Goal: Task Accomplishment & Management: Manage account settings

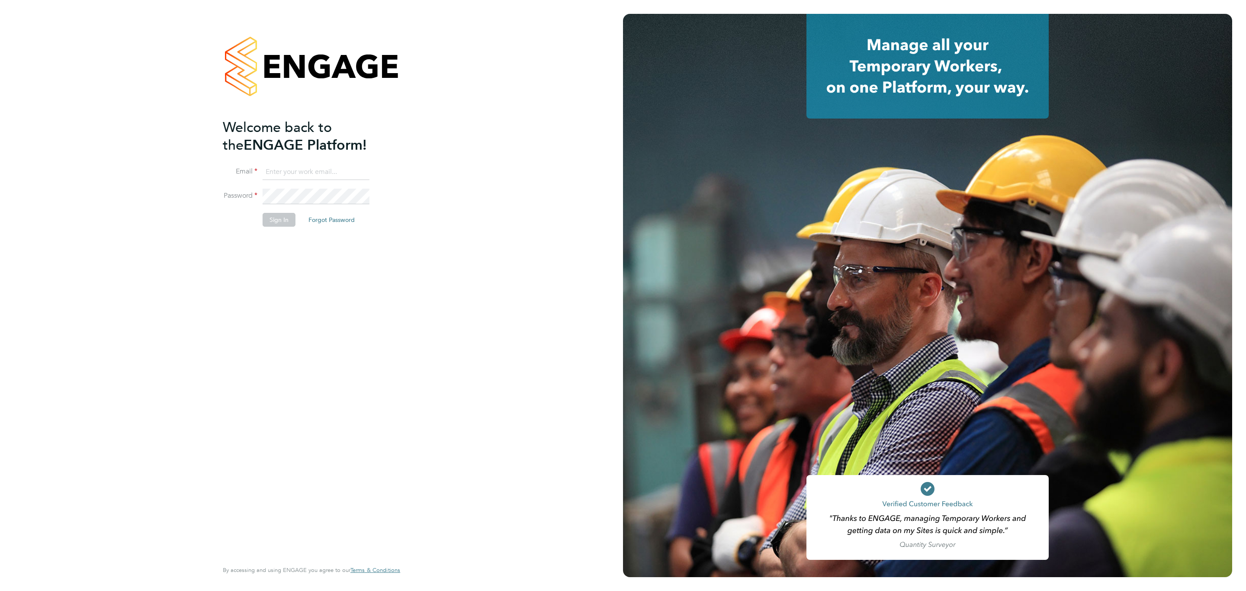
type input "j.crawley@oandb.co.uk"
click at [283, 219] on button "Sign In" at bounding box center [279, 220] width 33 height 14
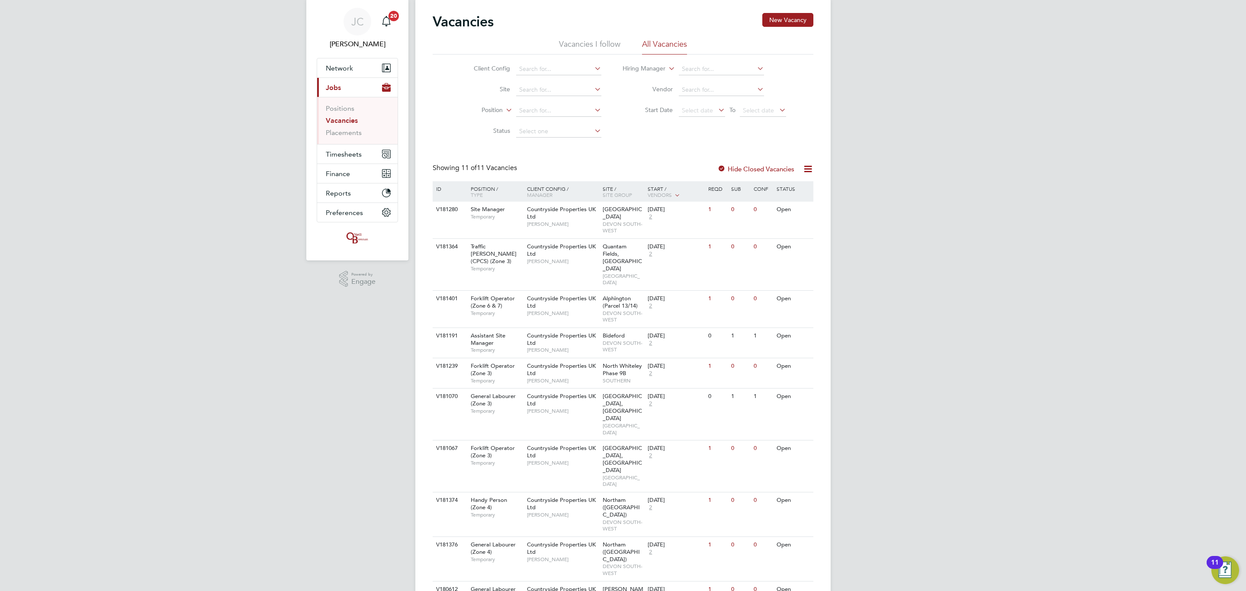
scroll to position [39, 0]
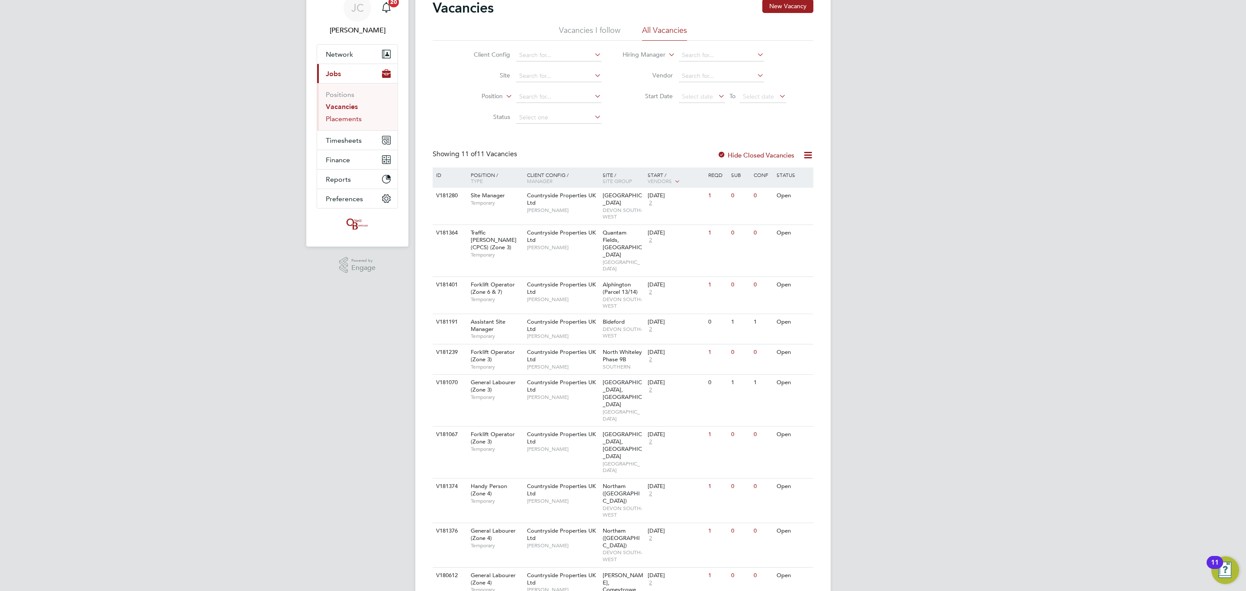
drag, startPoint x: 352, startPoint y: 122, endPoint x: 345, endPoint y: 112, distance: 12.2
click at [352, 122] on link "Placements" at bounding box center [344, 119] width 36 height 8
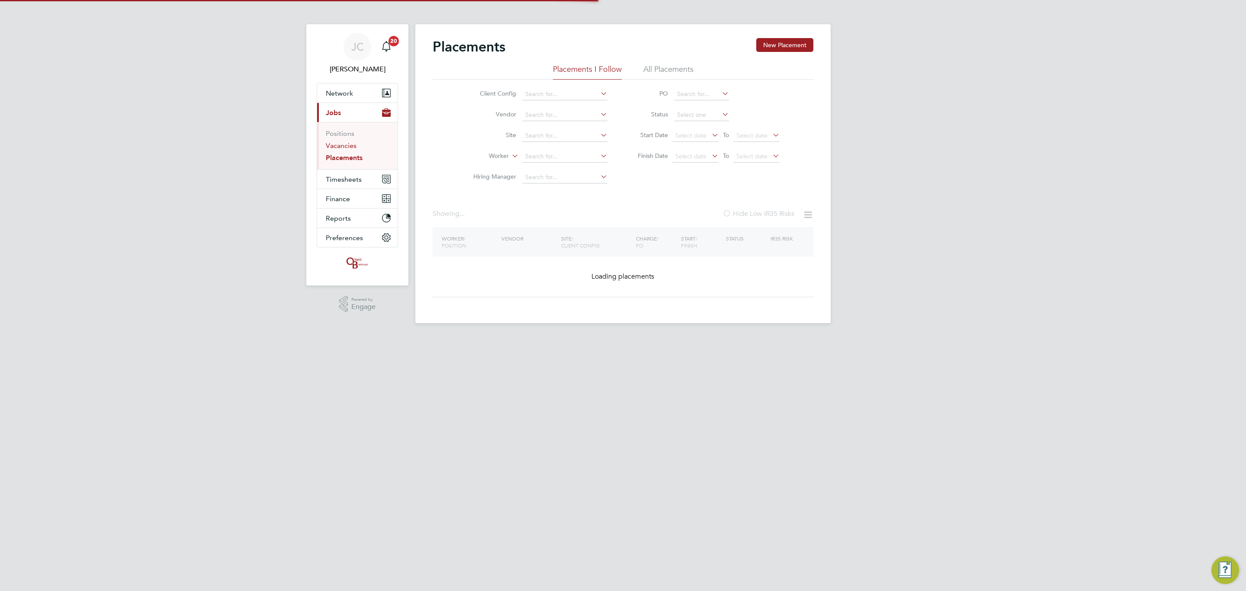
click at [346, 145] on link "Vacancies" at bounding box center [341, 146] width 31 height 8
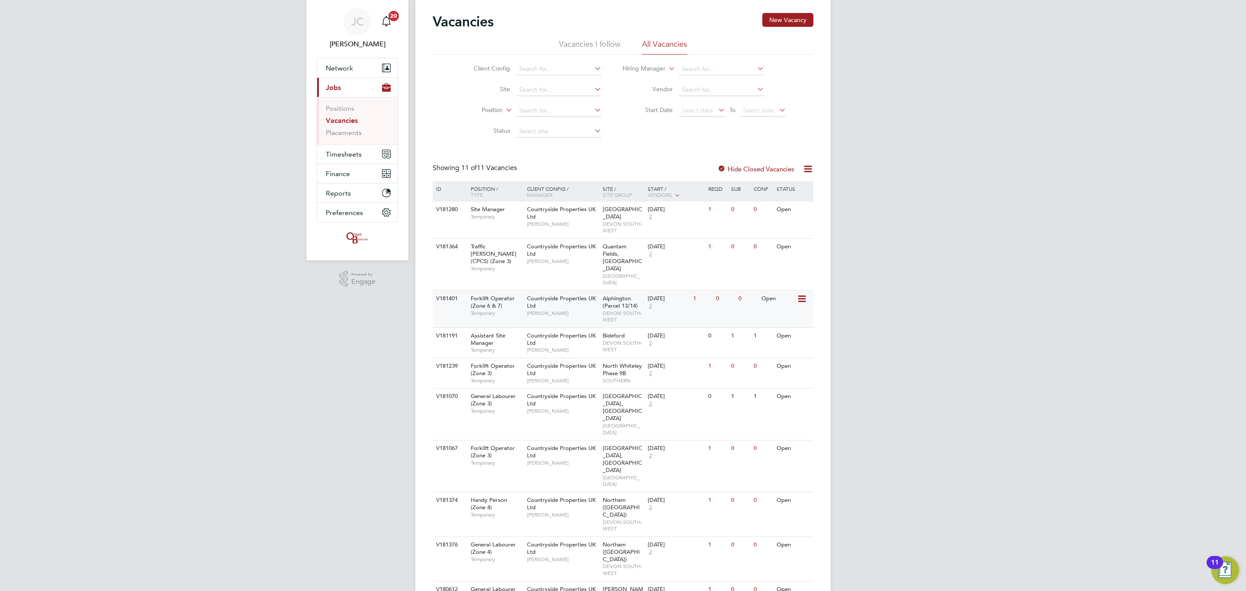
scroll to position [39, 0]
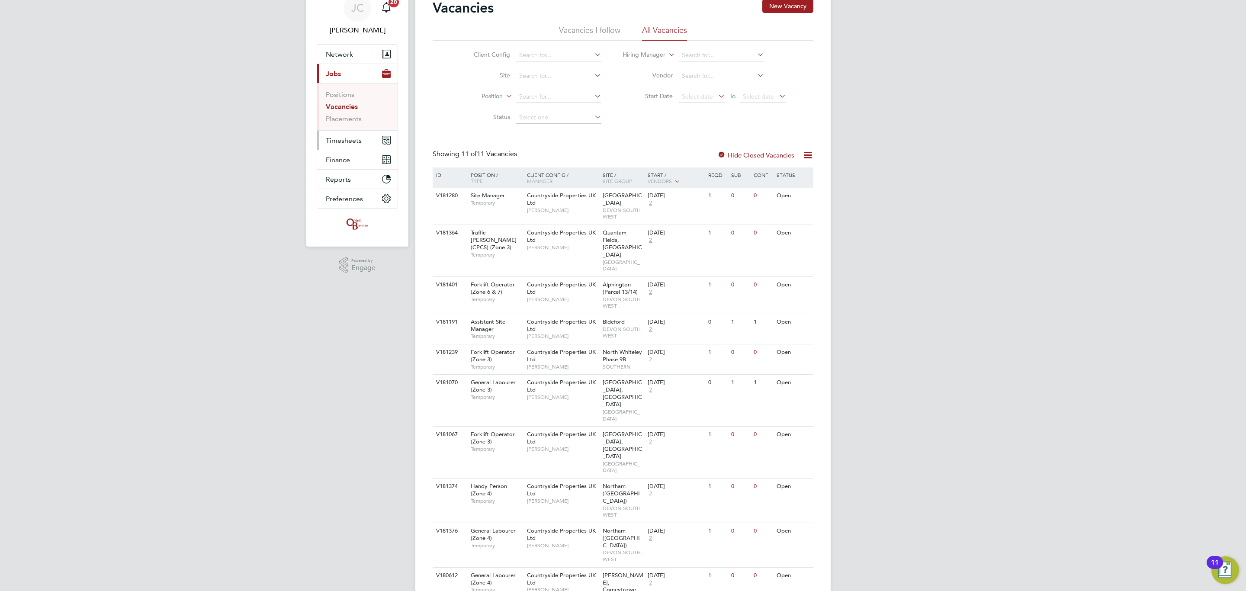
click at [335, 134] on button "Timesheets" at bounding box center [357, 140] width 80 height 19
click at [348, 112] on link "Timesheets" at bounding box center [344, 114] width 36 height 8
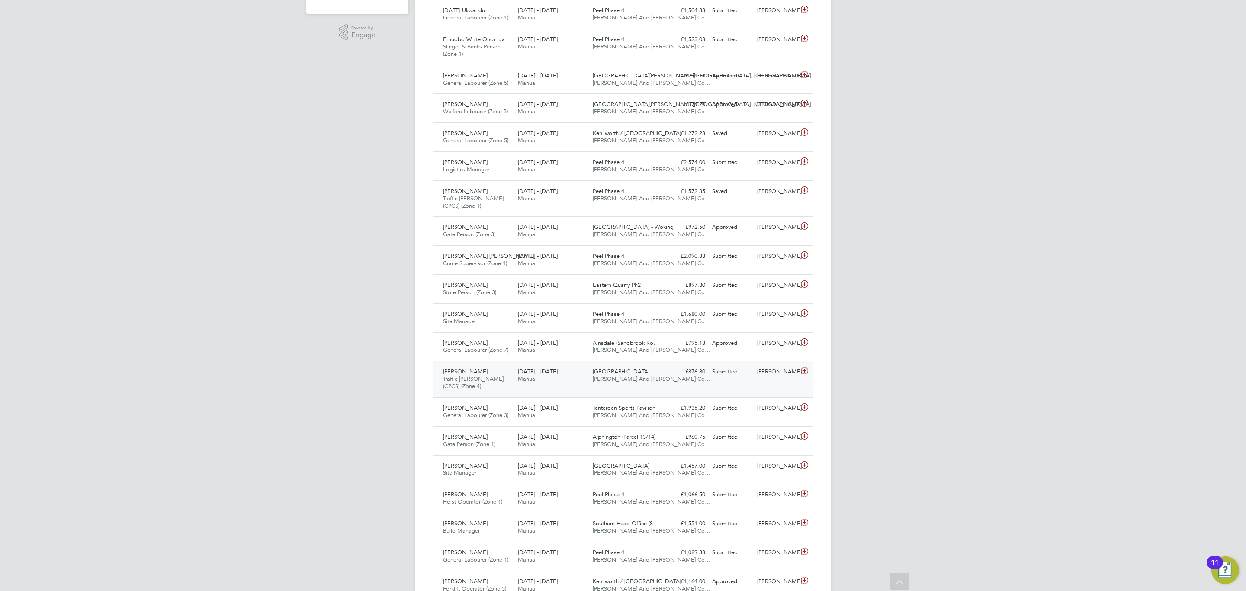
click at [677, 369] on div "£876.80 Submitted" at bounding box center [686, 372] width 45 height 14
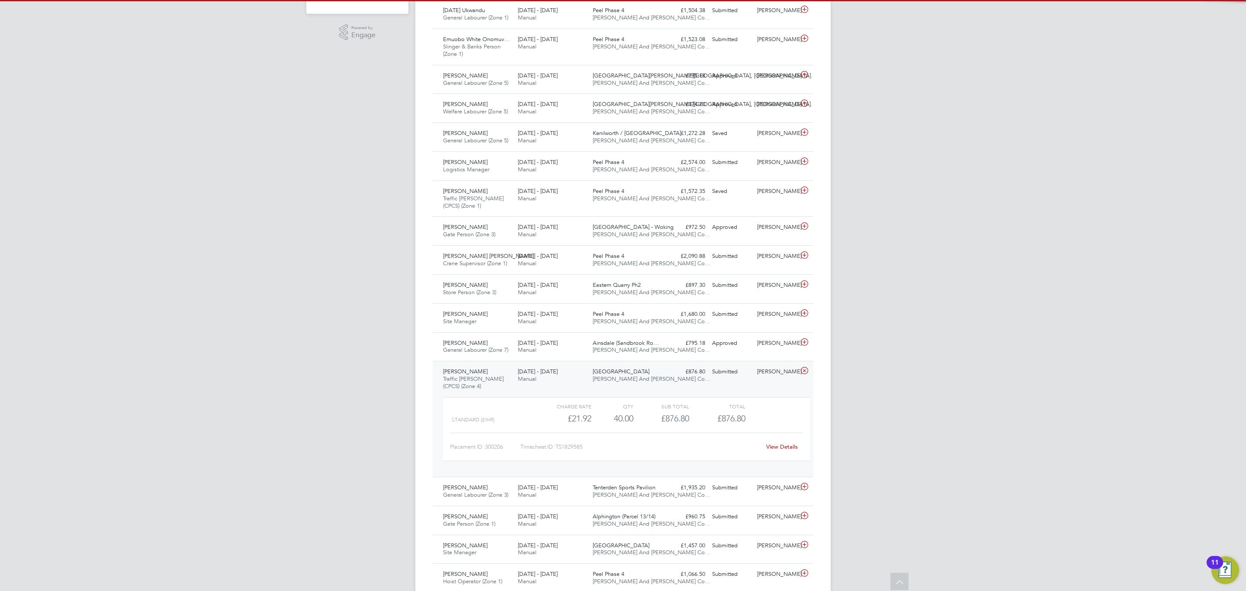
click at [671, 378] on div "£876.80 Submitted" at bounding box center [686, 372] width 45 height 14
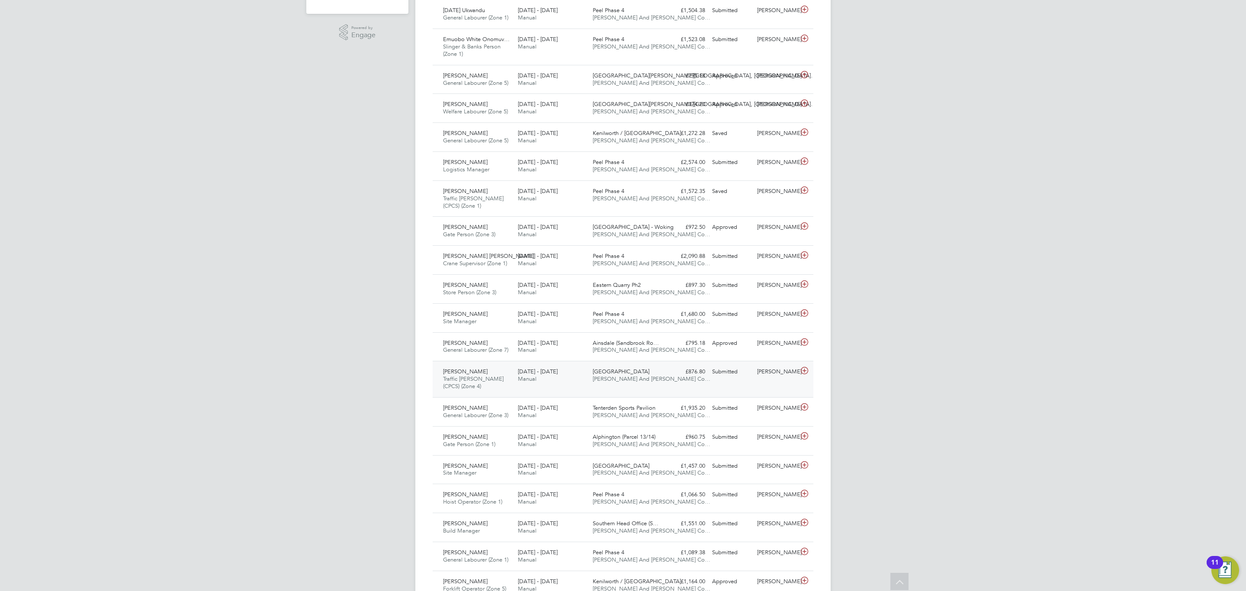
click at [671, 378] on div "£876.80 Submitted" at bounding box center [686, 372] width 45 height 14
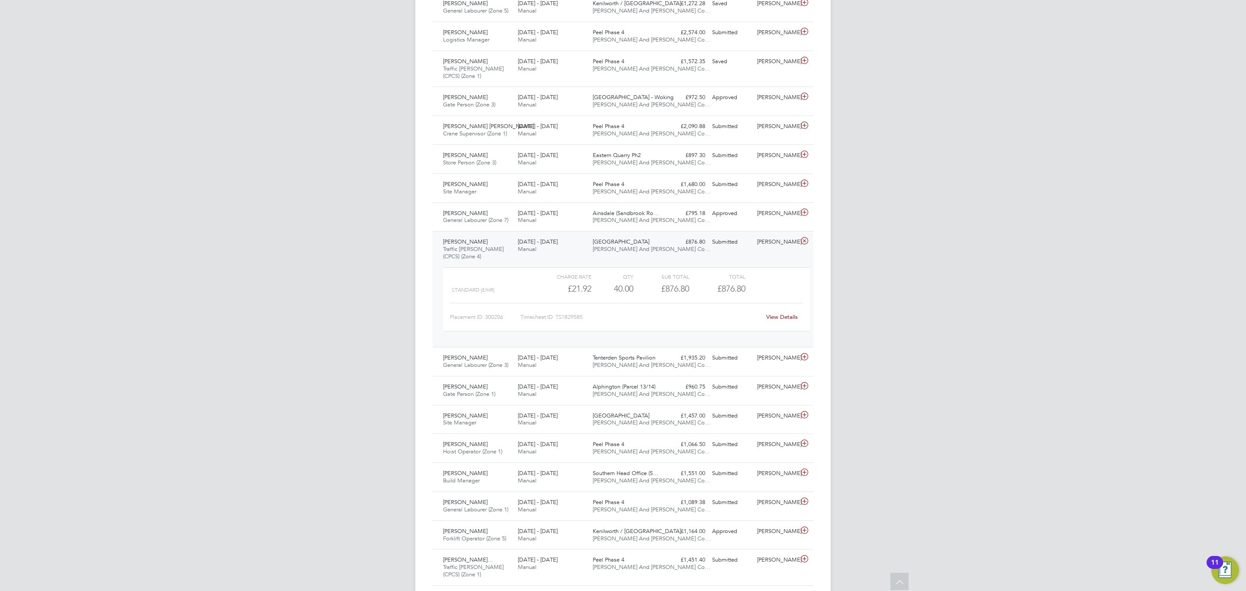
click at [613, 250] on span "[PERSON_NAME] And [PERSON_NAME] Co…" at bounding box center [652, 248] width 118 height 7
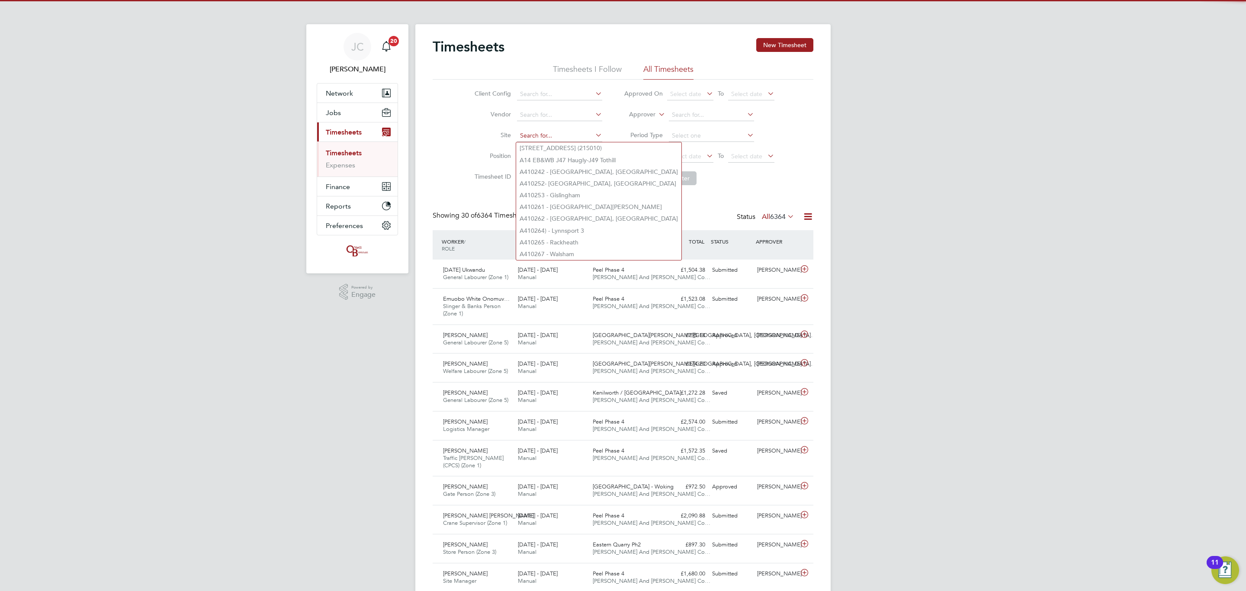
click at [537, 135] on input at bounding box center [559, 136] width 85 height 12
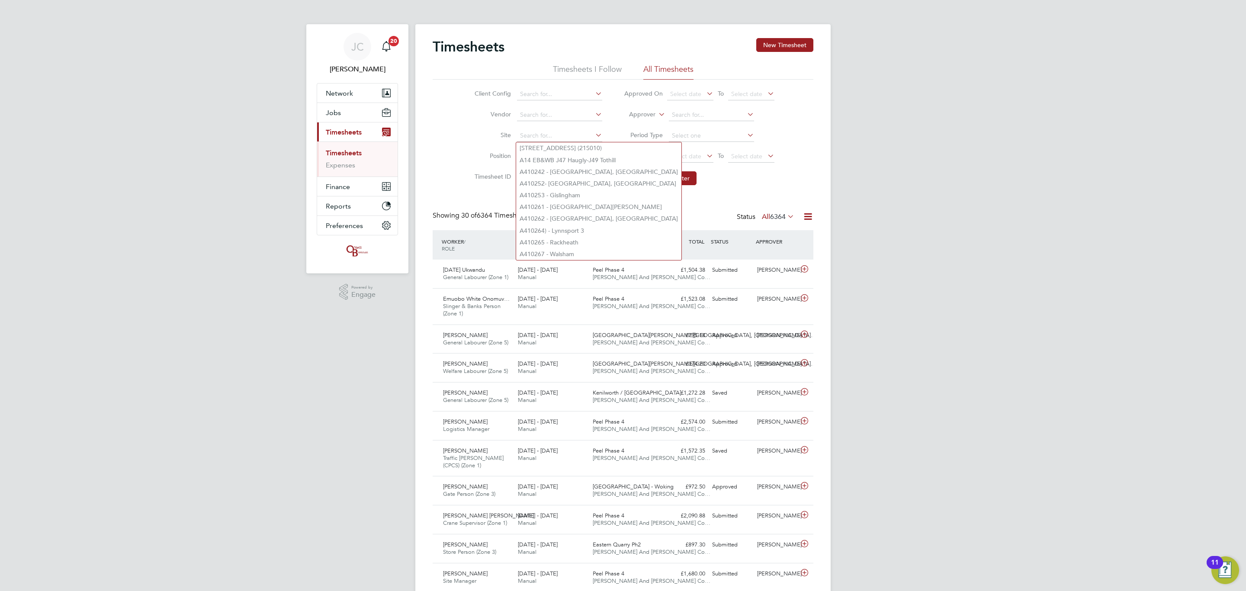
click at [535, 124] on ul "Client Config Vendor Site Position Timesheet ID" at bounding box center [537, 136] width 152 height 104
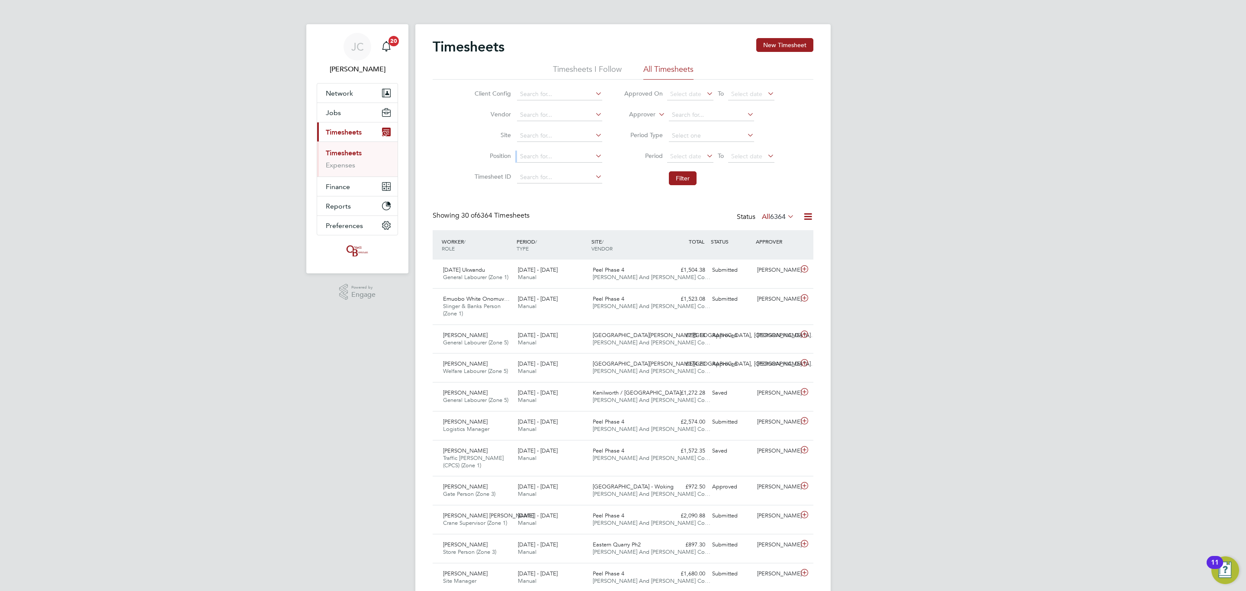
click at [549, 152] on ul "Client Config Vendor Site Position Timesheet ID" at bounding box center [537, 136] width 152 height 104
click at [530, 133] on input at bounding box center [559, 136] width 85 height 12
type input "bath road"
click at [541, 133] on input at bounding box center [559, 136] width 85 height 12
type input "bath road"
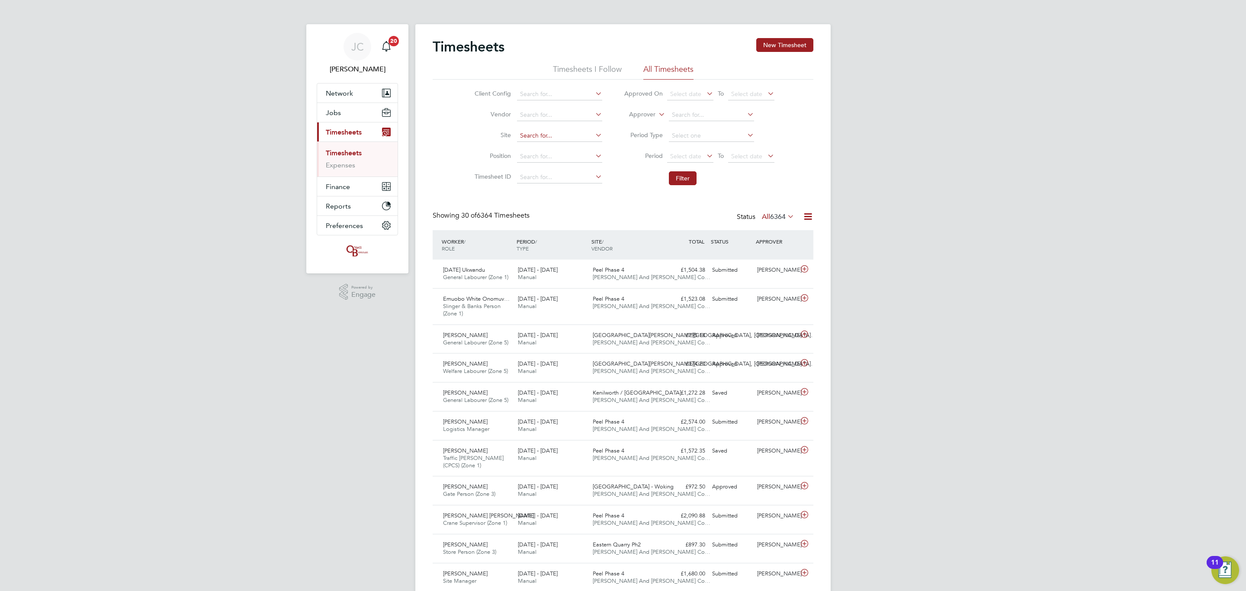
click at [544, 139] on input at bounding box center [559, 136] width 85 height 12
click at [532, 147] on b "Bath" at bounding box center [526, 148] width 13 height 7
type input "[GEOGRAPHIC_DATA]"
click at [677, 181] on button "Filter" at bounding box center [683, 178] width 28 height 14
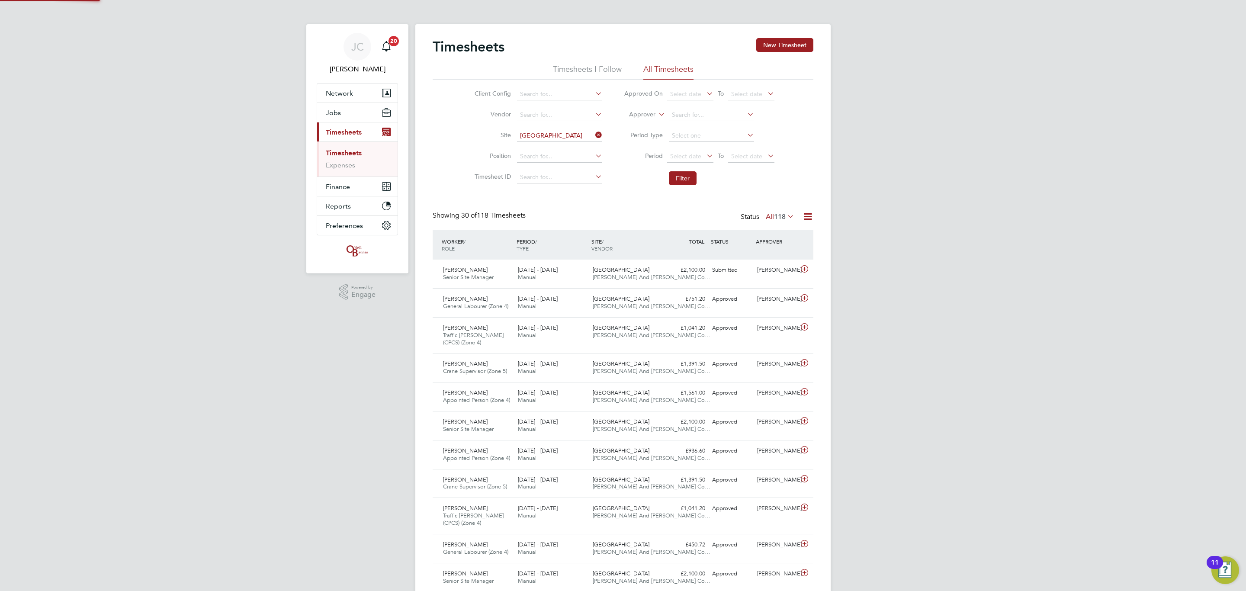
scroll to position [29, 75]
click at [617, 278] on span "[PERSON_NAME] And [PERSON_NAME] Co…" at bounding box center [652, 276] width 118 height 7
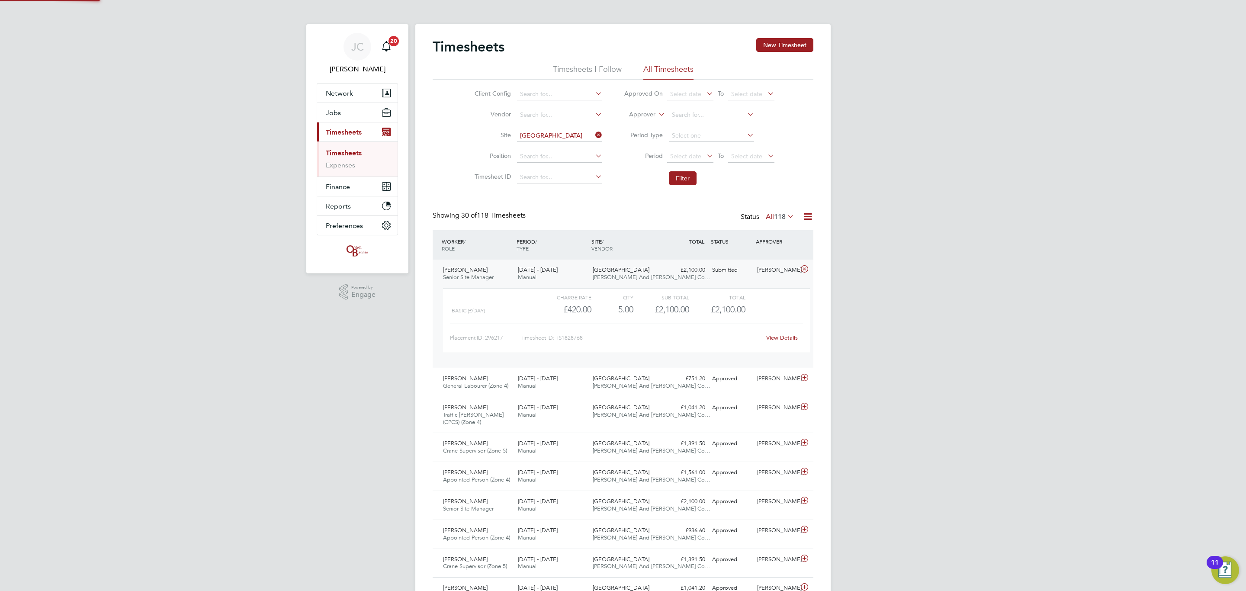
click at [616, 276] on span "[PERSON_NAME] And [PERSON_NAME] Co…" at bounding box center [652, 276] width 118 height 7
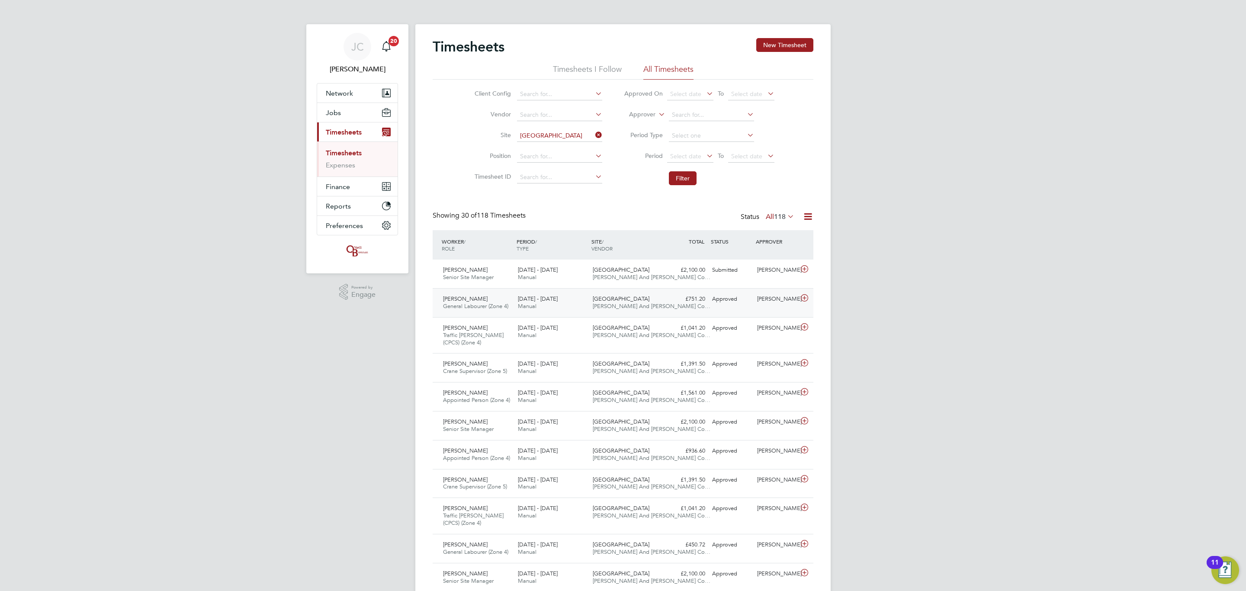
click at [661, 306] on div "Bath Road, Bristol O'Neill And Brennan Co…" at bounding box center [626, 303] width 75 height 22
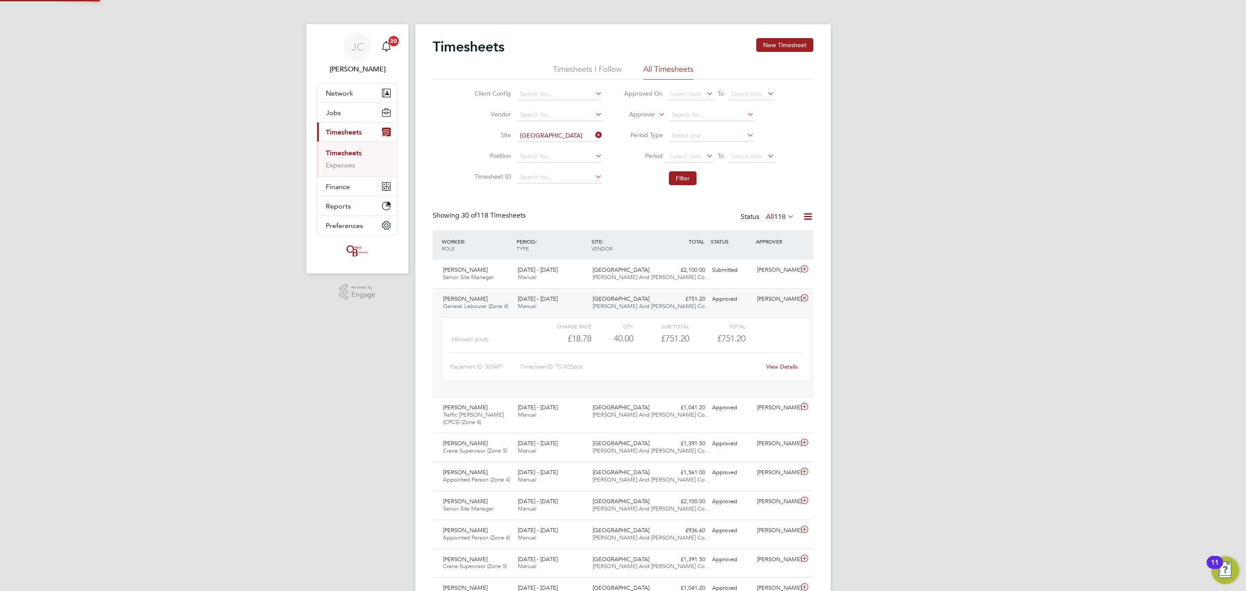
click at [662, 306] on div "Bath Road, Bristol O'Neill And Brennan Co…" at bounding box center [626, 303] width 75 height 22
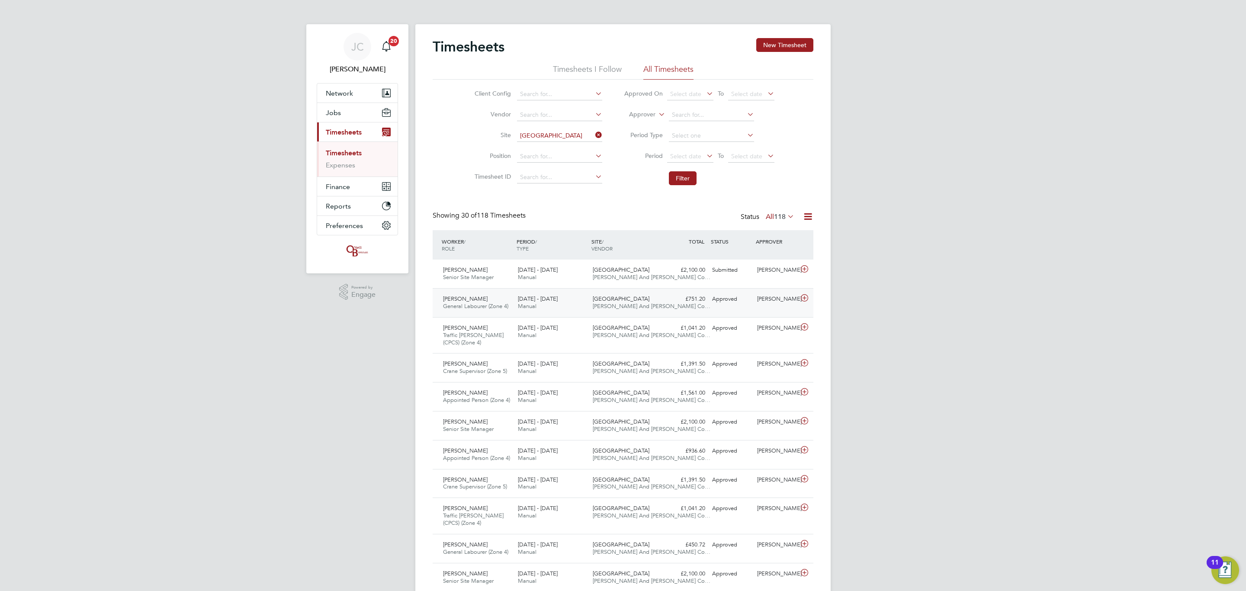
click at [683, 313] on div "Josh Hutchinson General Labourer (Zone 4) 15 - 21 Sep 2025 15 - 21 Sep 2025 Man…" at bounding box center [623, 302] width 381 height 29
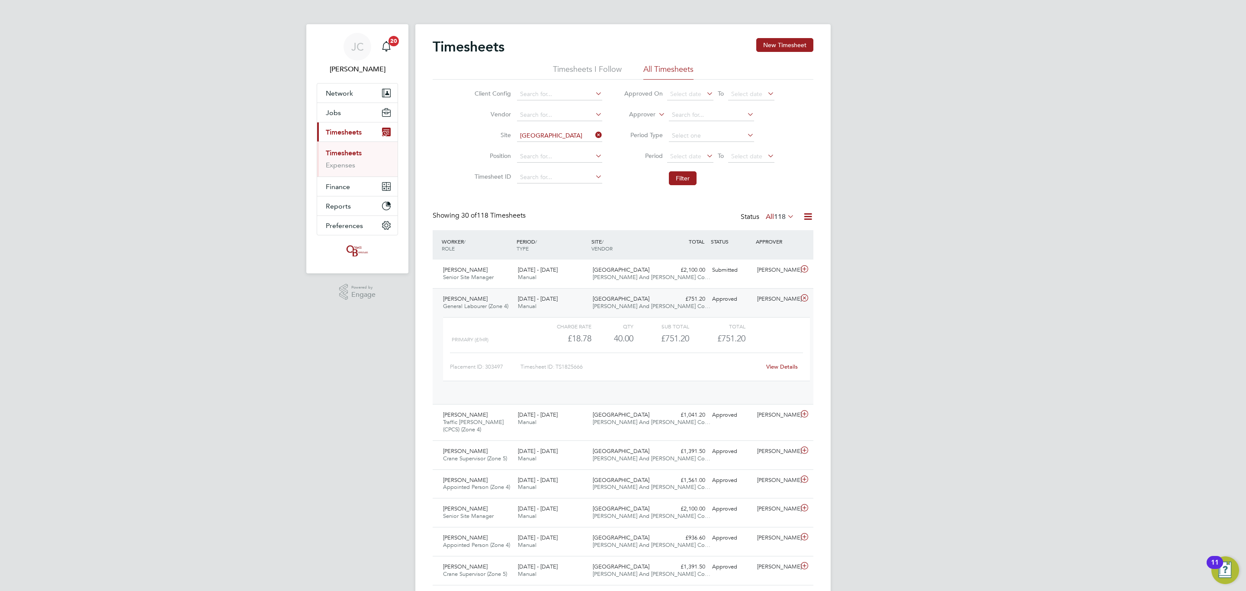
click at [683, 313] on div "Josh Hutchinson General Labourer (Zone 4) 15 - 21 Sep 2025 15 - 21 Sep 2025 Man…" at bounding box center [623, 346] width 381 height 116
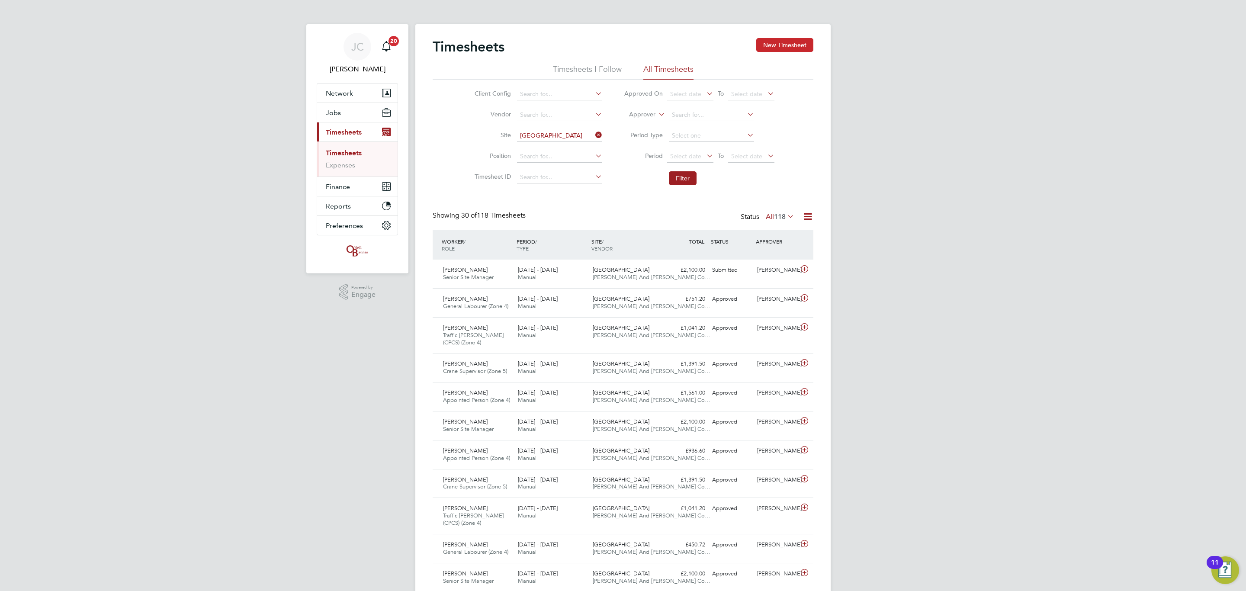
click at [788, 47] on button "New Timesheet" at bounding box center [784, 45] width 57 height 14
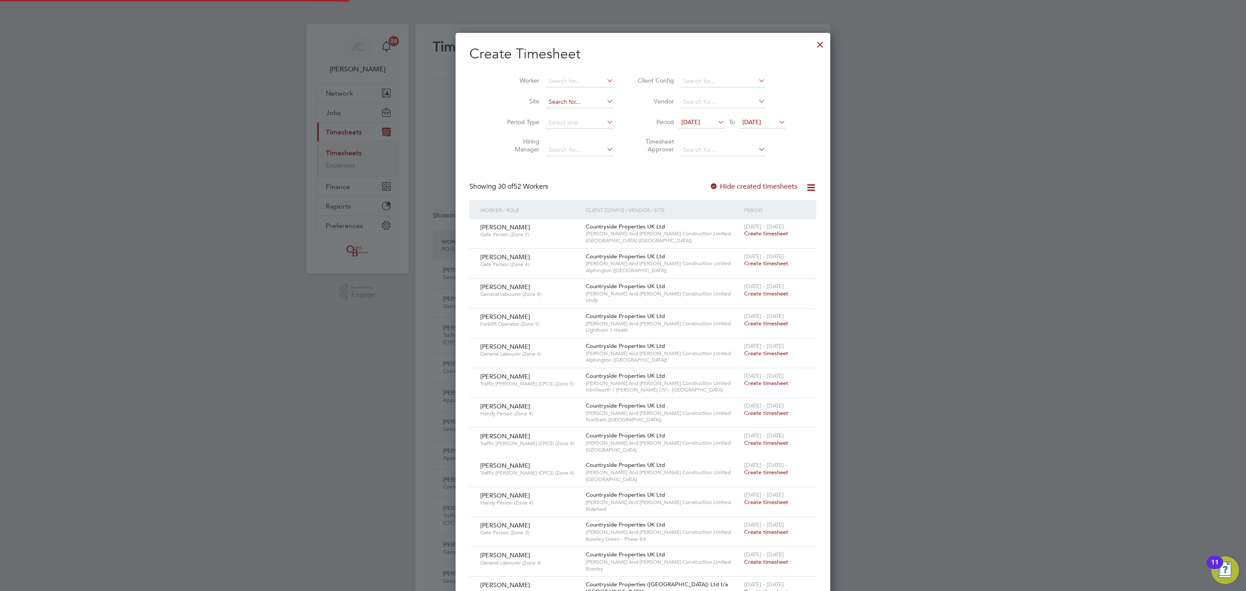
click at [558, 101] on input at bounding box center [580, 102] width 68 height 12
click at [536, 112] on b "Bath" at bounding box center [534, 113] width 13 height 7
type input "[GEOGRAPHIC_DATA]"
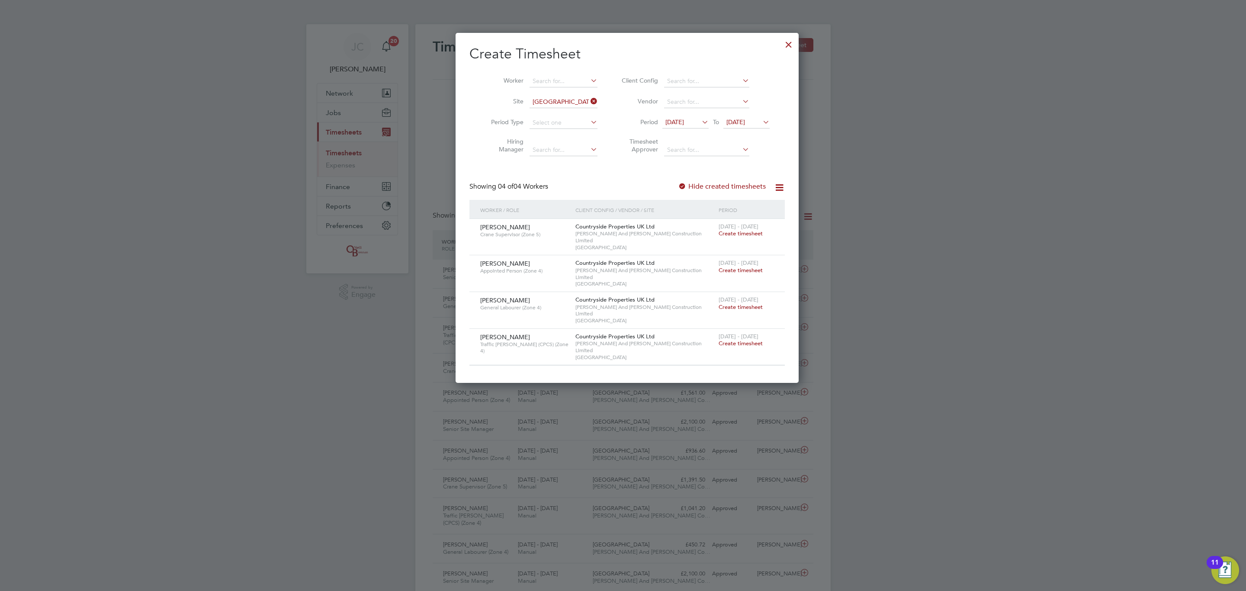
click at [727, 235] on span "Create timesheet" at bounding box center [741, 233] width 44 height 7
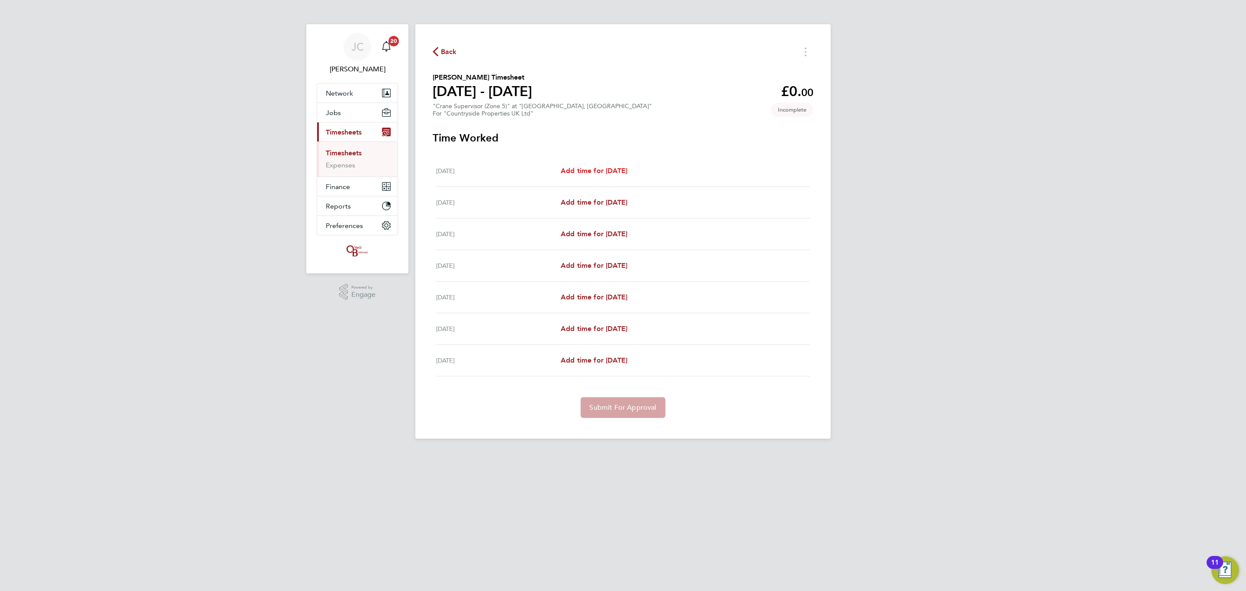
click at [580, 168] on span "Add time for Mon 22 Sep" at bounding box center [594, 171] width 67 height 8
select select "30"
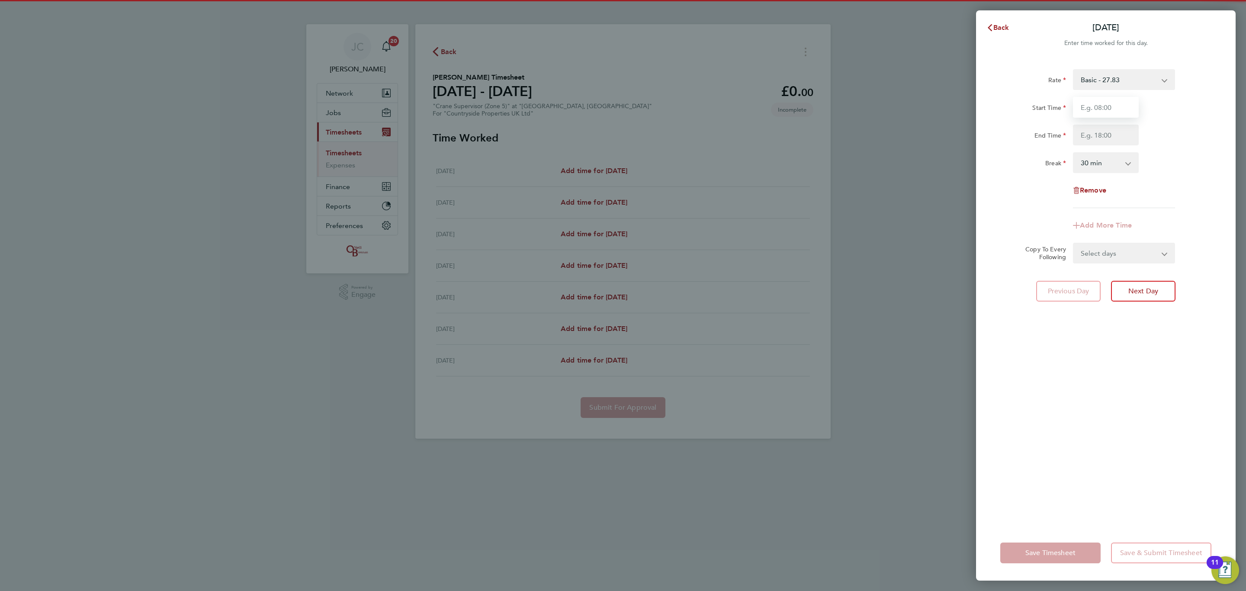
click at [1082, 105] on input "Start Time" at bounding box center [1106, 107] width 66 height 21
type input "07:00"
drag, startPoint x: 1093, startPoint y: 138, endPoint x: 1106, endPoint y: 144, distance: 14.3
click at [1093, 138] on input "End Time" at bounding box center [1106, 135] width 66 height 21
type input "17:30"
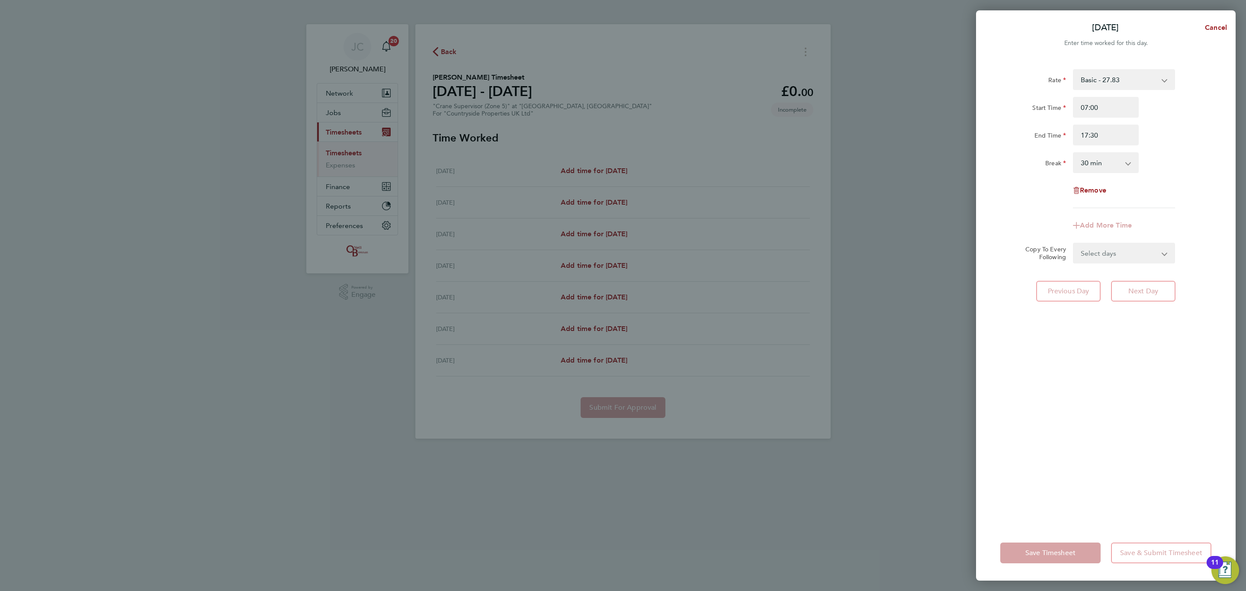
click at [1169, 156] on div "Break 0 min 15 min 30 min 45 min 60 min 75 min 90 min" at bounding box center [1106, 162] width 218 height 21
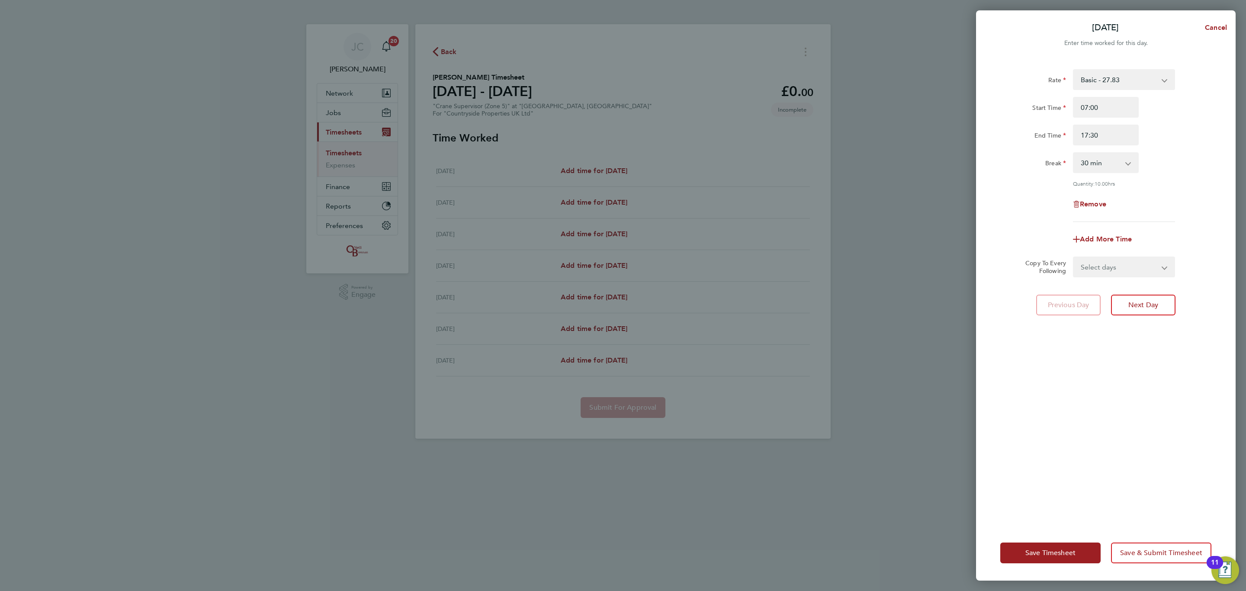
click at [1142, 264] on select "Select days Day Weekday (Mon-Fri) Weekend (Sat-Sun) Tuesday Wednesday Thursday …" at bounding box center [1119, 266] width 91 height 19
select select "DAY"
click at [1074, 257] on select "Select days Day Weekday (Mon-Fri) Weekend (Sat-Sun) Tuesday Wednesday Thursday …" at bounding box center [1119, 266] width 91 height 19
click at [1114, 296] on select "23 Sep 2025 24 Sep 2025 25 Sep 2025 26 Sep 2025 27 Sep 2025 28 Sep 2025" at bounding box center [1119, 294] width 90 height 19
select select "2025-09-26"
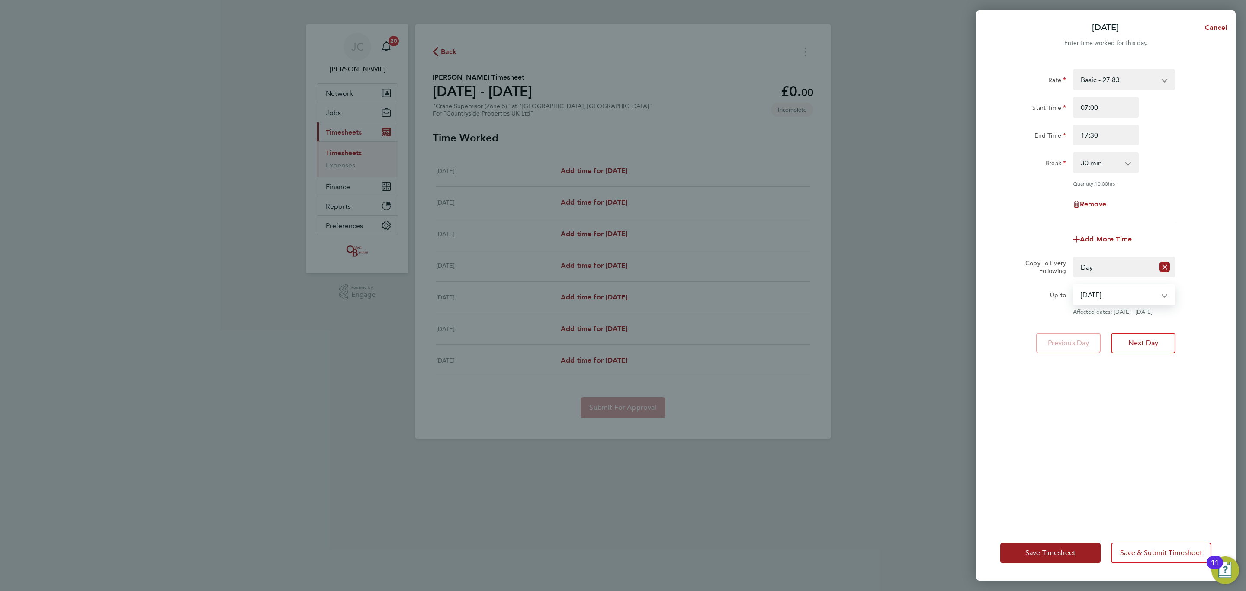
click at [1074, 285] on select "23 Sep 2025 24 Sep 2025 25 Sep 2025 26 Sep 2025 27 Sep 2025 28 Sep 2025" at bounding box center [1119, 294] width 90 height 19
click at [1160, 426] on div "Rate Basic - 27.83 Start Time 07:00 End Time 17:30 Break 0 min 15 min 30 min 45…" at bounding box center [1106, 292] width 260 height 467
click at [1147, 557] on button "Save & Submit Timesheet" at bounding box center [1161, 553] width 100 height 21
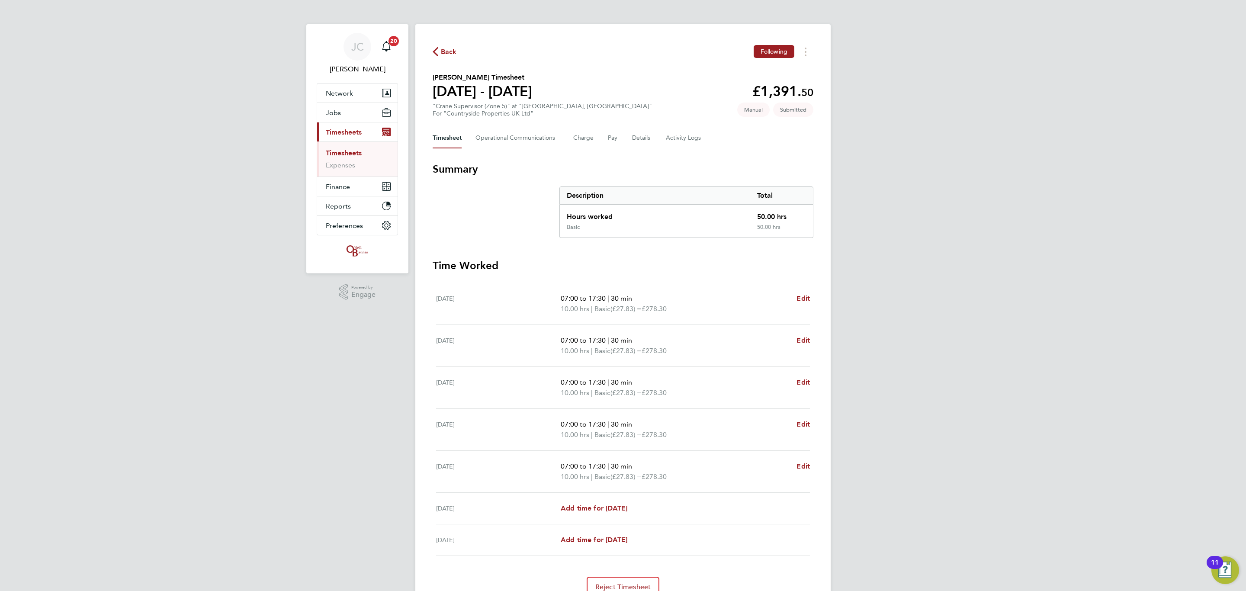
click at [439, 51] on span "Back" at bounding box center [445, 51] width 24 height 8
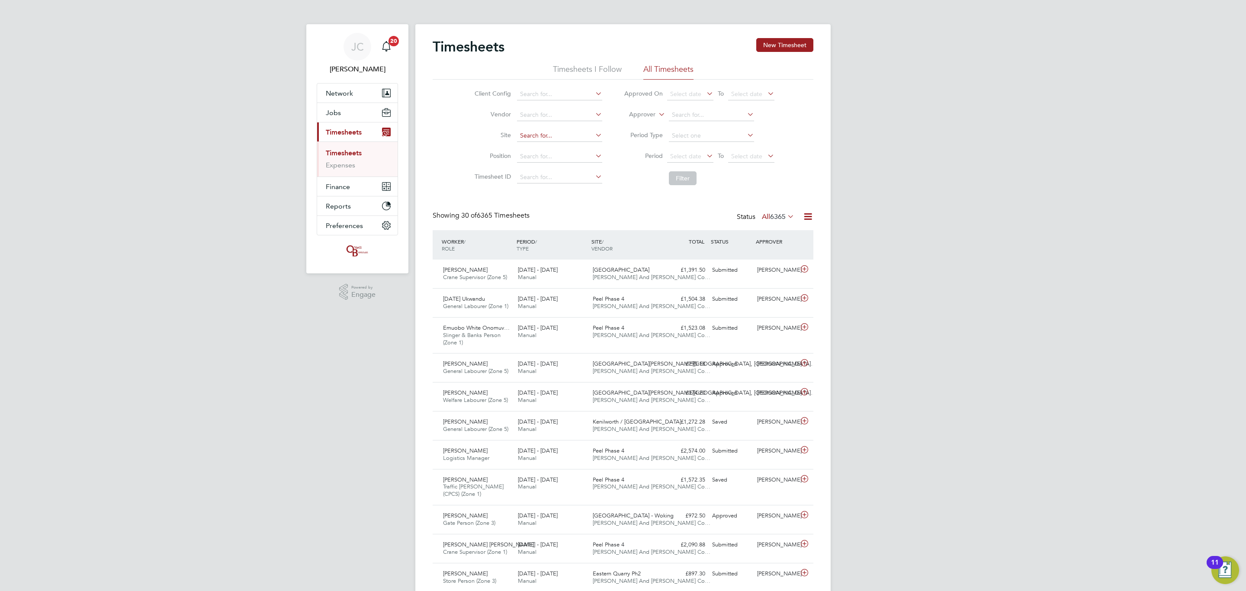
click at [547, 135] on input at bounding box center [559, 136] width 85 height 12
type input "bath roiad"
click at [783, 45] on button "New Timesheet" at bounding box center [784, 45] width 57 height 14
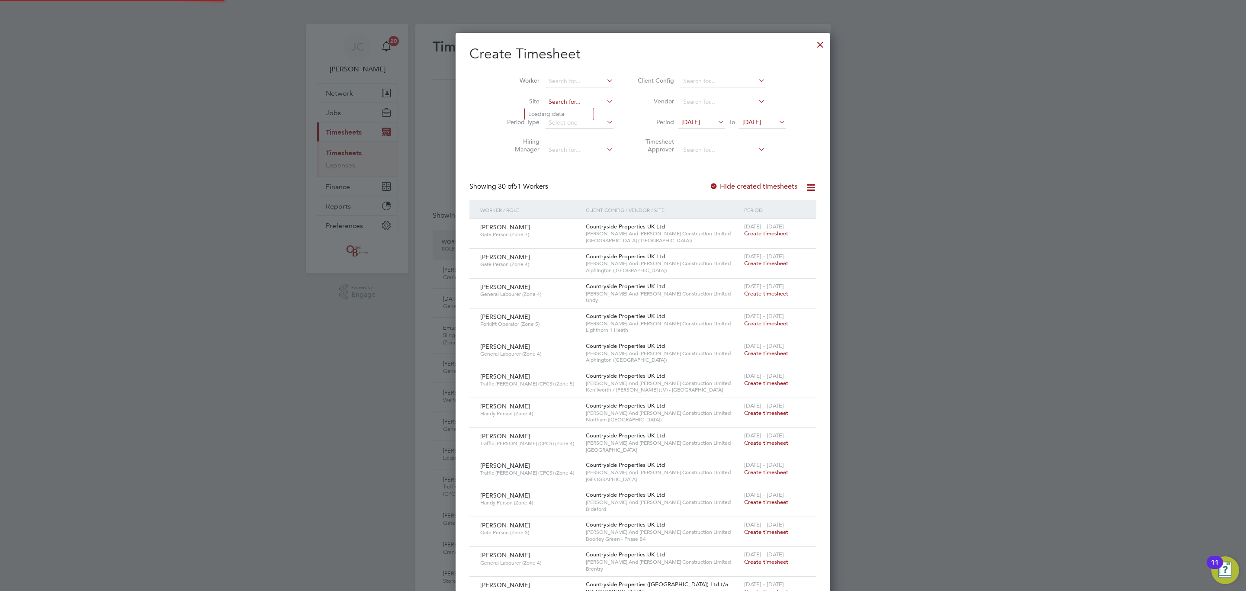
click at [546, 101] on input at bounding box center [580, 102] width 68 height 12
click at [570, 112] on li "Bath Road , Bristol" at bounding box center [576, 114] width 103 height 12
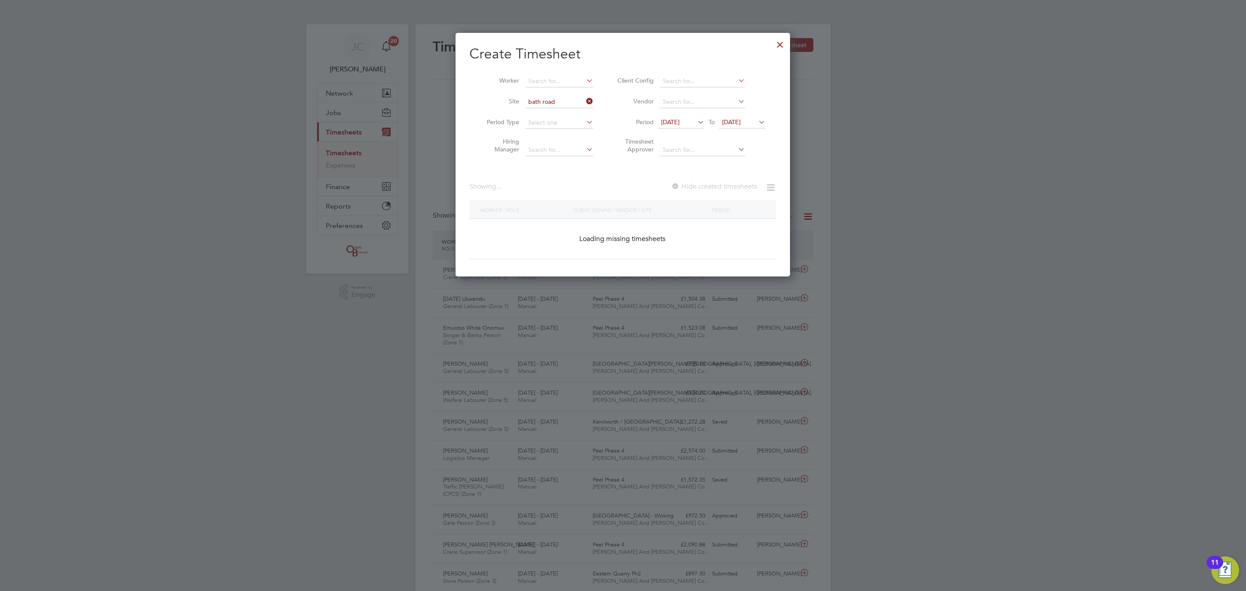
type input "[GEOGRAPHIC_DATA]"
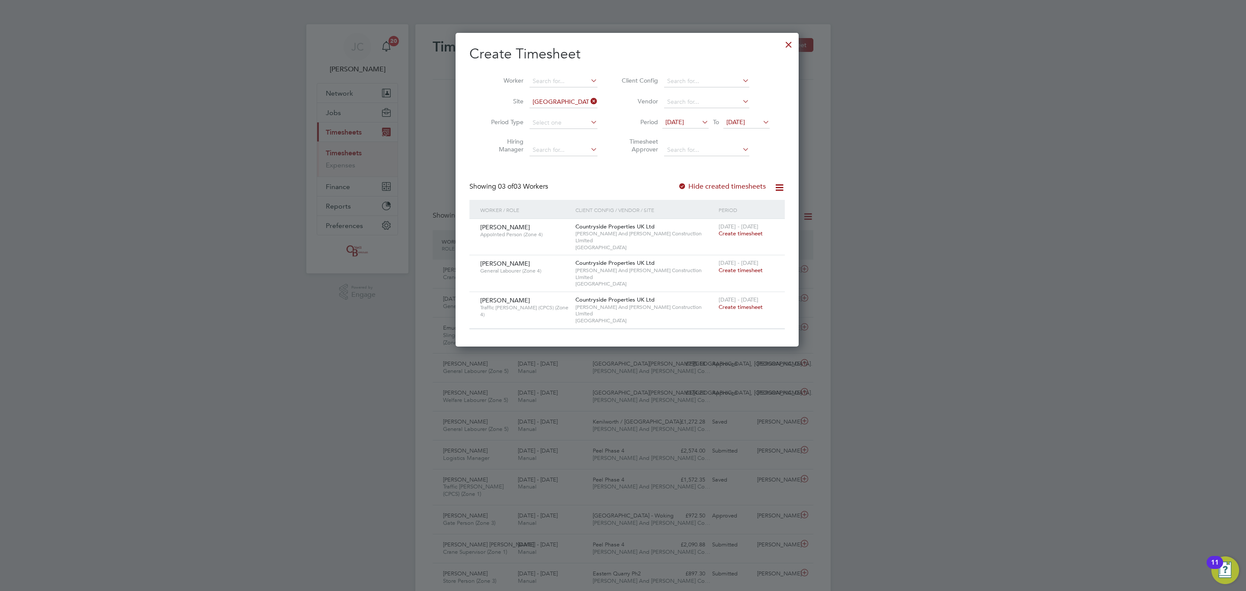
click at [743, 235] on span "Create timesheet" at bounding box center [741, 233] width 44 height 7
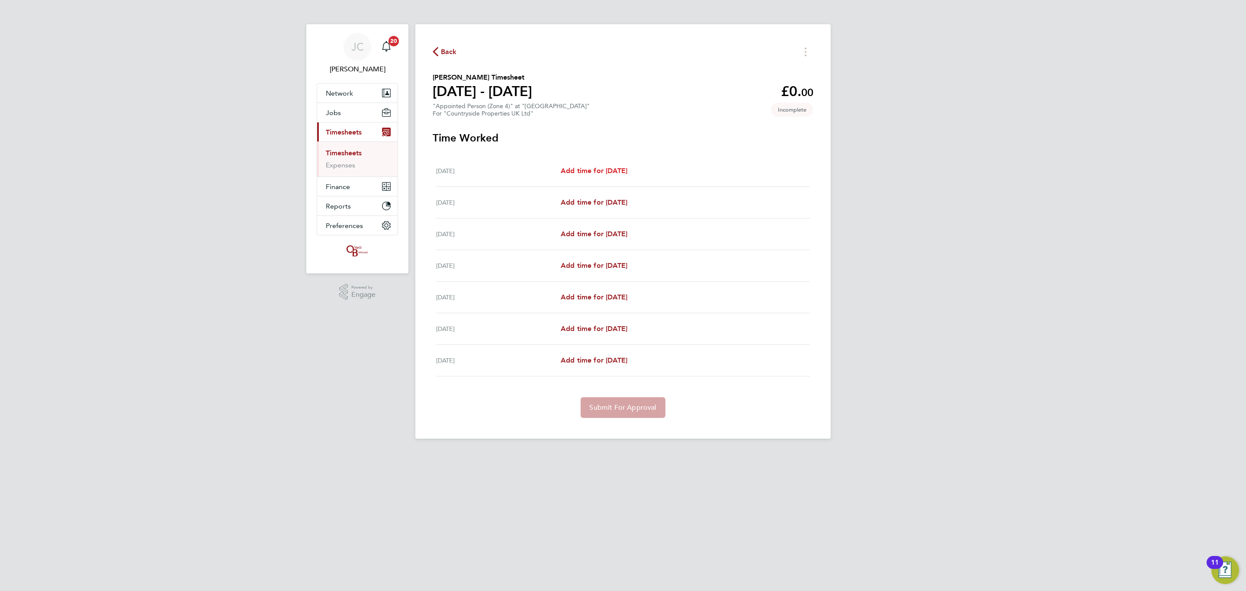
click at [627, 171] on span "Add time for Mon 22 Sep" at bounding box center [594, 171] width 67 height 8
select select "30"
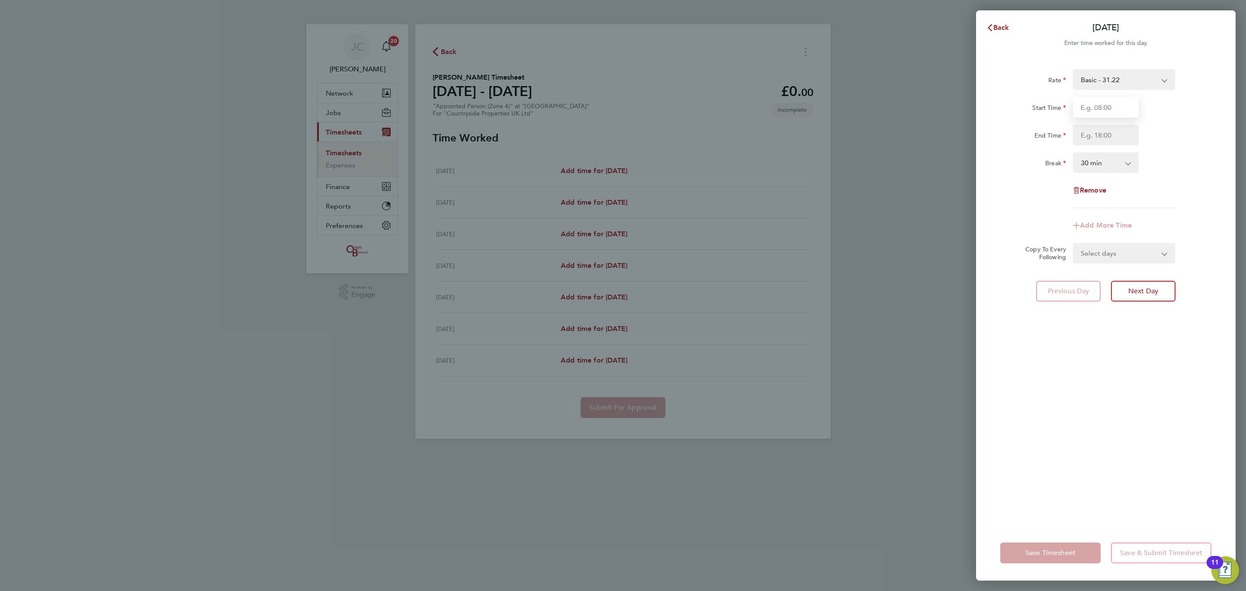
click at [1098, 109] on input "Start Time" at bounding box center [1106, 107] width 66 height 21
type input "07:00"
click at [1092, 138] on input "End Time" at bounding box center [1106, 135] width 66 height 21
type input "17:30"
click at [1166, 126] on div "End Time 17:30" at bounding box center [1106, 135] width 218 height 21
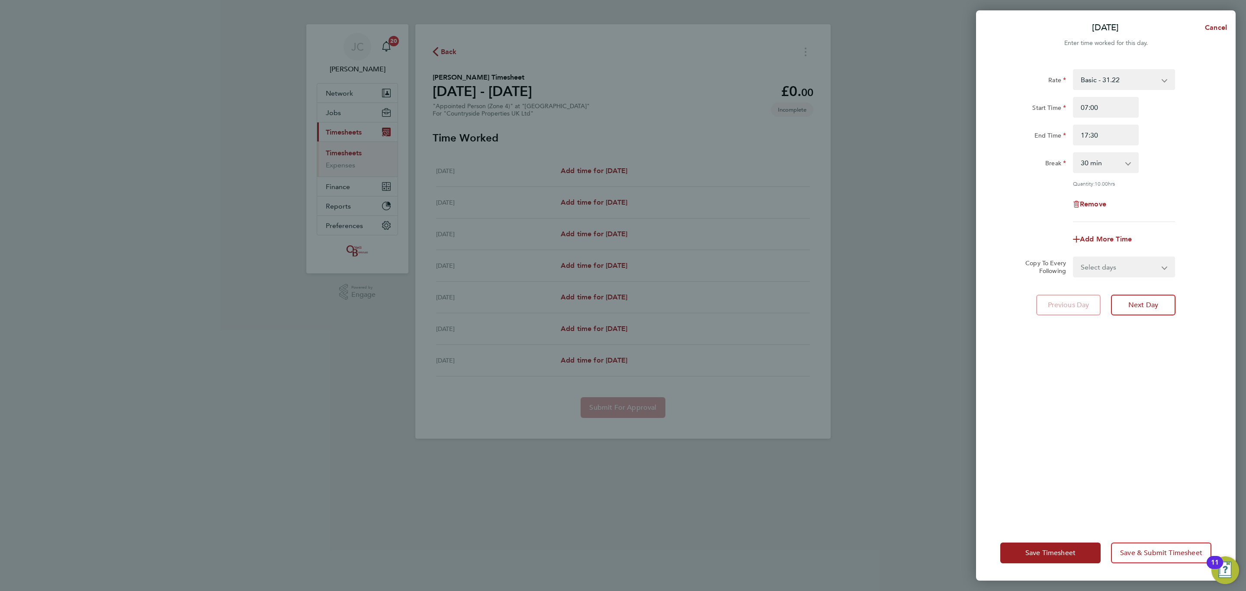
drag, startPoint x: 1135, startPoint y: 257, endPoint x: 1135, endPoint y: 269, distance: 11.3
click at [1135, 257] on select "Select days Day Weekday (Mon-Fri) Weekend (Sat-Sun) Tuesday Wednesday Thursday …" at bounding box center [1119, 266] width 91 height 19
select select "DAY"
click at [1074, 257] on select "Select days Day Weekday (Mon-Fri) Weekend (Sat-Sun) Tuesday Wednesday Thursday …" at bounding box center [1119, 266] width 91 height 19
click at [1114, 300] on select "23 Sep 2025 24 Sep 2025 25 Sep 2025 26 Sep 2025 27 Sep 2025 28 Sep 2025" at bounding box center [1119, 294] width 90 height 19
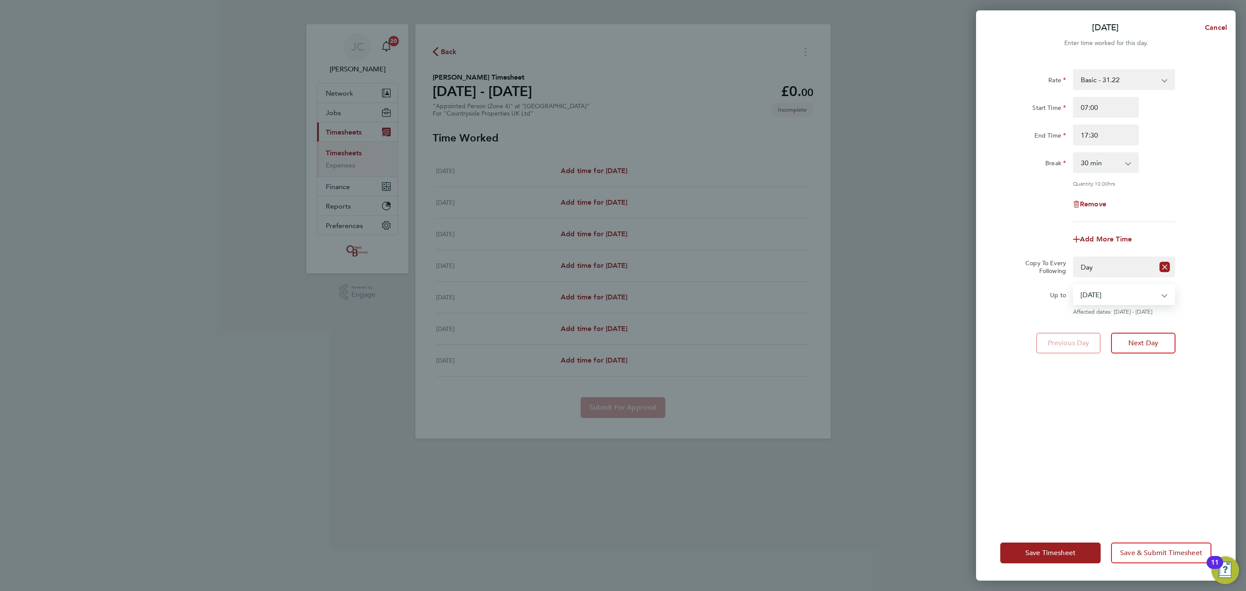
select select "2025-09-26"
click at [1074, 285] on select "23 Sep 2025 24 Sep 2025 25 Sep 2025 26 Sep 2025 27 Sep 2025 28 Sep 2025" at bounding box center [1119, 294] width 90 height 19
click at [1110, 408] on div "Rate Basic - 31.22 Start Time 07:00 End Time 17:30 Break 0 min 15 min 30 min 45…" at bounding box center [1106, 292] width 260 height 467
click at [1150, 553] on span "Save & Submit Timesheet" at bounding box center [1161, 553] width 82 height 9
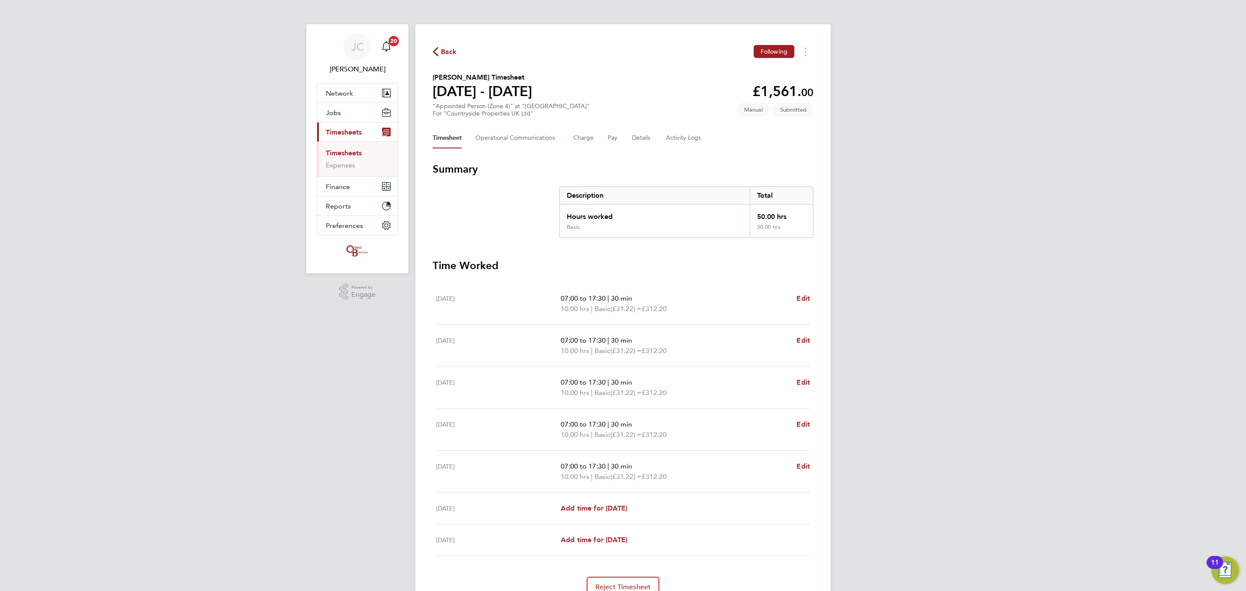
click at [437, 48] on icon "button" at bounding box center [436, 51] width 6 height 9
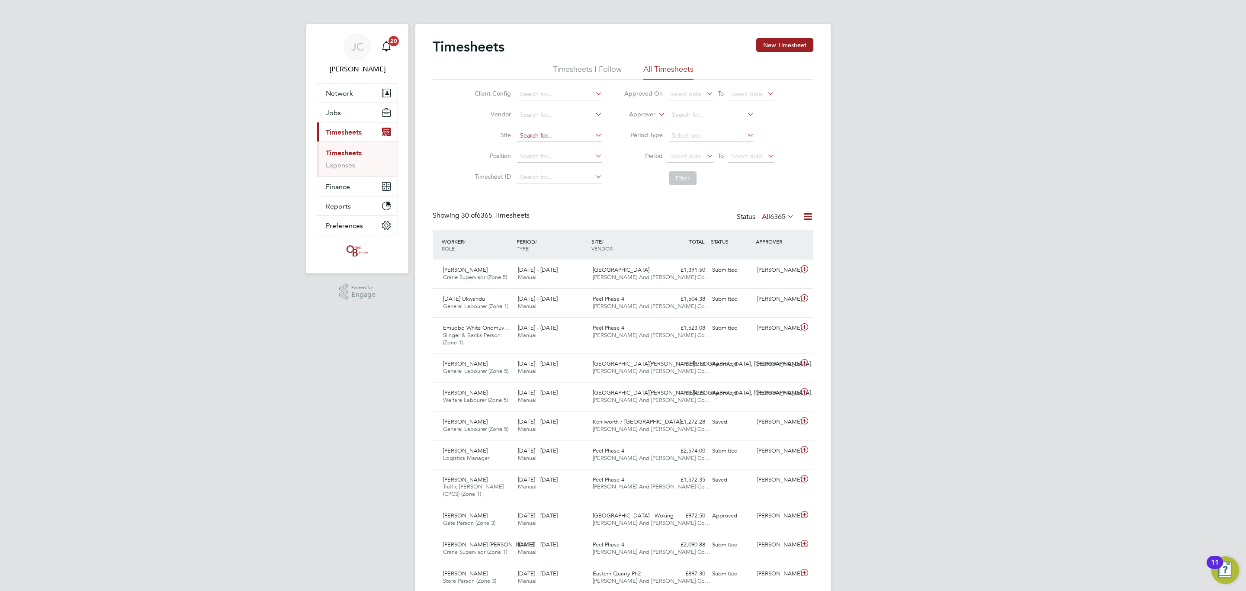
click at [532, 135] on input at bounding box center [559, 136] width 85 height 12
click at [778, 47] on button "New Timesheet" at bounding box center [784, 45] width 57 height 14
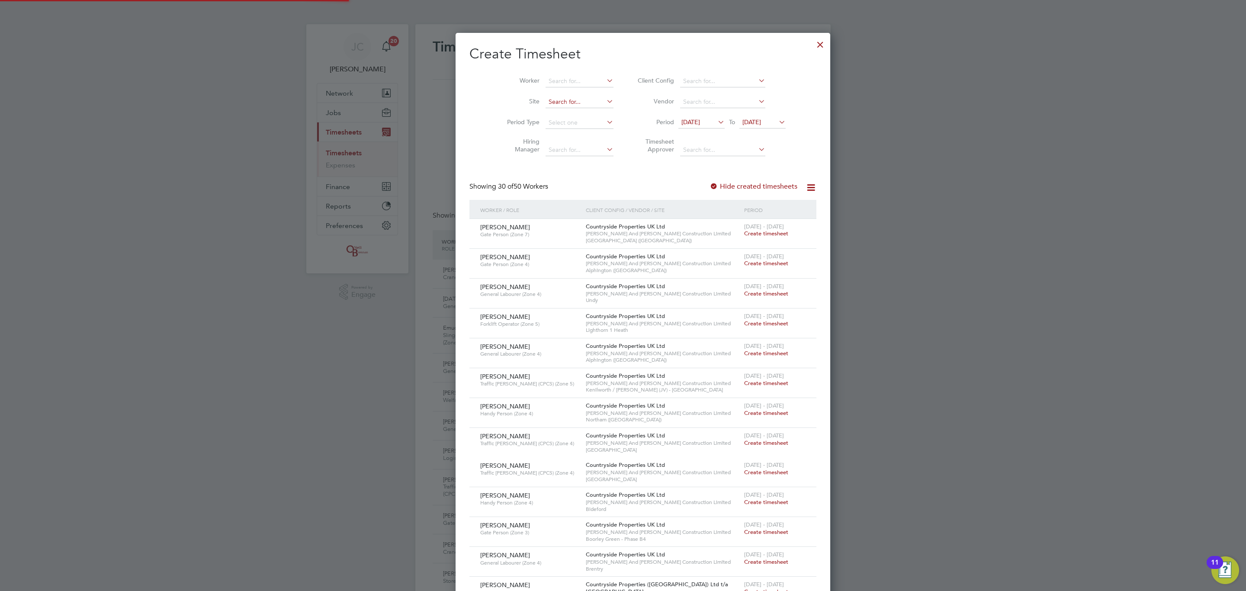
click at [552, 99] on input at bounding box center [580, 102] width 68 height 12
click at [556, 110] on b "Road" at bounding box center [550, 113] width 15 height 7
type input "[GEOGRAPHIC_DATA]"
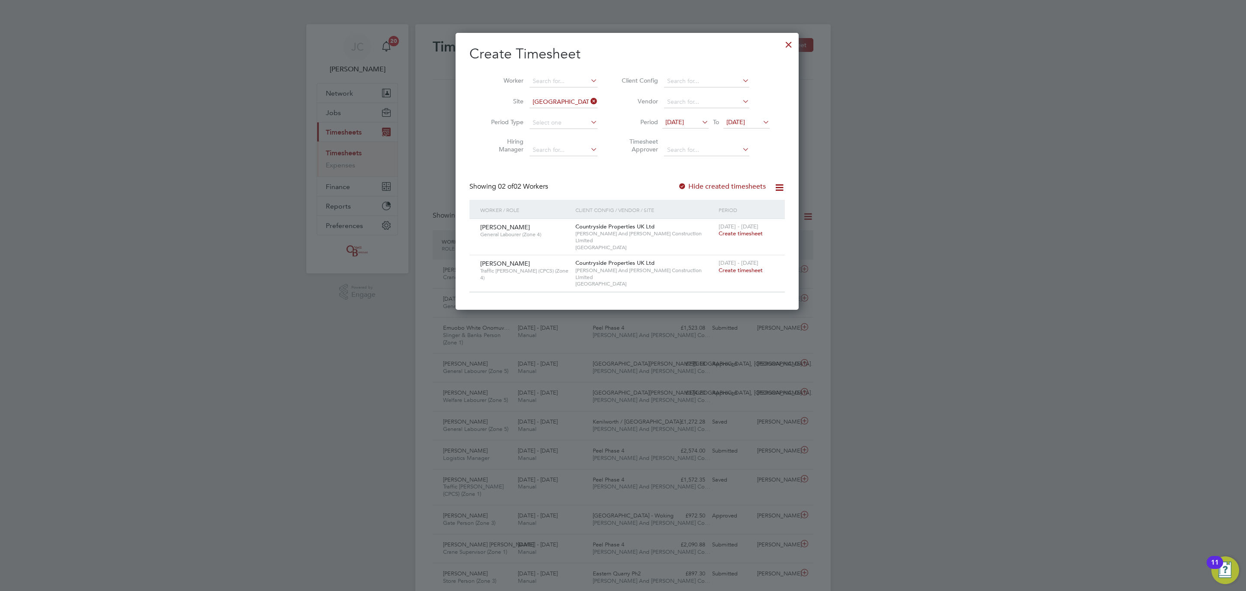
drag, startPoint x: 735, startPoint y: 233, endPoint x: 638, endPoint y: 186, distance: 108.0
click at [737, 233] on span "Create timesheet" at bounding box center [741, 233] width 44 height 7
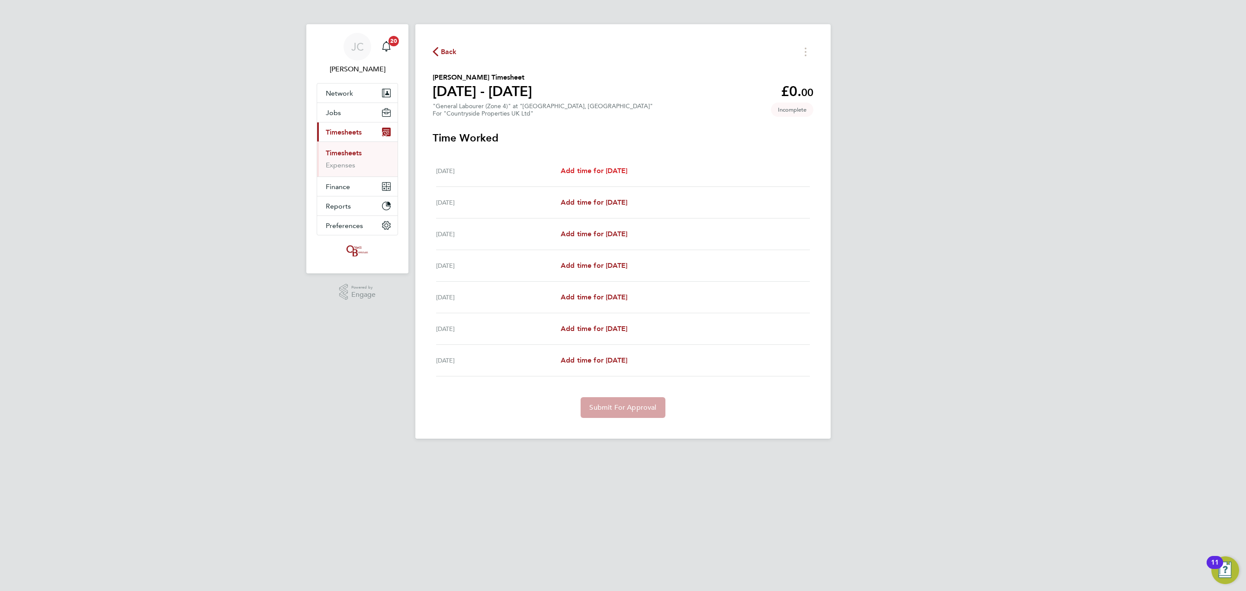
click at [600, 167] on span "Add time for Mon 22 Sep" at bounding box center [594, 171] width 67 height 8
select select "30"
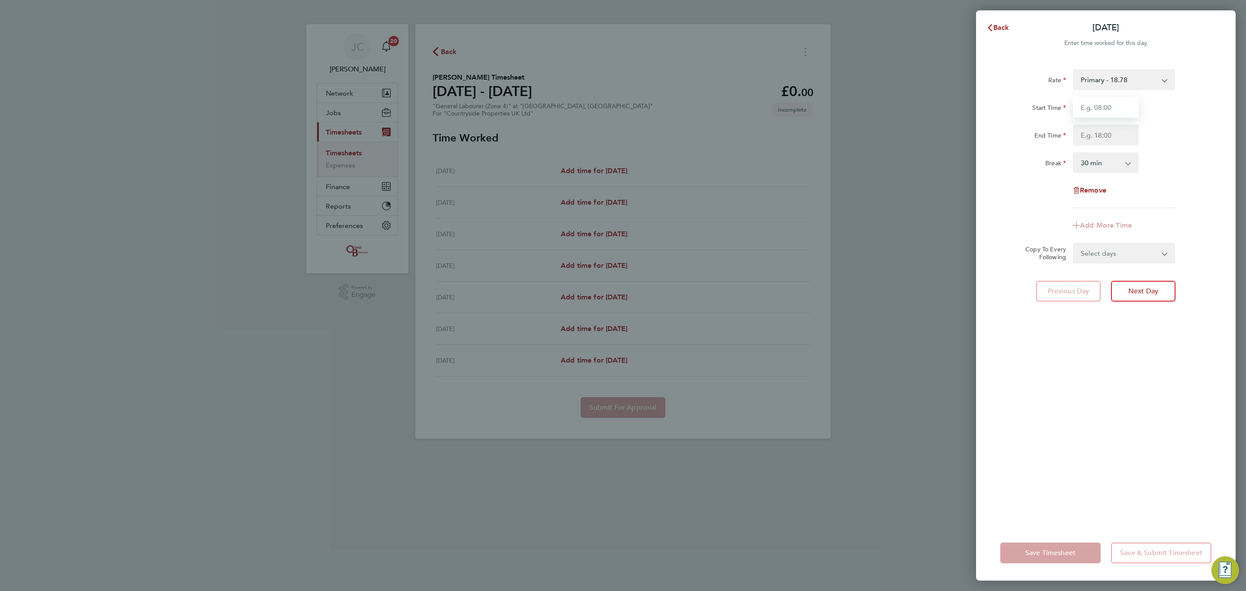
click at [1098, 113] on input "Start Time" at bounding box center [1106, 107] width 66 height 21
type input "08:00"
click at [1103, 137] on input "End Time" at bounding box center [1106, 135] width 66 height 21
type input "16:30"
click at [1170, 142] on div "End Time 16:30" at bounding box center [1106, 135] width 218 height 21
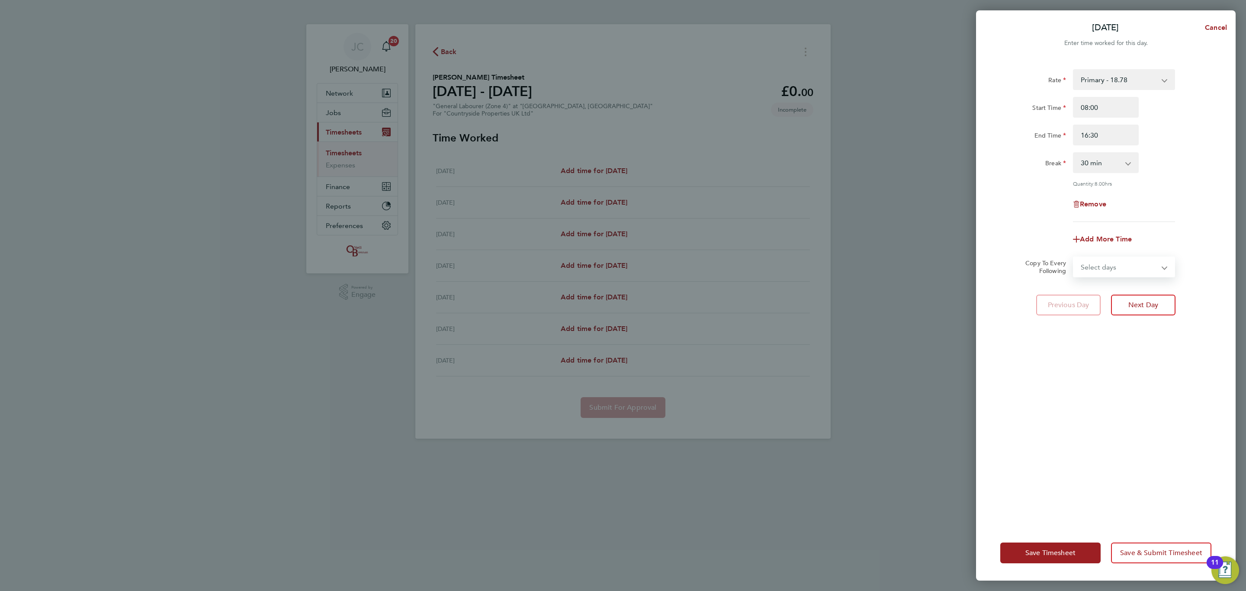
click at [1134, 269] on select "Select days Day Weekday (Mon-Fri) Weekend (Sat-Sun) Tuesday Wednesday Thursday …" at bounding box center [1119, 266] width 91 height 19
select select "DAY"
click at [1074, 257] on select "Select days Day Weekday (Mon-Fri) Weekend (Sat-Sun) Tuesday Wednesday Thursday …" at bounding box center [1119, 266] width 91 height 19
drag, startPoint x: 1121, startPoint y: 295, endPoint x: 1116, endPoint y: 299, distance: 6.1
click at [1121, 295] on select "23 Sep 2025 24 Sep 2025 25 Sep 2025 26 Sep 2025 27 Sep 2025 28 Sep 2025" at bounding box center [1119, 294] width 90 height 19
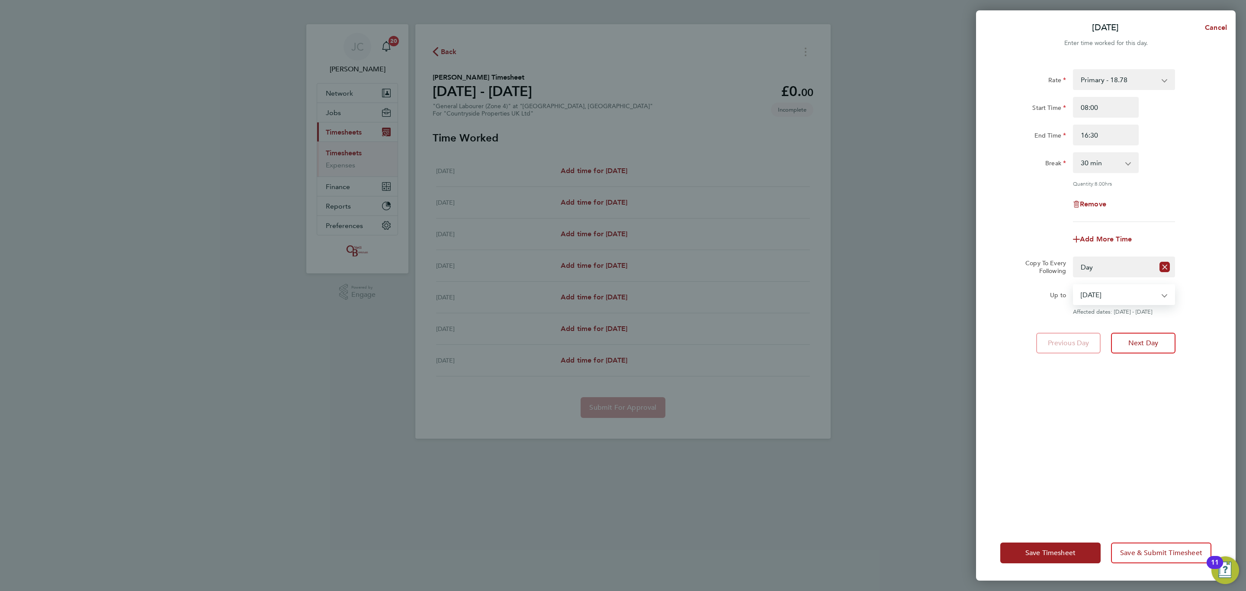
select select "2025-09-26"
click at [1074, 285] on select "23 Sep 2025 24 Sep 2025 25 Sep 2025 26 Sep 2025 27 Sep 2025 28 Sep 2025" at bounding box center [1119, 294] width 90 height 19
click at [1113, 416] on div "Rate Primary - 18.78 Start Time 08:00 End Time 16:30 Break 0 min 15 min 30 min …" at bounding box center [1106, 292] width 260 height 467
click at [1169, 561] on button "Save & Submit Timesheet" at bounding box center [1161, 553] width 100 height 21
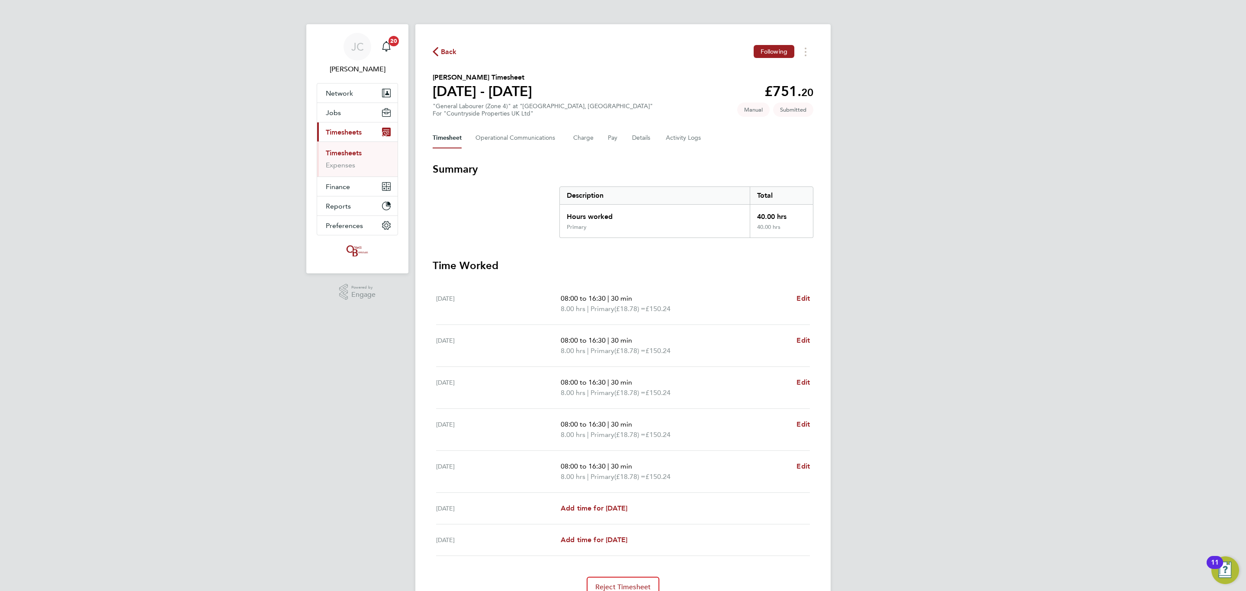
click at [442, 52] on span "Back" at bounding box center [449, 52] width 16 height 10
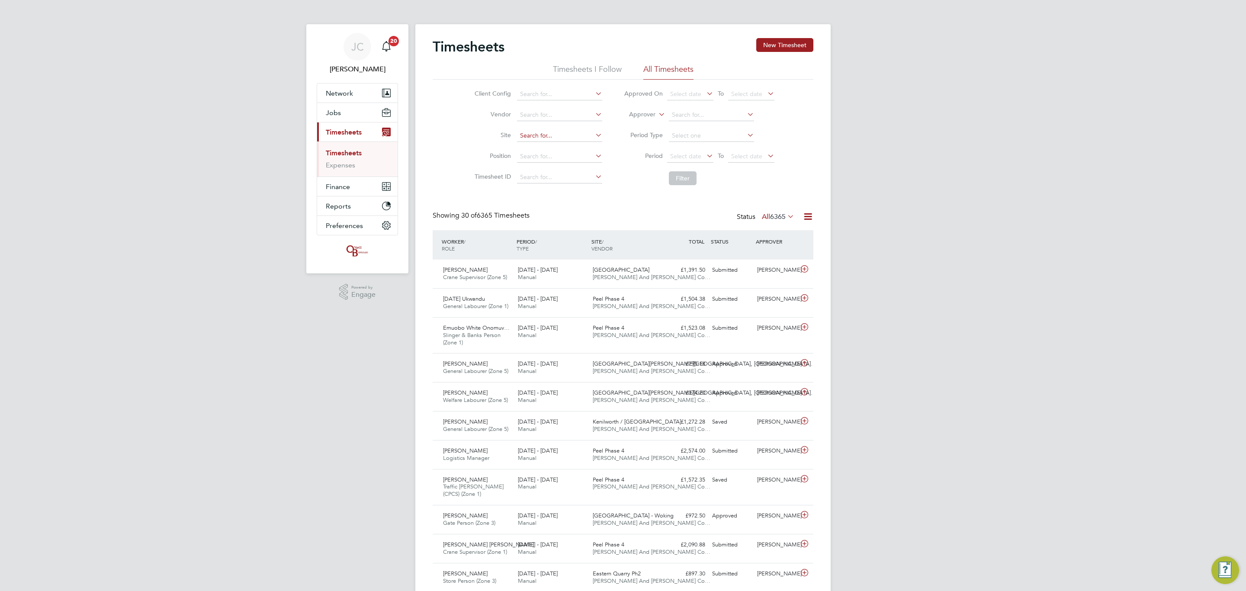
click at [544, 134] on input at bounding box center [559, 136] width 85 height 12
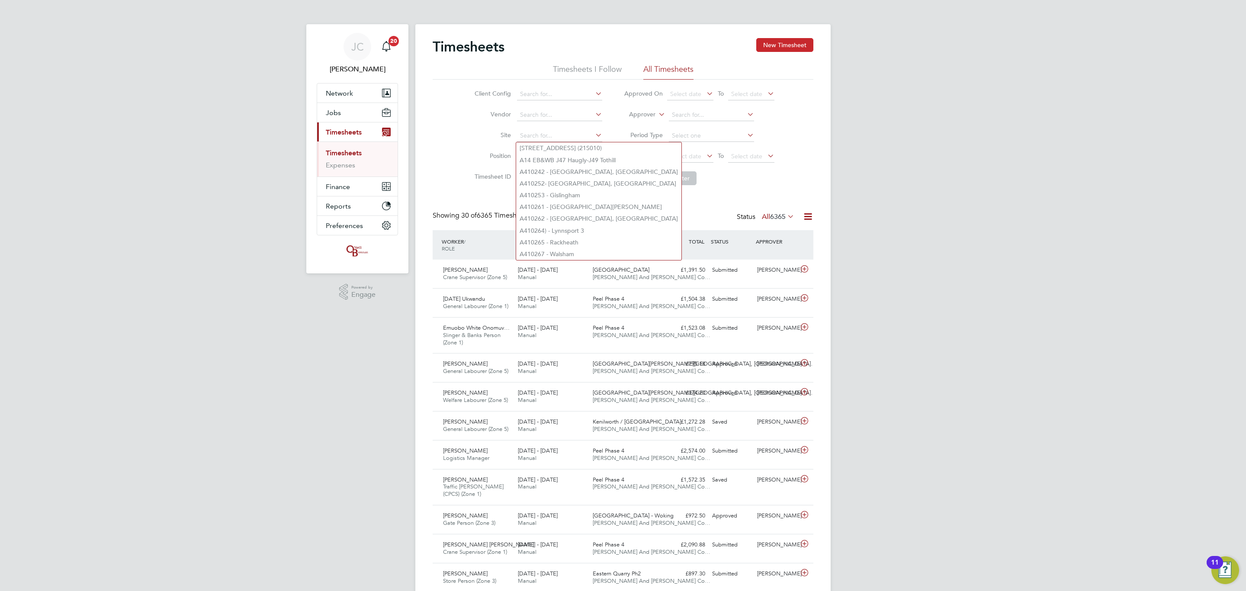
click at [803, 44] on button "New Timesheet" at bounding box center [784, 45] width 57 height 14
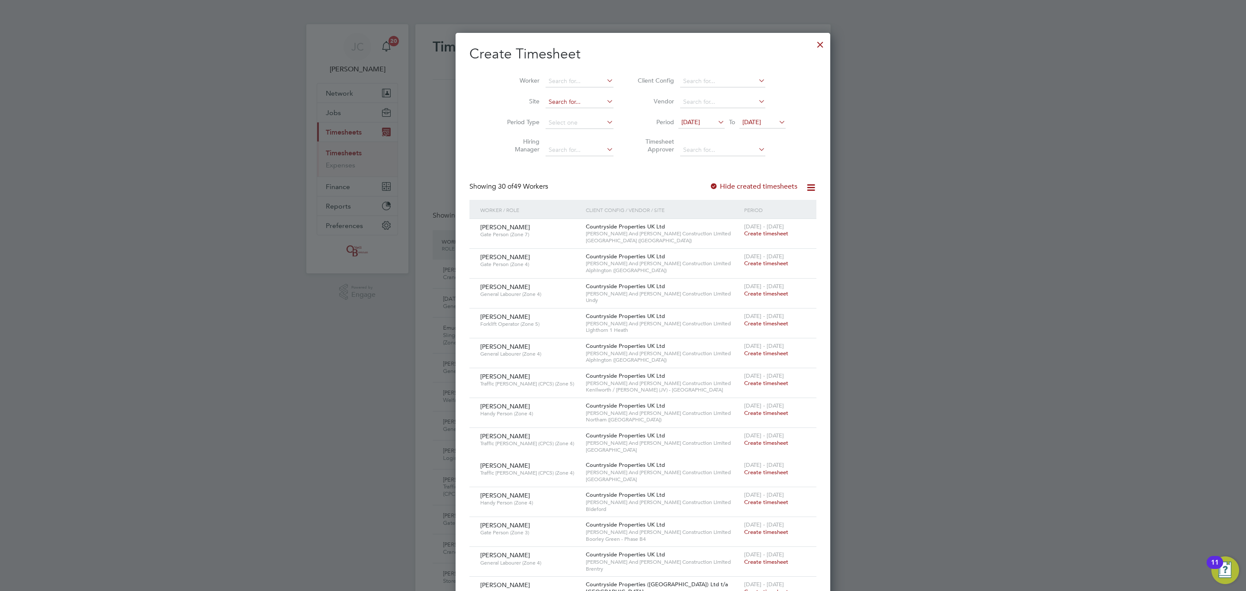
click at [546, 100] on input at bounding box center [580, 102] width 68 height 12
click at [537, 115] on b "Bath" at bounding box center [534, 113] width 13 height 7
type input "[GEOGRAPHIC_DATA]"
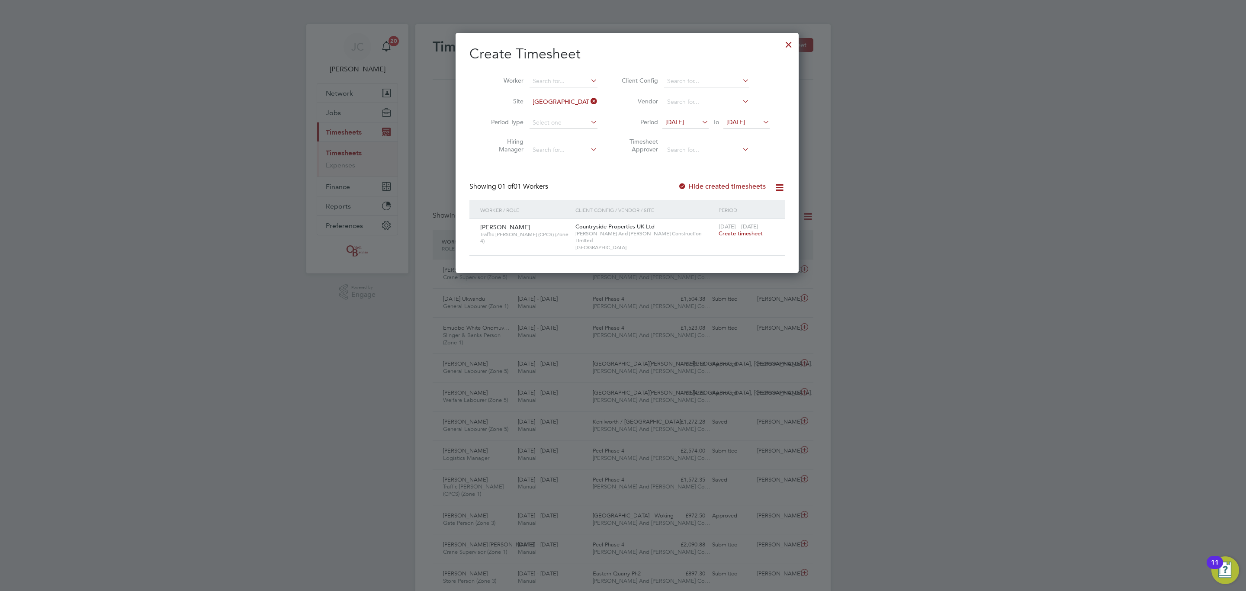
click at [740, 232] on span "Create timesheet" at bounding box center [741, 233] width 44 height 7
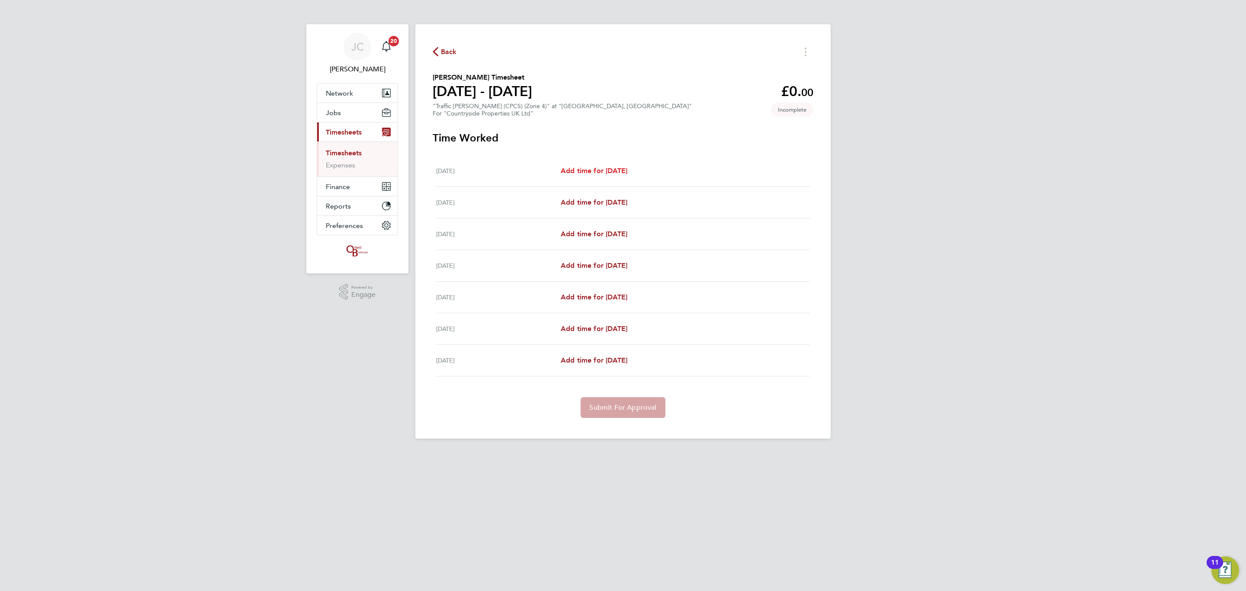
click at [594, 173] on span "Add time for Mon 22 Sep" at bounding box center [594, 171] width 67 height 8
select select "30"
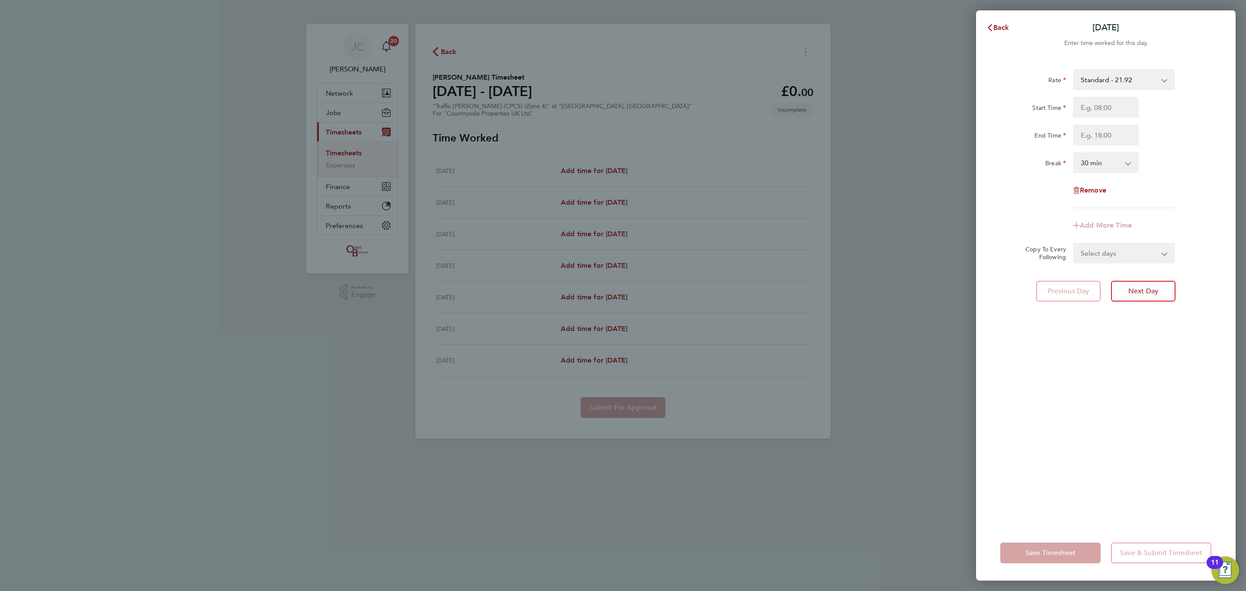
drag, startPoint x: 662, startPoint y: 119, endPoint x: 540, endPoint y: 103, distance: 123.1
click at [661, 118] on div "Back Mon 22 Sep Enter time worked for this day. Rate Standard - 21.92 Start Tim…" at bounding box center [623, 295] width 1246 height 591
click at [380, 153] on div "Back Mon 22 Sep Enter time worked for this day. Rate Standard - 21.92 Start Tim…" at bounding box center [623, 295] width 1246 height 591
drag, startPoint x: 999, startPoint y: 27, endPoint x: 948, endPoint y: 26, distance: 50.6
click at [999, 26] on span "Back" at bounding box center [1002, 27] width 16 height 8
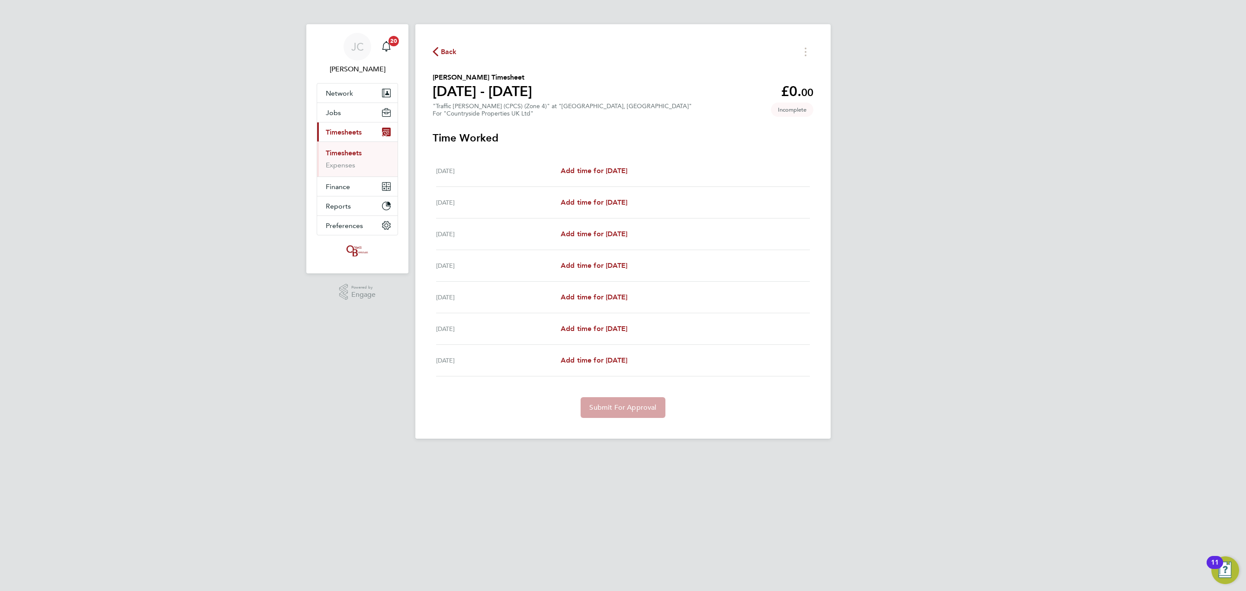
click at [354, 152] on link "Timesheets" at bounding box center [344, 153] width 36 height 8
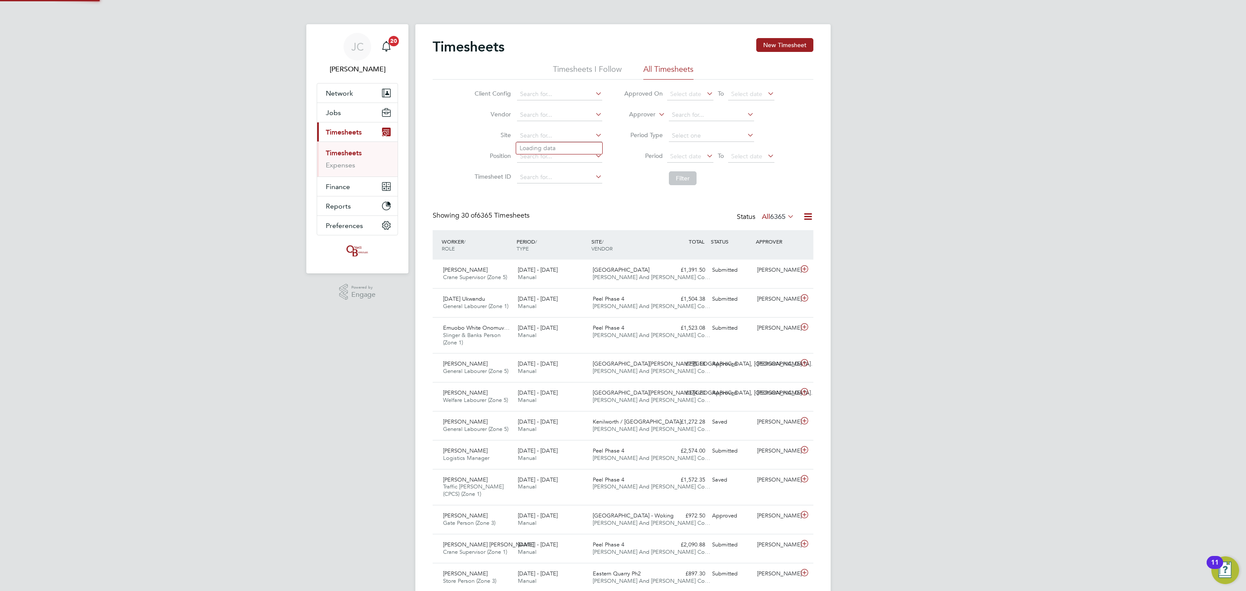
click at [520, 134] on input at bounding box center [559, 136] width 85 height 12
click at [565, 144] on li "Bath Road , Bristol" at bounding box center [567, 148] width 103 height 12
type input "[GEOGRAPHIC_DATA]"
click at [693, 177] on button "Filter" at bounding box center [683, 178] width 28 height 14
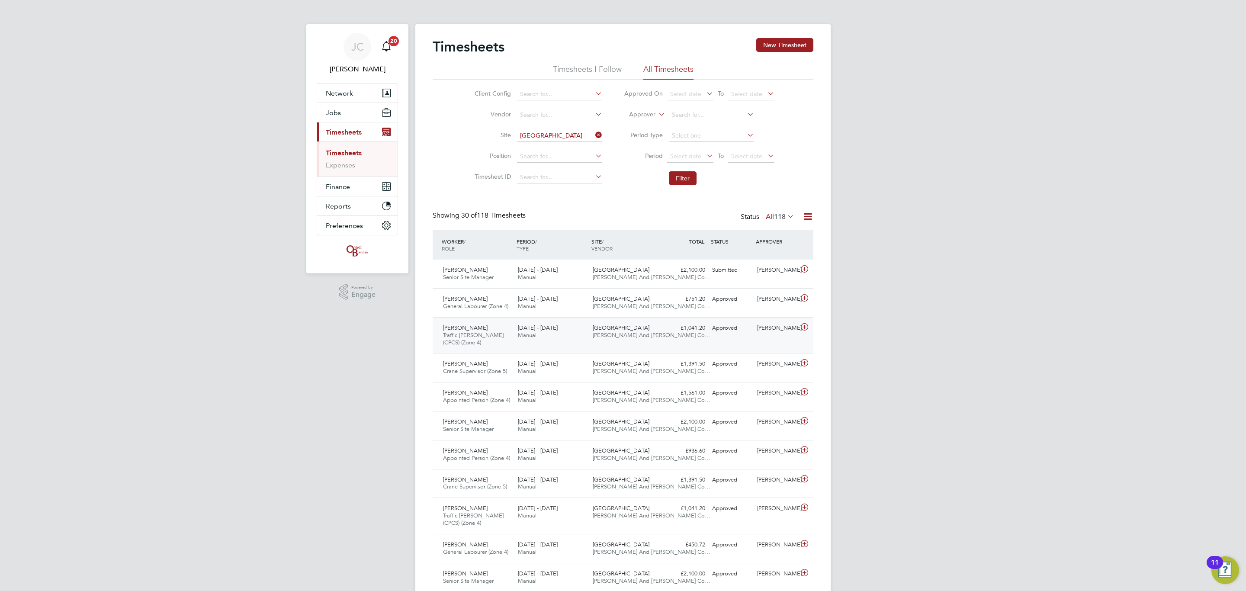
click at [623, 341] on div "Bath Road, Bristol O'Neill And Brennan Co…" at bounding box center [626, 332] width 75 height 22
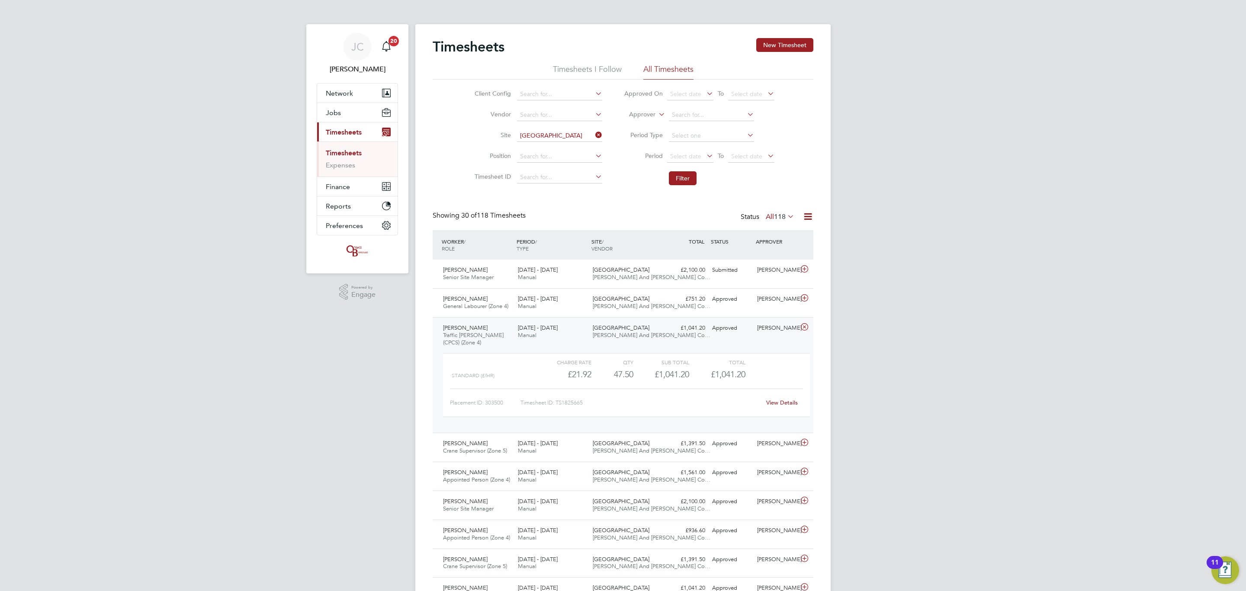
click at [622, 343] on div "Bath Road, Bristol O'Neill And Brennan Co…" at bounding box center [626, 332] width 75 height 22
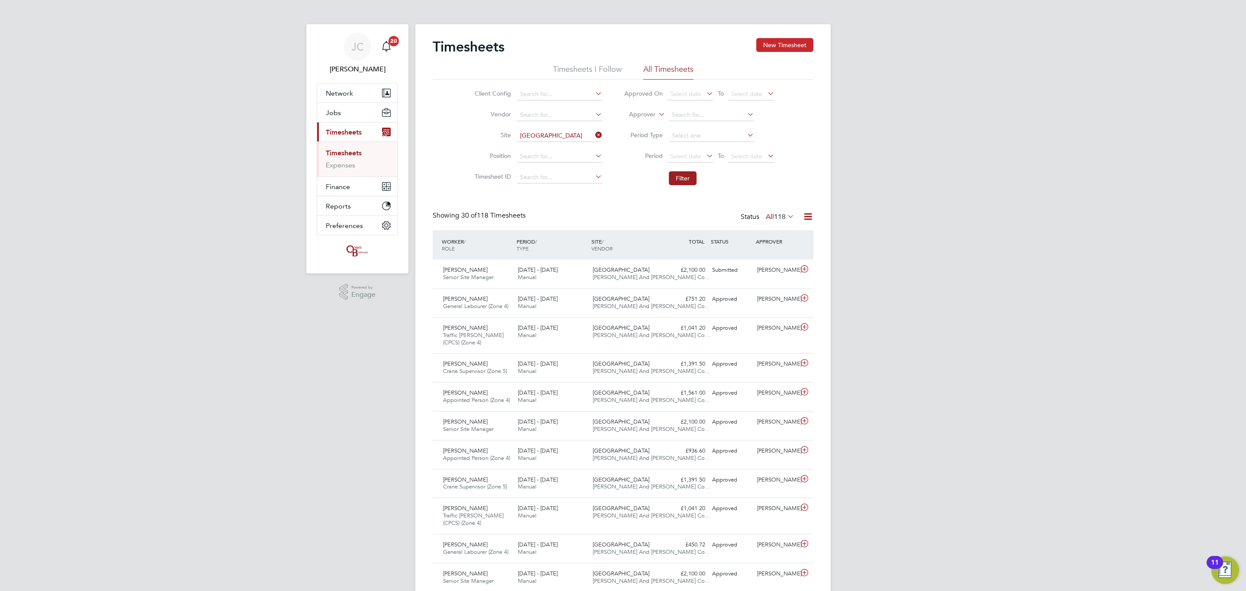
click at [780, 46] on button "New Timesheet" at bounding box center [784, 45] width 57 height 14
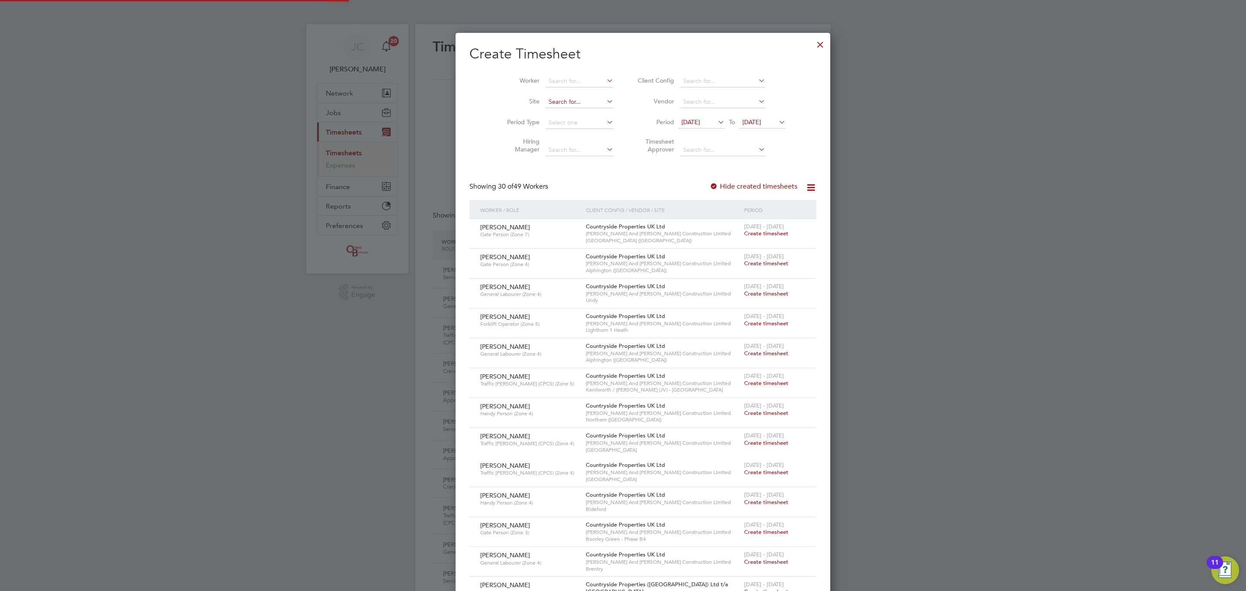
click at [582, 106] on input at bounding box center [580, 102] width 68 height 12
click at [565, 115] on li "Bath Road , Bristol" at bounding box center [576, 114] width 103 height 12
type input "[GEOGRAPHIC_DATA]"
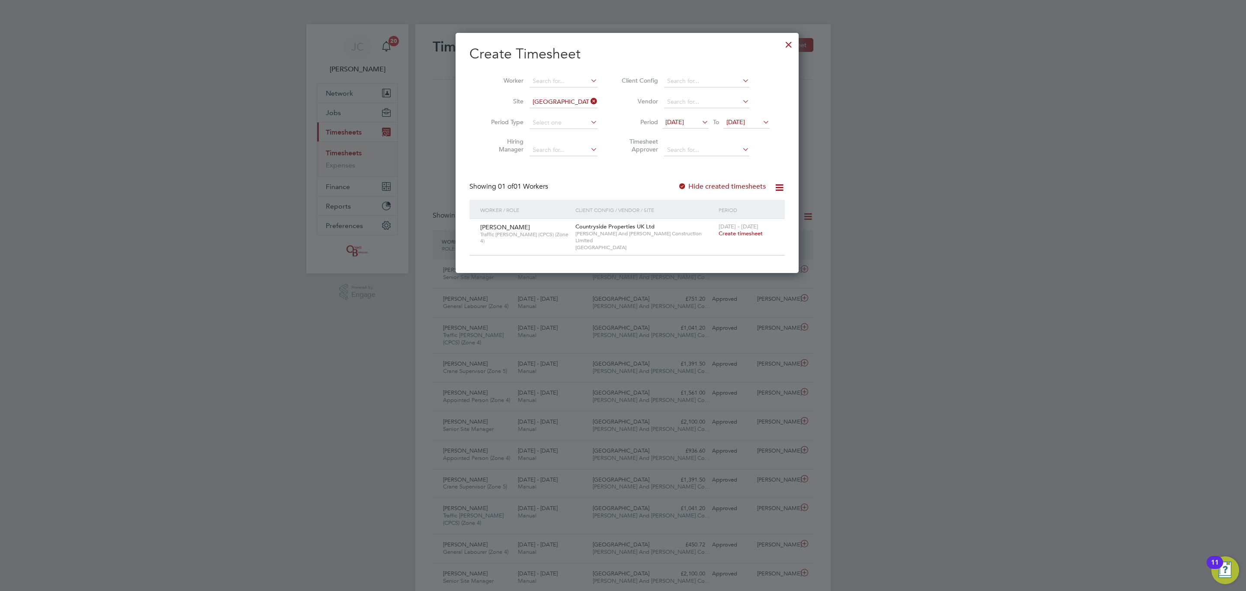
click at [719, 234] on span "Create timesheet" at bounding box center [741, 233] width 44 height 7
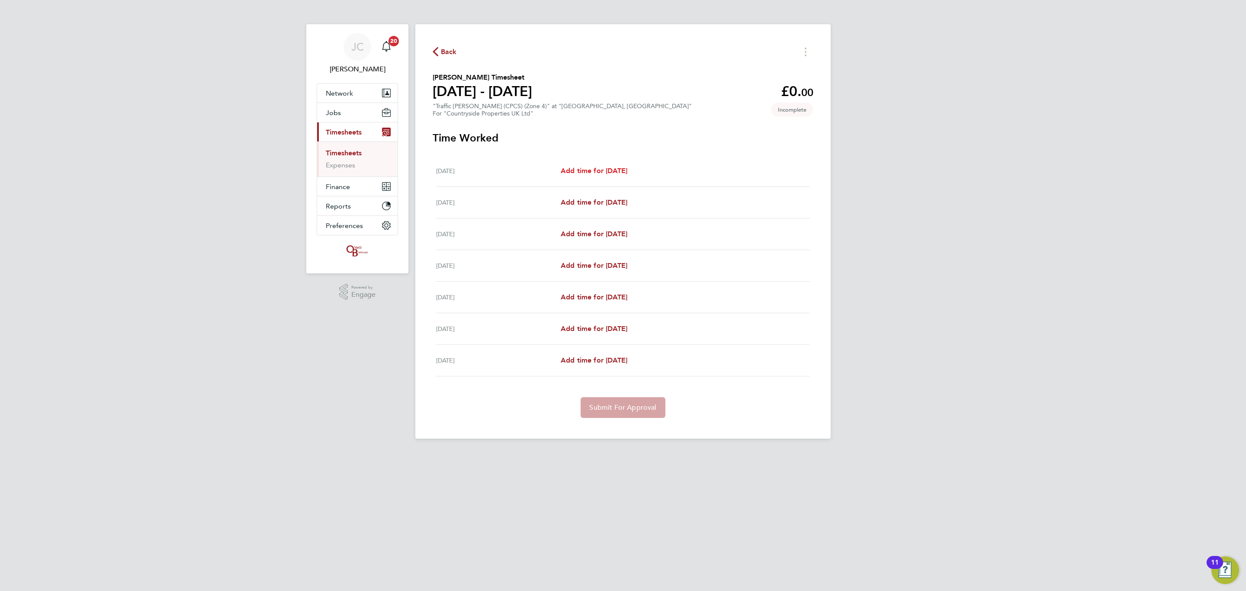
click at [602, 170] on span "Add time for Mon 22 Sep" at bounding box center [594, 171] width 67 height 8
select select "30"
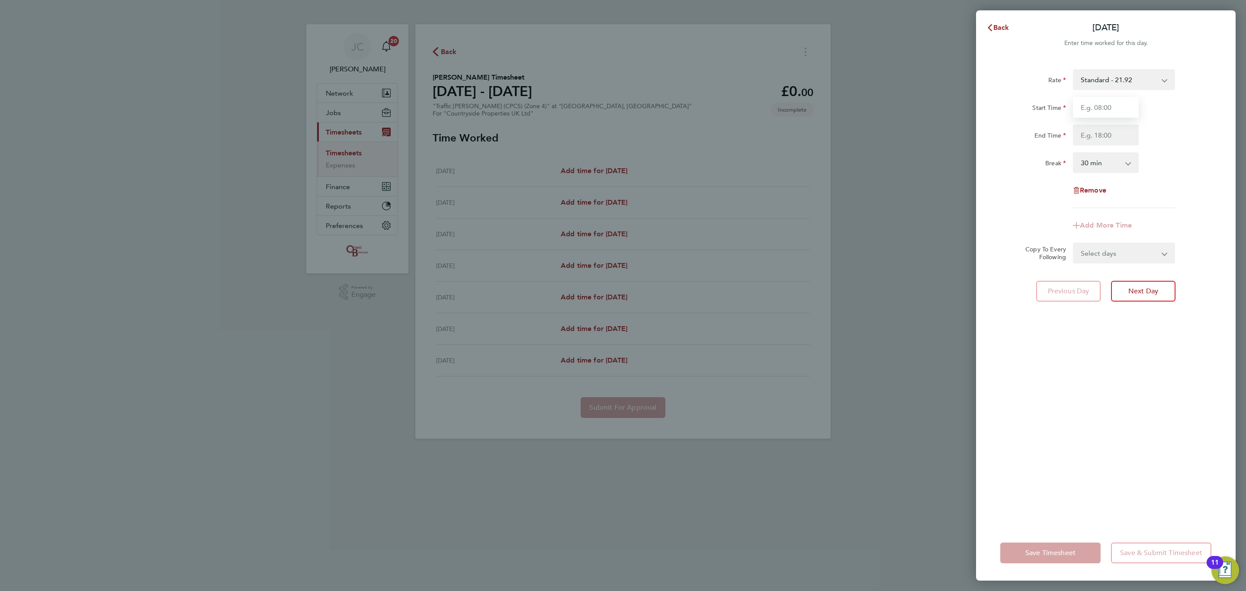
click at [1110, 103] on input "Start Time" at bounding box center [1106, 107] width 66 height 21
type input "07:00"
drag, startPoint x: 1101, startPoint y: 139, endPoint x: 1106, endPoint y: 145, distance: 7.7
click at [1101, 139] on input "End Time" at bounding box center [1106, 135] width 66 height 21
type input "17:00"
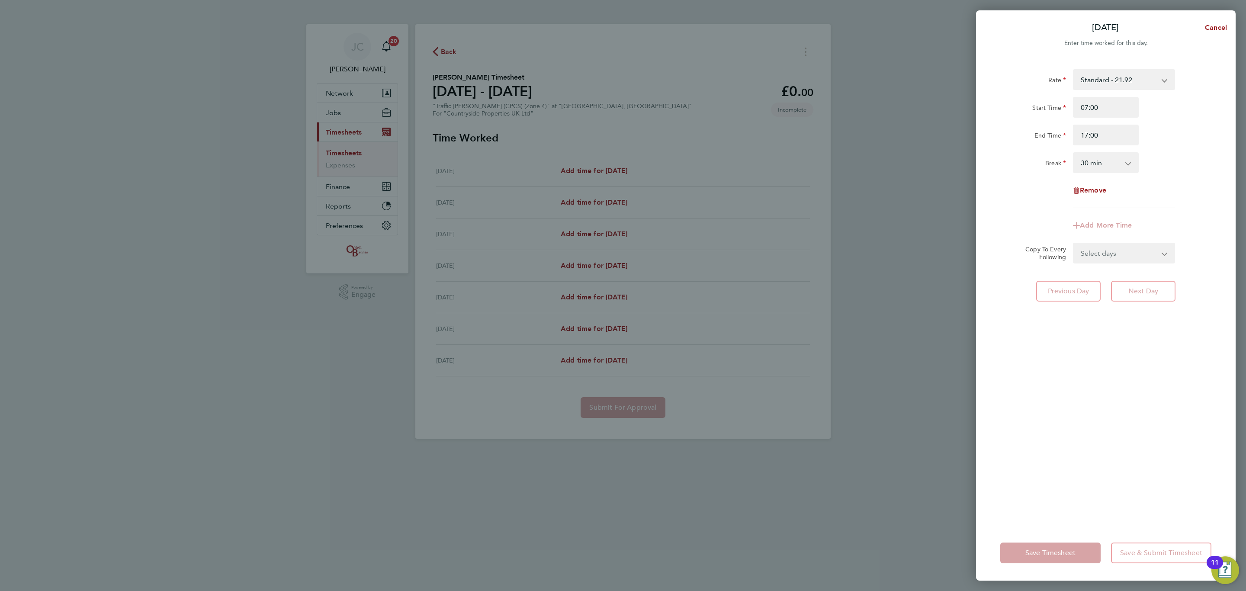
click at [1185, 145] on div "End Time 17:00" at bounding box center [1106, 135] width 218 height 21
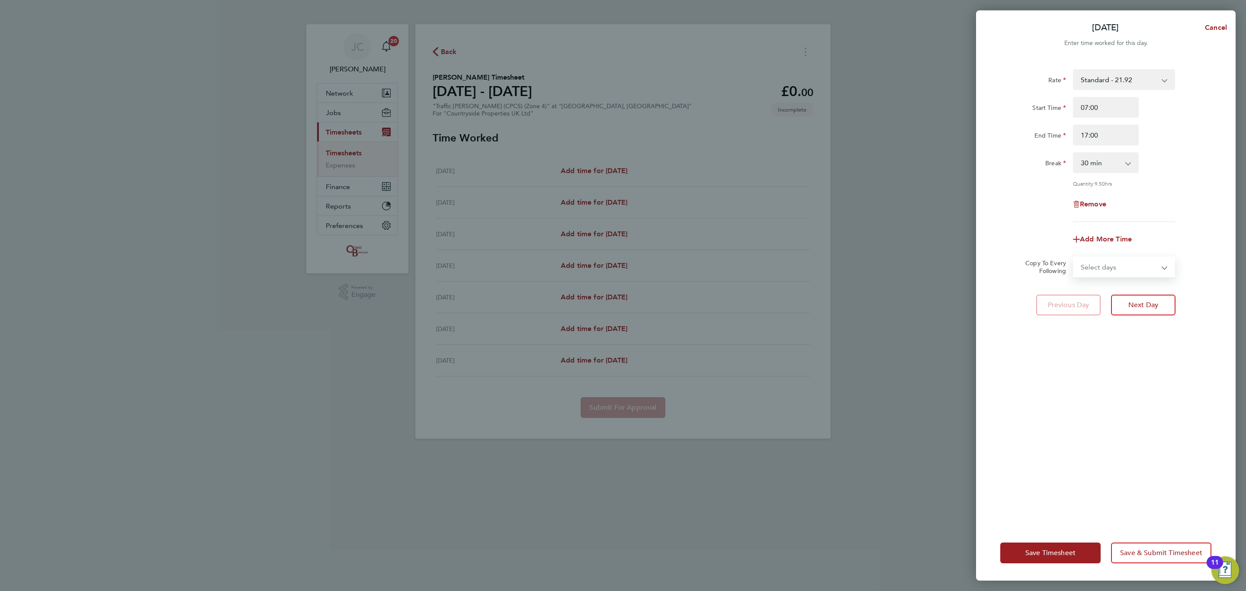
drag, startPoint x: 1129, startPoint y: 265, endPoint x: 1126, endPoint y: 274, distance: 9.3
click at [1129, 265] on select "Select days Day Weekday (Mon-Fri) Weekend (Sat-Sun) Tuesday Wednesday Thursday …" at bounding box center [1119, 266] width 91 height 19
select select "DAY"
click at [1074, 257] on select "Select days Day Weekday (Mon-Fri) Weekend (Sat-Sun) Tuesday Wednesday Thursday …" at bounding box center [1119, 266] width 91 height 19
click at [1124, 294] on select "23 Sep 2025 24 Sep 2025 25 Sep 2025 26 Sep 2025 27 Sep 2025 28 Sep 2025" at bounding box center [1119, 294] width 90 height 19
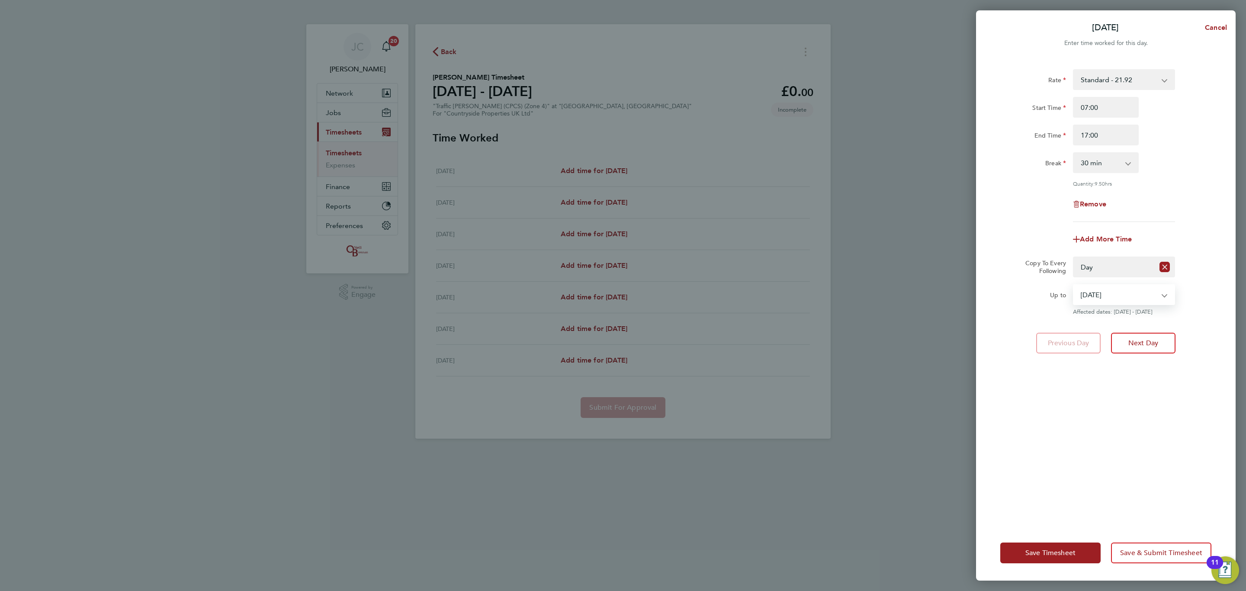
select select "2025-09-26"
click at [1074, 285] on select "23 Sep 2025 24 Sep 2025 25 Sep 2025 26 Sep 2025 27 Sep 2025 28 Sep 2025" at bounding box center [1119, 294] width 90 height 19
click at [1113, 472] on div "Rate Standard - 21.92 Start Time 07:00 End Time 17:00 Break 0 min 15 min 30 min…" at bounding box center [1106, 292] width 260 height 467
click at [1144, 553] on span "Save & Submit Timesheet" at bounding box center [1161, 553] width 82 height 9
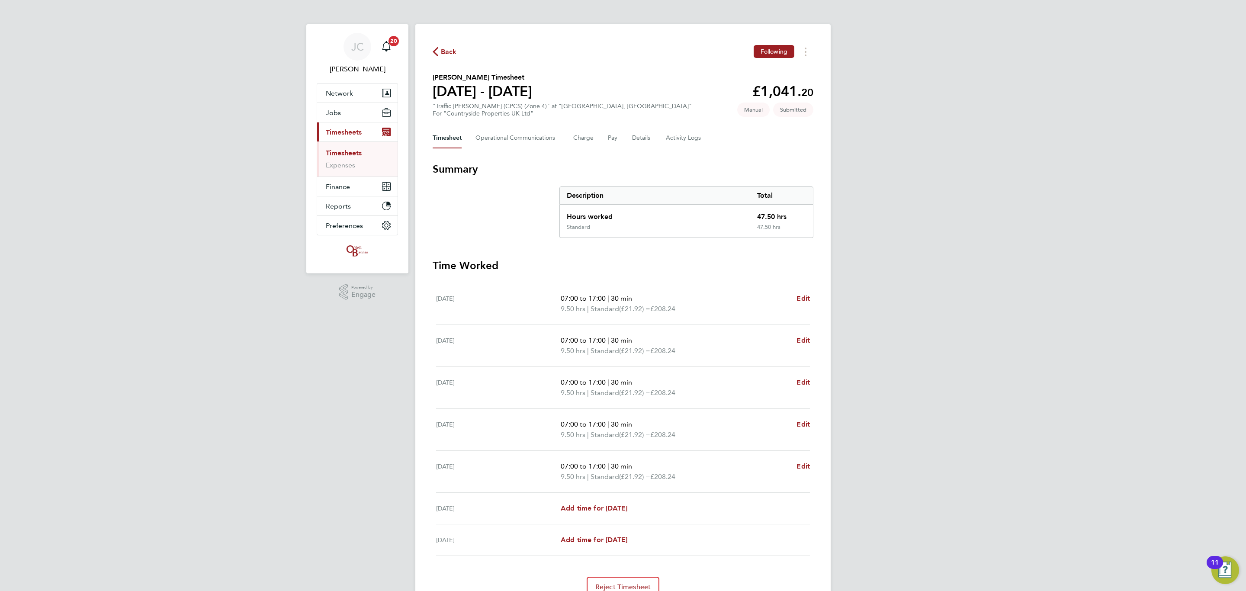
click at [350, 152] on link "Timesheets" at bounding box center [344, 153] width 36 height 8
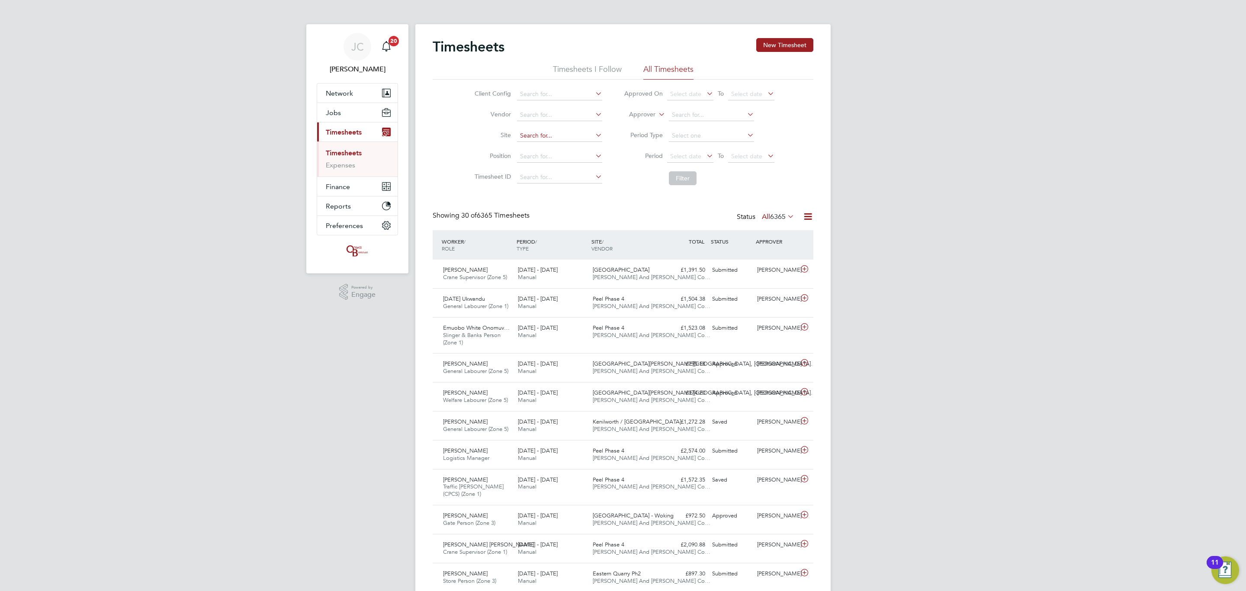
click at [525, 135] on input at bounding box center [559, 136] width 85 height 12
click at [562, 146] on li "Bath Road , Bristol" at bounding box center [567, 148] width 103 height 12
type input "[GEOGRAPHIC_DATA]"
click at [698, 175] on li "Filter" at bounding box center [699, 178] width 172 height 23
click at [687, 179] on button "Filter" at bounding box center [683, 178] width 28 height 14
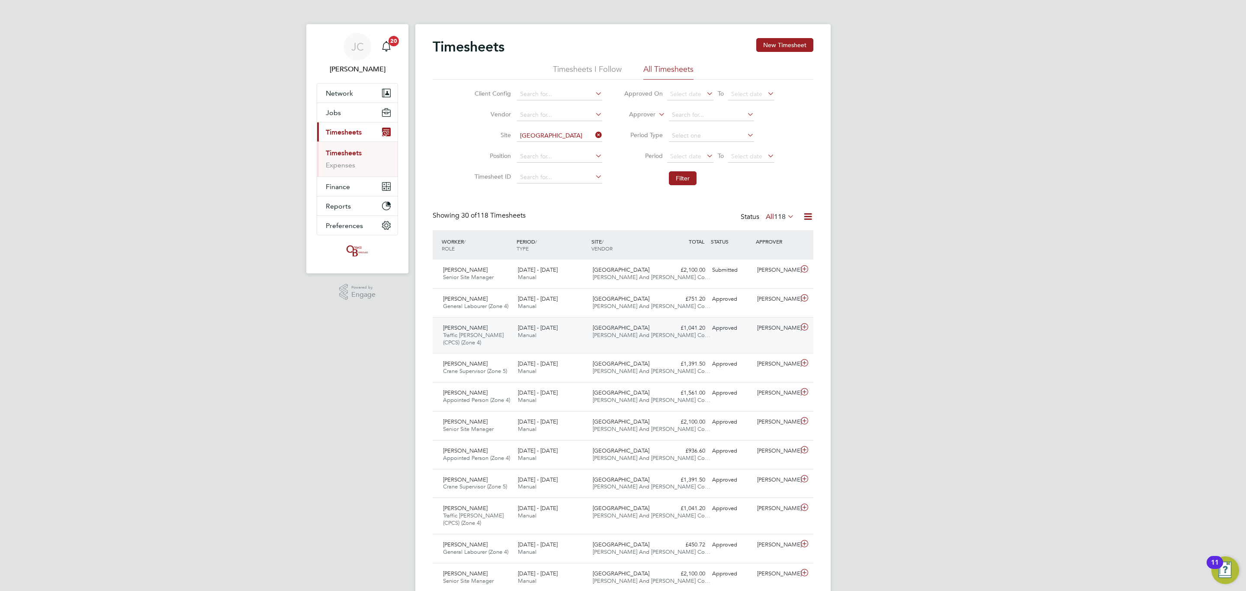
click at [585, 344] on div "Dominic Bradley Traffic Marshall (CPCS) (Zone 4) 15 - 21 Sep 2025 15 - 21 Sep 2…" at bounding box center [623, 335] width 381 height 36
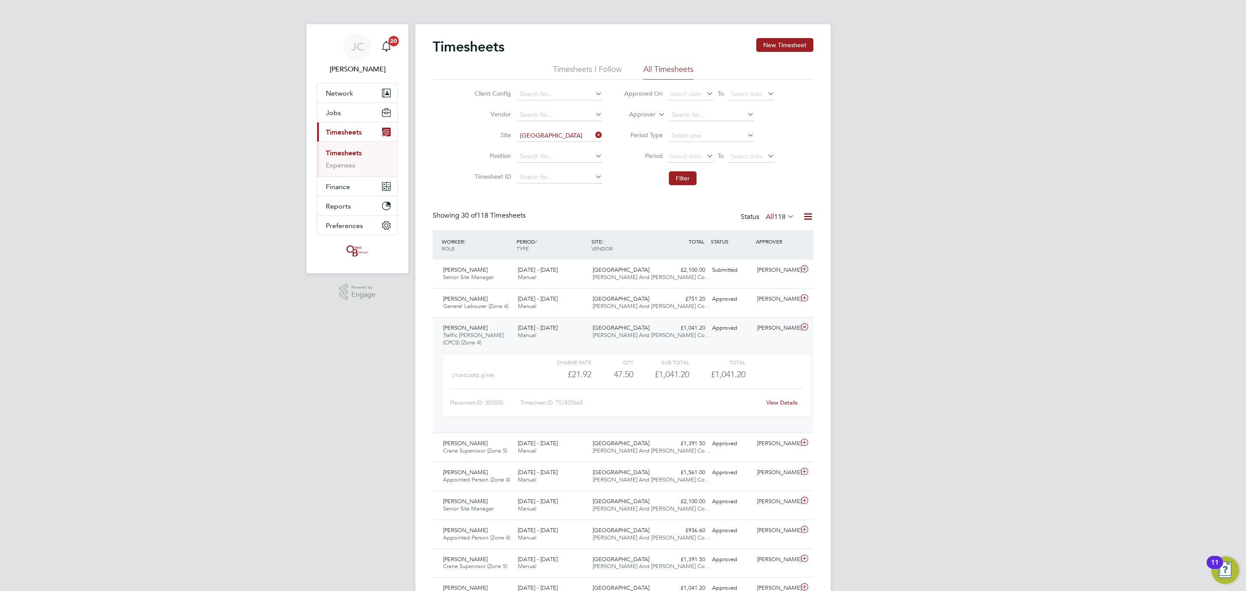
click at [589, 341] on div "Dominic Bradley Traffic Marshall (CPCS) (Zone 4) 15 - 21 Sep 2025 15 - 21 Sep 2…" at bounding box center [623, 375] width 381 height 116
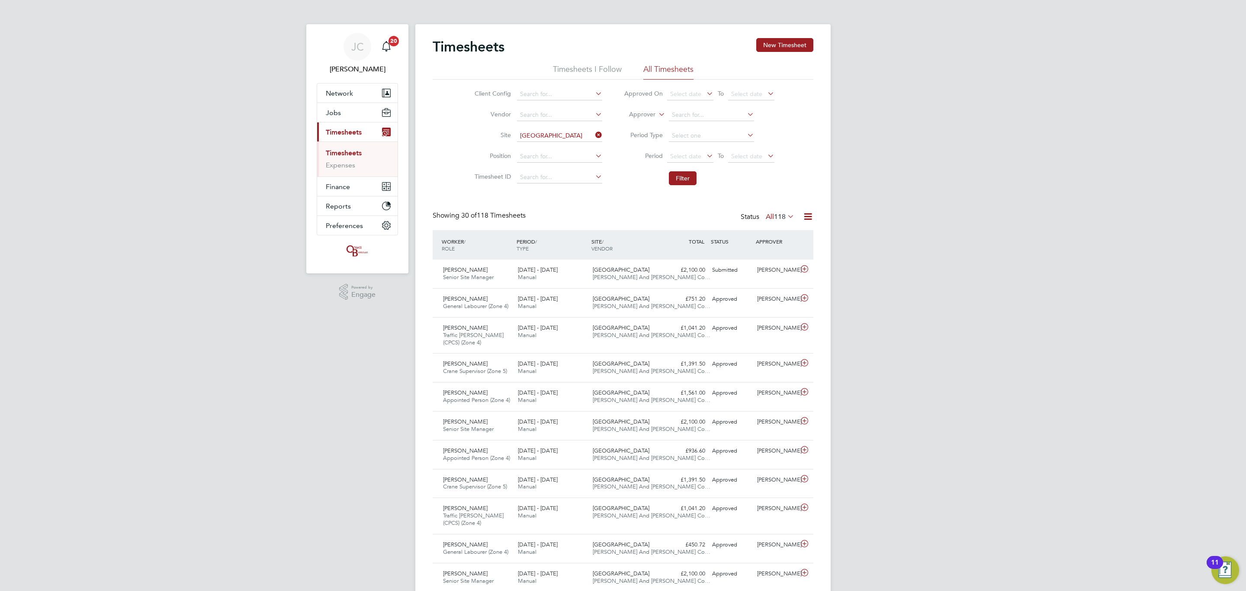
click at [496, 334] on span "Traffic [PERSON_NAME] (CPCS) (Zone 4)" at bounding box center [473, 338] width 61 height 15
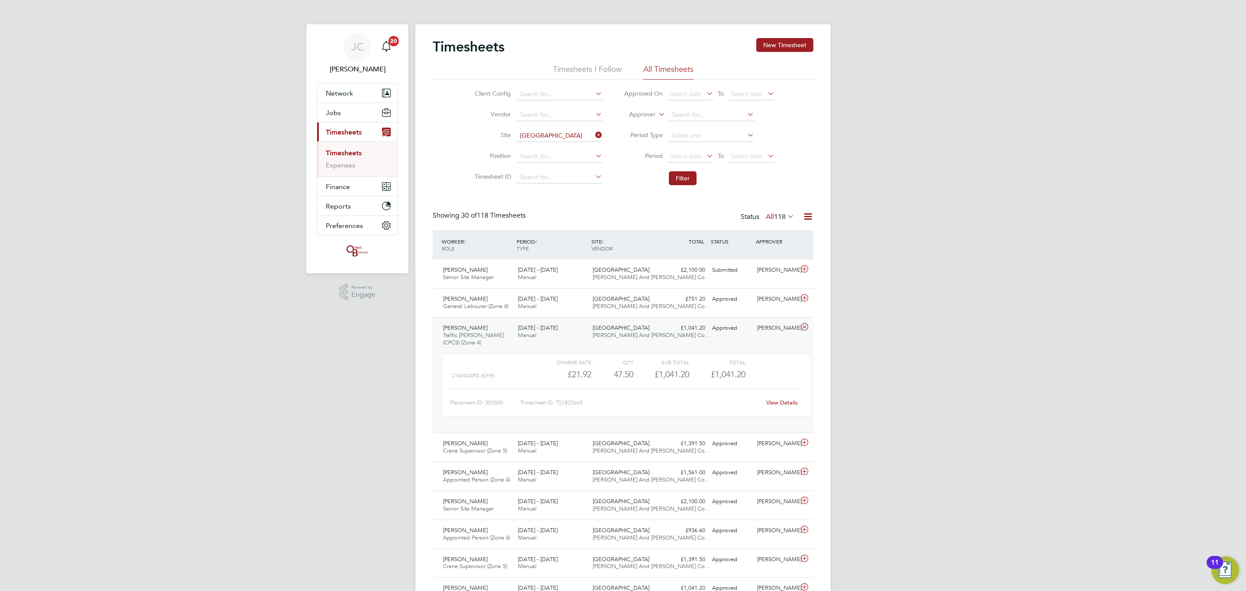
click at [497, 333] on span "Traffic [PERSON_NAME] (CPCS) (Zone 4)" at bounding box center [473, 338] width 61 height 15
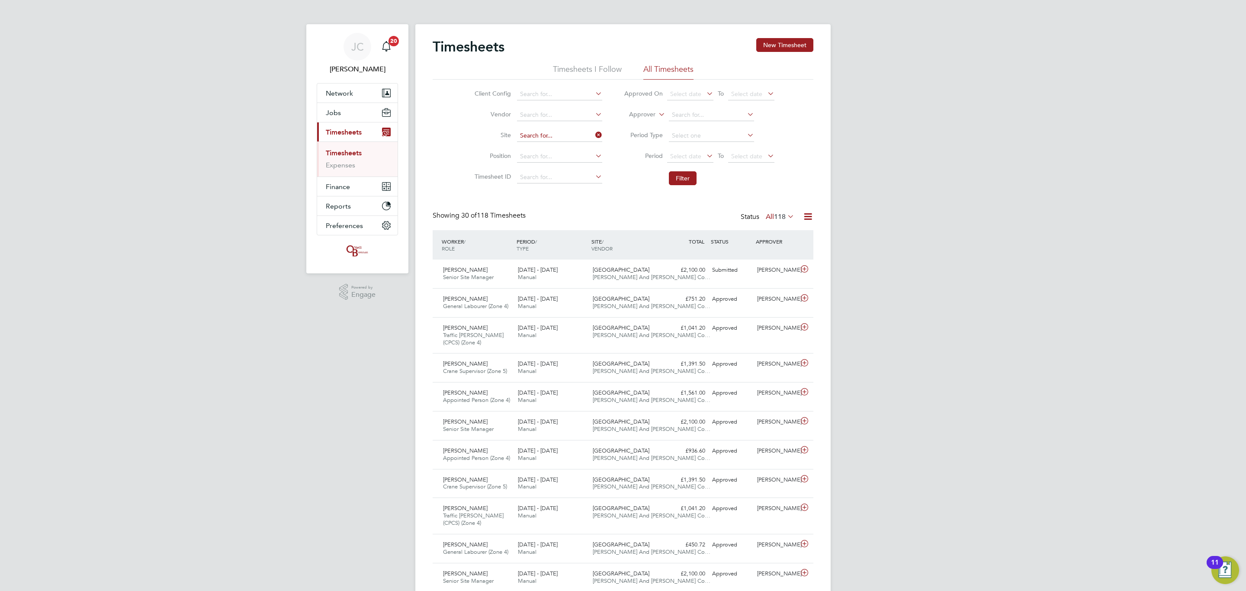
click at [563, 141] on input at bounding box center [559, 136] width 85 height 12
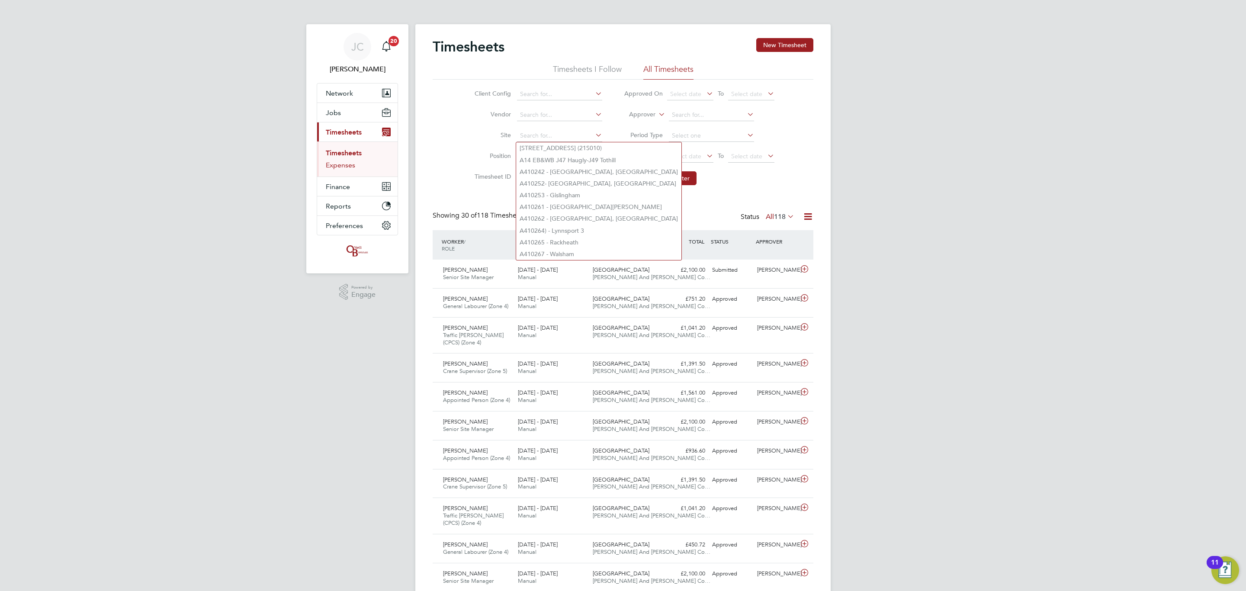
click at [349, 165] on link "Expenses" at bounding box center [340, 165] width 29 height 8
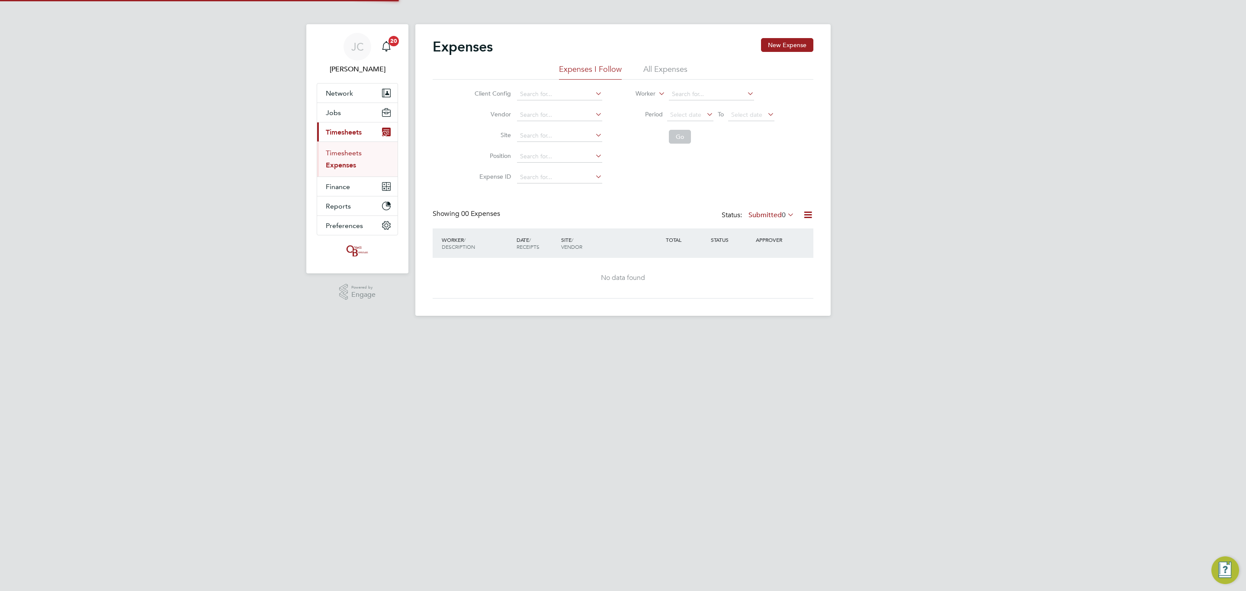
click at [347, 152] on link "Timesheets" at bounding box center [344, 153] width 36 height 8
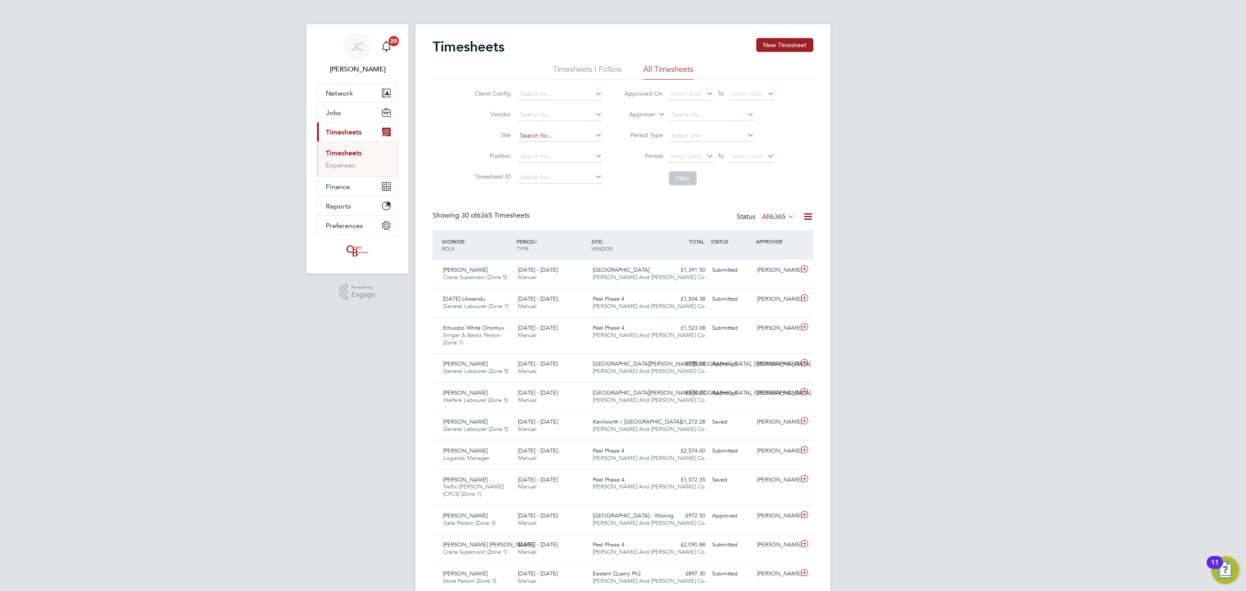
click at [537, 145] on li "Brent ry" at bounding box center [559, 148] width 86 height 12
type input "Brentry"
click at [682, 176] on button "Filter" at bounding box center [683, 178] width 28 height 14
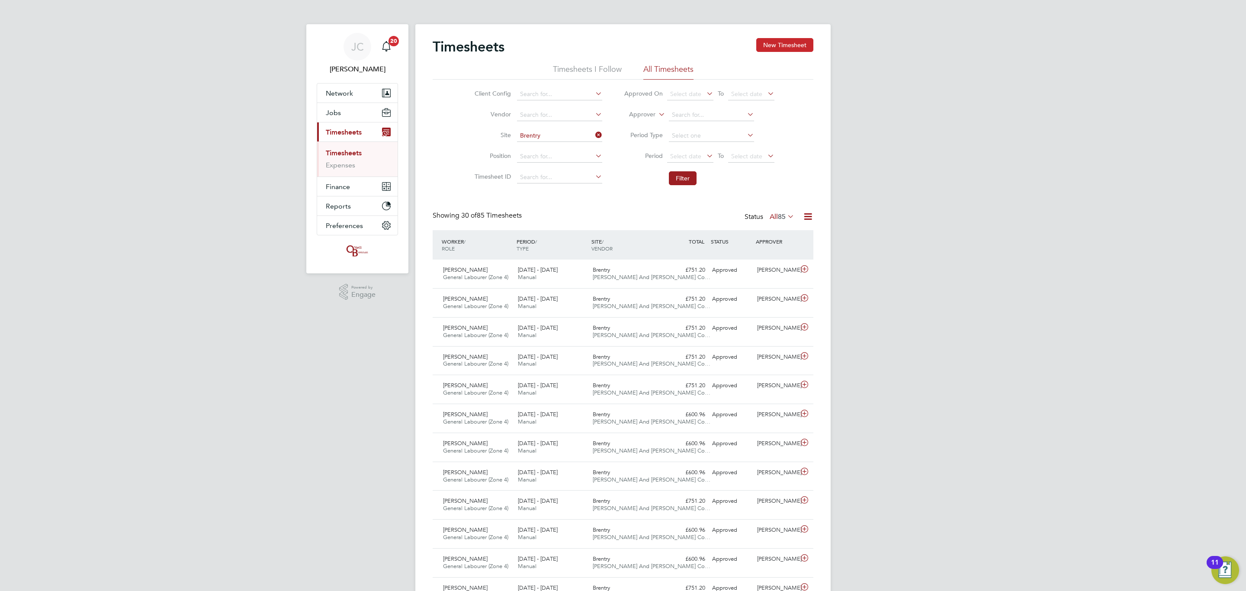
click at [791, 47] on button "New Timesheet" at bounding box center [784, 45] width 57 height 14
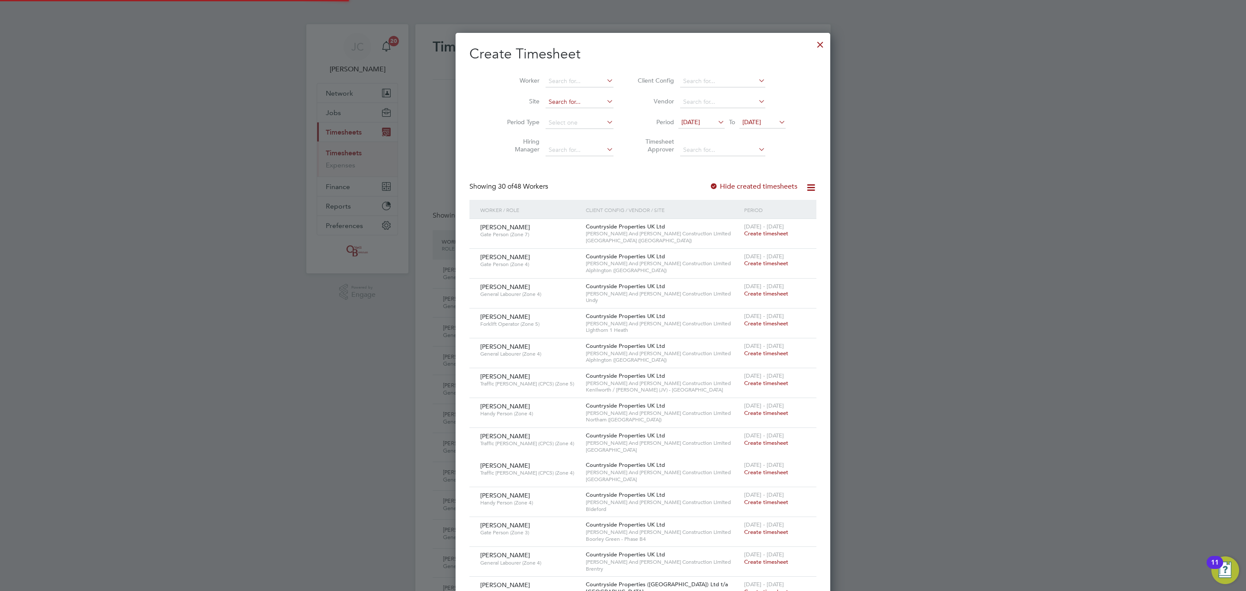
click at [546, 102] on input at bounding box center [580, 102] width 68 height 12
click at [570, 107] on input "brentry" at bounding box center [580, 102] width 68 height 12
click at [559, 116] on li "Brentry" at bounding box center [559, 114] width 69 height 12
type input "Brentry"
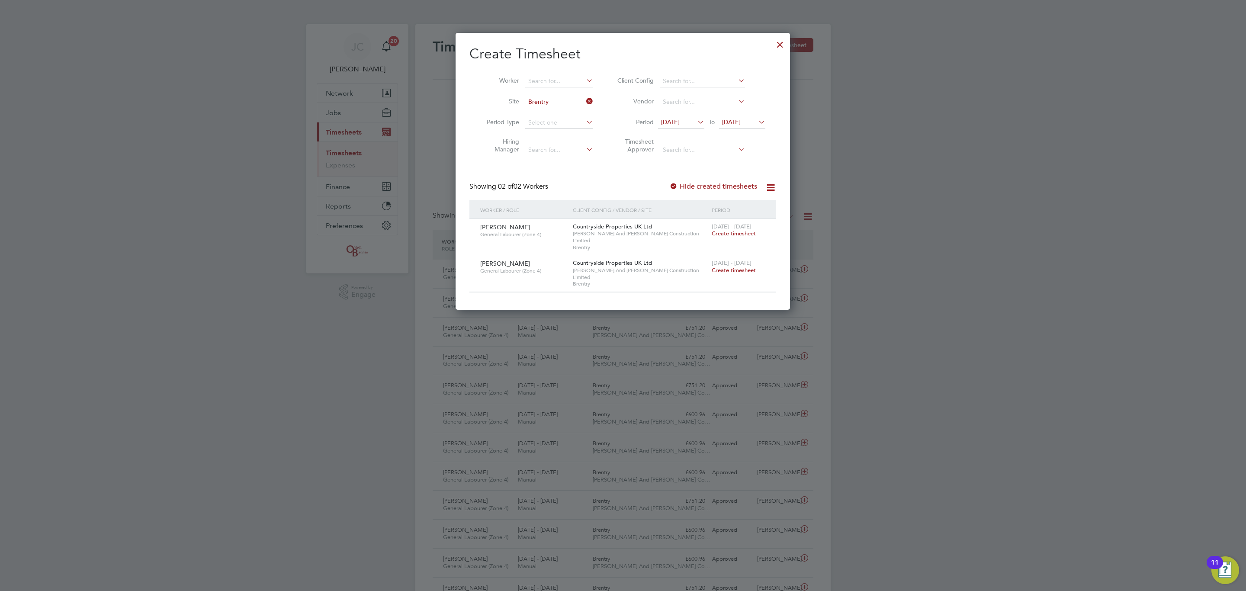
click at [724, 267] on span "Create timesheet" at bounding box center [734, 270] width 44 height 7
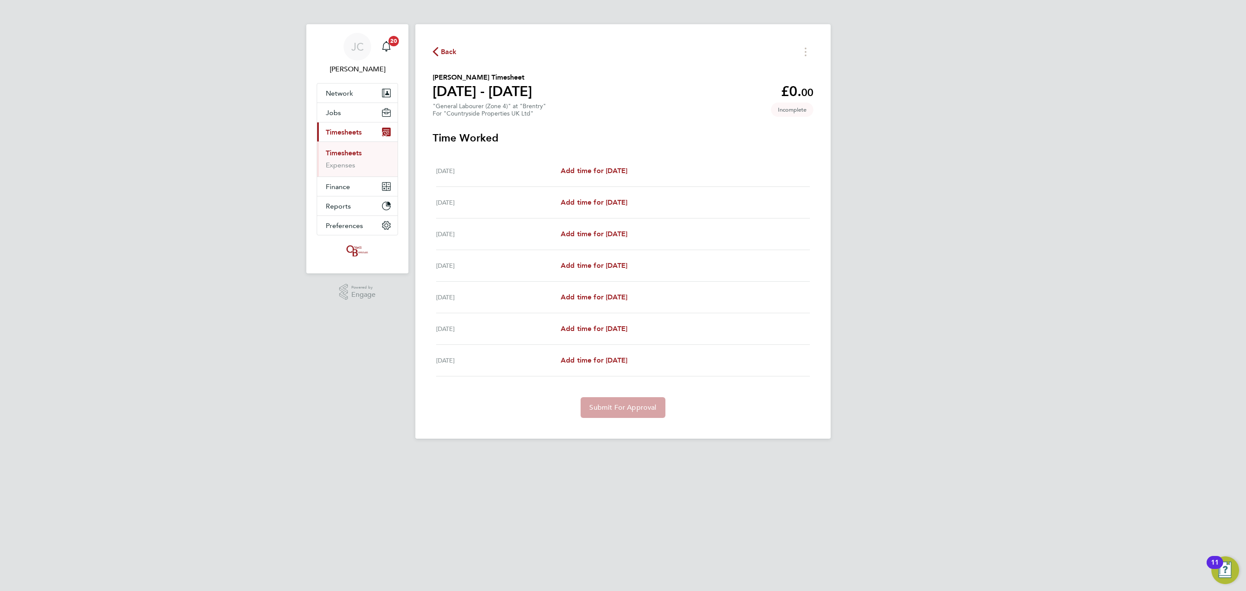
click at [608, 165] on div "Mon 22 Sep Add time for Mon 22 Sep Add time for Mon 22 Sep" at bounding box center [623, 171] width 374 height 32
click at [609, 178] on div "Mon 22 Sep Add time for Mon 22 Sep Add time for Mon 22 Sep" at bounding box center [623, 171] width 374 height 32
drag, startPoint x: 607, startPoint y: 178, endPoint x: 605, endPoint y: 173, distance: 5.1
click at [605, 176] on div "Mon 22 Sep Add time for Mon 22 Sep Add time for Mon 22 Sep" at bounding box center [623, 171] width 374 height 32
click at [605, 172] on span "Add time for Mon 22 Sep" at bounding box center [594, 171] width 67 height 8
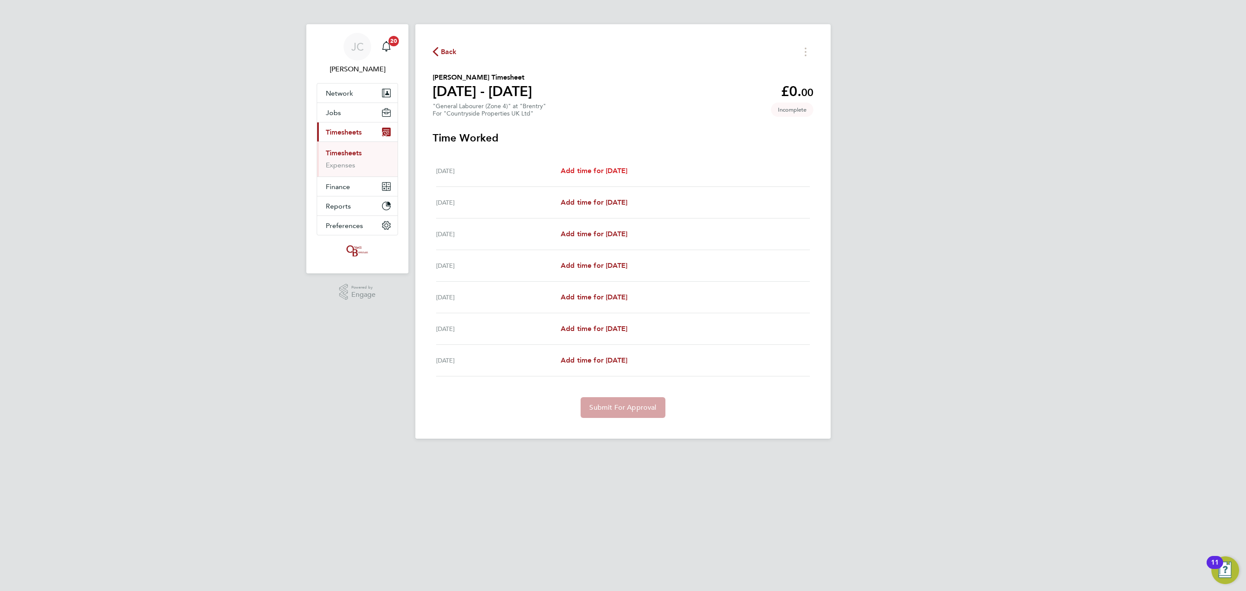
select select "30"
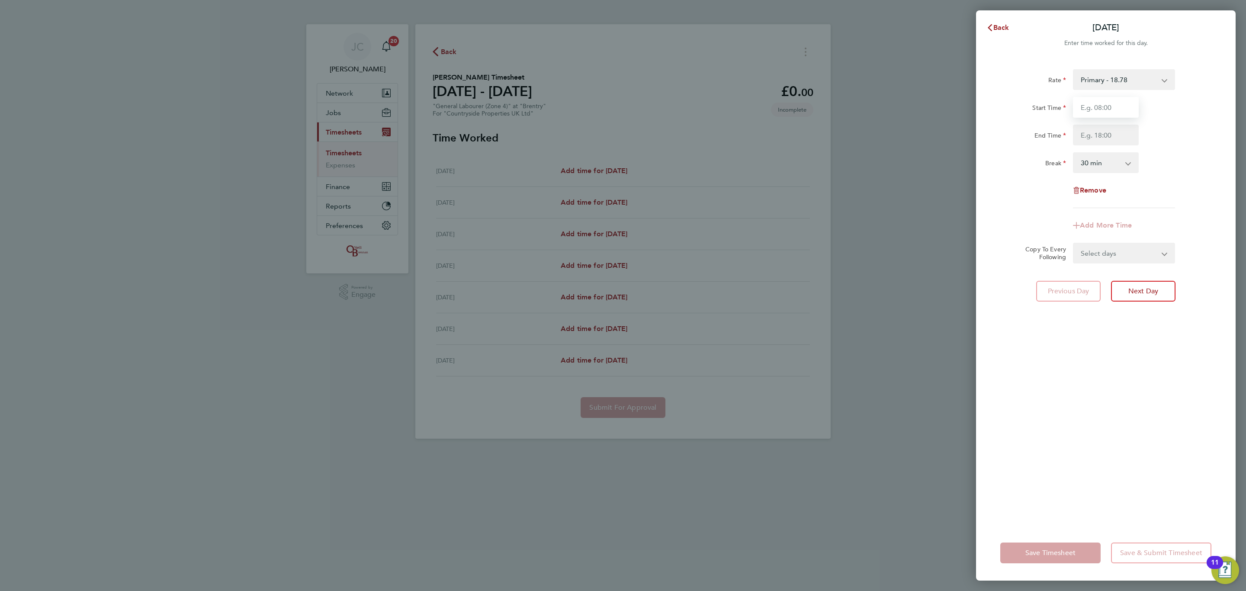
click at [1120, 99] on input "Start Time" at bounding box center [1106, 107] width 66 height 21
type input "08:00"
click at [1062, 143] on div "End Time" at bounding box center [1033, 135] width 73 height 21
drag, startPoint x: 1100, startPoint y: 133, endPoint x: 1120, endPoint y: 140, distance: 22.0
click at [1100, 133] on input "End Time" at bounding box center [1106, 135] width 66 height 21
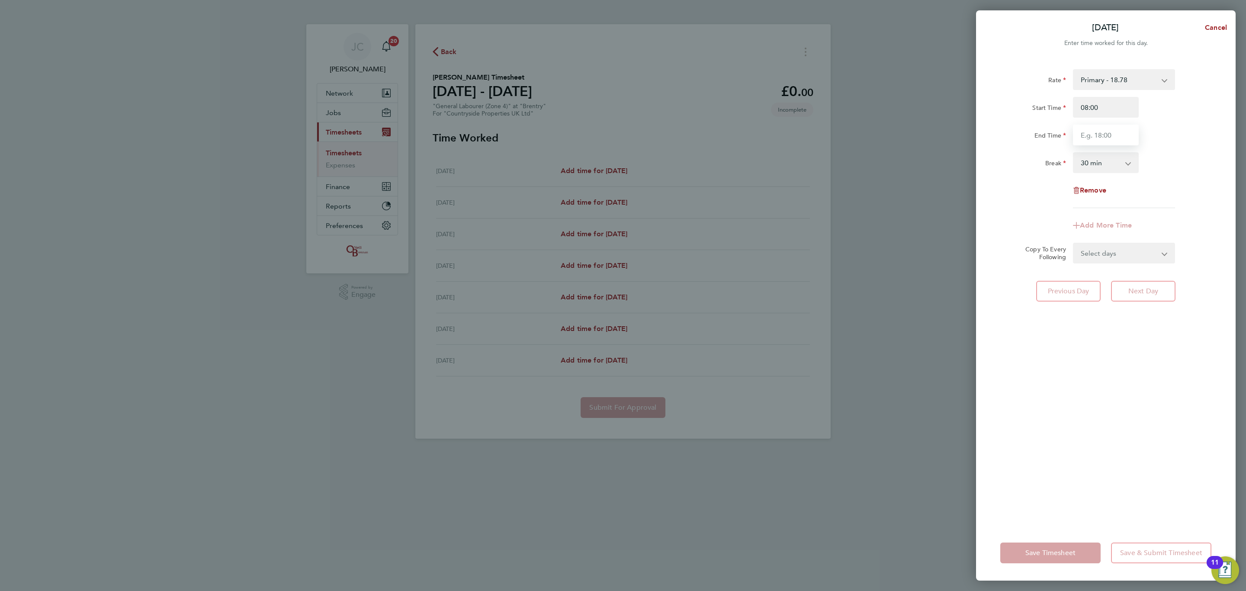
type input "16:30"
click at [1196, 146] on div "Rate Primary - 18.78 Start Time 08:00 End Time 16:30 Break 0 min 15 min 30 min …" at bounding box center [1106, 138] width 211 height 139
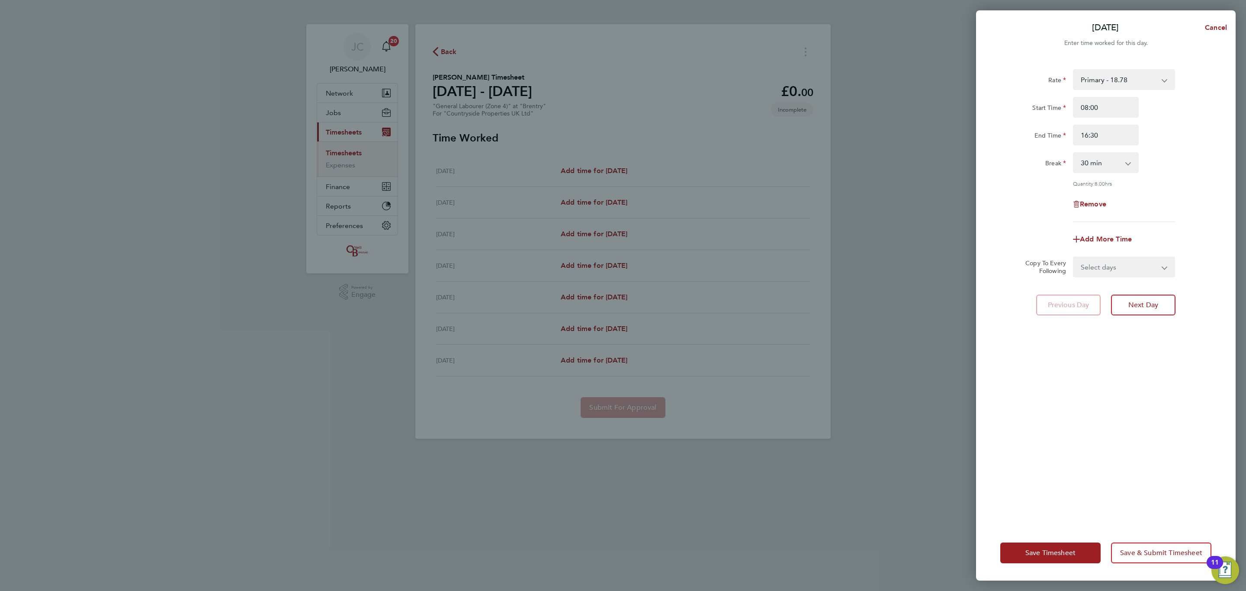
drag, startPoint x: 1121, startPoint y: 265, endPoint x: 1116, endPoint y: 275, distance: 11.3
click at [1121, 265] on select "Select days Day Weekday (Mon-Fri) Weekend (Sat-Sun) Tuesday Wednesday Thursday …" at bounding box center [1119, 266] width 91 height 19
select select "DAY"
click at [1074, 257] on select "Select days Day Weekday (Mon-Fri) Weekend (Sat-Sun) Tuesday Wednesday Thursday …" at bounding box center [1119, 266] width 91 height 19
drag, startPoint x: 1105, startPoint y: 295, endPoint x: 1105, endPoint y: 302, distance: 6.9
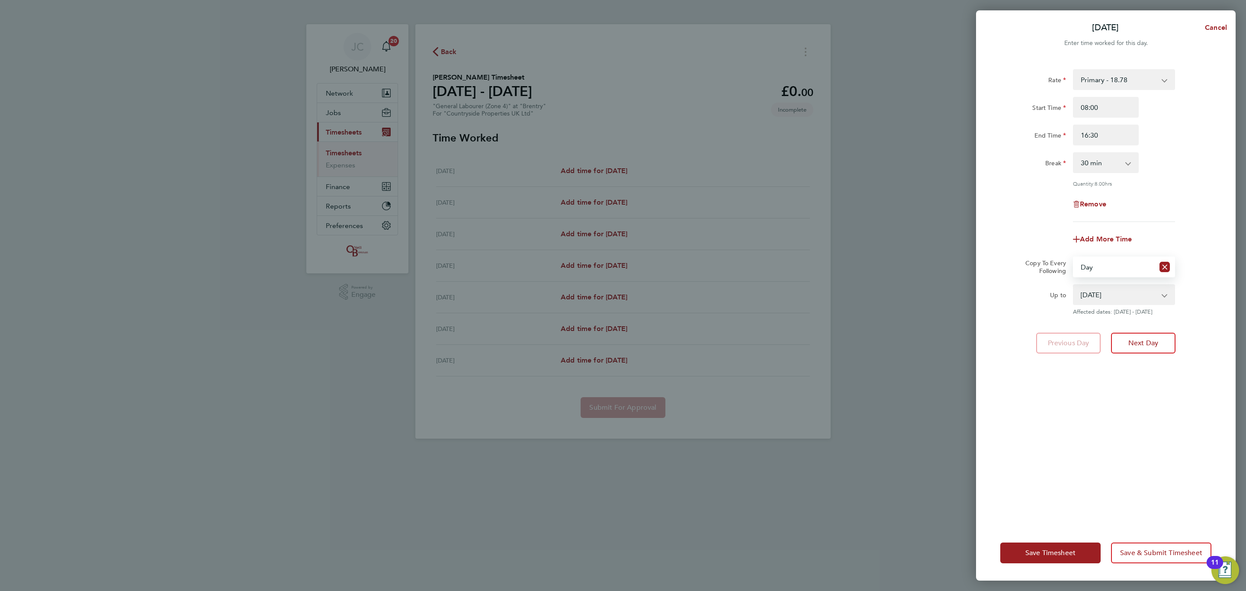
click at [1105, 295] on select "23 Sep 2025 24 Sep 2025 25 Sep 2025 26 Sep 2025 27 Sep 2025 28 Sep 2025" at bounding box center [1119, 294] width 90 height 19
select select "2025-09-26"
click at [1074, 285] on select "23 Sep 2025 24 Sep 2025 25 Sep 2025 26 Sep 2025 27 Sep 2025 28 Sep 2025" at bounding box center [1119, 294] width 90 height 19
click at [1131, 556] on span "Save & Submit Timesheet" at bounding box center [1161, 553] width 82 height 9
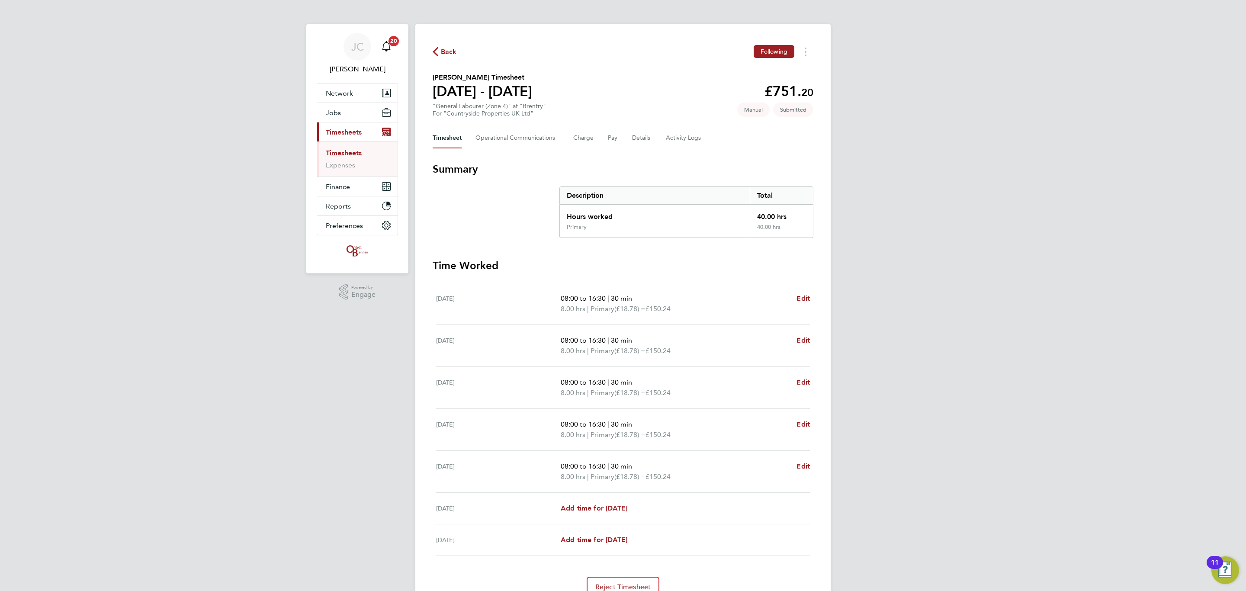
click at [440, 50] on span "Back" at bounding box center [445, 51] width 24 height 8
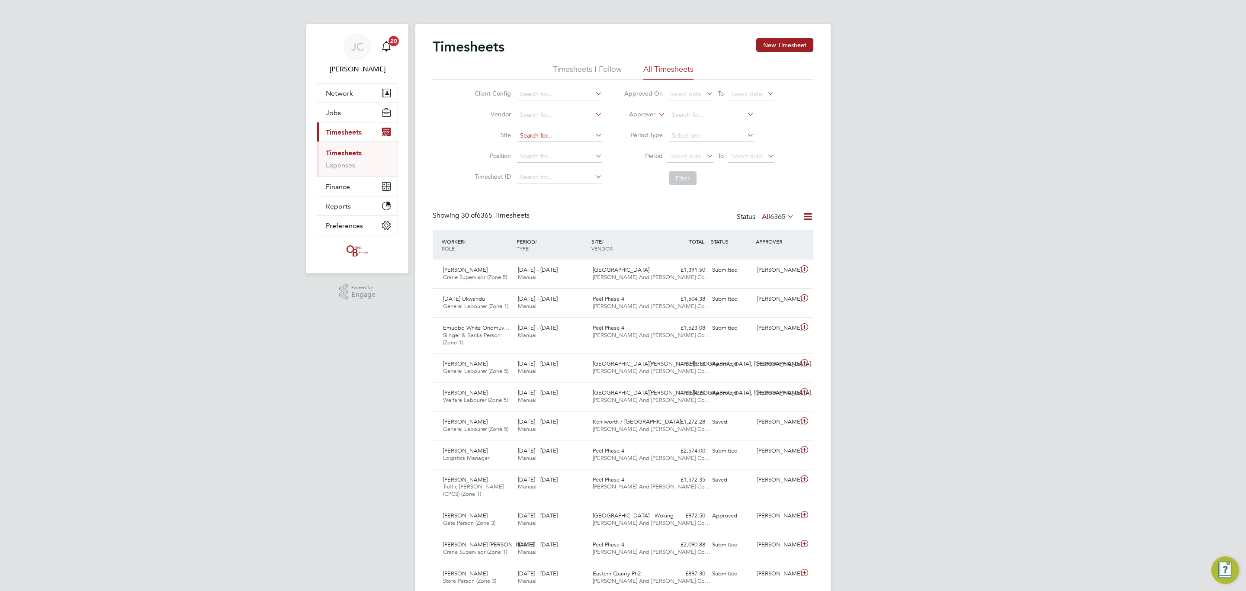
click at [554, 133] on input at bounding box center [559, 136] width 85 height 12
click at [553, 149] on li "Bren try" at bounding box center [559, 148] width 86 height 12
type input "Brentry"
click at [692, 173] on button "Filter" at bounding box center [683, 178] width 28 height 14
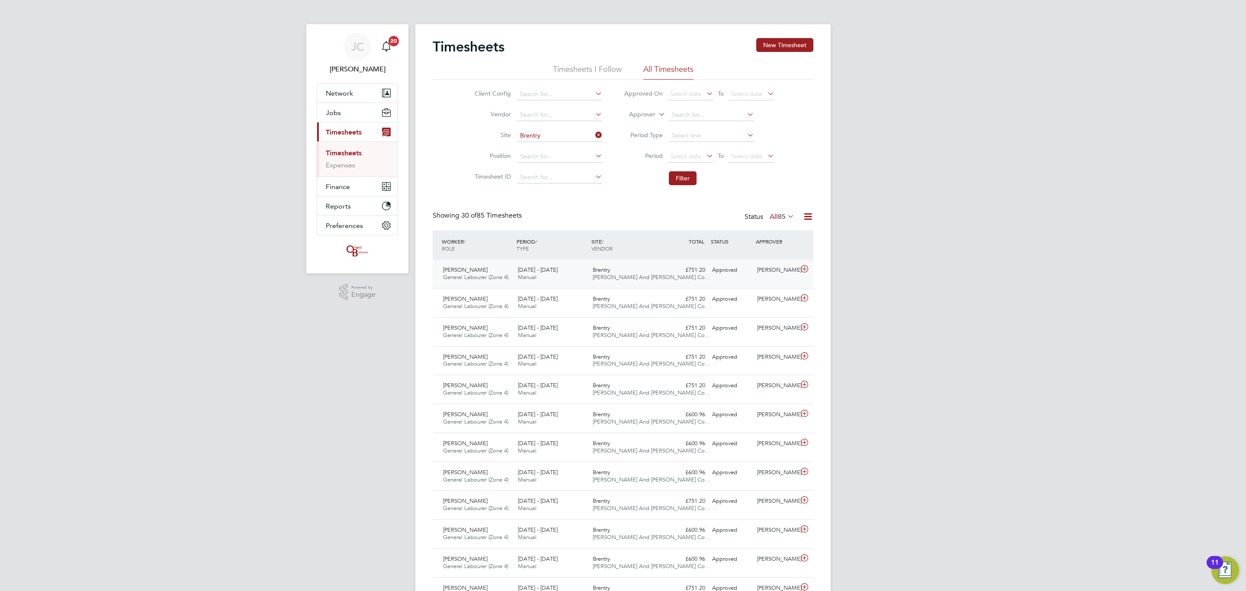
click at [669, 273] on div "£751.20 Approved" at bounding box center [686, 270] width 45 height 14
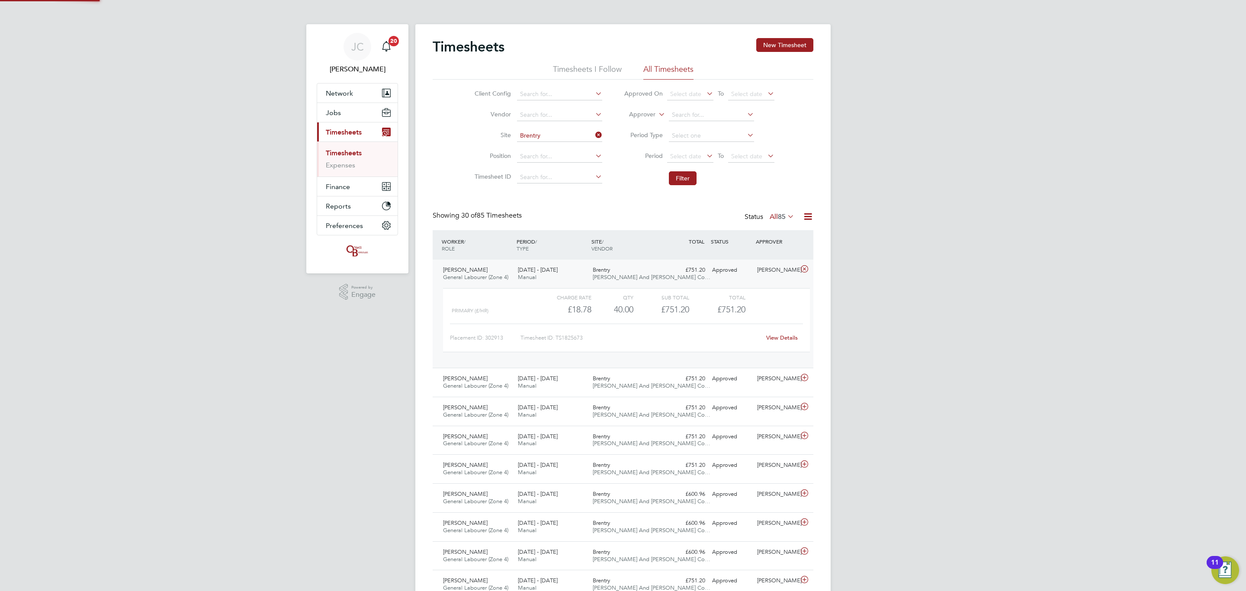
click at [665, 270] on div "£751.20 Approved" at bounding box center [686, 270] width 45 height 14
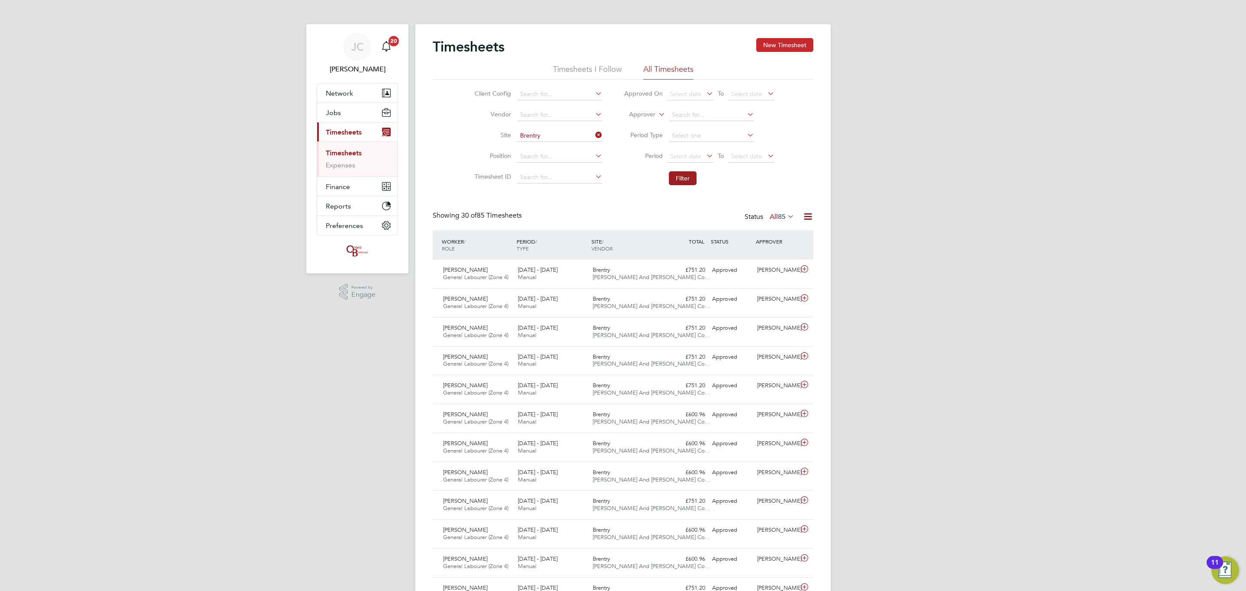
click at [794, 46] on button "New Timesheet" at bounding box center [784, 45] width 57 height 14
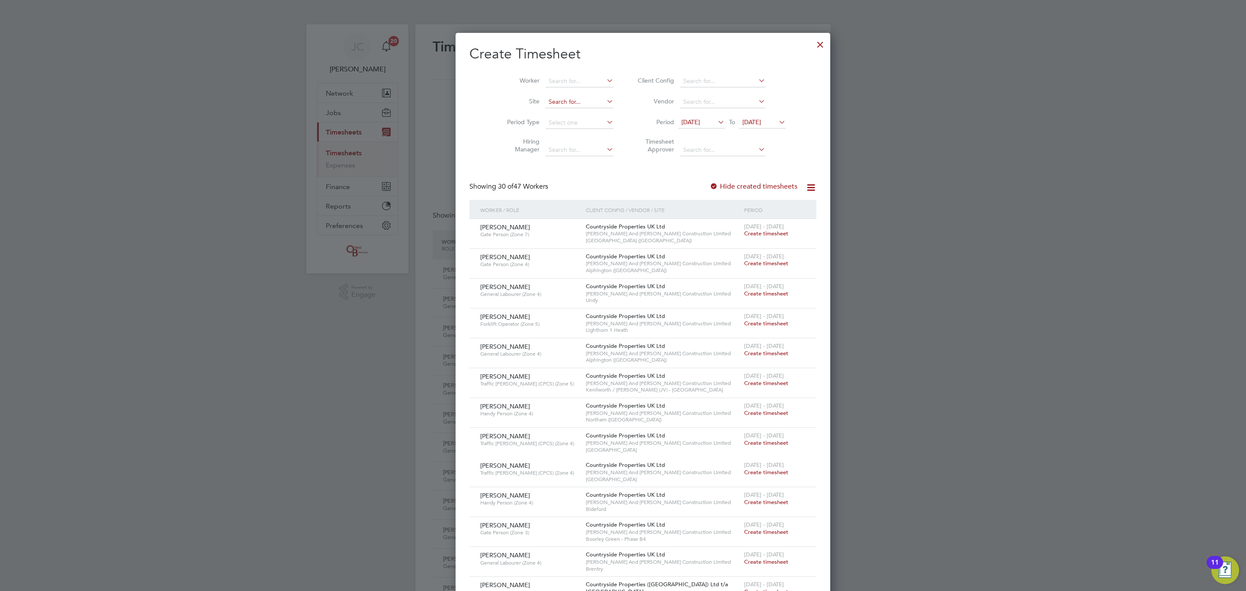
click at [546, 108] on input at bounding box center [580, 102] width 68 height 12
type input "bre"
click at [813, 42] on div at bounding box center [821, 43] width 16 height 16
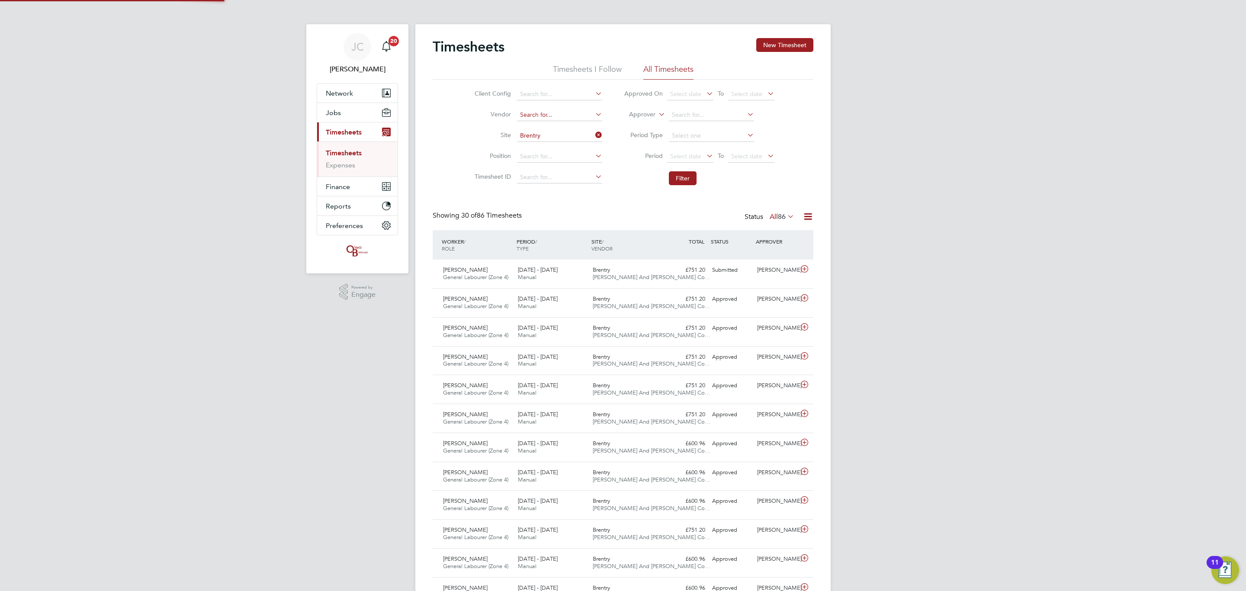
scroll to position [22, 75]
click at [630, 283] on div "Brentry O'Neill And Brennan Co…" at bounding box center [626, 274] width 75 height 22
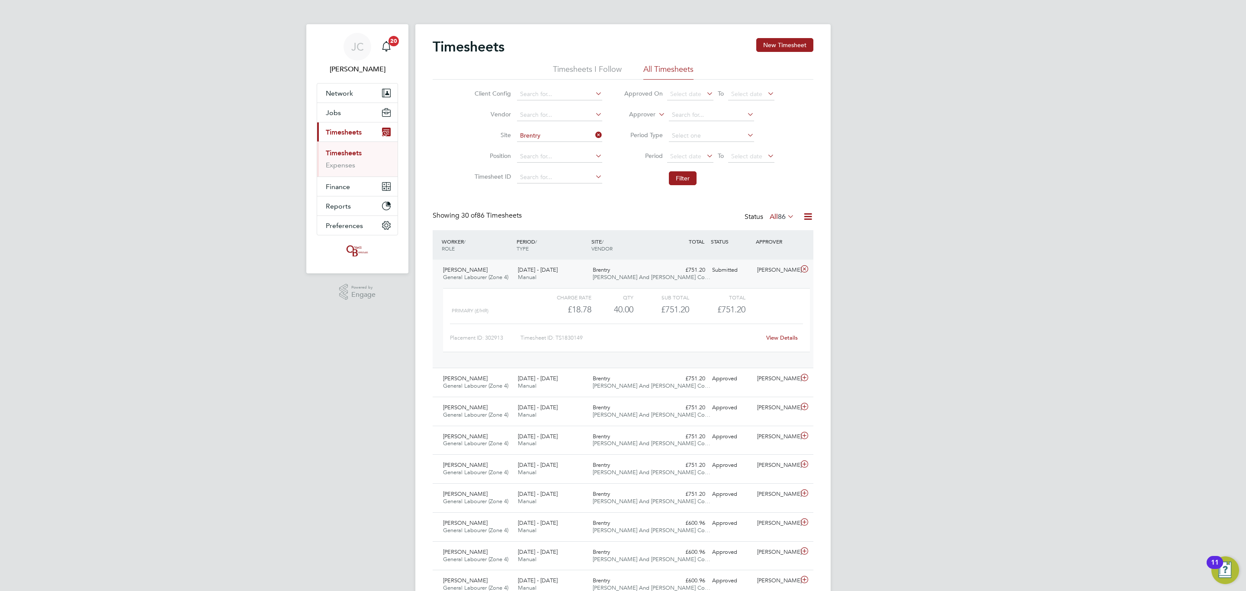
click at [629, 271] on div "Brentry O'Neill And Brennan Co…" at bounding box center [626, 274] width 75 height 22
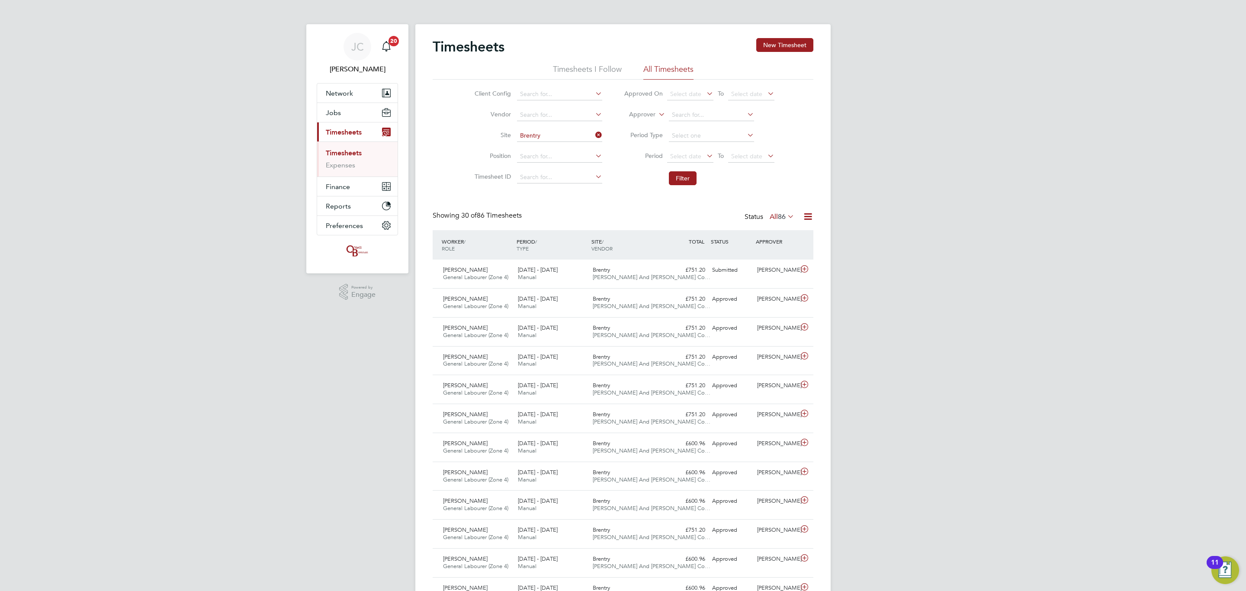
click at [779, 53] on div "Timesheets New Timesheet" at bounding box center [623, 51] width 381 height 26
click at [779, 48] on button "New Timesheet" at bounding box center [784, 45] width 57 height 14
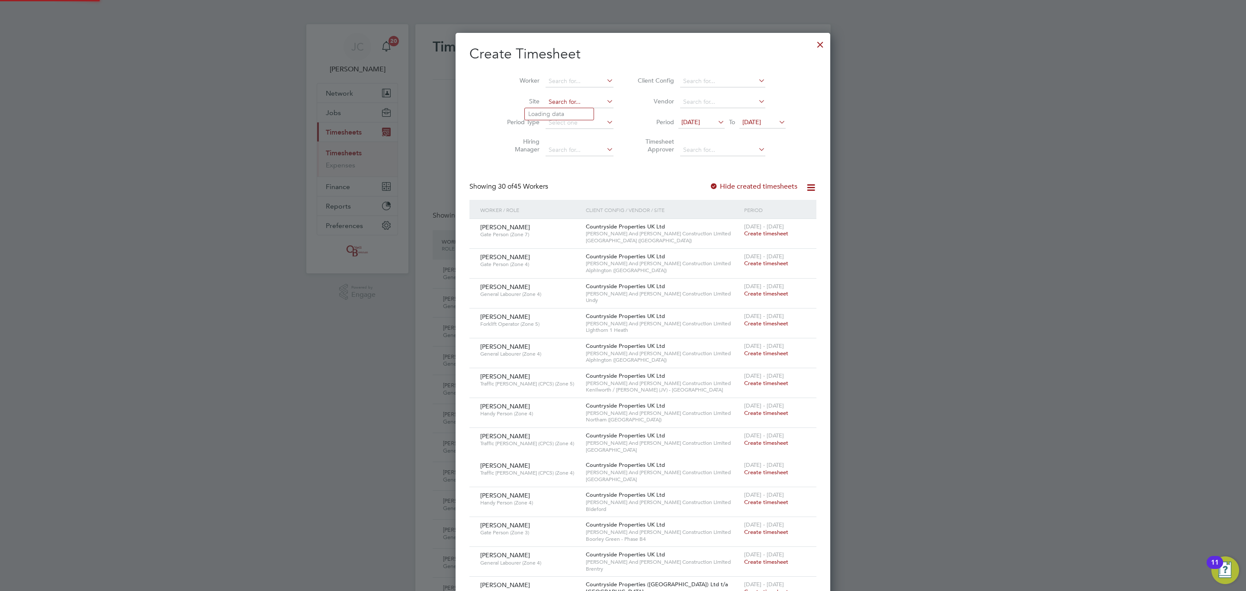
click at [566, 96] on input at bounding box center [580, 102] width 68 height 12
click at [580, 115] on li "Brentry" at bounding box center [559, 114] width 69 height 12
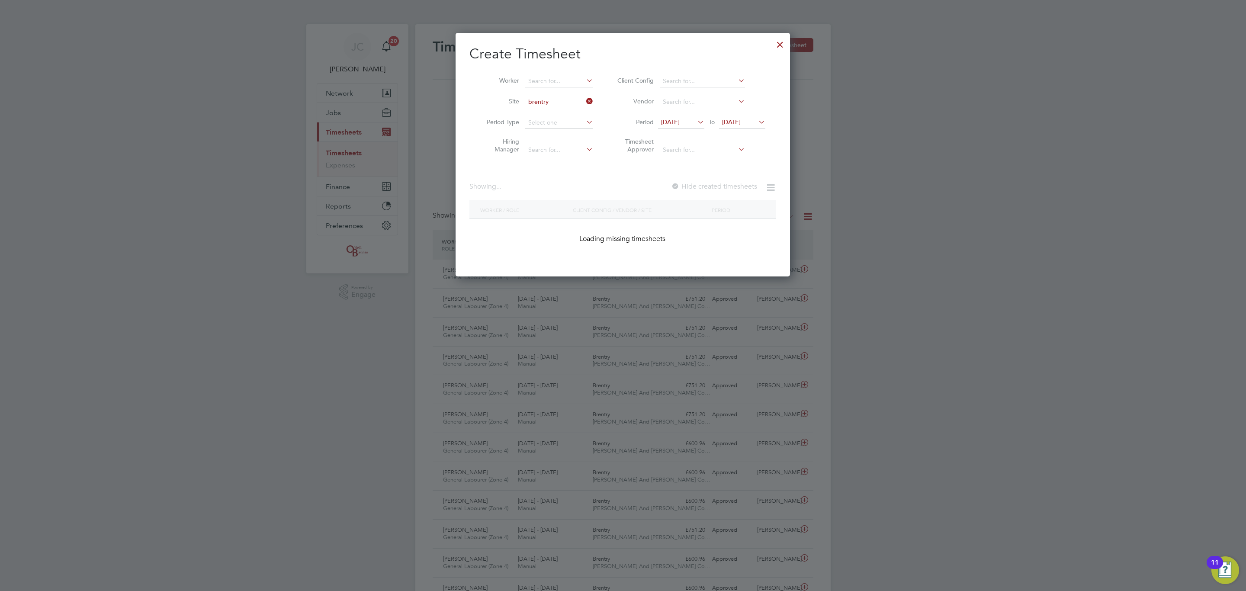
type input "Brentry"
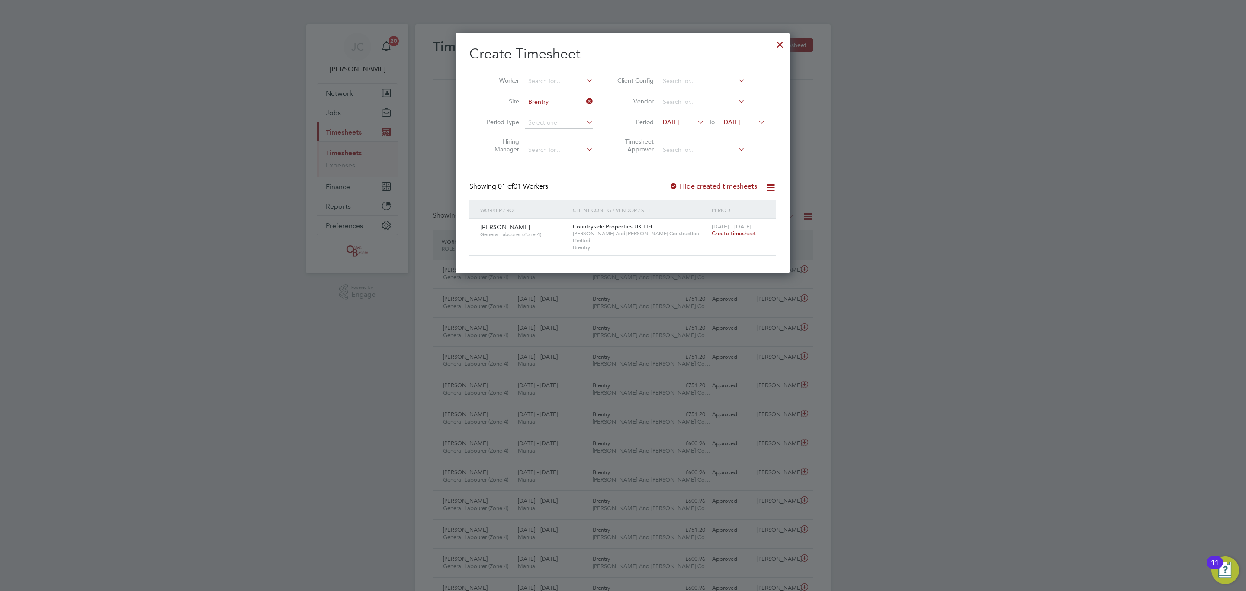
click at [739, 238] on div "22 - 28 Sep 2025 Create timesheet" at bounding box center [739, 230] width 58 height 23
click at [735, 233] on span "Create timesheet" at bounding box center [734, 233] width 44 height 7
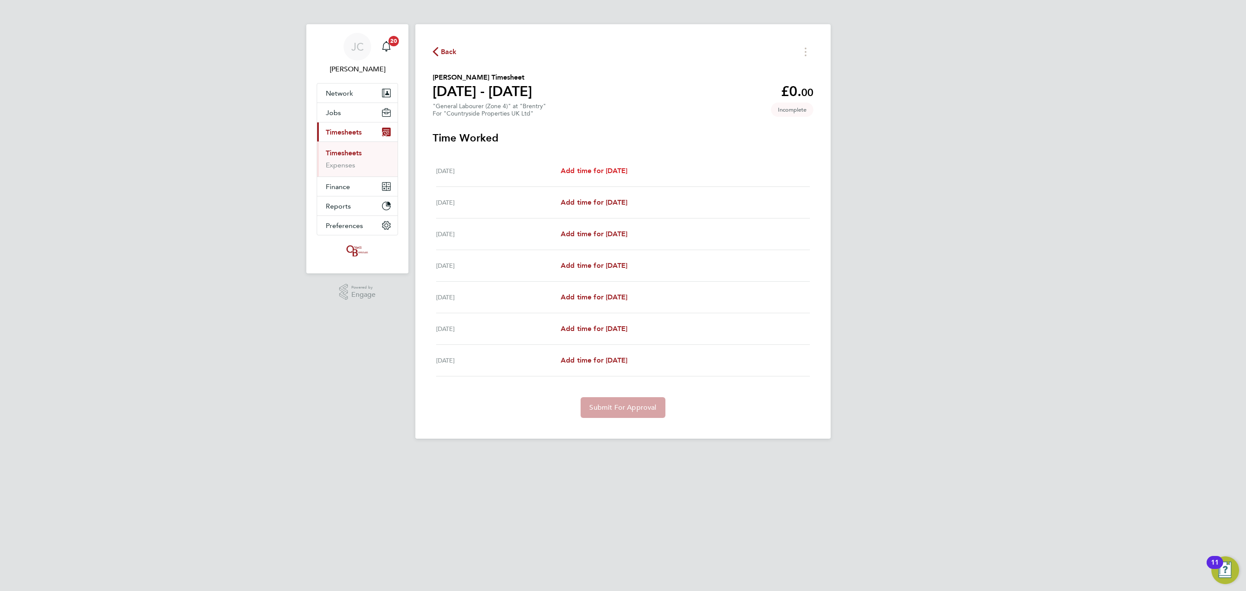
click at [611, 169] on span "Add time for Mon 22 Sep" at bounding box center [594, 171] width 67 height 8
select select "30"
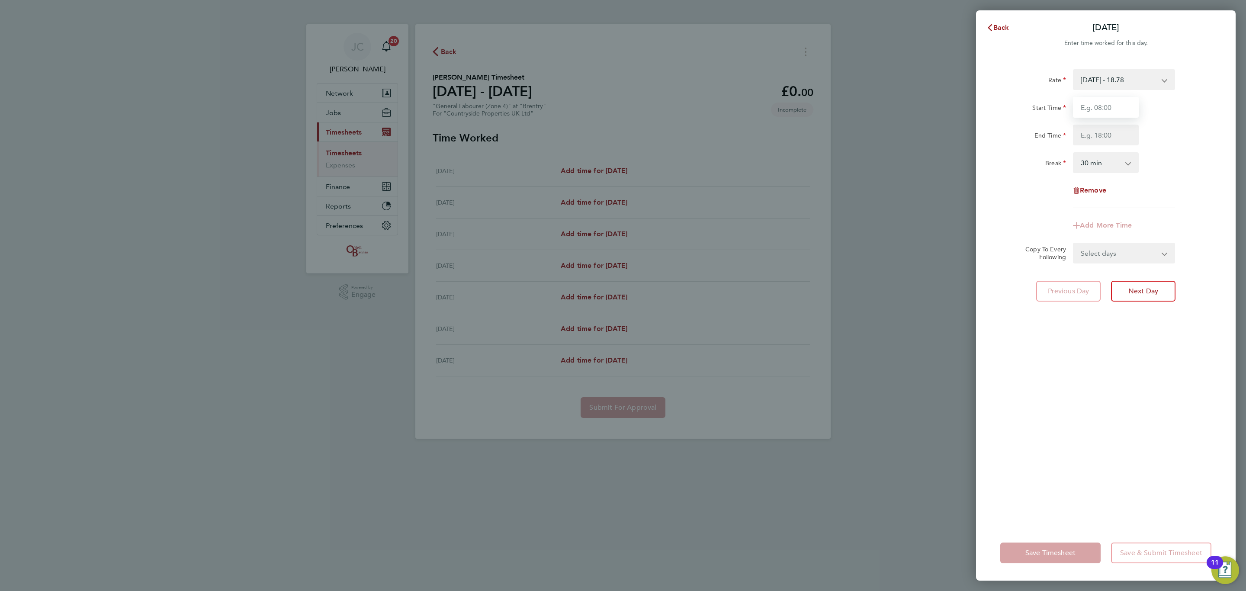
drag, startPoint x: 1084, startPoint y: 113, endPoint x: 1093, endPoint y: 117, distance: 9.3
click at [1084, 113] on input "Start Time" at bounding box center [1106, 107] width 66 height 21
type input "08:00"
click at [1101, 134] on input "End Time" at bounding box center [1106, 135] width 66 height 21
type input "16:30"
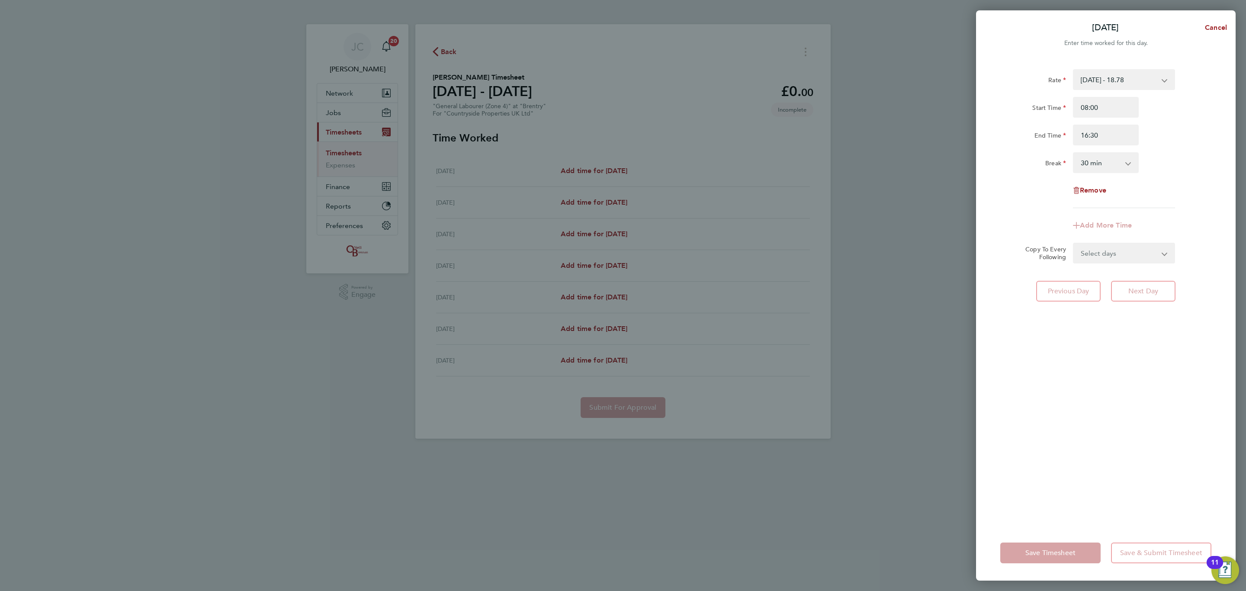
click at [1166, 180] on div "Rate 07.04.25 - 18.78 Start Time 08:00 End Time 16:30 Break 0 min 15 min 30 min…" at bounding box center [1106, 138] width 211 height 139
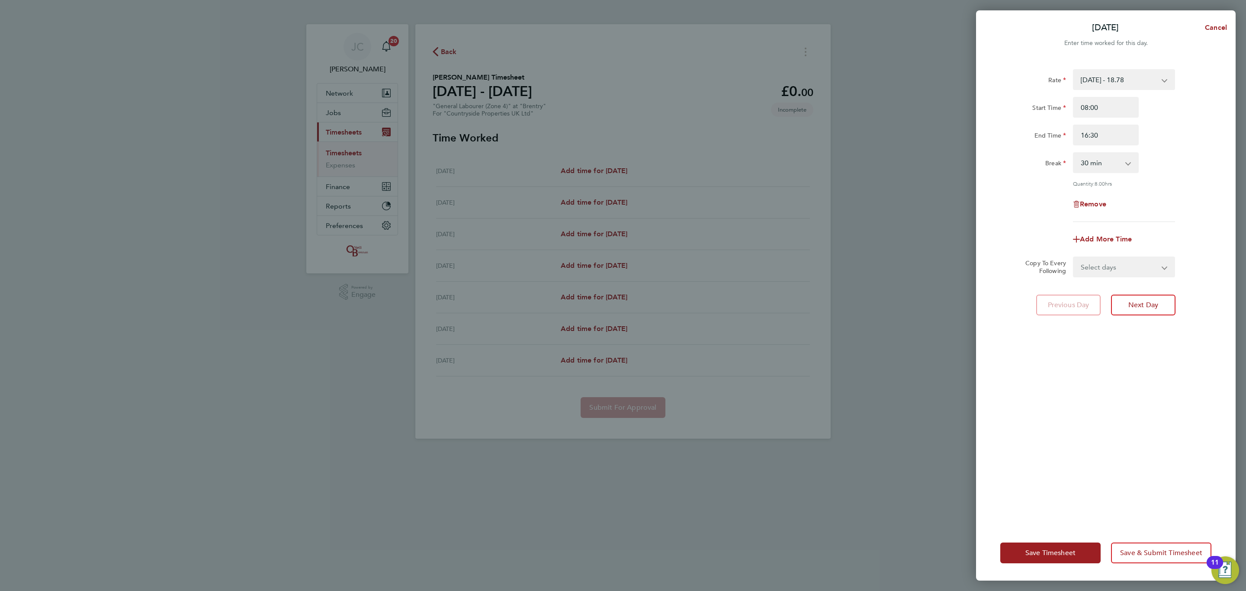
click at [1114, 275] on select "Select days Day Weekday (Mon-Fri) Weekend (Sat-Sun) Tuesday Wednesday Thursday …" at bounding box center [1119, 266] width 91 height 19
select select "DAY"
click at [1074, 257] on select "Select days Day Weekday (Mon-Fri) Weekend (Sat-Sun) Tuesday Wednesday Thursday …" at bounding box center [1119, 266] width 91 height 19
click at [1148, 296] on select "23 Sep 2025 24 Sep 2025 25 Sep 2025 26 Sep 2025 27 Sep 2025 28 Sep 2025" at bounding box center [1119, 294] width 90 height 19
select select "2025-09-26"
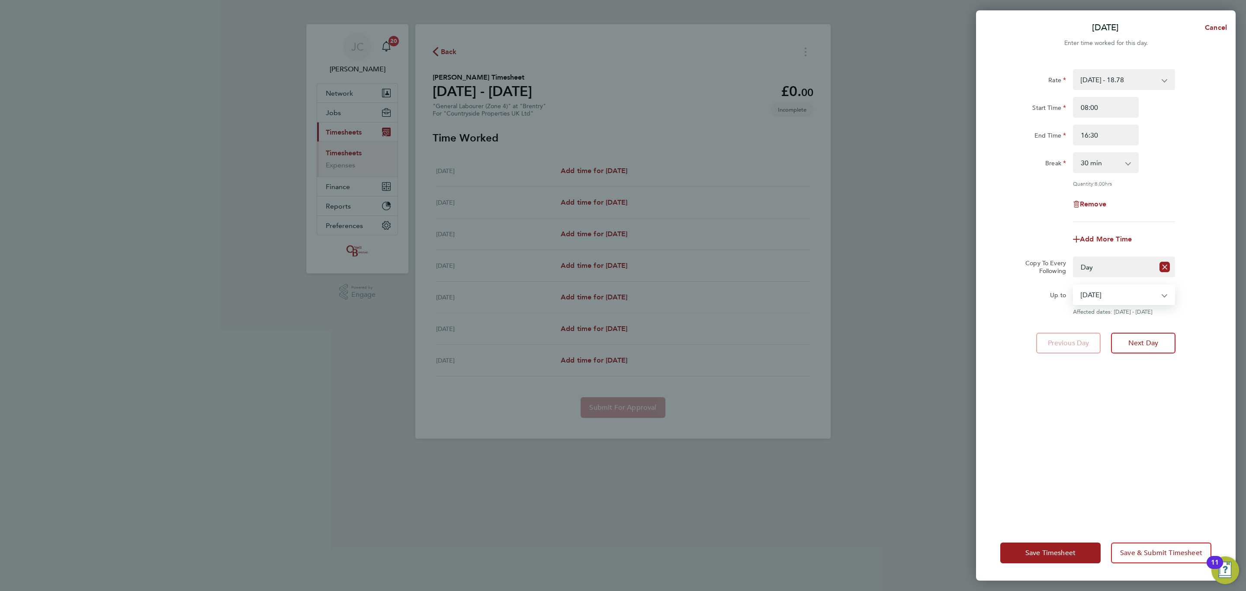
click at [1074, 285] on select "23 Sep 2025 24 Sep 2025 25 Sep 2025 26 Sep 2025 27 Sep 2025 28 Sep 2025" at bounding box center [1119, 294] width 90 height 19
click at [1081, 443] on div "Rate 07.04.25 - 18.78 Start Time 08:00 End Time 16:30 Break 0 min 15 min 30 min…" at bounding box center [1106, 292] width 260 height 467
click at [1158, 552] on span "Save & Submit Timesheet" at bounding box center [1161, 553] width 82 height 9
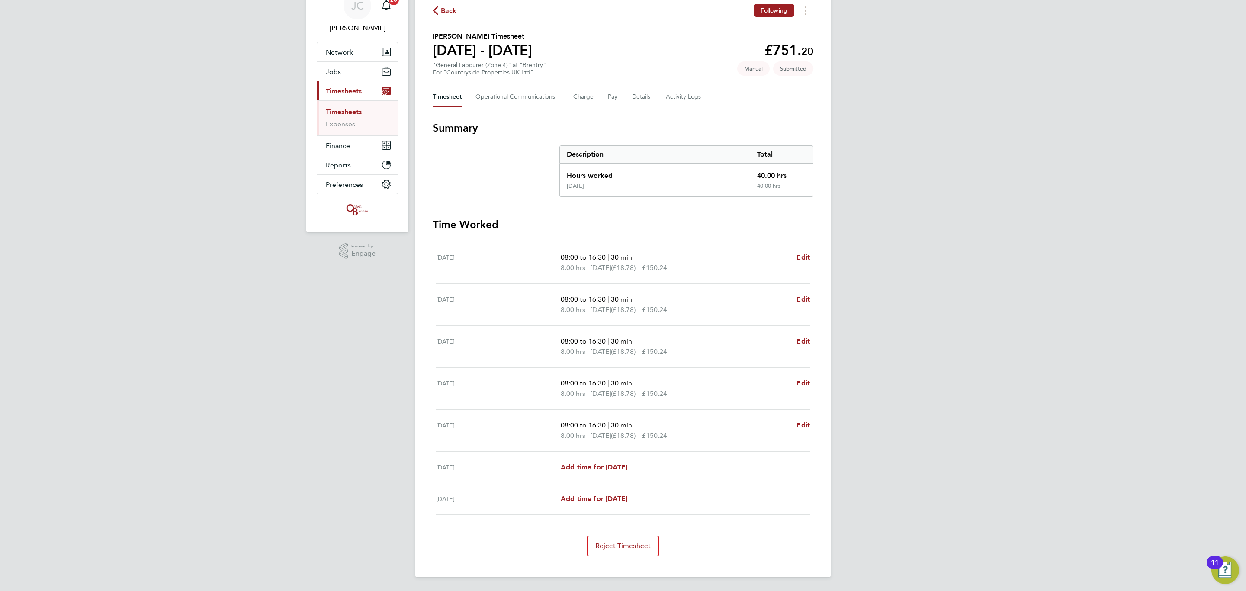
click at [346, 109] on link "Timesheets" at bounding box center [344, 112] width 36 height 8
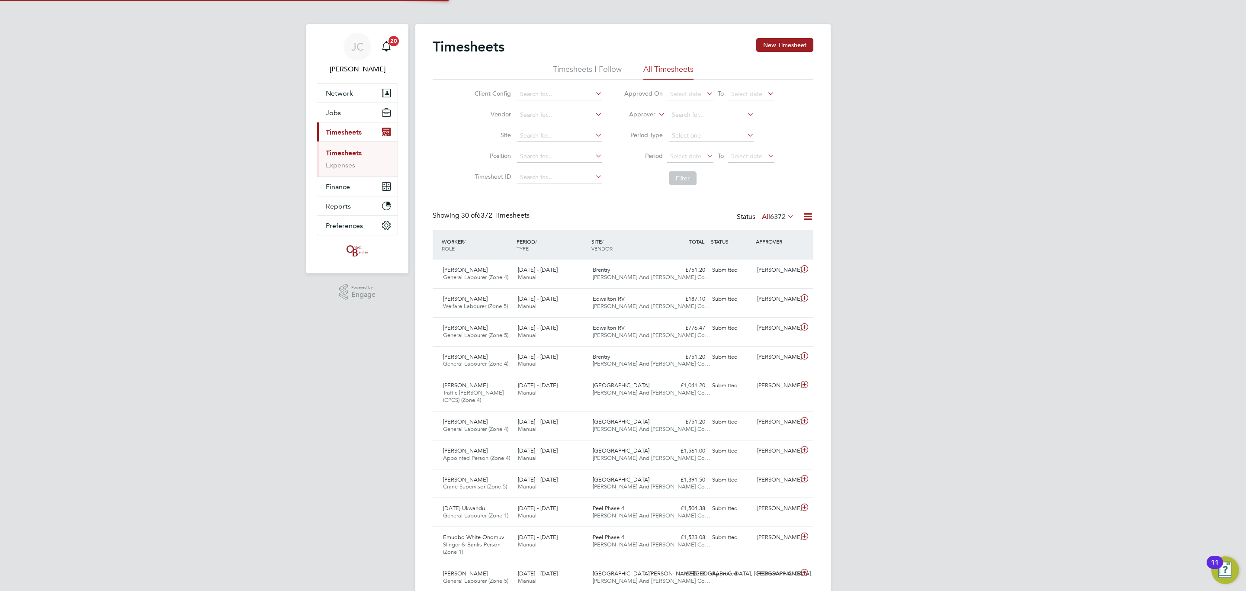
scroll to position [4, 4]
click at [534, 135] on input at bounding box center [559, 136] width 85 height 12
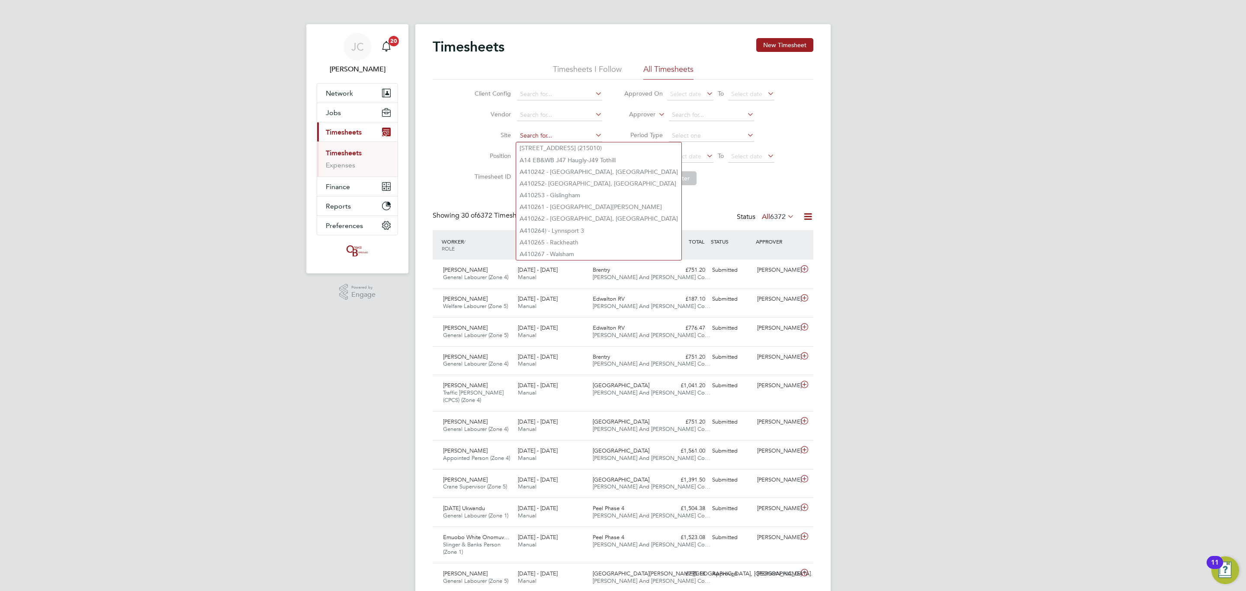
type input "a"
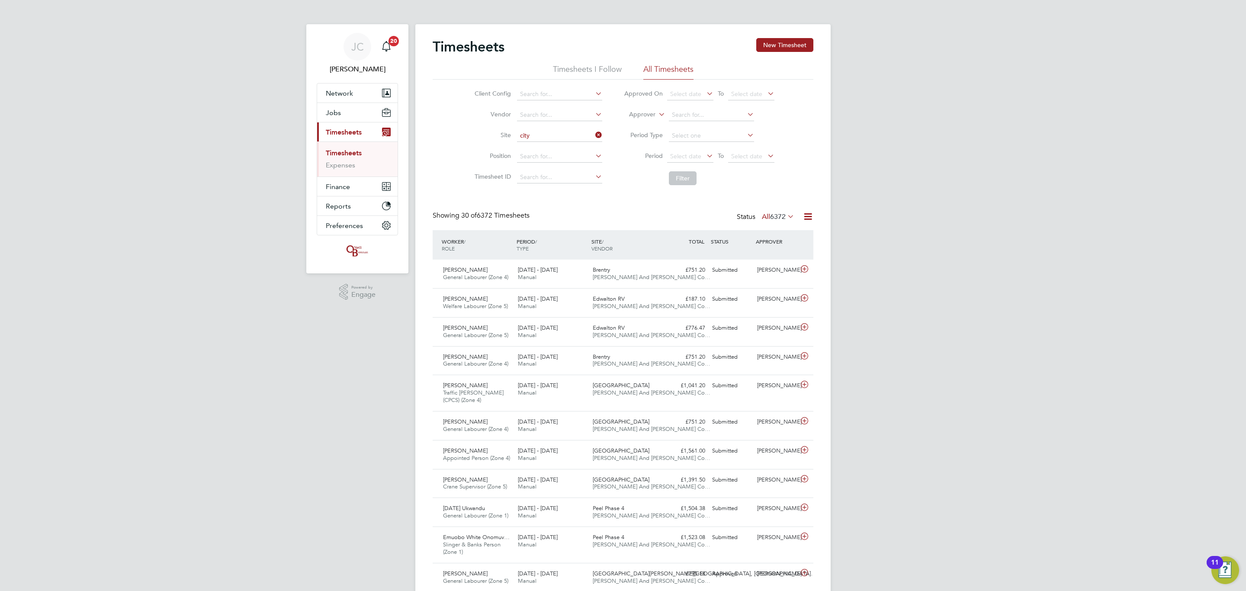
click at [556, 161] on li "City Gateway" at bounding box center [564, 160] width 96 height 12
type input "City Gateway"
click at [681, 181] on button "Filter" at bounding box center [683, 178] width 28 height 14
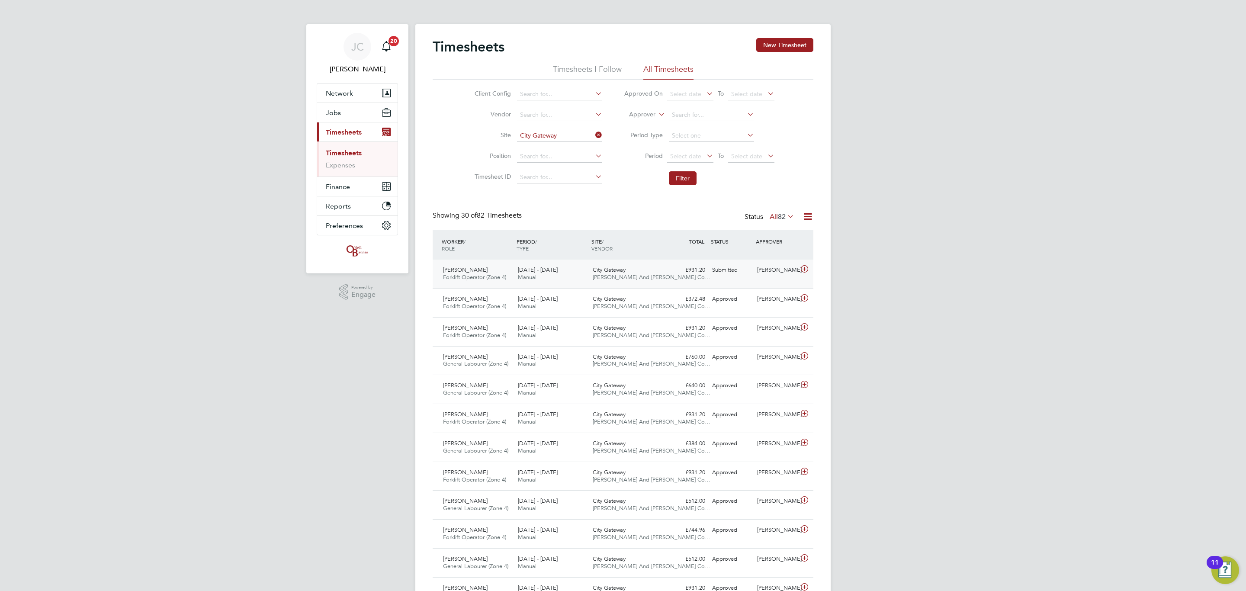
click at [591, 274] on div "City Gateway O'Neill And Brennan Co…" at bounding box center [626, 274] width 75 height 22
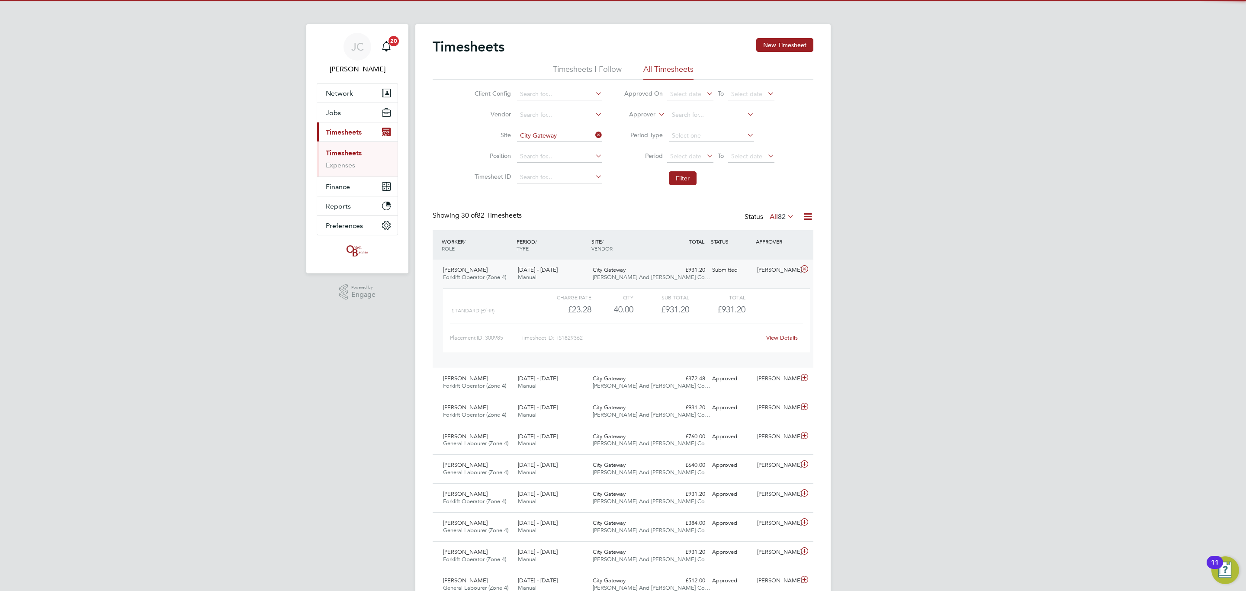
click at [591, 274] on div "City Gateway O'Neill And Brennan Co…" at bounding box center [626, 274] width 75 height 22
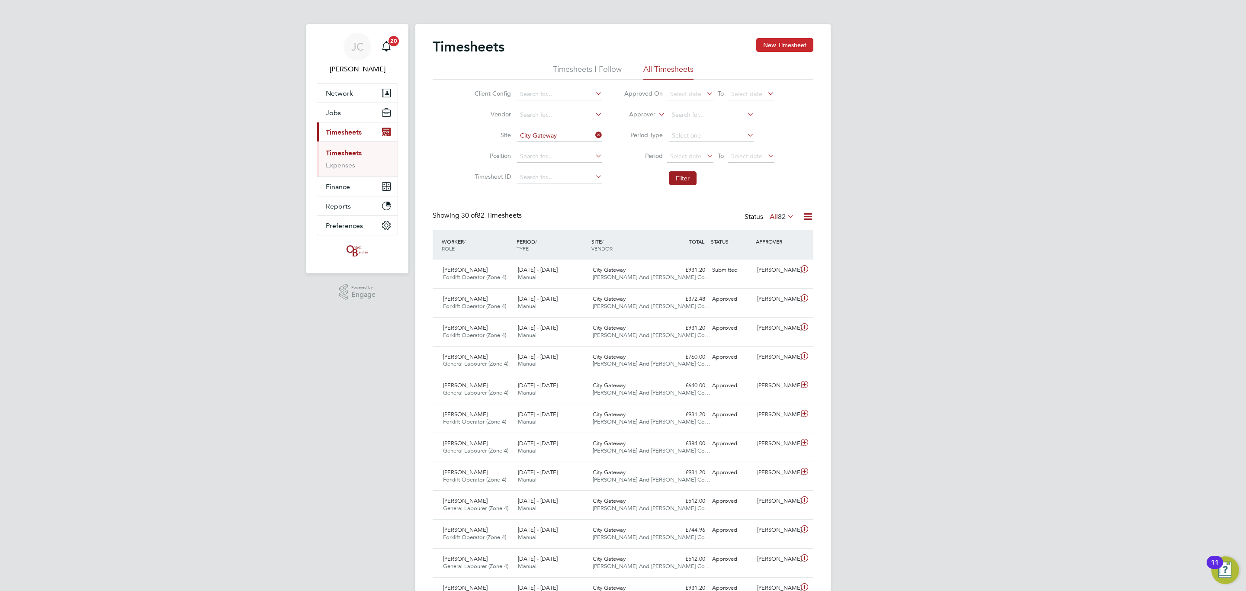
click at [796, 48] on button "New Timesheet" at bounding box center [784, 45] width 57 height 14
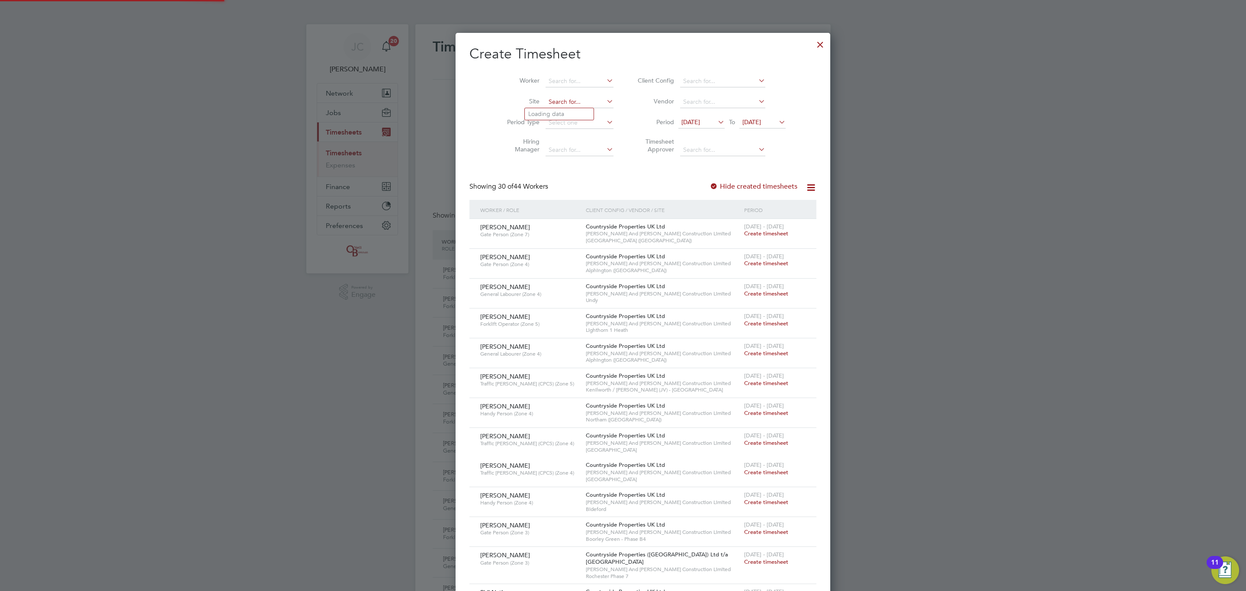
click at [546, 103] on input at bounding box center [580, 102] width 68 height 12
type input "kai coll"
drag, startPoint x: 559, startPoint y: 103, endPoint x: 485, endPoint y: 110, distance: 74.4
click at [490, 110] on li "Site kai coll" at bounding box center [557, 102] width 135 height 21
type input "c"
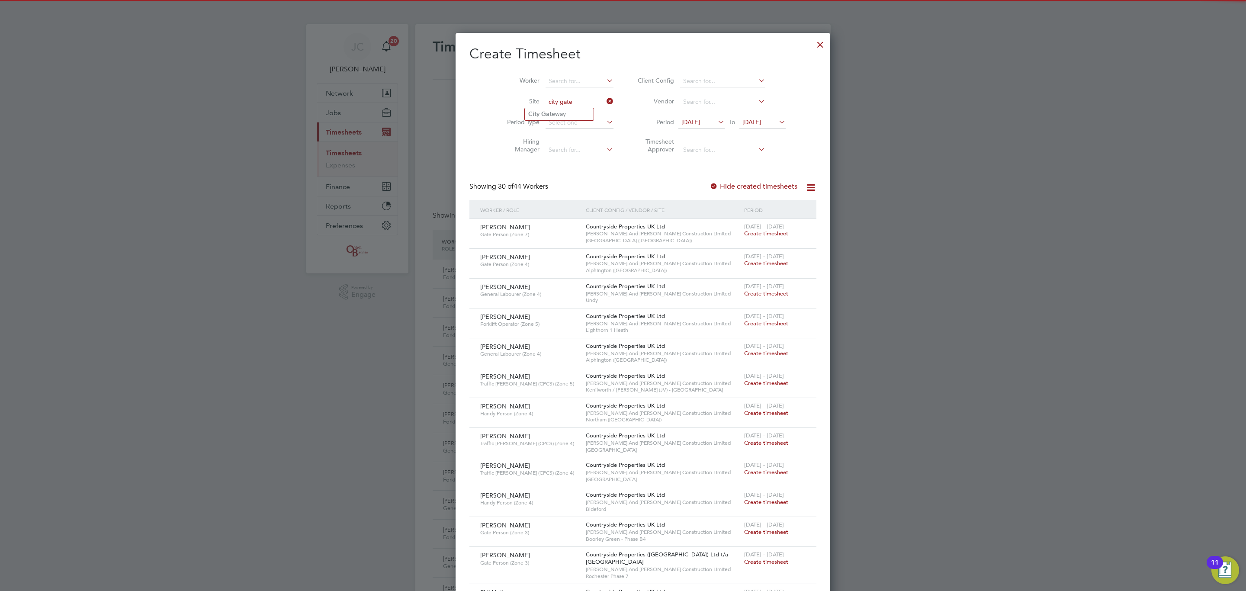
type input "city gate"
click at [572, 120] on ul "City Gate way" at bounding box center [559, 114] width 70 height 13
click at [566, 106] on input at bounding box center [580, 102] width 68 height 12
click at [543, 113] on b "Gate" at bounding box center [548, 113] width 14 height 7
type input "City Gateway"
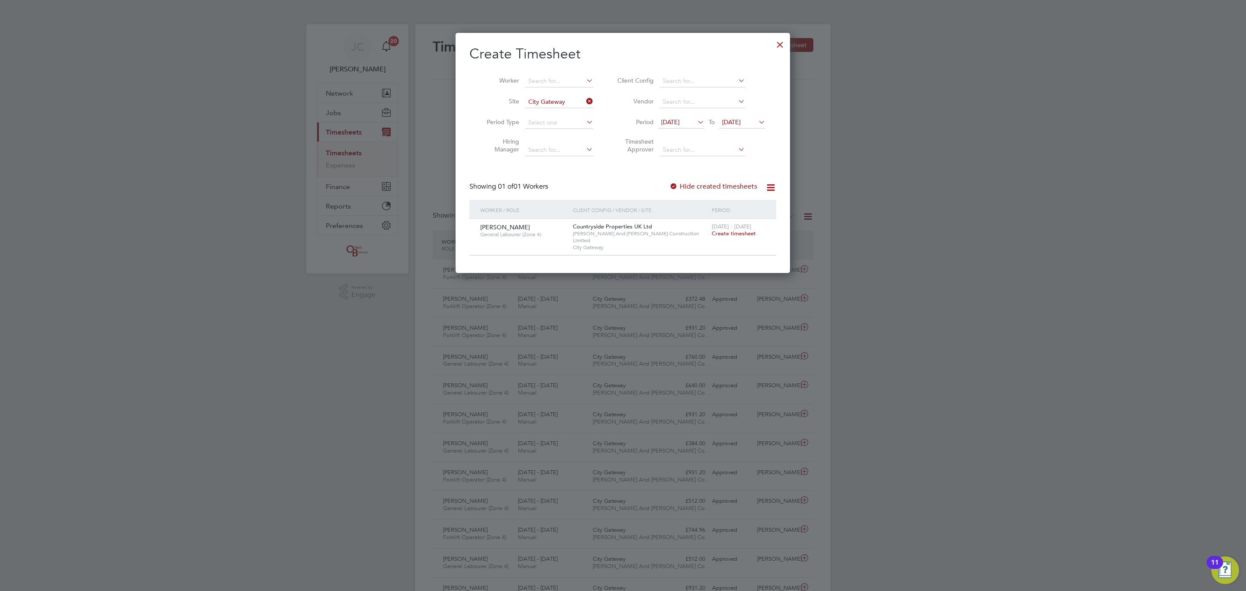
click at [732, 234] on span "Create timesheet" at bounding box center [734, 233] width 44 height 7
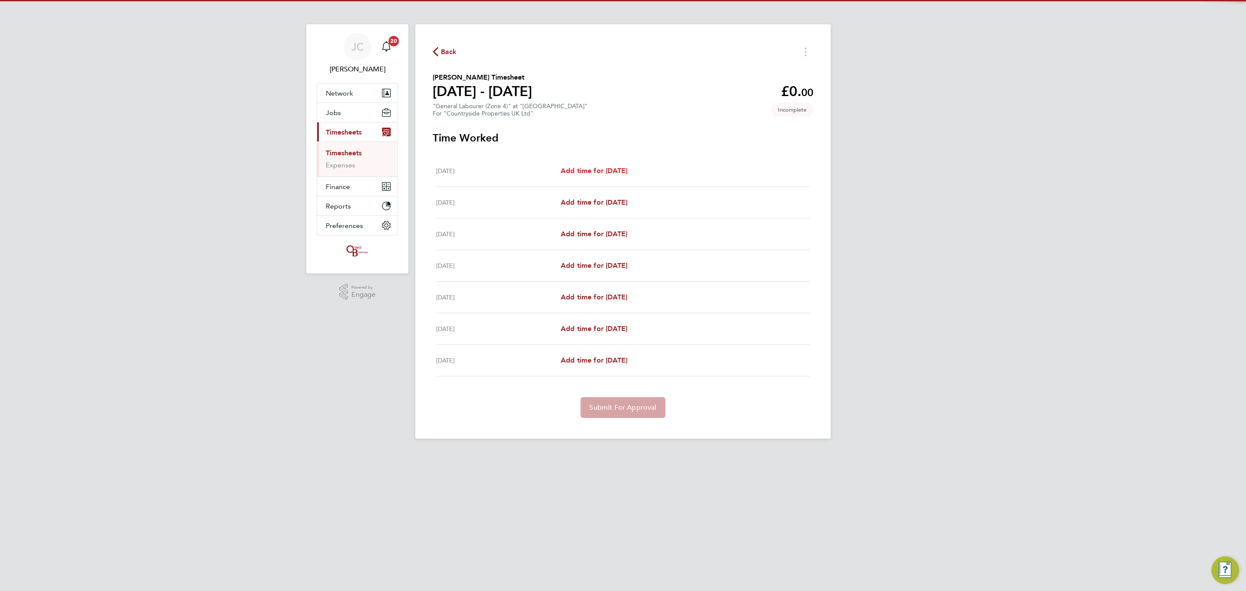
click at [604, 170] on span "Add time for Mon 22 Sep" at bounding box center [594, 171] width 67 height 8
select select "30"
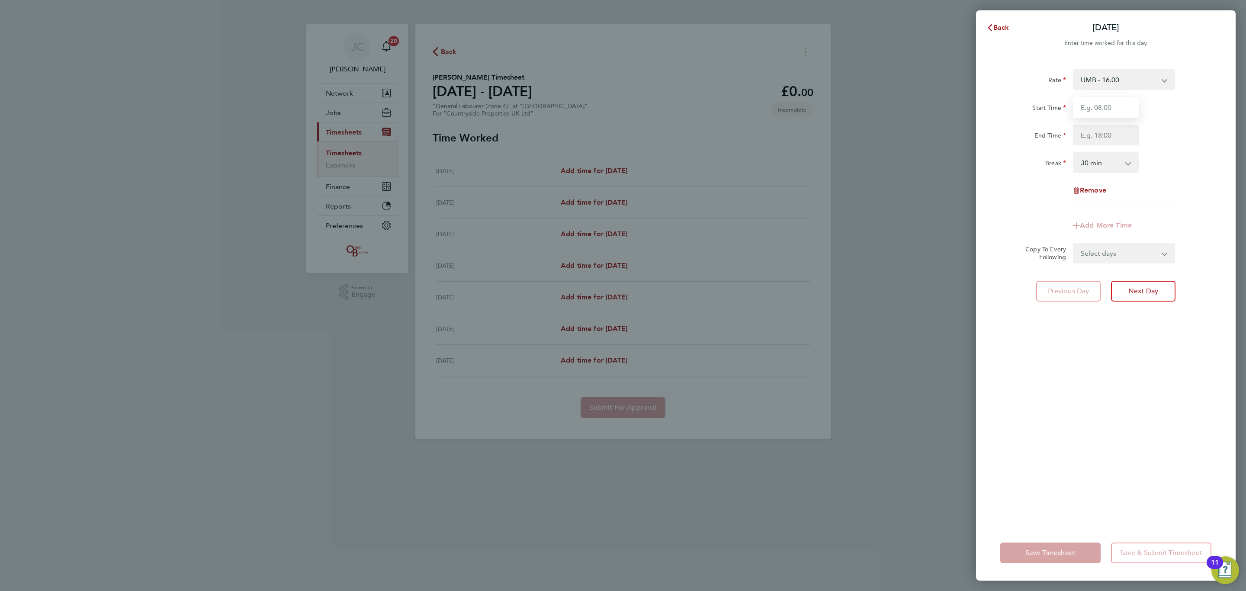
click at [1124, 102] on input "Start Time" at bounding box center [1106, 107] width 66 height 21
type input "08:00"
click at [1094, 134] on input "End Time" at bounding box center [1106, 135] width 66 height 21
type input "16:30"
click at [1178, 142] on div "End Time 16:30" at bounding box center [1106, 135] width 218 height 21
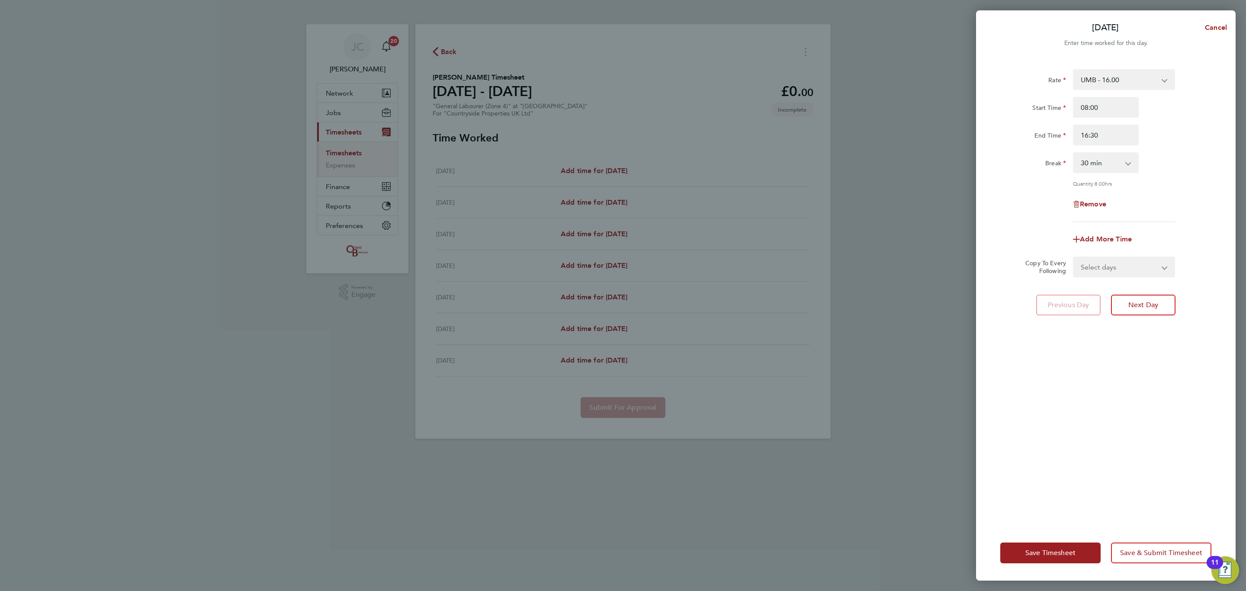
click at [1113, 267] on select "Select days Day Weekday (Mon-Fri) Weekend (Sat-Sun) Tuesday Wednesday Thursday …" at bounding box center [1119, 266] width 91 height 19
select select "DAY"
click at [1074, 257] on select "Select days Day Weekday (Mon-Fri) Weekend (Sat-Sun) Tuesday Wednesday Thursday …" at bounding box center [1119, 266] width 91 height 19
click at [1097, 300] on select "23 Sep 2025 24 Sep 2025 25 Sep 2025 26 Sep 2025 27 Sep 2025 28 Sep 2025" at bounding box center [1119, 294] width 90 height 19
select select "2025-09-26"
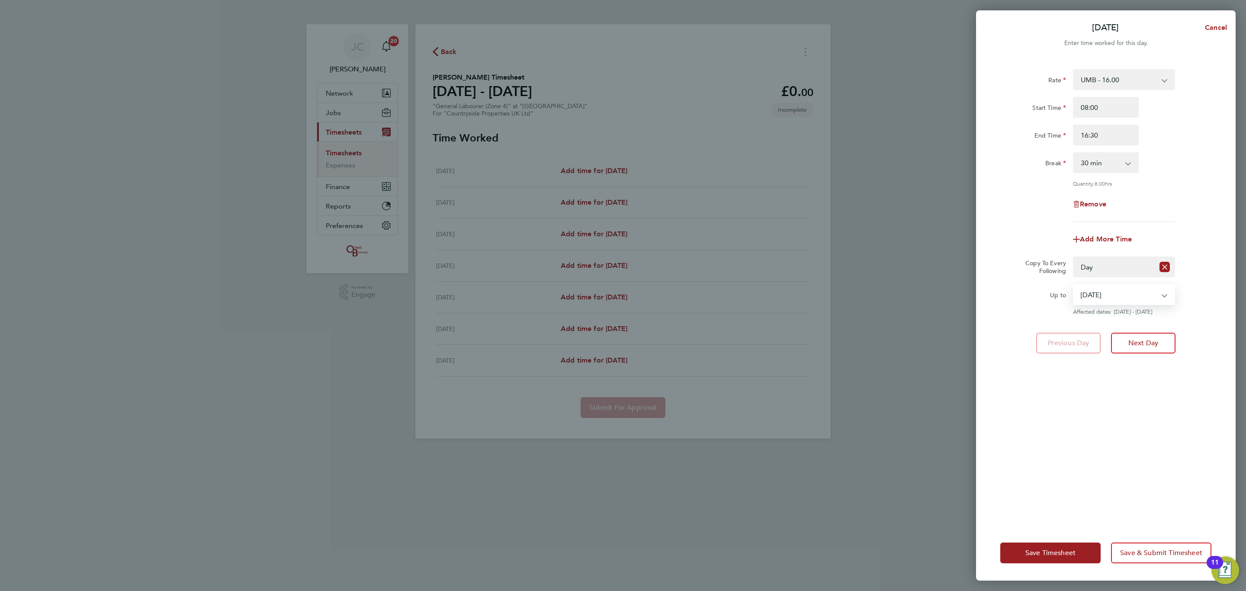
click at [1074, 285] on select "23 Sep 2025 24 Sep 2025 25 Sep 2025 26 Sep 2025 27 Sep 2025 28 Sep 2025" at bounding box center [1119, 294] width 90 height 19
click at [1113, 390] on div "Rate UMB - 16.00 Start Time 08:00 End Time 16:30 Break 0 min 15 min 30 min 45 m…" at bounding box center [1106, 292] width 260 height 467
click at [1145, 552] on span "Save & Submit Timesheet" at bounding box center [1161, 553] width 82 height 9
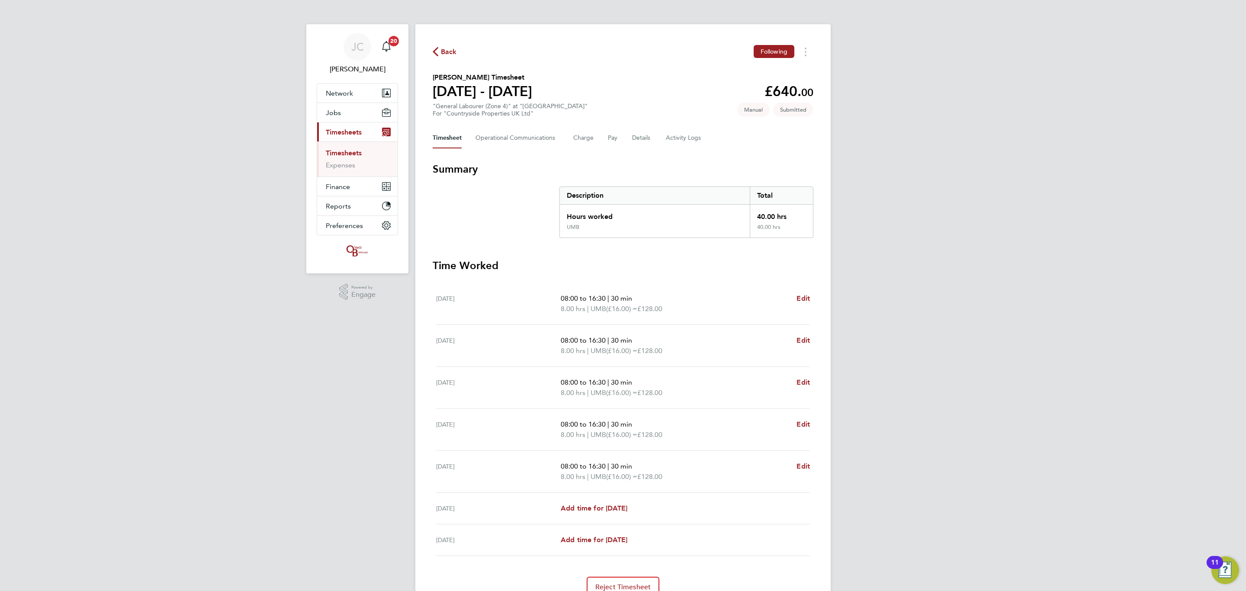
click at [348, 151] on link "Timesheets" at bounding box center [344, 153] width 36 height 8
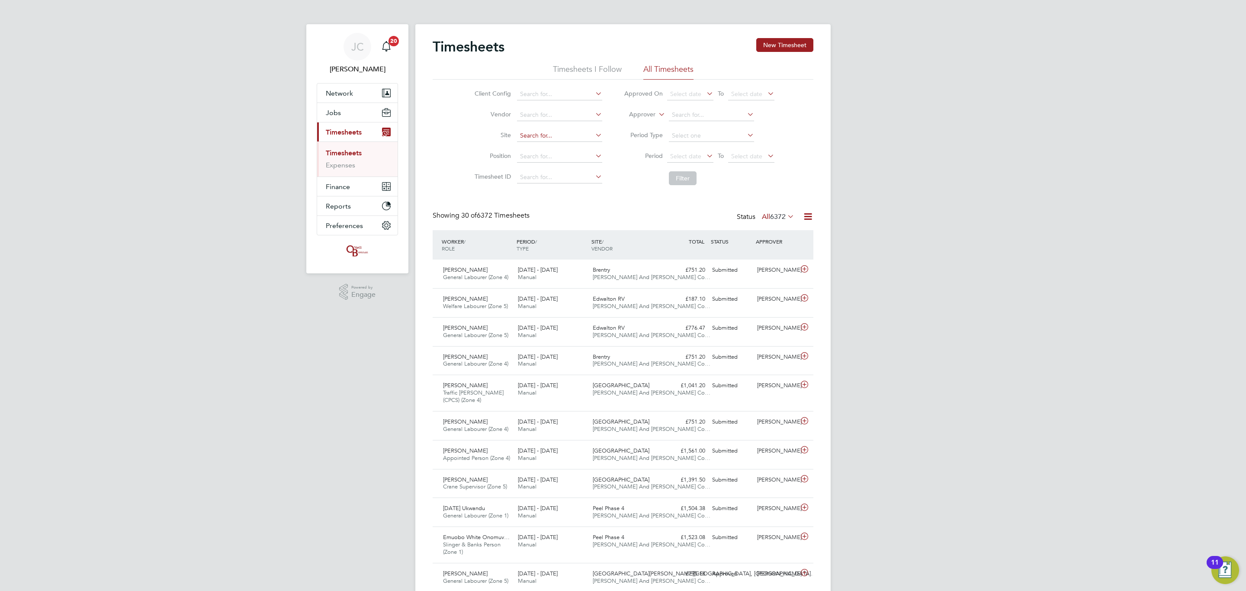
click at [548, 133] on input at bounding box center [559, 136] width 85 height 12
click at [545, 145] on b "Common" at bounding box center [558, 148] width 26 height 7
type input "[GEOGRAPHIC_DATA]"
click at [674, 177] on button "Filter" at bounding box center [683, 178] width 28 height 14
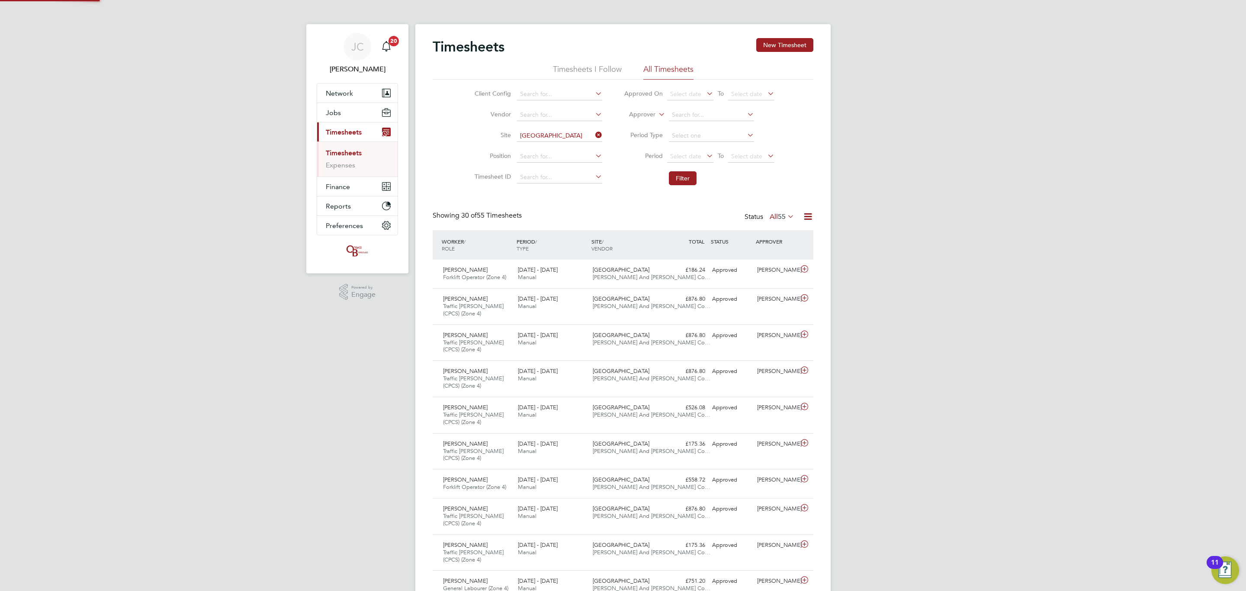
scroll to position [29, 75]
click at [567, 269] on div "15 - 21 Sep 2025 Manual" at bounding box center [552, 274] width 75 height 22
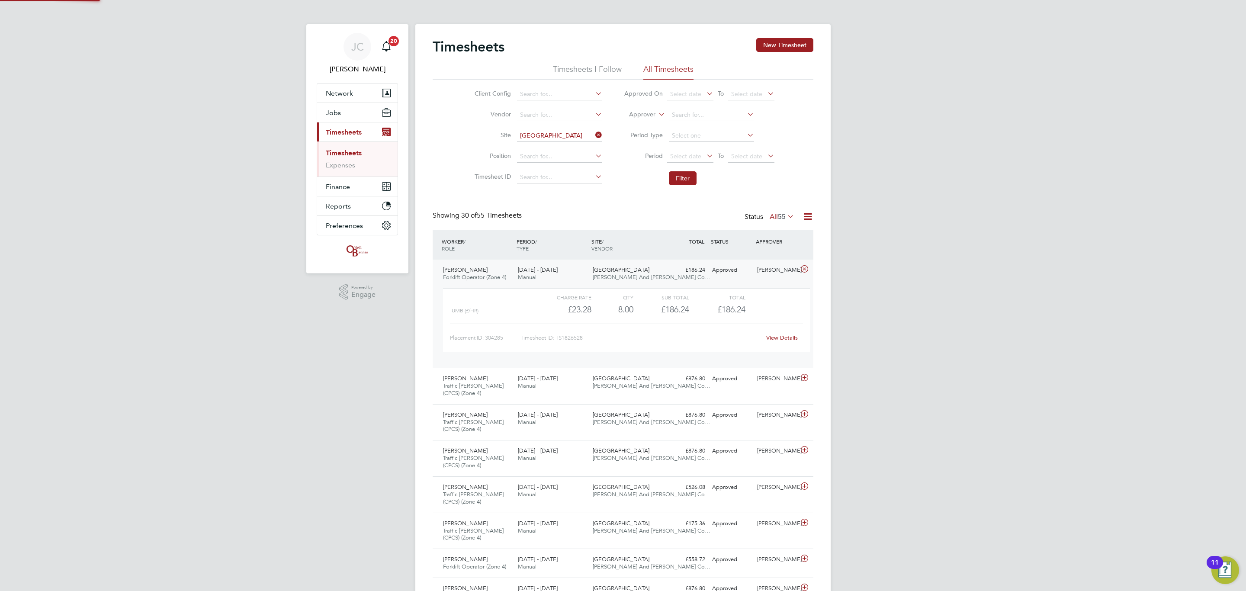
click at [567, 269] on div "15 - 21 Sep 2025 Manual" at bounding box center [552, 274] width 75 height 22
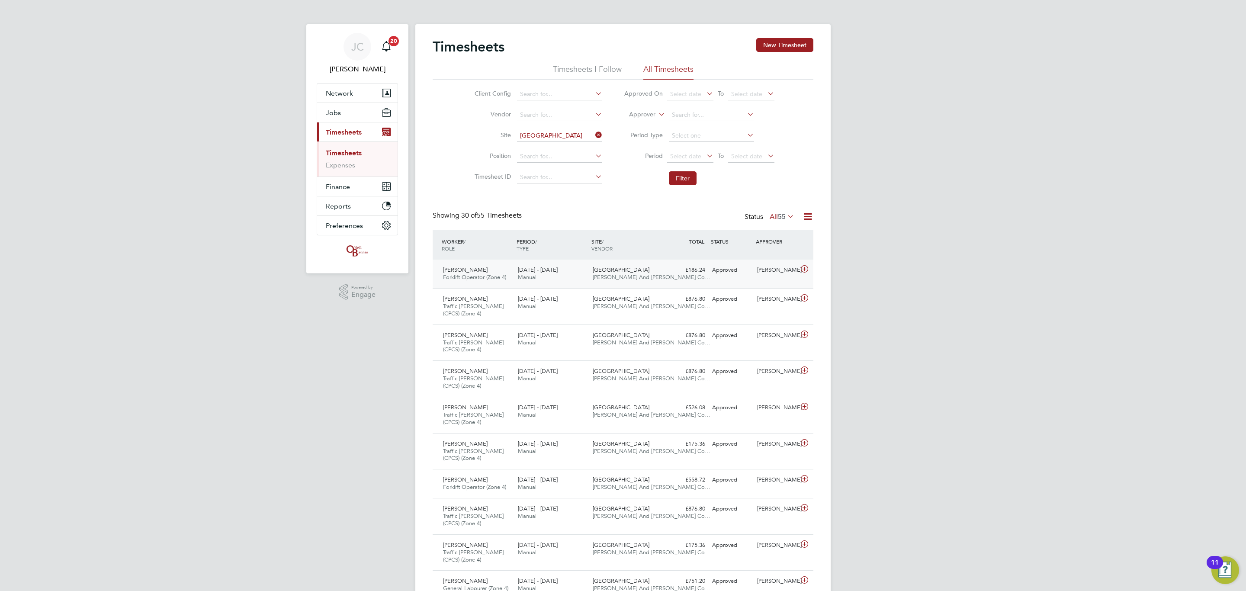
click at [571, 270] on div "15 - 21 Sep 2025 Manual" at bounding box center [552, 274] width 75 height 22
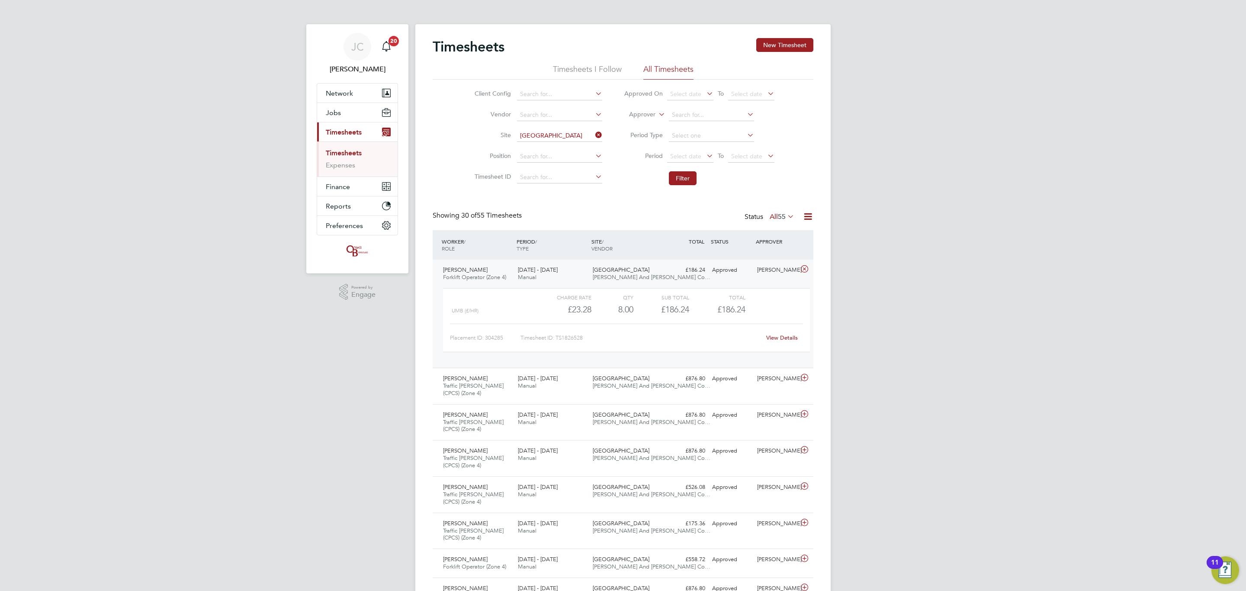
click at [571, 270] on div "15 - 21 Sep 2025 Manual" at bounding box center [552, 274] width 75 height 22
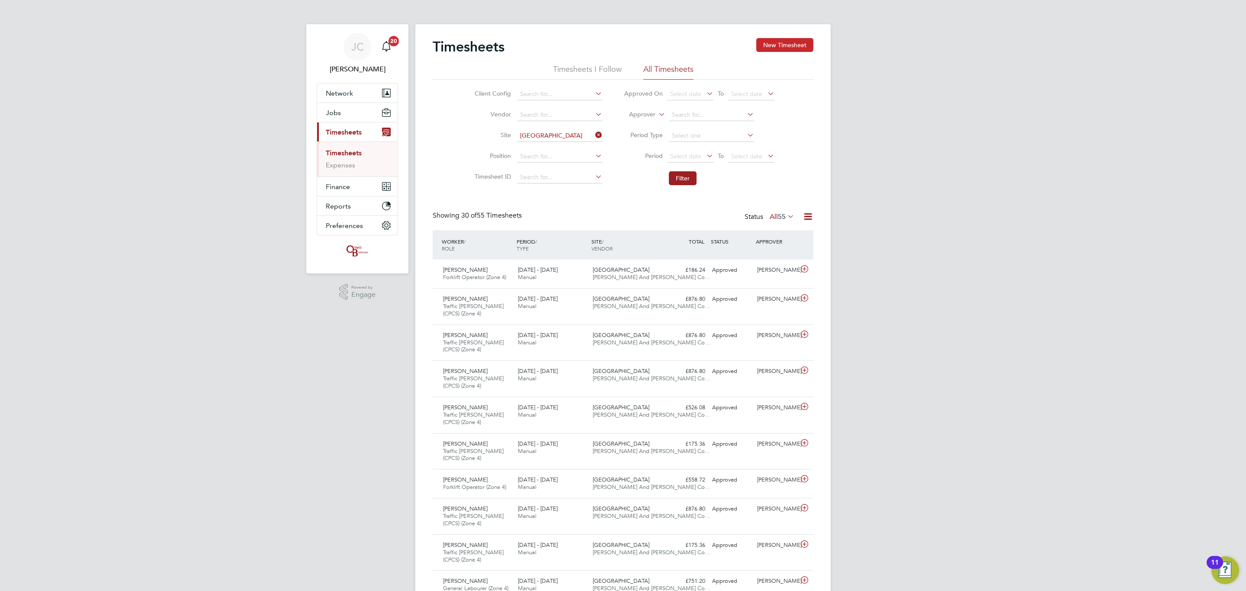
click at [790, 47] on button "New Timesheet" at bounding box center [784, 45] width 57 height 14
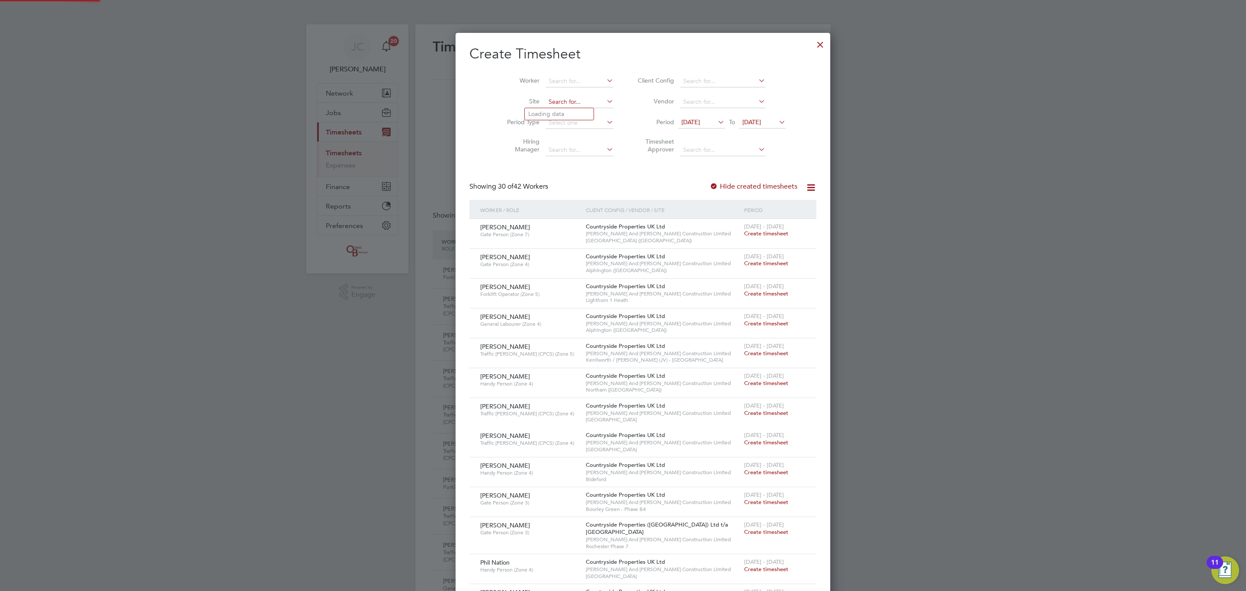
click at [557, 99] on input at bounding box center [580, 102] width 68 height 12
click at [552, 102] on input at bounding box center [580, 102] width 68 height 12
click at [556, 112] on b "Co" at bounding box center [557, 113] width 8 height 7
type input "[GEOGRAPHIC_DATA]"
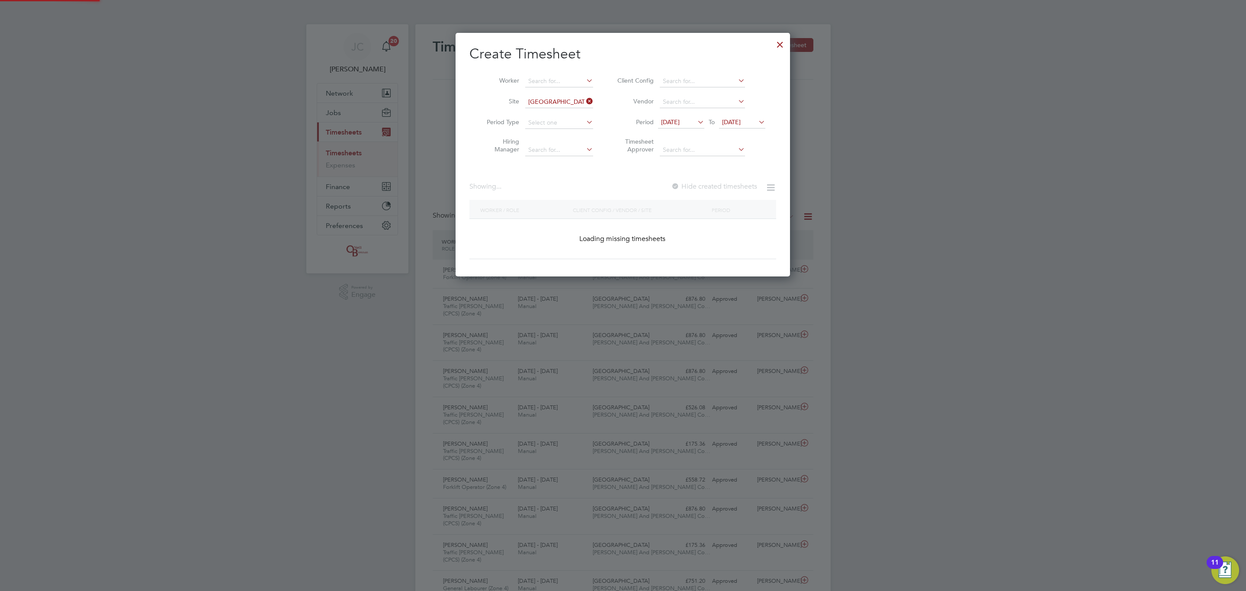
scroll to position [294, 335]
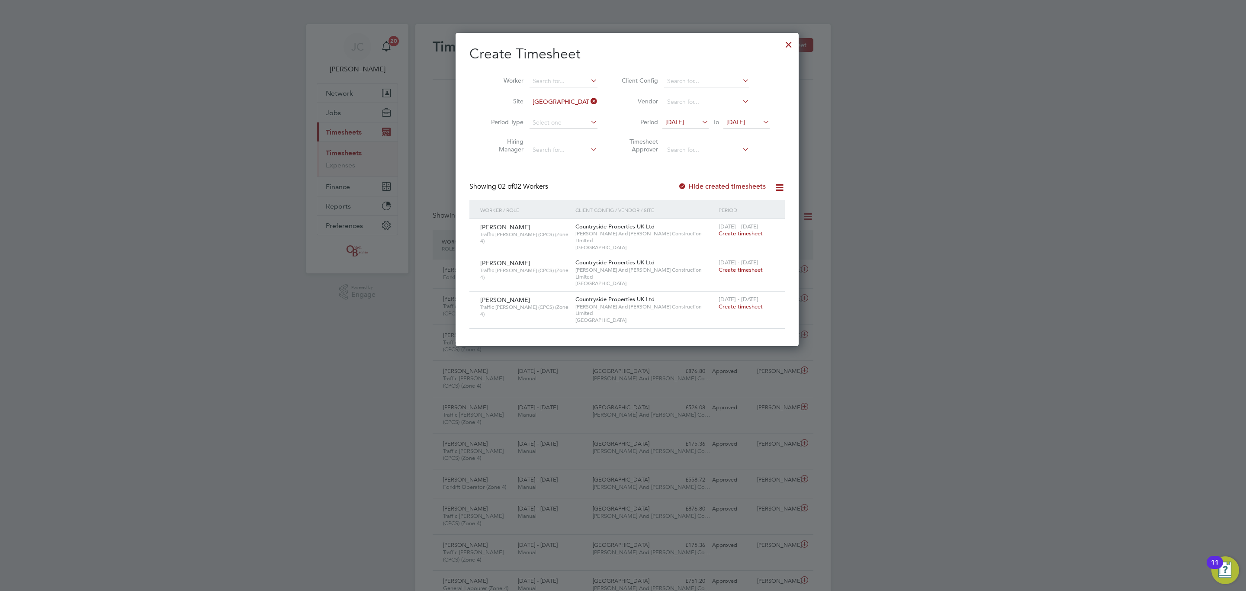
click at [731, 303] on span "Create timesheet" at bounding box center [741, 306] width 44 height 7
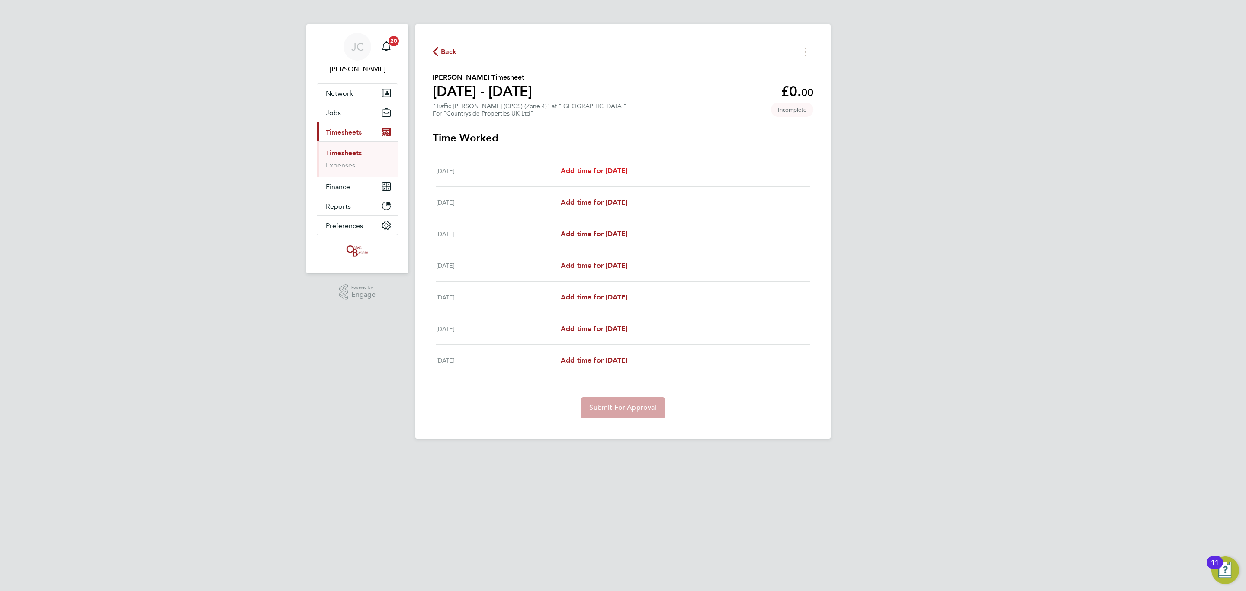
click at [618, 174] on span "Add time for Mon 22 Sep" at bounding box center [594, 171] width 67 height 8
select select "30"
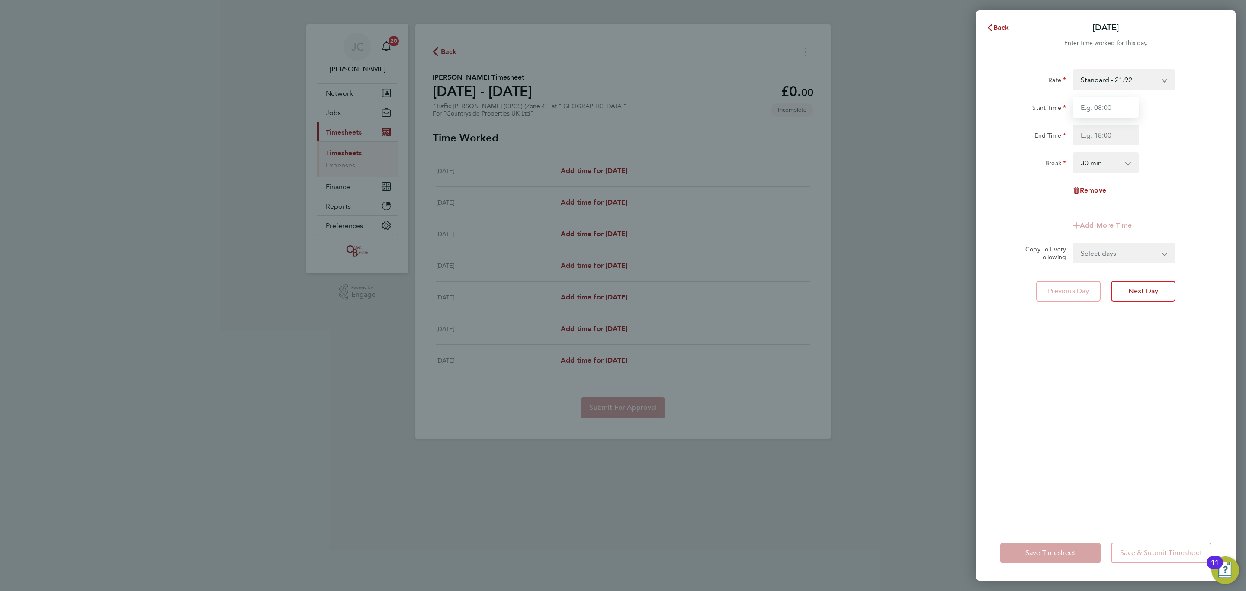
click at [1124, 97] on input "Start Time" at bounding box center [1106, 107] width 66 height 21
type input "08:00"
click at [1101, 120] on div "Start Time 08:00 End Time" at bounding box center [1106, 121] width 218 height 48
drag, startPoint x: 1112, startPoint y: 99, endPoint x: 952, endPoint y: 113, distance: 160.3
click at [952, 113] on div "Mon 22 Sep Cancel Enter time worked for this day. Rate Standard - 21.92 Start T…" at bounding box center [623, 295] width 1246 height 591
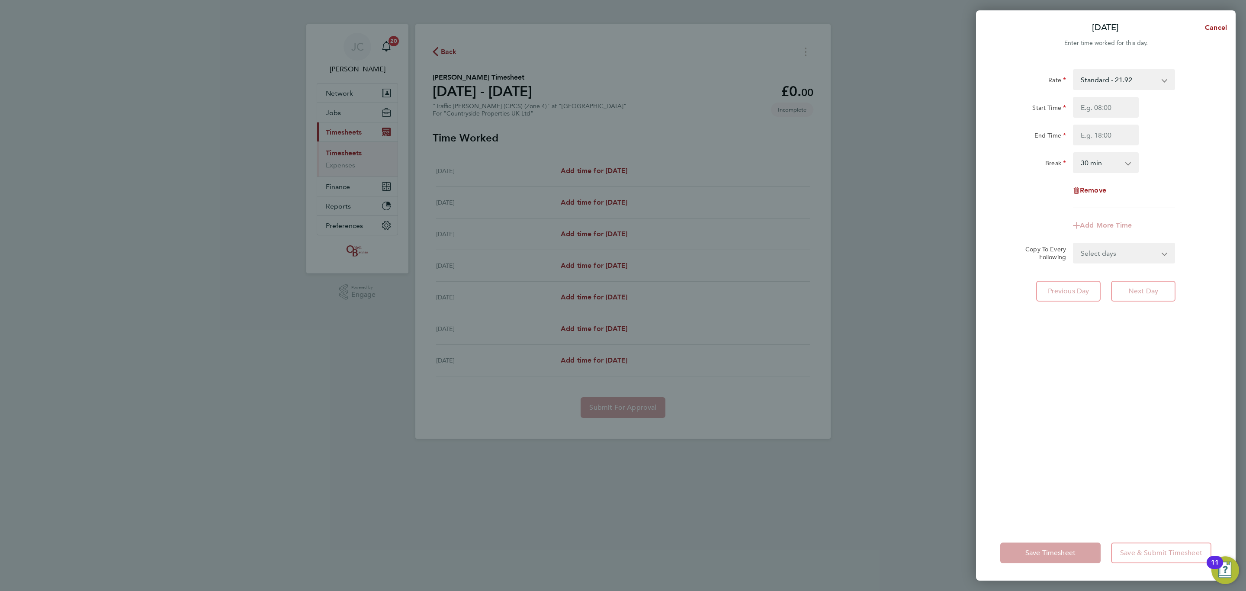
click at [1194, 176] on div "Rate Standard - 21.92 Start Time End Time Break 0 min 15 min 30 min 45 min 60 m…" at bounding box center [1106, 138] width 211 height 139
click at [1192, 370] on div "Rate Standard - 21.92 Start Time Field is required. End Time Break 0 min 15 min…" at bounding box center [1106, 292] width 260 height 467
click at [1145, 264] on select "Select days Day Weekday (Mon-Fri) Weekend (Sat-Sun) Tuesday Wednesday Thursday …" at bounding box center [1119, 261] width 91 height 19
drag, startPoint x: 1145, startPoint y: 264, endPoint x: 1145, endPoint y: 254, distance: 9.5
click at [1145, 264] on select "Select days Day Weekday (Mon-Fri) Weekend (Sat-Sun) Tuesday Wednesday Thursday …" at bounding box center [1119, 261] width 91 height 19
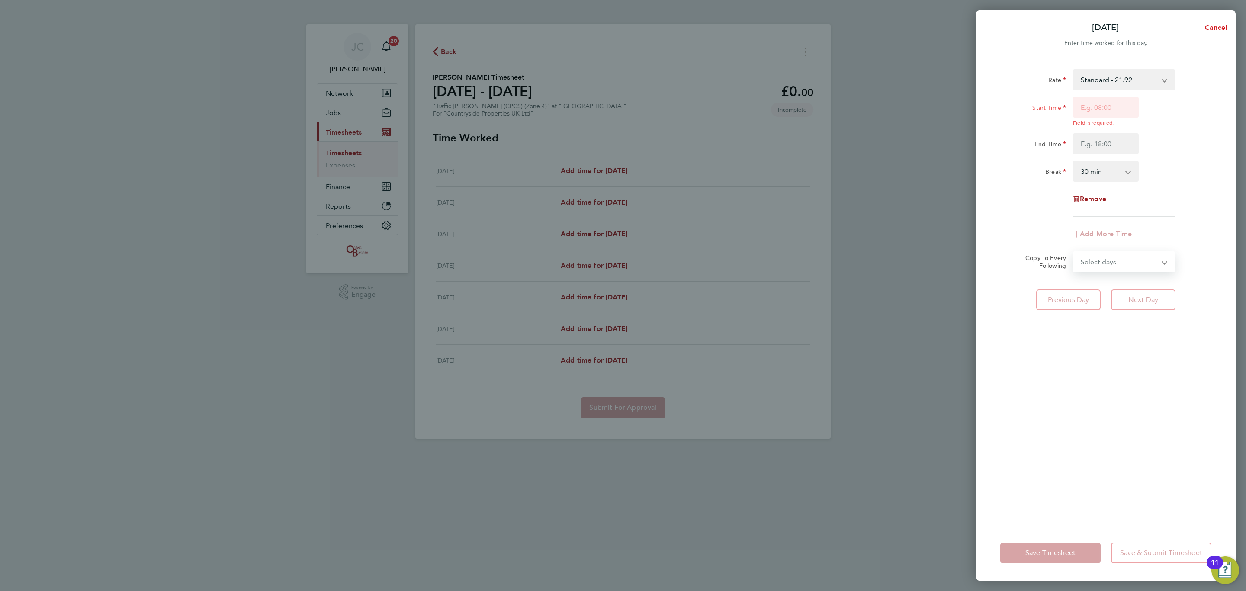
click at [1213, 29] on span "Cancel" at bounding box center [1215, 27] width 25 height 8
select select "30"
click at [1161, 286] on button "Next Day" at bounding box center [1143, 291] width 64 height 21
select select "30"
click at [1122, 109] on input "Start Time" at bounding box center [1106, 107] width 66 height 21
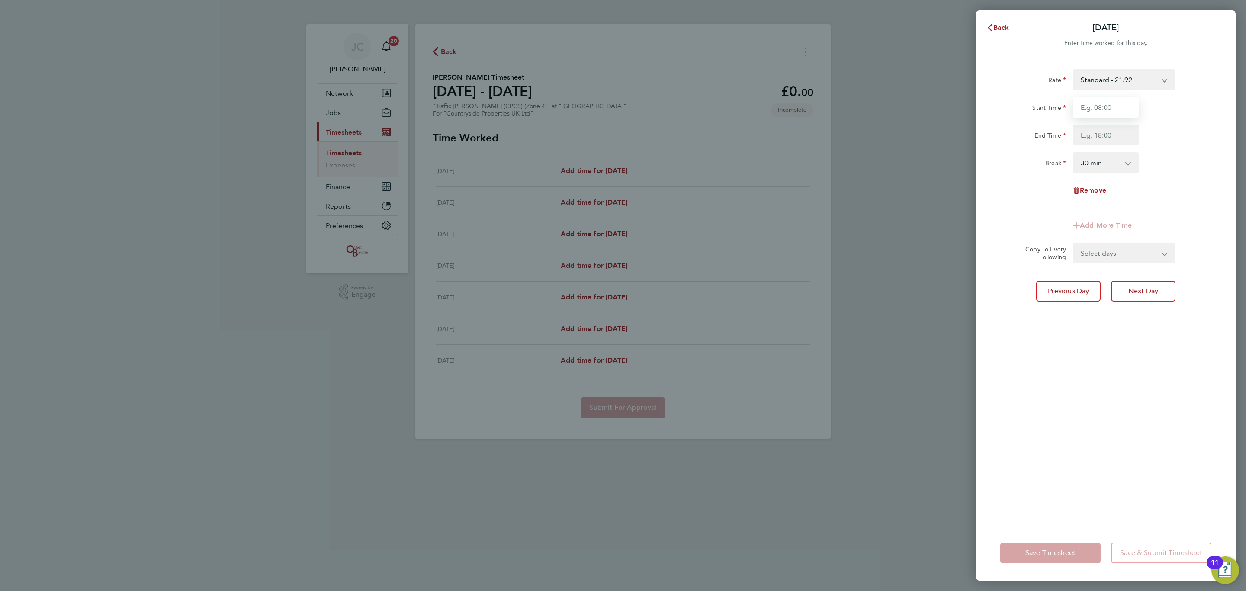
type input "08:00"
click at [1095, 135] on input "End Time" at bounding box center [1106, 135] width 66 height 21
type input "16:30"
click at [1219, 156] on div "Rate Standard - 21.92 Start Time 08:00 End Time 16:30 Break 0 min 15 min 30 min…" at bounding box center [1106, 292] width 260 height 467
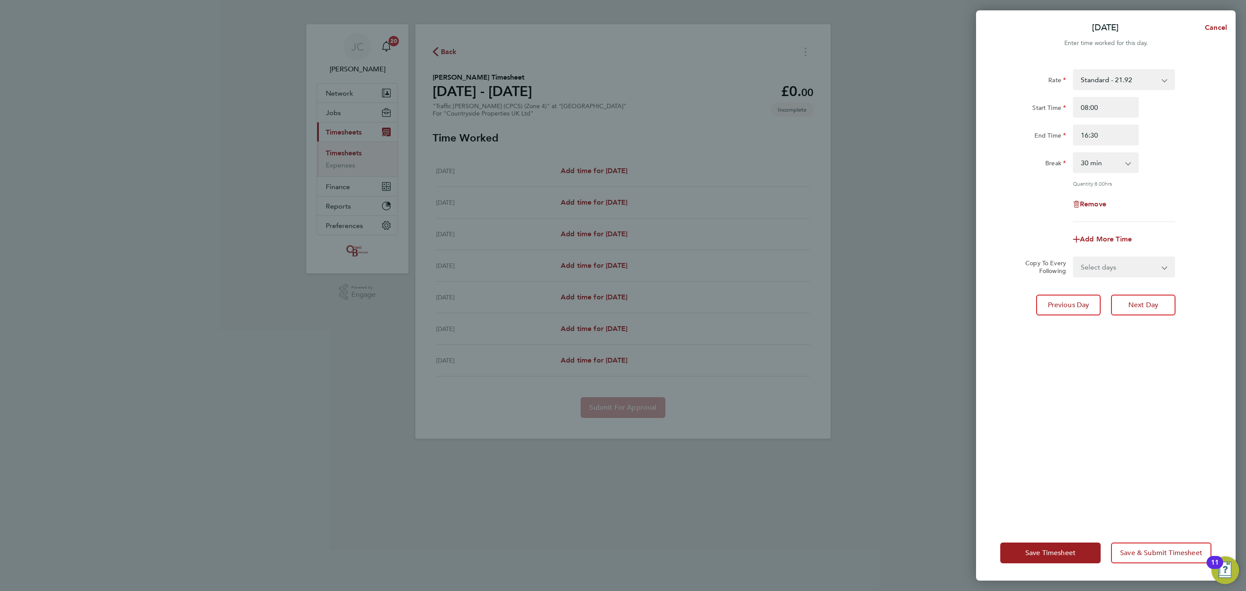
click at [1149, 267] on select "Select days Day Weekday (Mon-Fri) Weekend (Sat-Sun) Wednesday Thursday Friday S…" at bounding box center [1119, 266] width 91 height 19
select select "DAY"
click at [1074, 257] on select "Select days Day Weekday (Mon-Fri) Weekend (Sat-Sun) Wednesday Thursday Friday S…" at bounding box center [1119, 266] width 91 height 19
click at [1119, 295] on select "24 Sep 2025 25 Sep 2025 26 Sep 2025 27 Sep 2025 28 Sep 2025" at bounding box center [1119, 294] width 90 height 19
select select "2025-09-26"
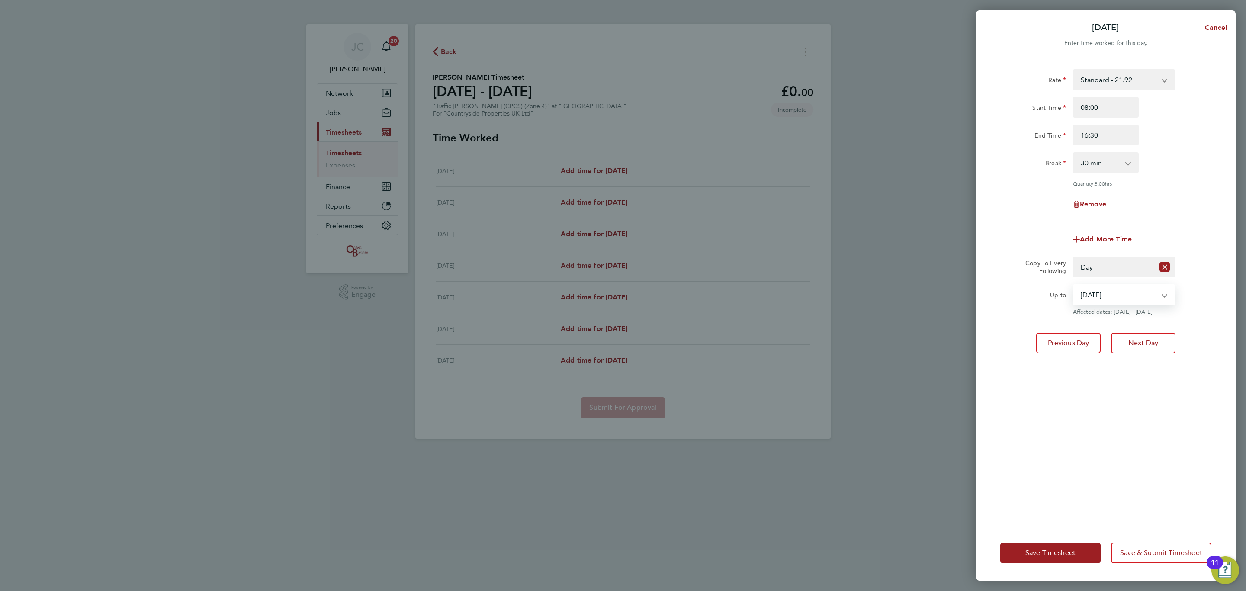
click at [1074, 285] on select "24 Sep 2025 25 Sep 2025 26 Sep 2025 27 Sep 2025 28 Sep 2025" at bounding box center [1119, 294] width 90 height 19
click at [1171, 558] on button "Save & Submit Timesheet" at bounding box center [1161, 553] width 100 height 21
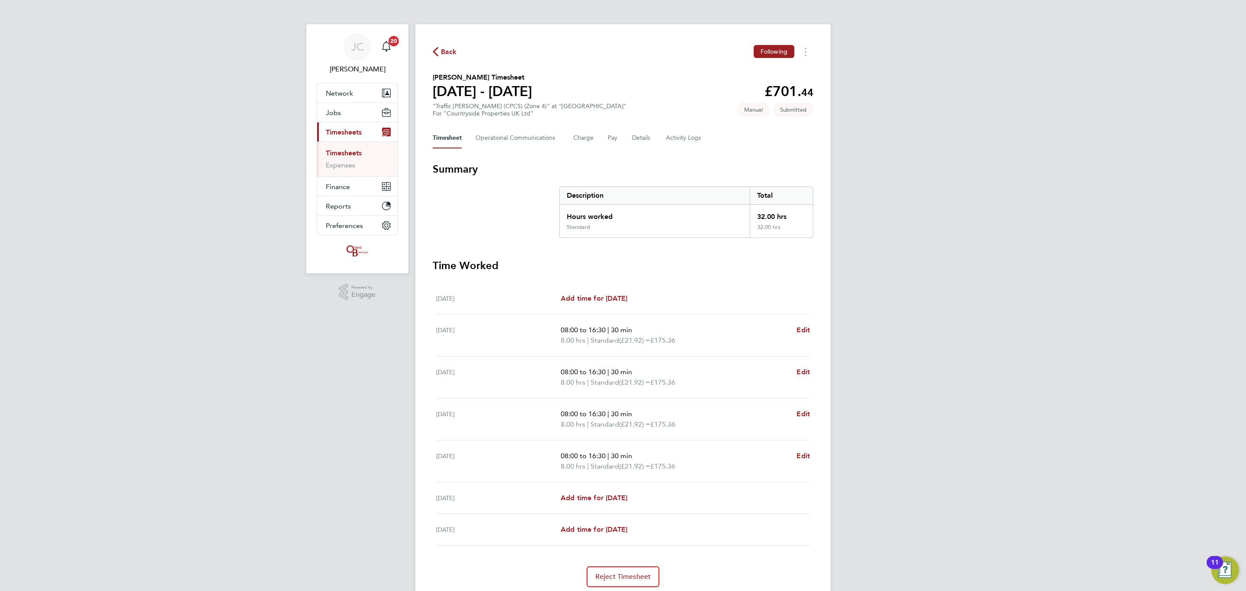
click at [344, 150] on link "Timesheets" at bounding box center [344, 153] width 36 height 8
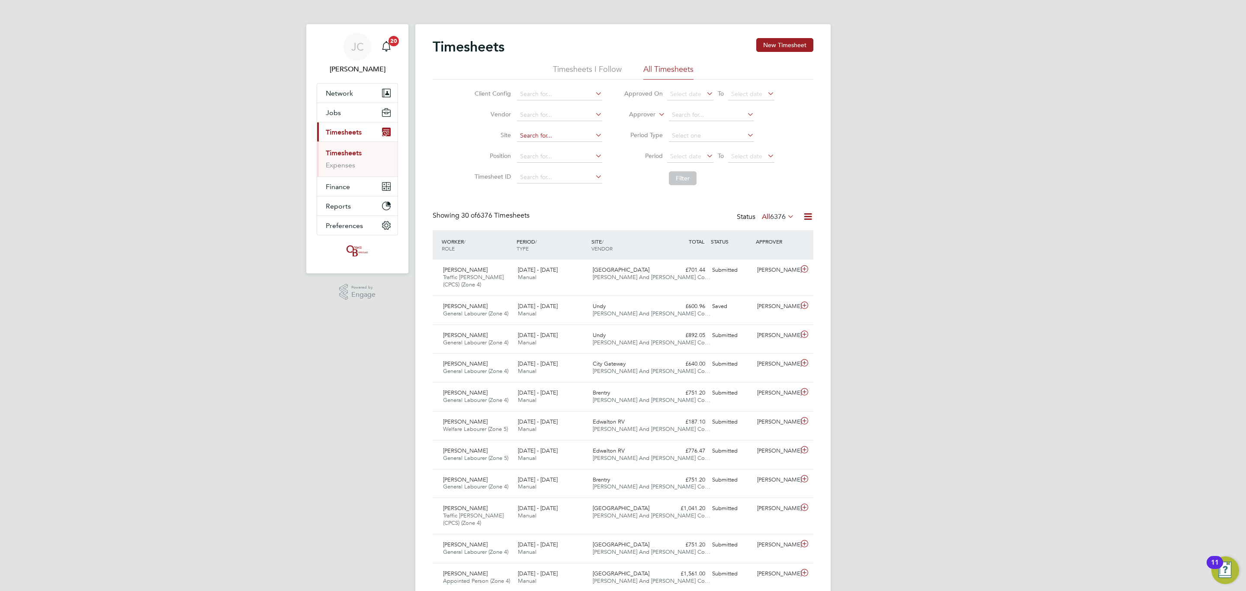
click at [563, 131] on input at bounding box center [559, 136] width 85 height 12
click at [576, 149] on li "New Foss eway Road" at bounding box center [583, 148] width 134 height 12
type input "[GEOGRAPHIC_DATA]"
drag, startPoint x: 678, startPoint y: 175, endPoint x: 683, endPoint y: 176, distance: 5.2
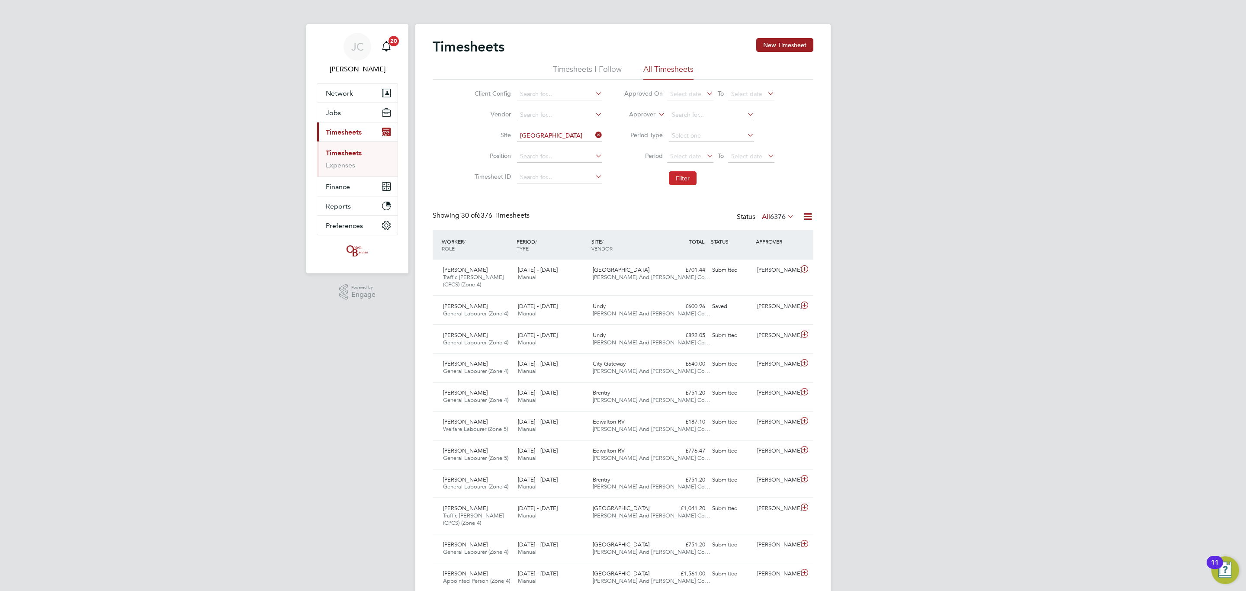
click at [683, 176] on button "Filter" at bounding box center [683, 178] width 28 height 14
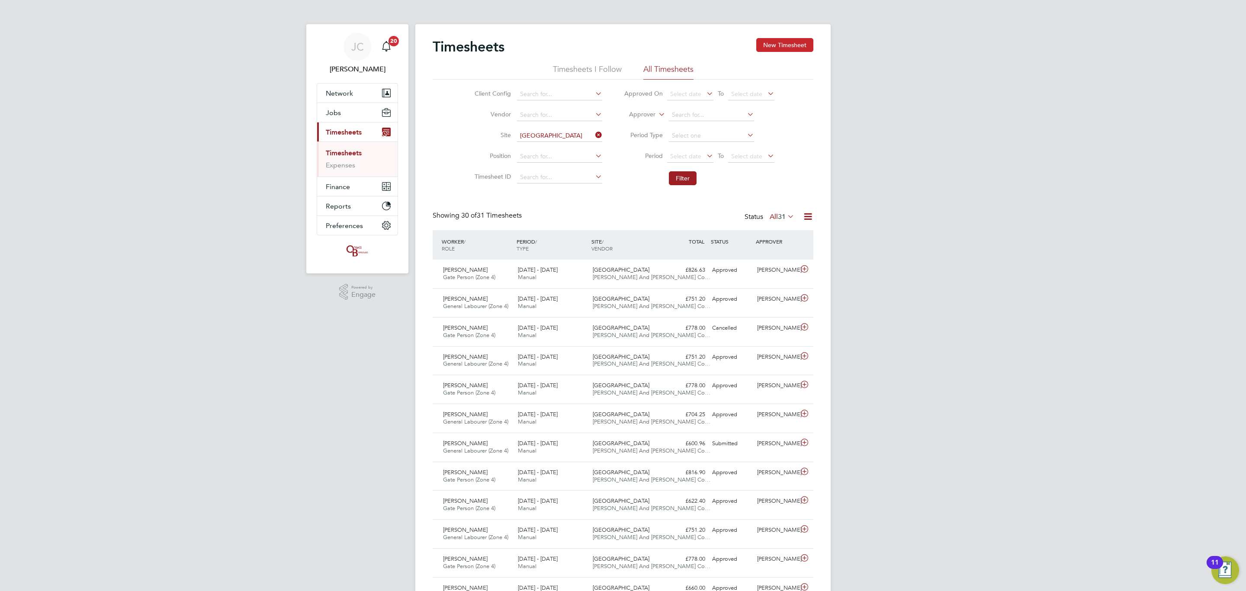
click at [800, 43] on button "New Timesheet" at bounding box center [784, 45] width 57 height 14
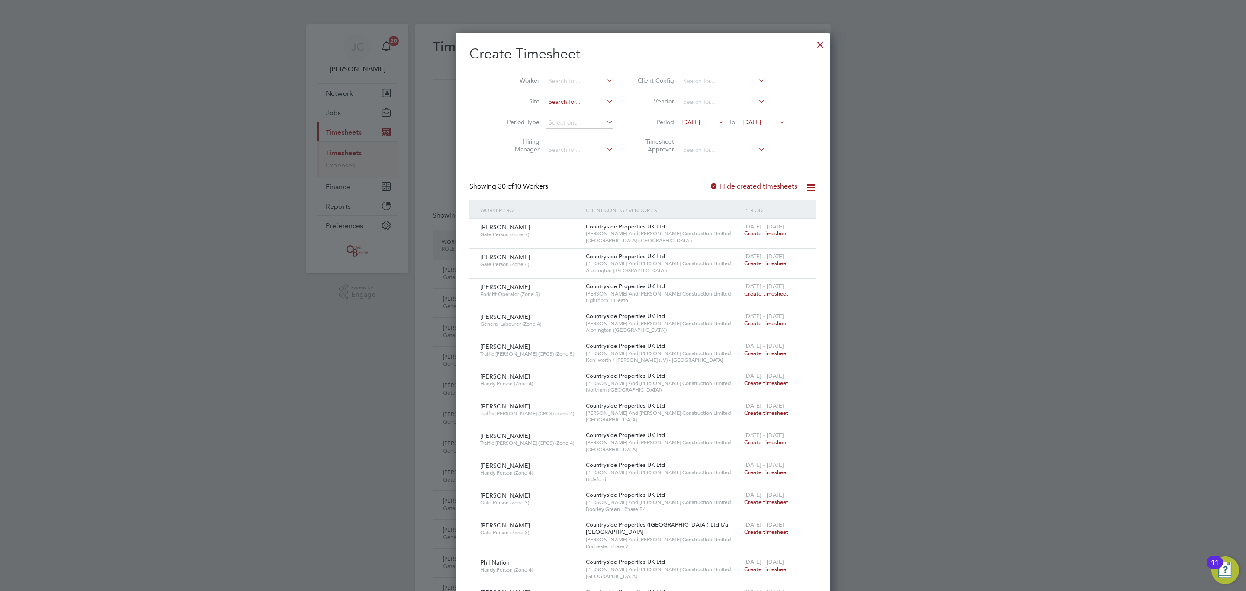
click at [546, 103] on input at bounding box center [580, 102] width 68 height 12
click at [560, 114] on li "New Foss eway Road" at bounding box center [592, 114] width 134 height 12
type input "[GEOGRAPHIC_DATA]"
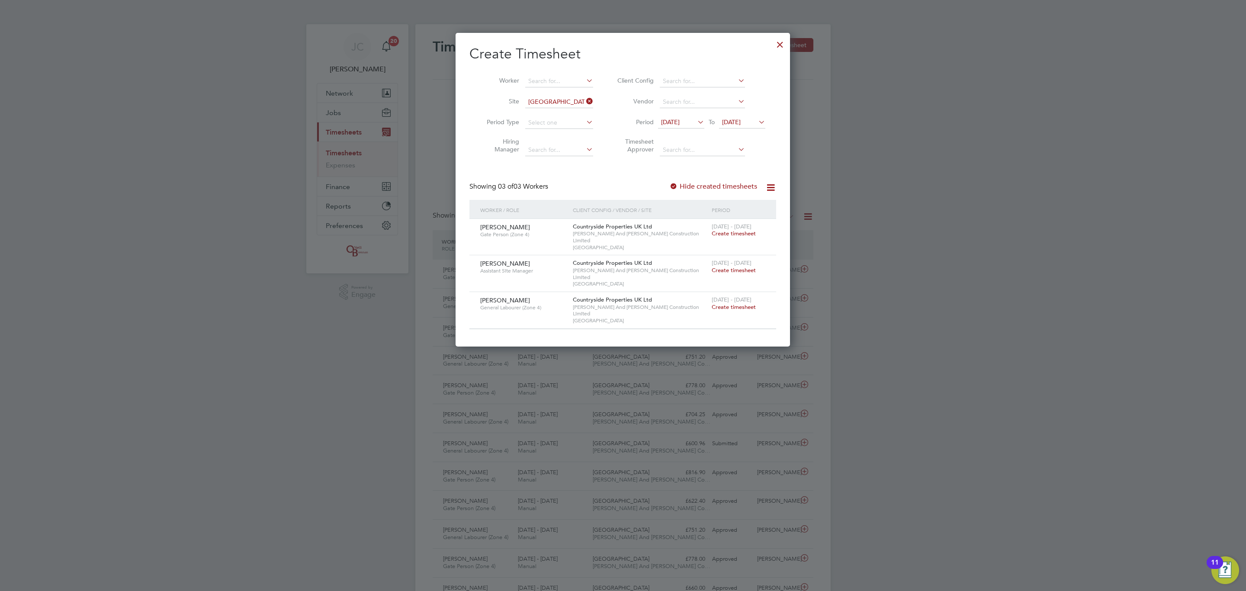
click at [724, 303] on span "Create timesheet" at bounding box center [734, 306] width 44 height 7
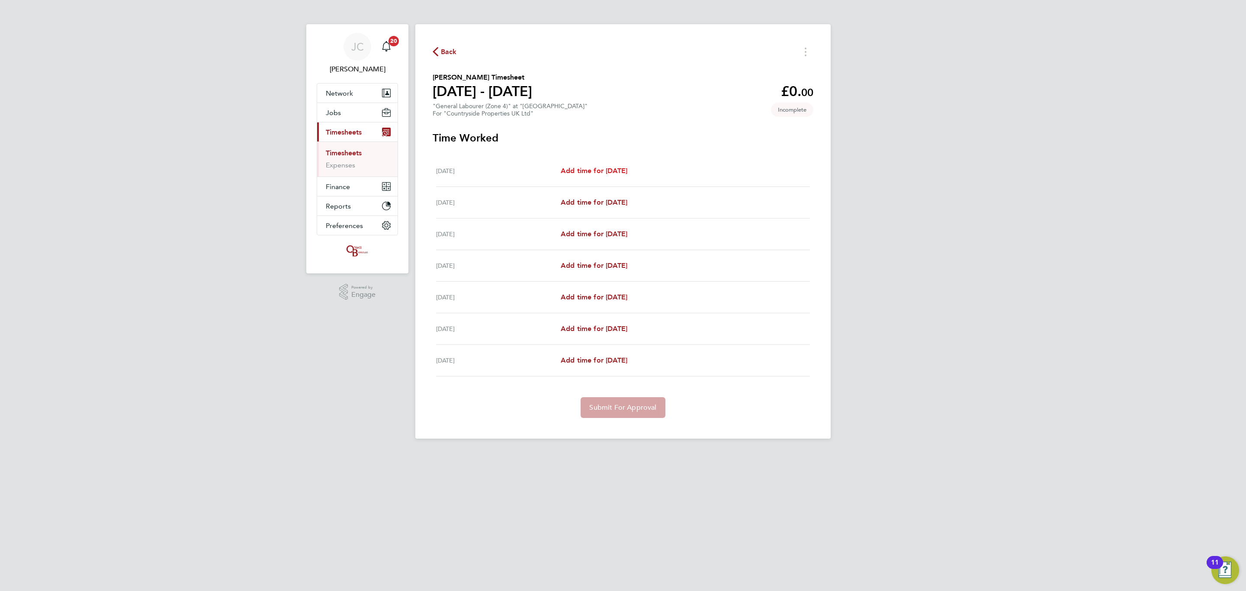
click at [614, 173] on span "Add time for Mon 22 Sep" at bounding box center [594, 171] width 67 height 8
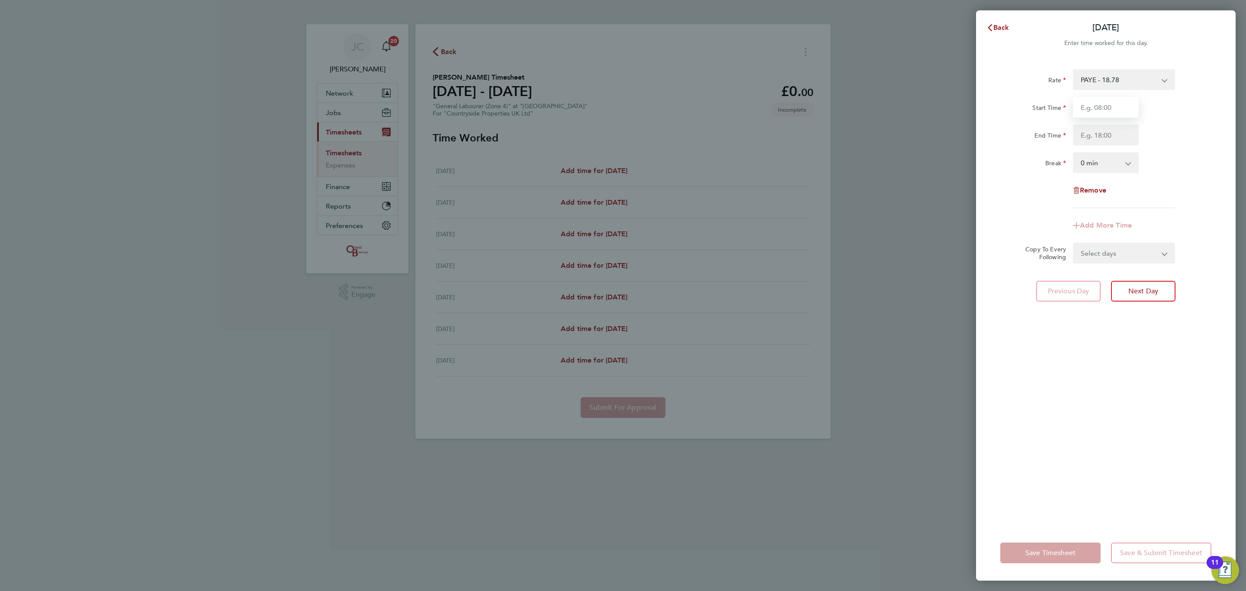
drag, startPoint x: 1100, startPoint y: 107, endPoint x: 1110, endPoint y: 118, distance: 15.3
click at [1100, 107] on input "Start Time" at bounding box center [1106, 107] width 66 height 21
type input "08:00"
drag, startPoint x: 1080, startPoint y: 137, endPoint x: 1088, endPoint y: 139, distance: 8.2
click at [1080, 137] on input "End Time" at bounding box center [1106, 135] width 66 height 21
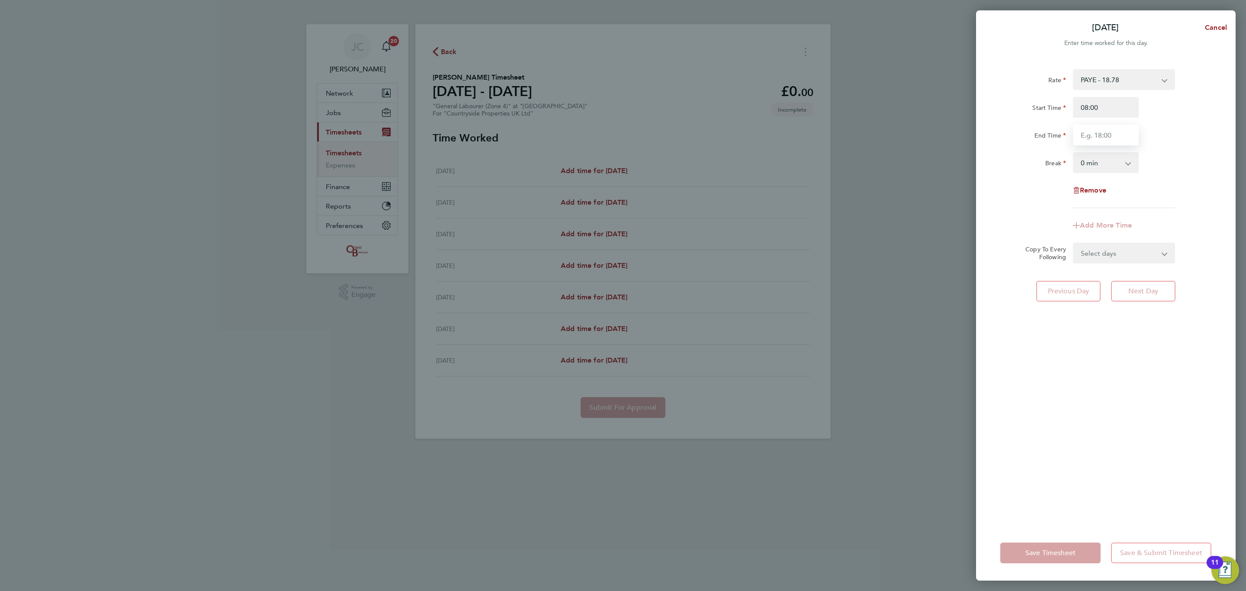
type input "16:30"
click at [1167, 152] on div "Break 0 min 15 min 30 min 45 min 60 min 75 min 90 min" at bounding box center [1106, 162] width 218 height 21
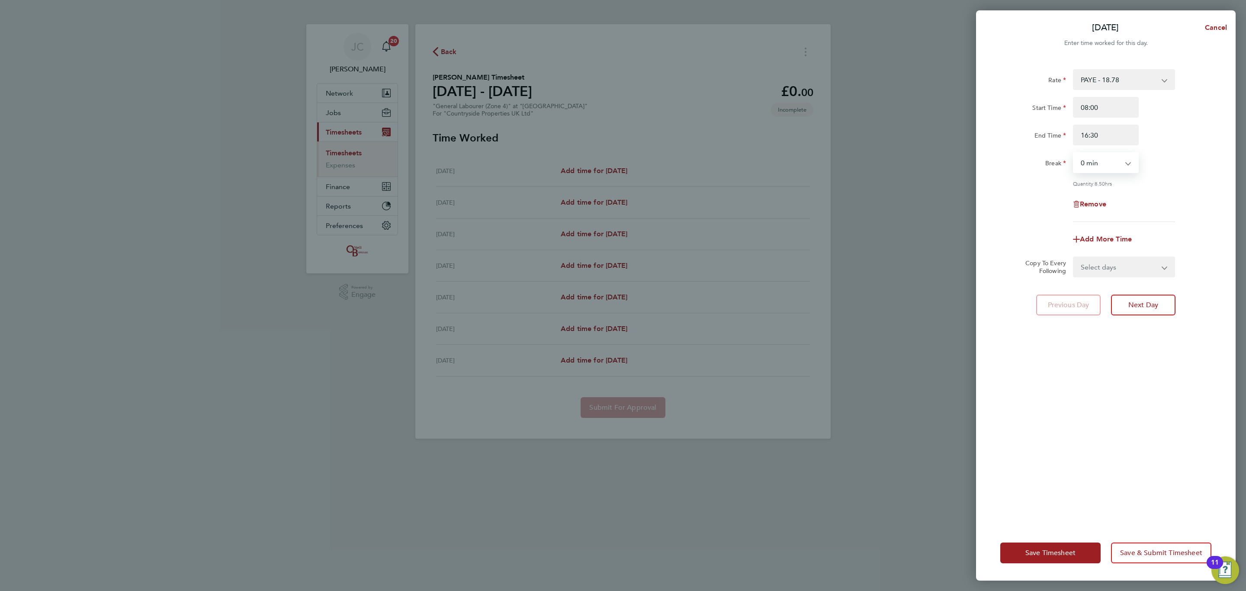
click at [1124, 156] on select "0 min 15 min 30 min 45 min 60 min 75 min 90 min" at bounding box center [1101, 162] width 54 height 19
select select "30"
click at [1074, 153] on select "0 min 15 min 30 min 45 min 60 min 75 min 90 min" at bounding box center [1101, 162] width 54 height 19
click at [1186, 196] on div "Remove" at bounding box center [1106, 204] width 218 height 21
drag, startPoint x: 1142, startPoint y: 265, endPoint x: 1136, endPoint y: 272, distance: 8.6
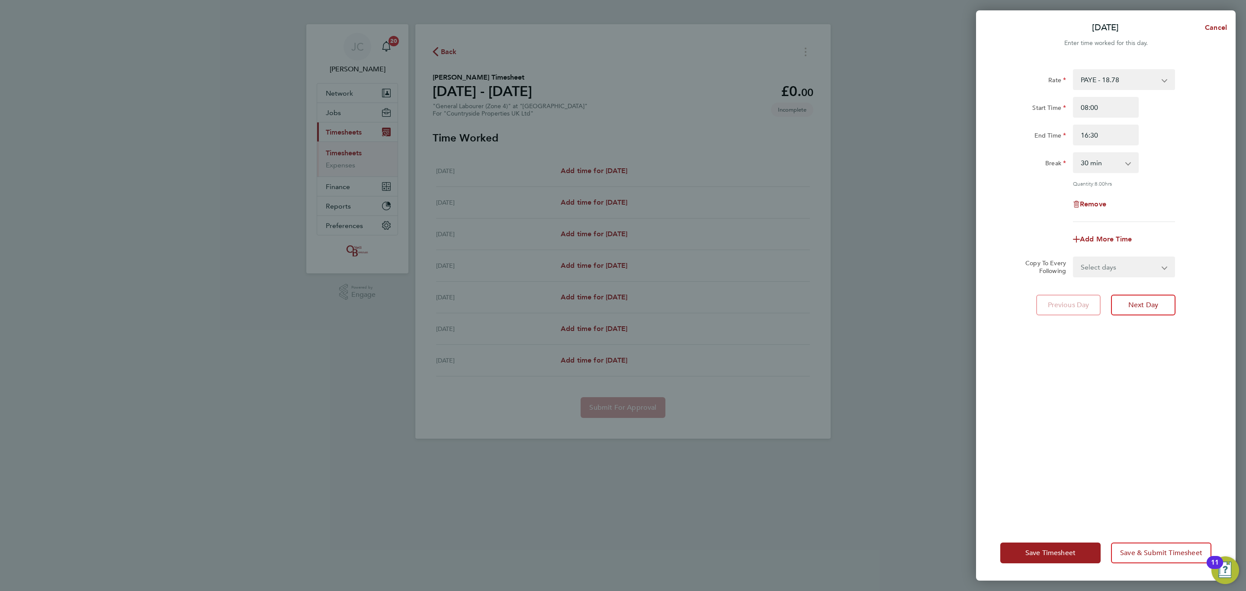
click at [1142, 265] on select "Select days Day Weekday (Mon-Fri) Weekend (Sat-Sun) Tuesday Wednesday Thursday …" at bounding box center [1119, 266] width 91 height 19
select select "DAY"
click at [1074, 257] on select "Select days Day Weekday (Mon-Fri) Weekend (Sat-Sun) Tuesday Wednesday Thursday …" at bounding box center [1119, 266] width 91 height 19
click at [1116, 299] on select "23 Sep 2025 24 Sep 2025 25 Sep 2025 26 Sep 2025 27 Sep 2025 28 Sep 2025" at bounding box center [1119, 294] width 90 height 19
select select "2025-09-26"
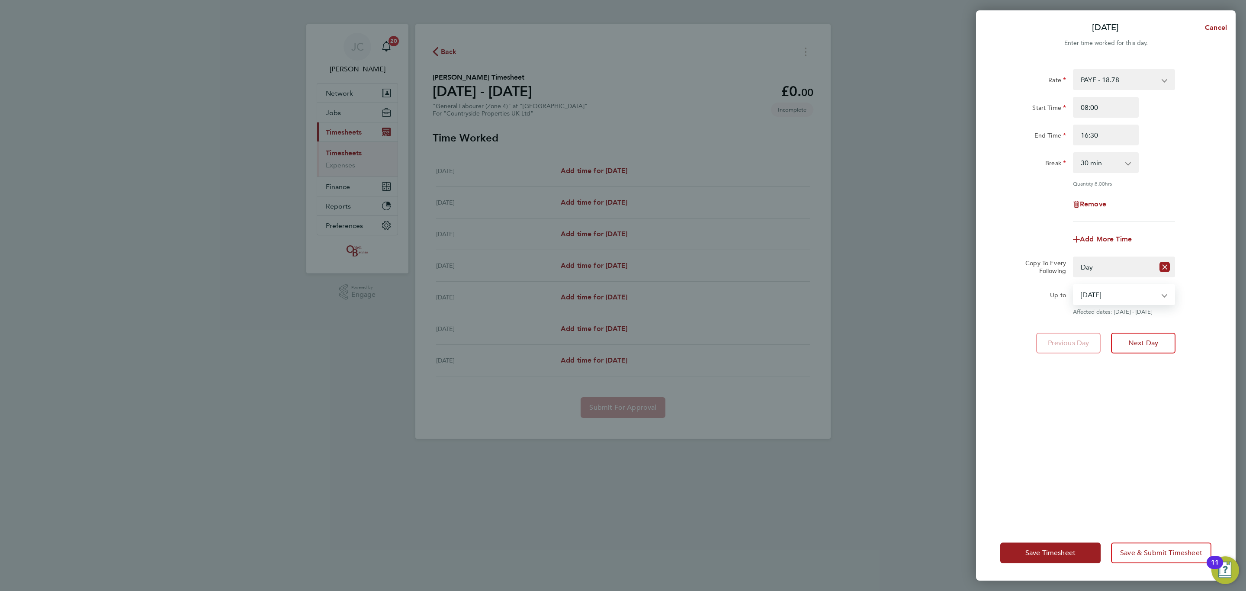
click at [1074, 285] on select "23 Sep 2025 24 Sep 2025 25 Sep 2025 26 Sep 2025 27 Sep 2025 28 Sep 2025" at bounding box center [1119, 294] width 90 height 19
click at [1149, 548] on button "Save & Submit Timesheet" at bounding box center [1161, 553] width 100 height 21
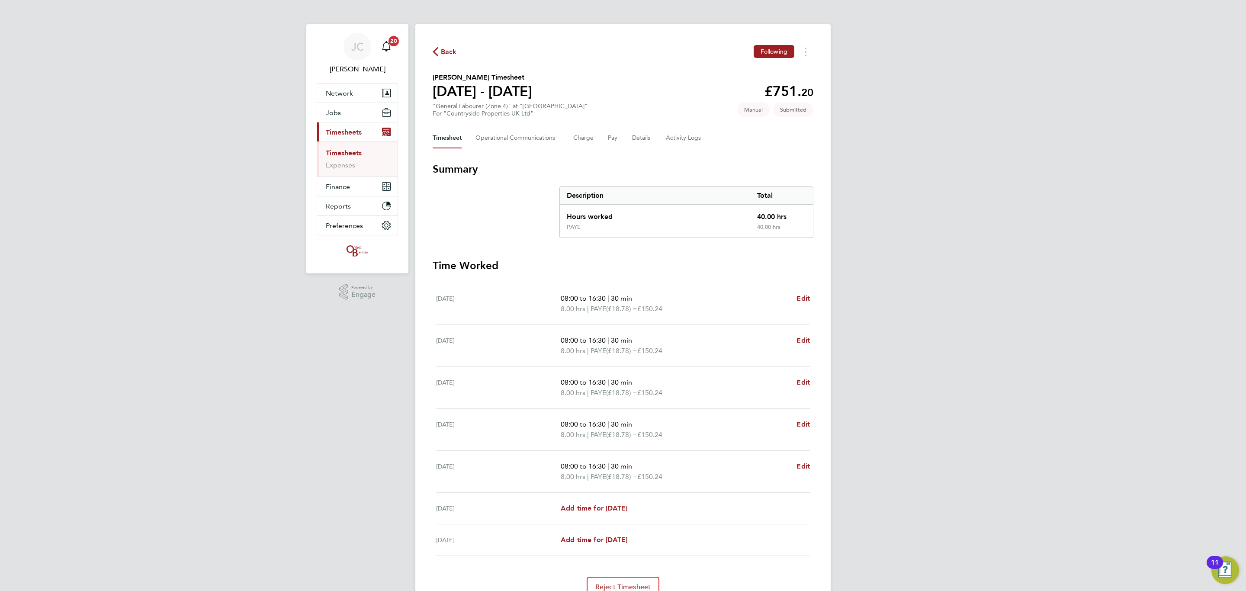
click at [437, 51] on icon "button" at bounding box center [436, 51] width 6 height 9
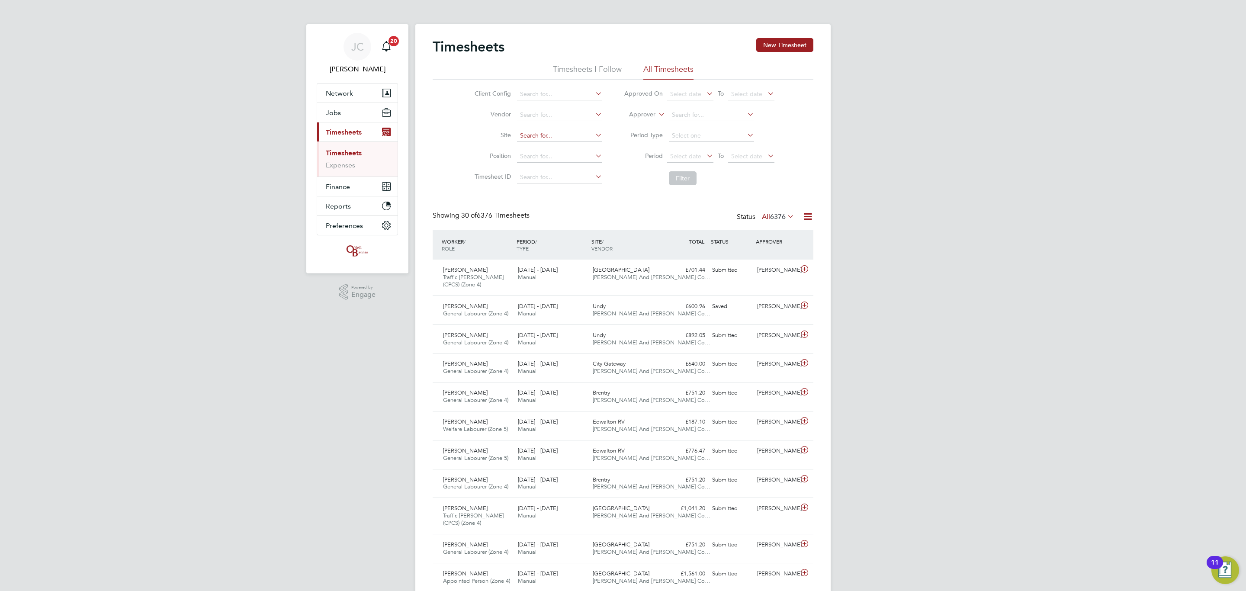
click at [543, 132] on input at bounding box center [559, 136] width 85 height 12
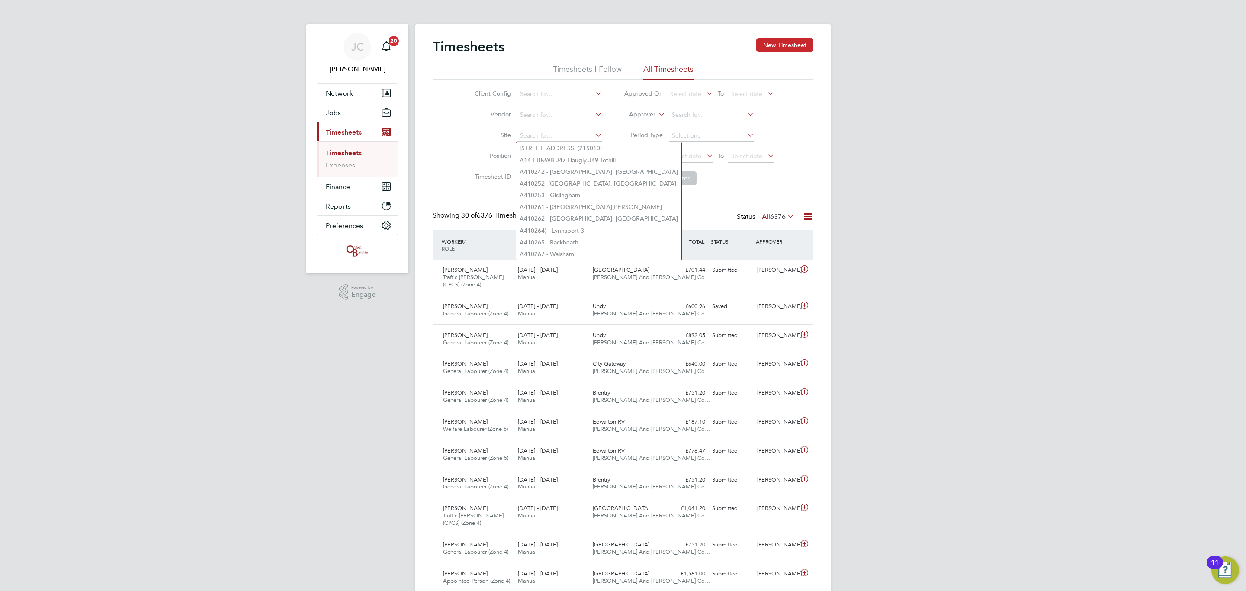
click at [775, 48] on button "New Timesheet" at bounding box center [784, 45] width 57 height 14
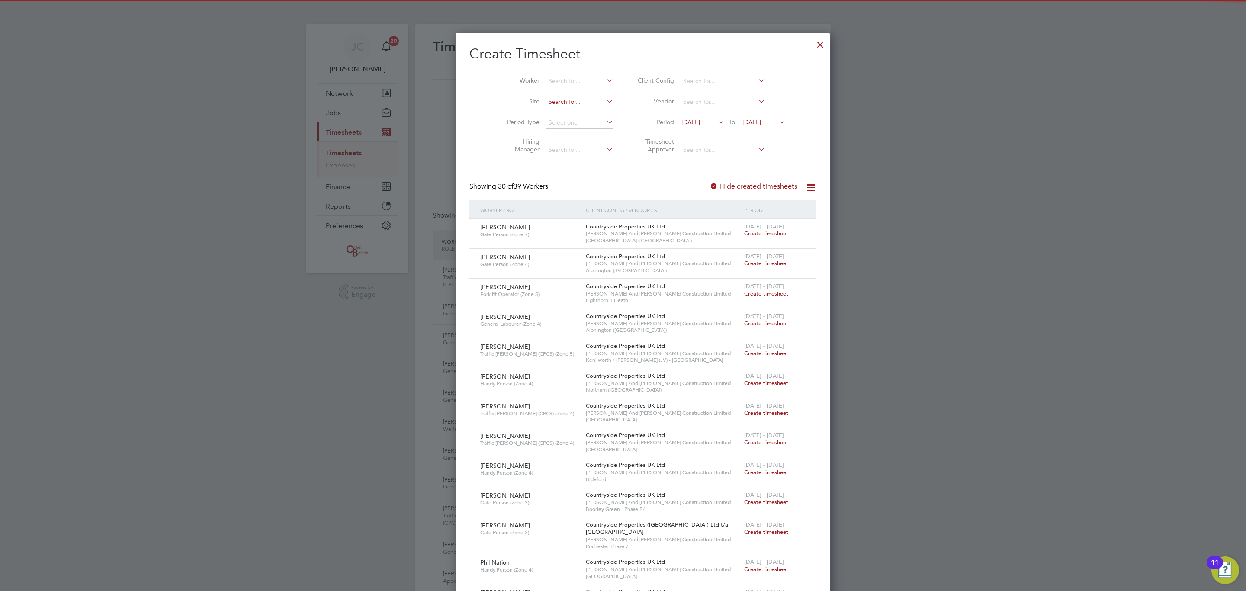
click at [546, 104] on input at bounding box center [580, 102] width 68 height 12
click at [531, 111] on b "New" at bounding box center [534, 113] width 13 height 7
type input "[GEOGRAPHIC_DATA]"
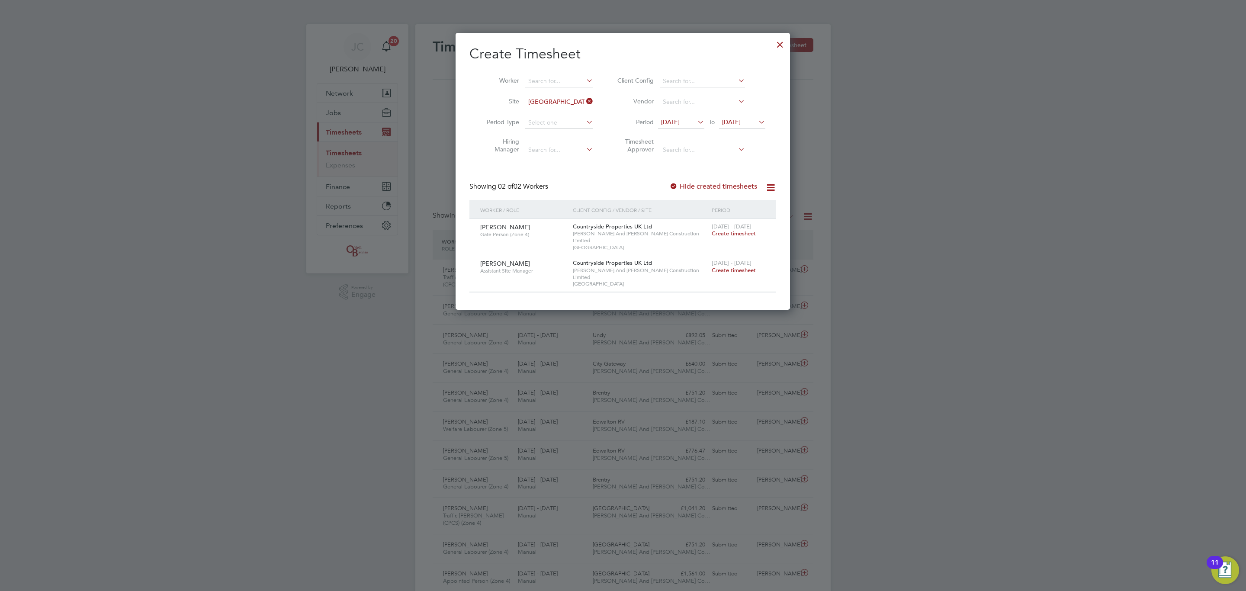
click at [737, 234] on span "Create timesheet" at bounding box center [734, 233] width 44 height 7
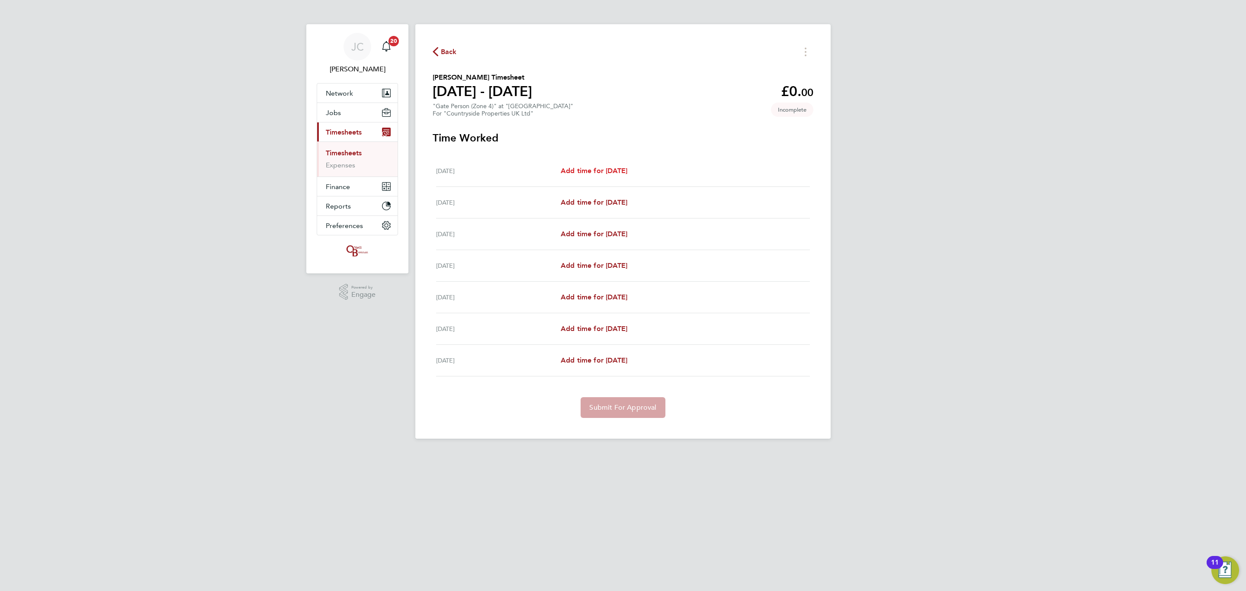
click at [605, 164] on div "Mon 22 Sep Add time for Mon 22 Sep Add time for Mon 22 Sep" at bounding box center [623, 171] width 374 height 32
click at [611, 174] on span "Add time for Mon 22 Sep" at bounding box center [594, 171] width 67 height 8
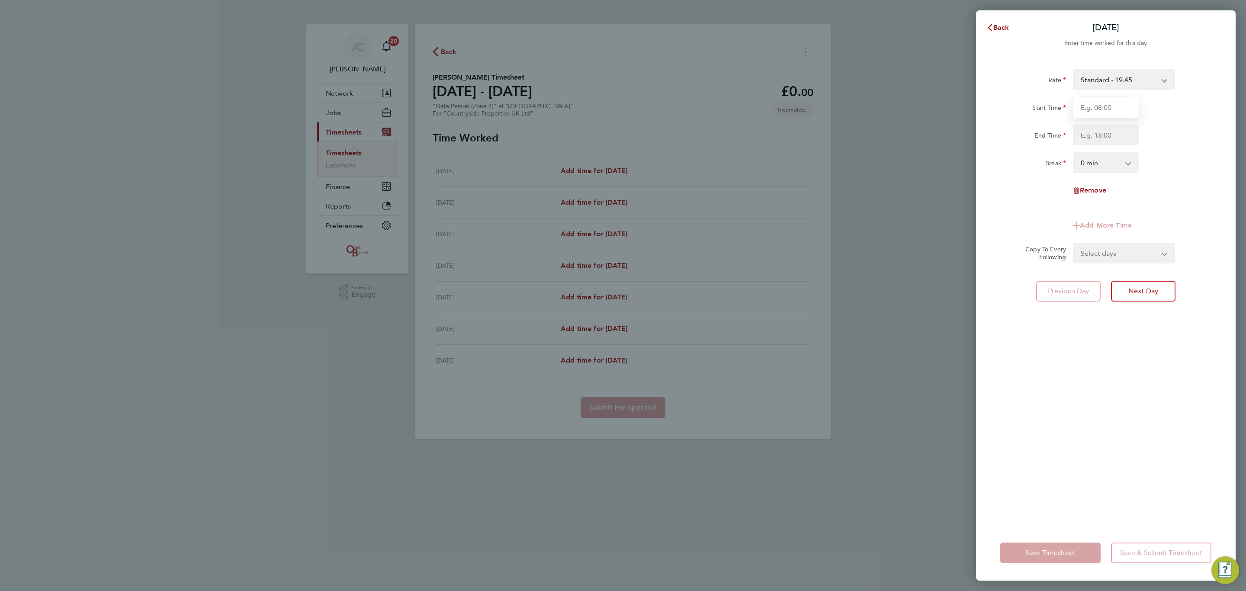
click at [1126, 102] on input "Start Time" at bounding box center [1106, 107] width 66 height 21
type input "08:00"
click at [1081, 135] on input "End Time" at bounding box center [1106, 135] width 66 height 21
type input "16:30"
click at [1167, 151] on div "Rate Standard - 19.45 Start Time 08:00 End Time 16:30 Break 0 min 15 min 30 min…" at bounding box center [1106, 138] width 211 height 139
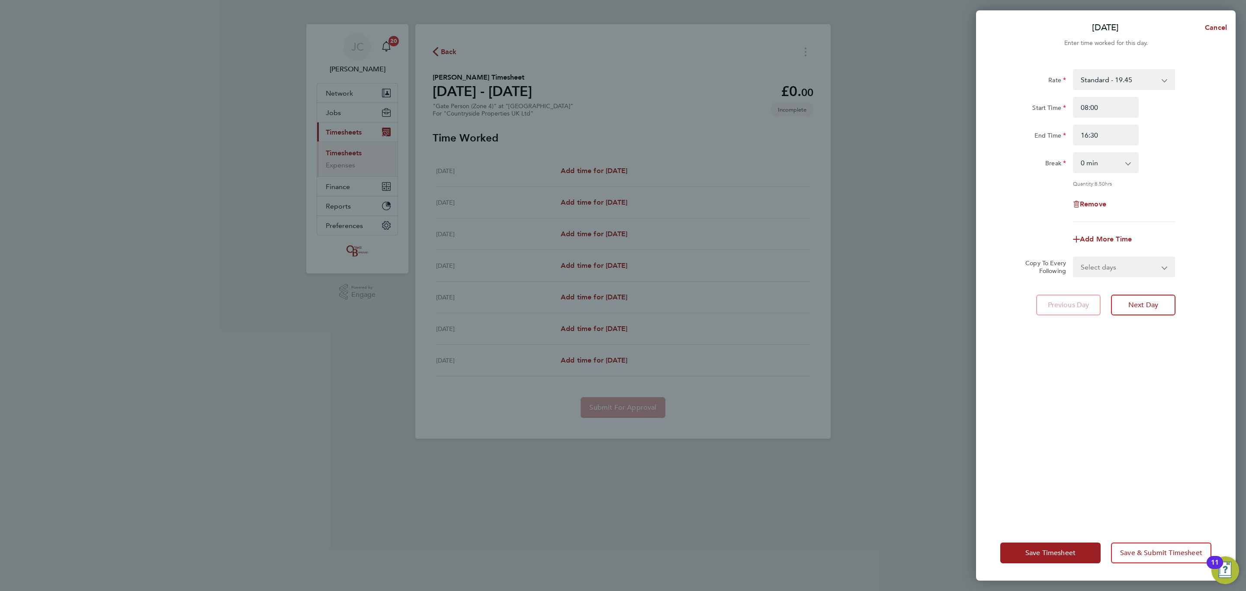
click at [1127, 156] on select "0 min 15 min 30 min 45 min 60 min 75 min 90 min" at bounding box center [1101, 162] width 54 height 19
select select "30"
click at [1074, 153] on select "0 min 15 min 30 min 45 min 60 min 75 min 90 min" at bounding box center [1101, 162] width 54 height 19
click at [1158, 208] on div "Remove" at bounding box center [1106, 204] width 218 height 21
click at [1143, 262] on select "Select days Day Weekday (Mon-Fri) Weekend (Sat-Sun) Tuesday Wednesday Thursday …" at bounding box center [1119, 266] width 91 height 19
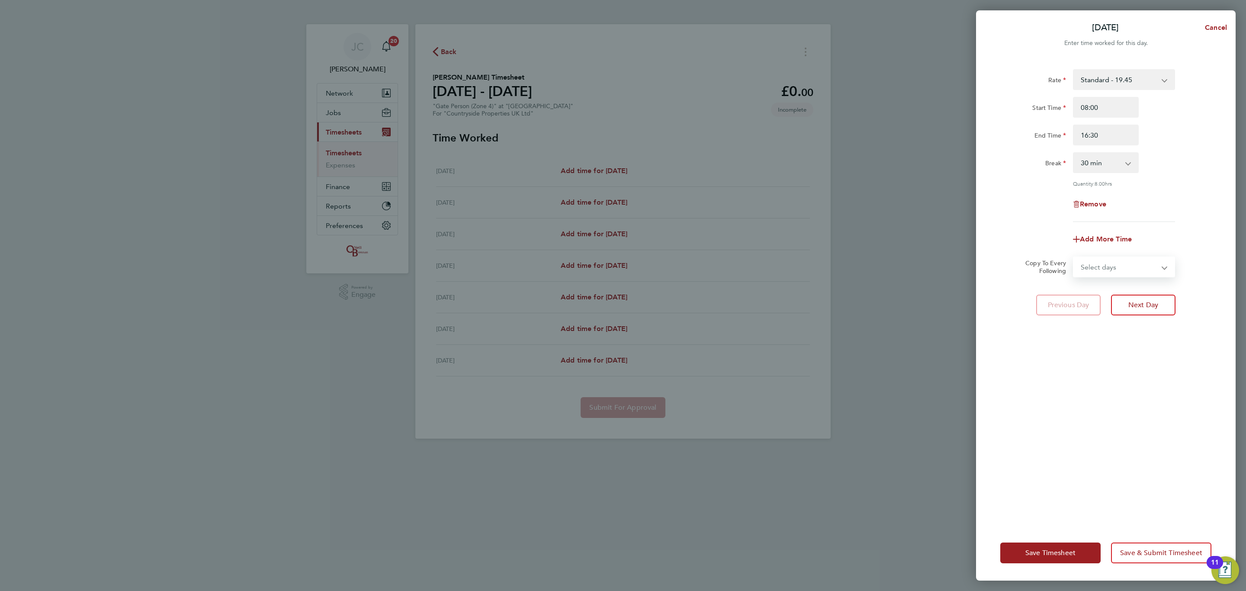
select select "DAY"
click at [1074, 257] on select "Select days Day Weekday (Mon-Fri) Weekend (Sat-Sun) Tuesday Wednesday Thursday …" at bounding box center [1119, 266] width 91 height 19
click at [1133, 304] on div "23 Sep 2025 24 Sep 2025 25 Sep 2025 26 Sep 2025 27 Sep 2025 28 Sep 2025" at bounding box center [1124, 294] width 102 height 21
click at [1122, 293] on select "23 Sep 2025 24 Sep 2025 25 Sep 2025 26 Sep 2025 27 Sep 2025 28 Sep 2025" at bounding box center [1119, 294] width 90 height 19
select select "2025-09-26"
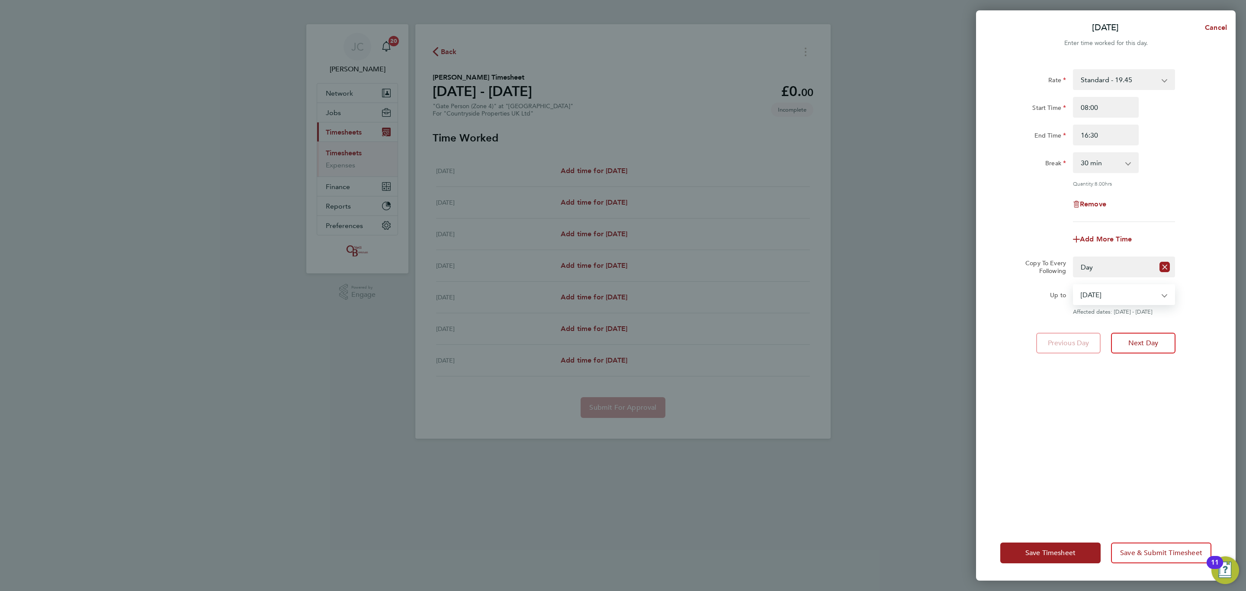
click at [1074, 285] on select "23 Sep 2025 24 Sep 2025 25 Sep 2025 26 Sep 2025 27 Sep 2025 28 Sep 2025" at bounding box center [1119, 294] width 90 height 19
click at [1134, 395] on div "Rate Standard - 19.45 Start Time 08:00 End Time 16:30 Break 0 min 15 min 30 min…" at bounding box center [1106, 292] width 260 height 467
click at [1140, 560] on button "Save & Submit Timesheet" at bounding box center [1161, 553] width 100 height 21
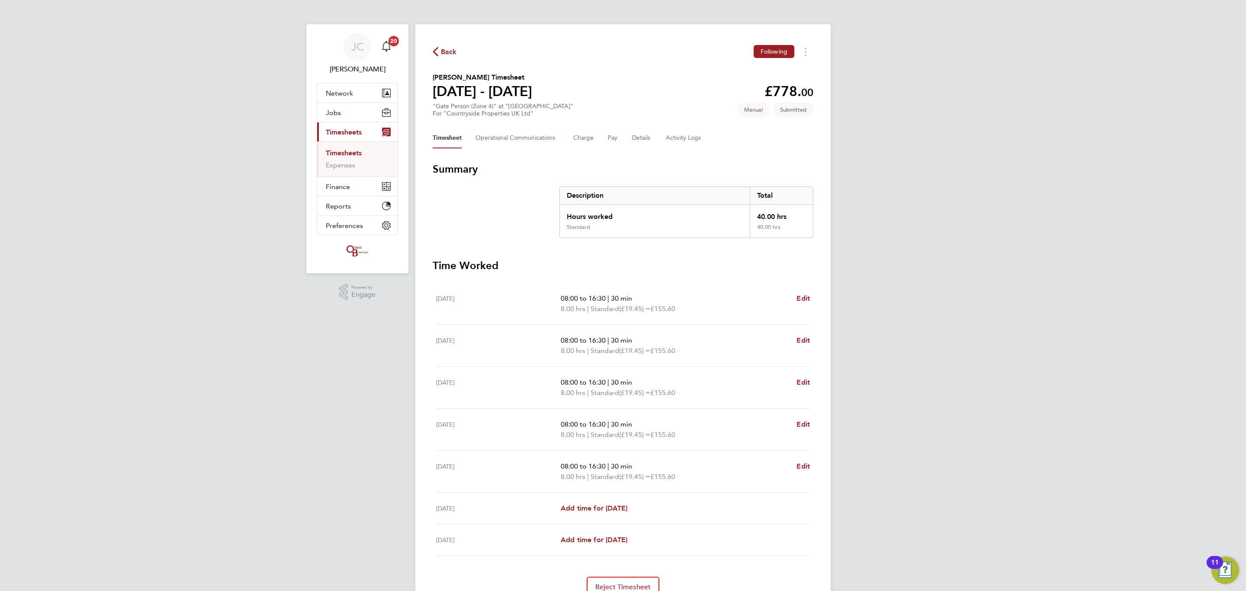
click at [358, 155] on link "Timesheets" at bounding box center [344, 153] width 36 height 8
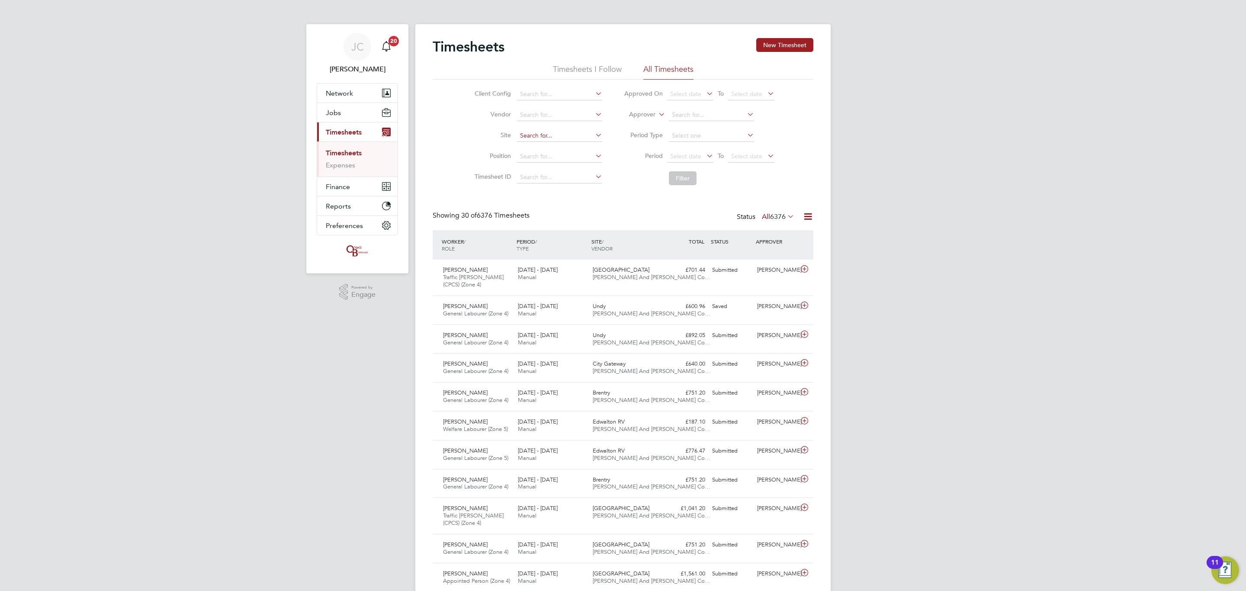
click at [529, 140] on input at bounding box center [559, 136] width 85 height 12
type input "o"
click at [543, 148] on li "Romney House / Lockleaze" at bounding box center [569, 148] width 106 height 12
type input "Romney House / Lockleaze"
click at [678, 173] on button "Filter" at bounding box center [683, 178] width 28 height 14
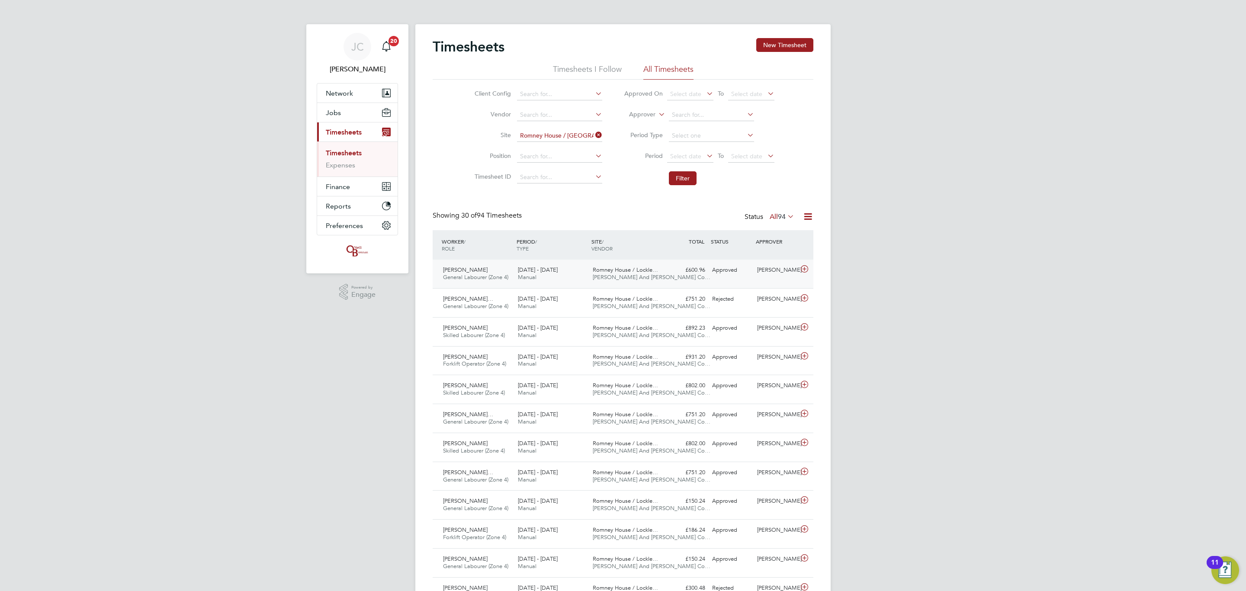
click at [639, 278] on span "[PERSON_NAME] And [PERSON_NAME] Co…" at bounding box center [652, 276] width 118 height 7
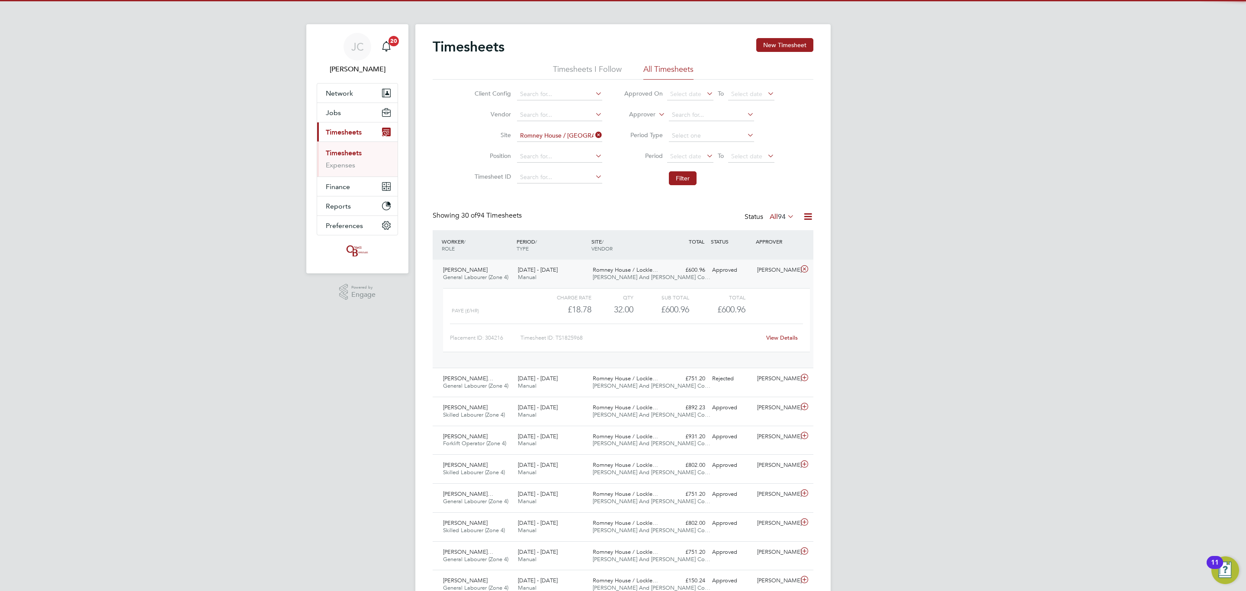
click at [639, 278] on span "[PERSON_NAME] And [PERSON_NAME] Co…" at bounding box center [652, 276] width 118 height 7
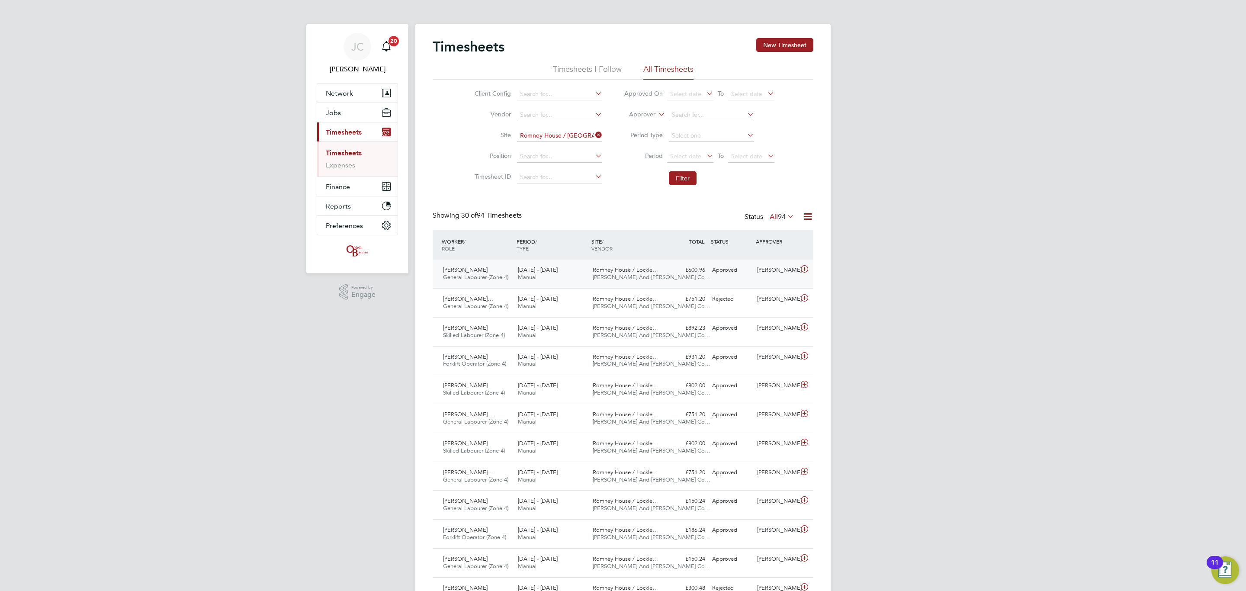
click at [638, 278] on span "[PERSON_NAME] And [PERSON_NAME] Co…" at bounding box center [652, 276] width 118 height 7
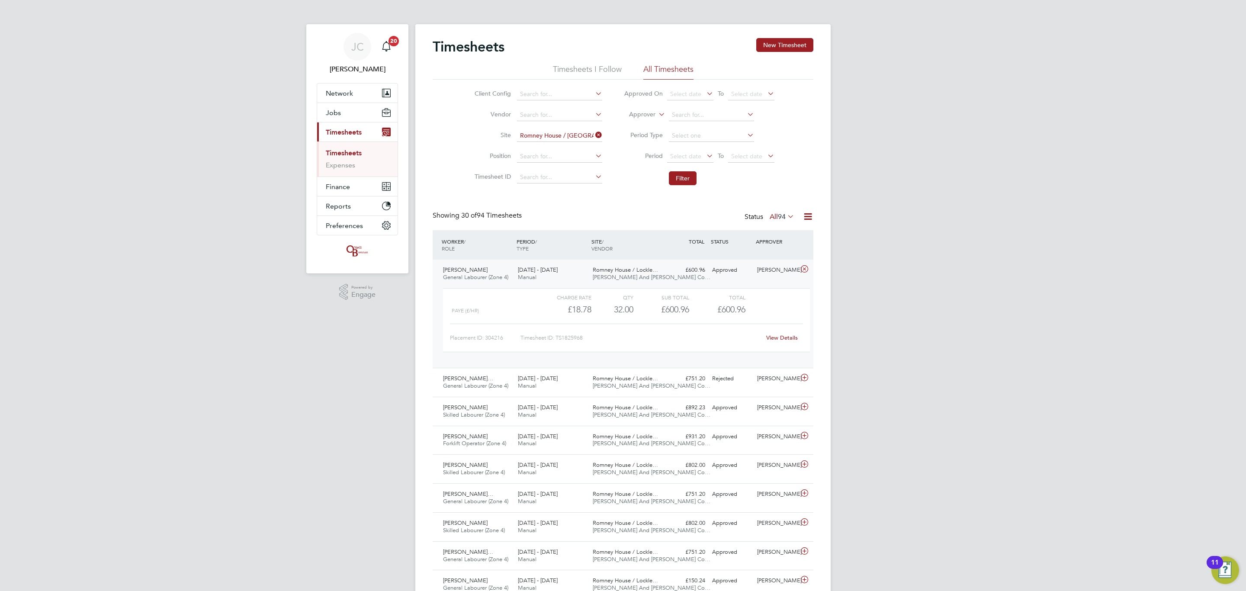
click at [637, 278] on span "[PERSON_NAME] And [PERSON_NAME] Co…" at bounding box center [652, 276] width 118 height 7
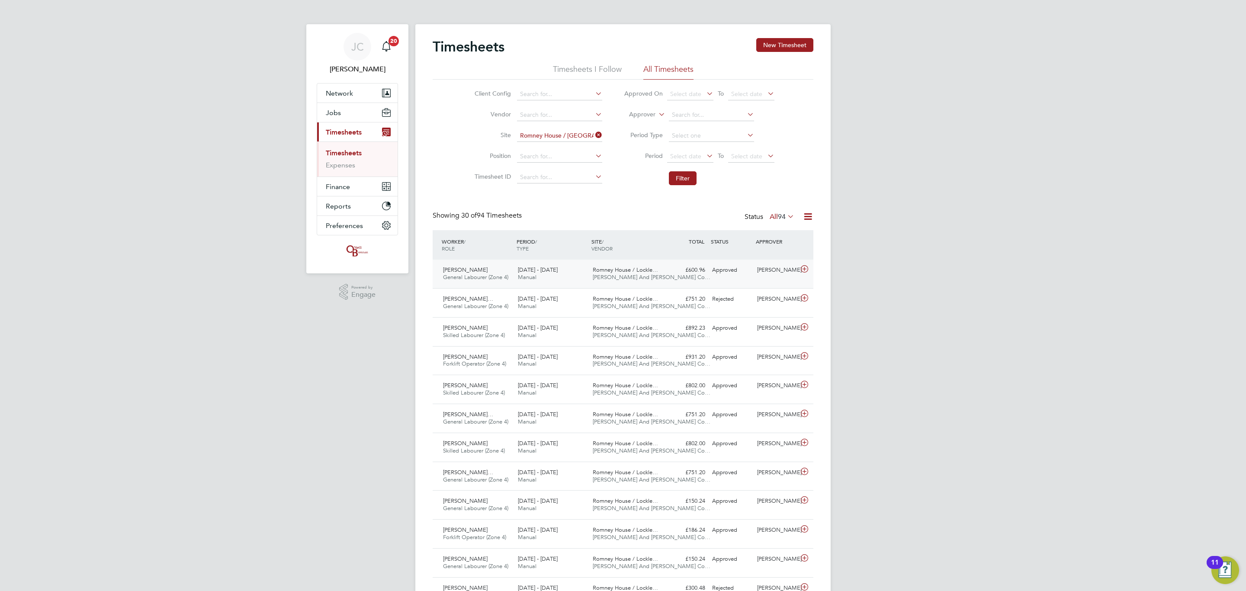
click at [672, 274] on div "£600.96 Approved" at bounding box center [686, 270] width 45 height 14
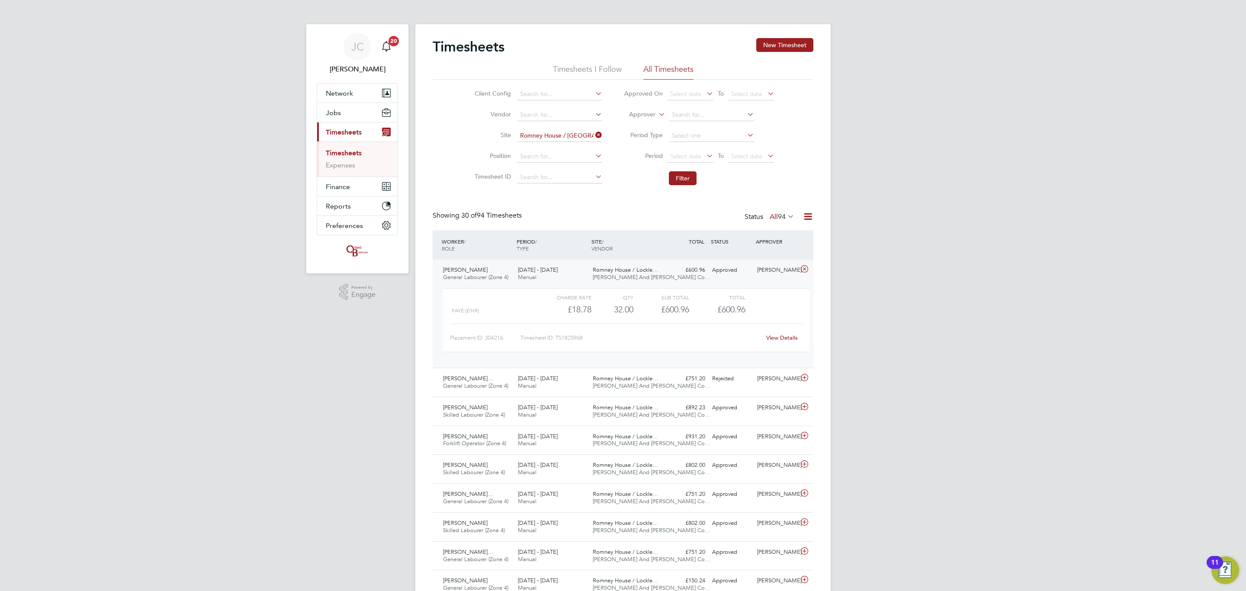
click at [672, 274] on div "£600.96 Approved" at bounding box center [686, 270] width 45 height 14
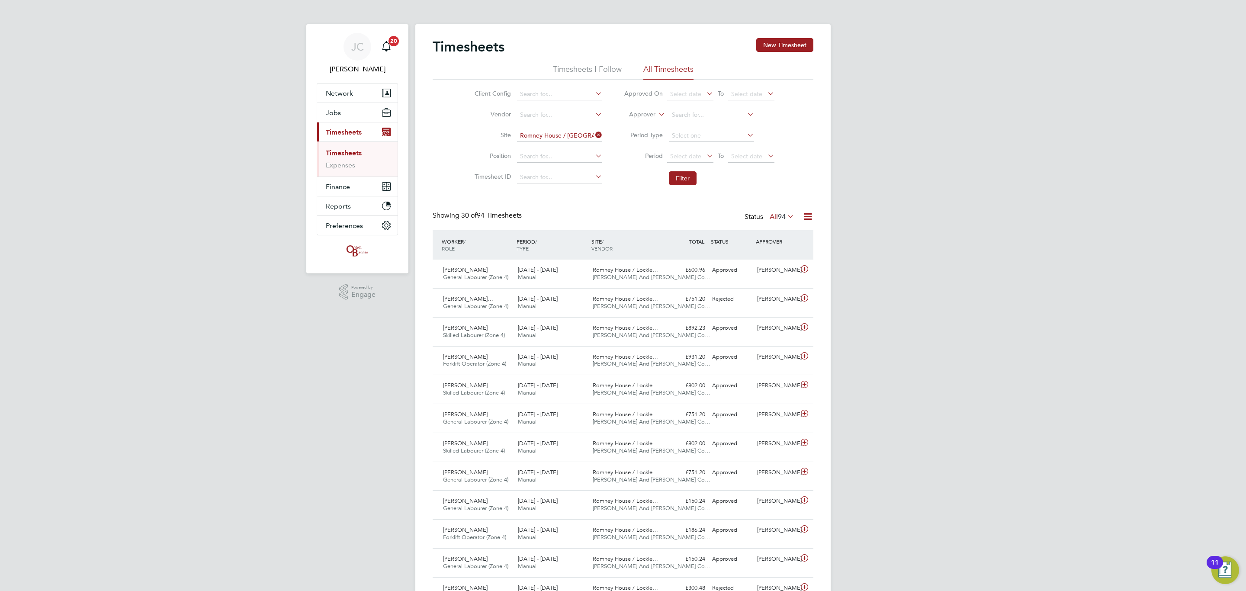
click at [793, 38] on button "New Timesheet" at bounding box center [784, 45] width 57 height 14
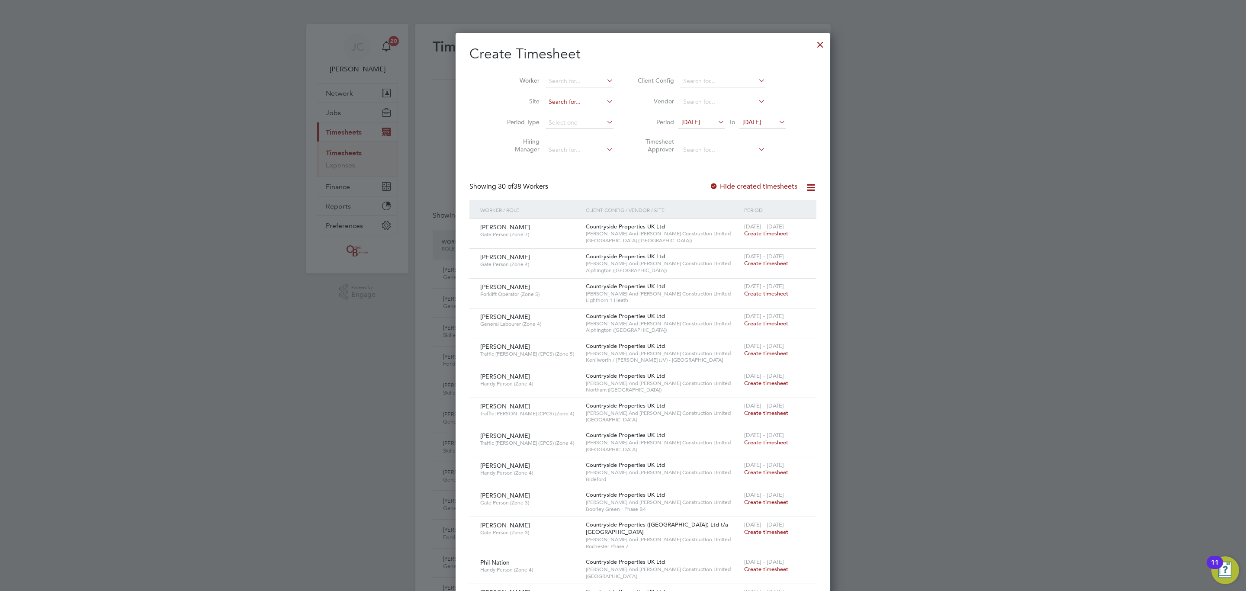
click at [559, 106] on input at bounding box center [580, 102] width 68 height 12
click at [557, 112] on li "Romney House / Lockleaze" at bounding box center [578, 114] width 106 height 12
type input "Romney House / Lockleaze"
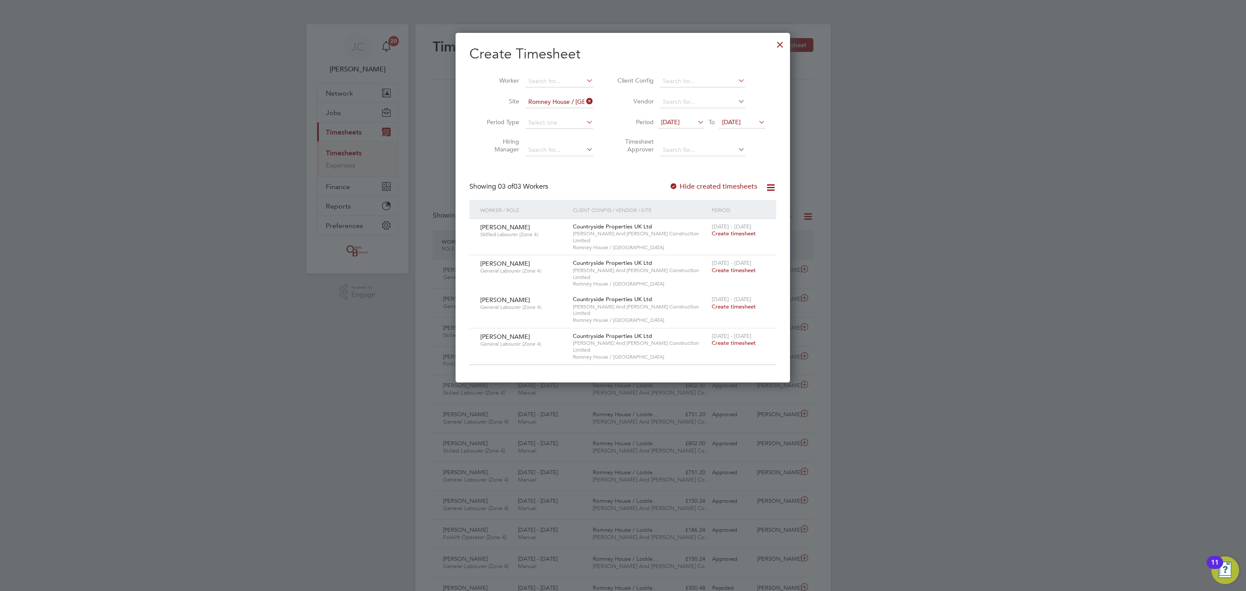
click at [717, 339] on span "Create timesheet" at bounding box center [734, 342] width 44 height 7
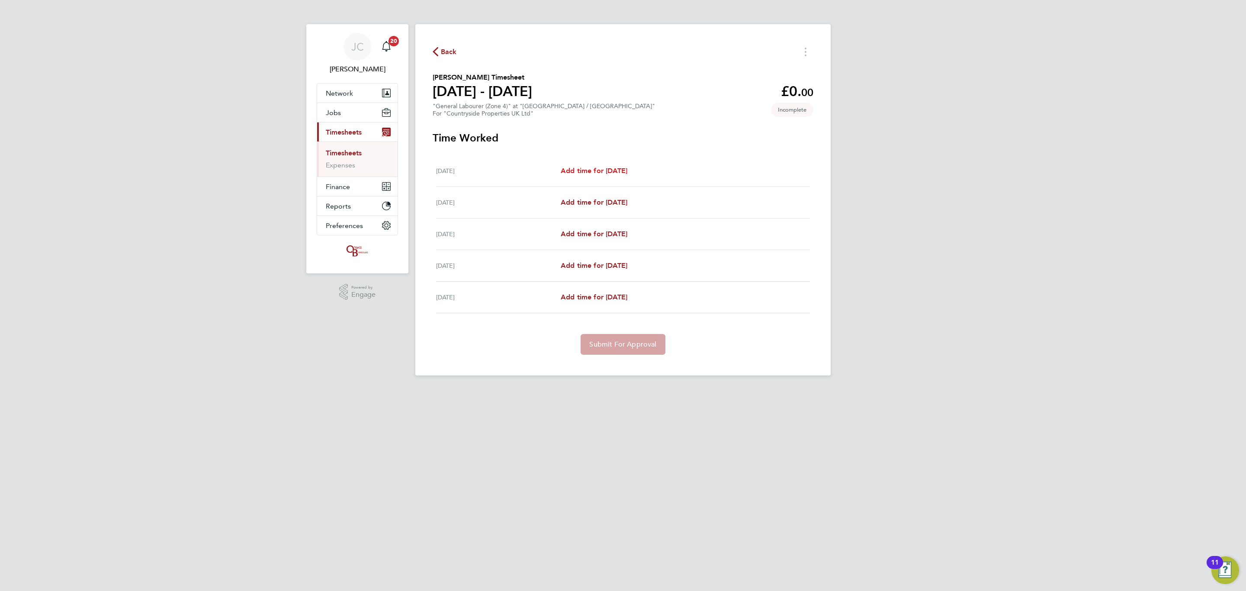
click at [605, 169] on span "Add time for Mon 22 Sep" at bounding box center [594, 171] width 67 height 8
select select "30"
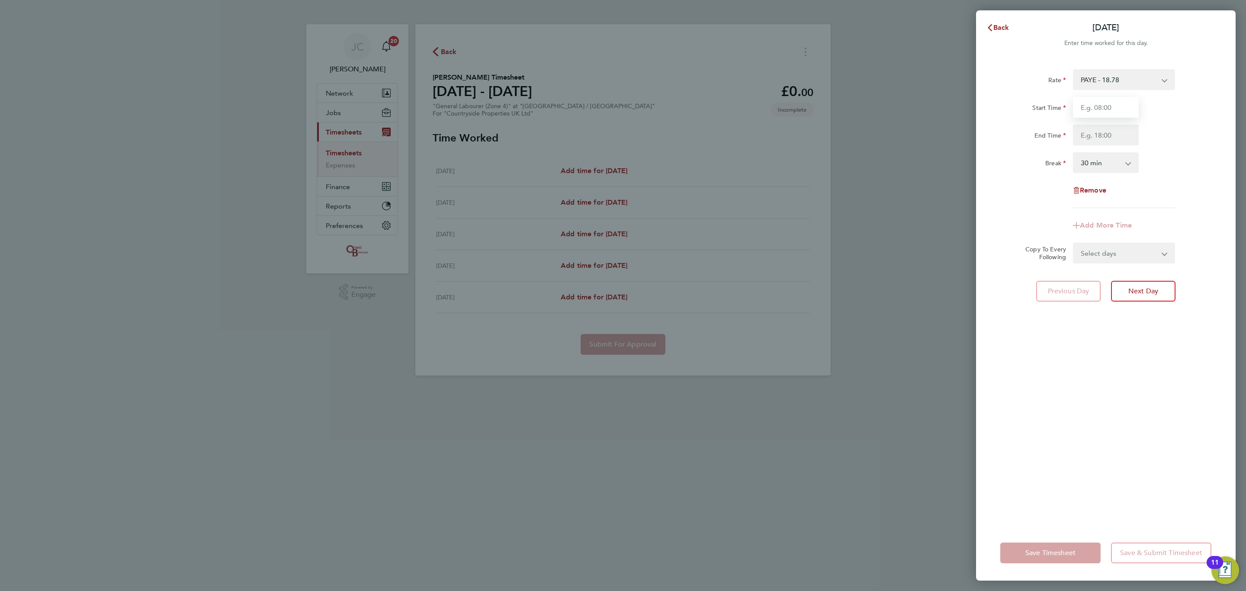
click at [1123, 100] on input "Start Time" at bounding box center [1106, 107] width 66 height 21
type input "08:00"
drag, startPoint x: 1092, startPoint y: 132, endPoint x: 1096, endPoint y: 135, distance: 5.5
click at [1092, 132] on input "End Time" at bounding box center [1106, 135] width 66 height 21
type input "16:30"
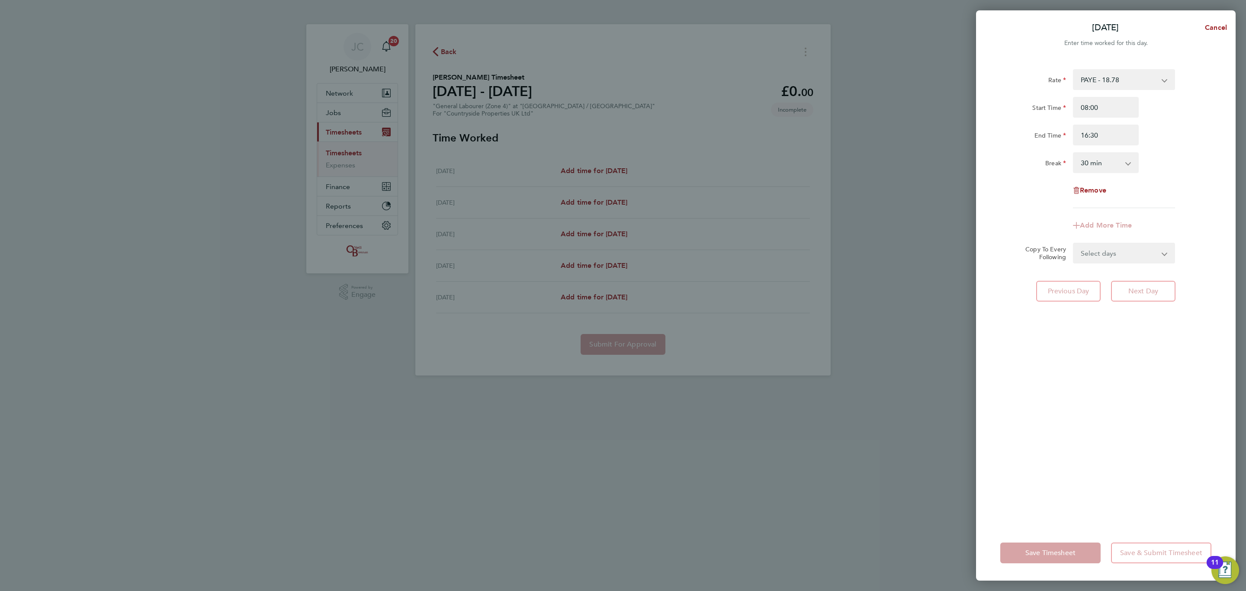
click at [1183, 148] on div "Rate PAYE - 18.78 Primary - 18.78 Start Time 08:00 End Time 16:30 Break 0 min 1…" at bounding box center [1106, 138] width 211 height 139
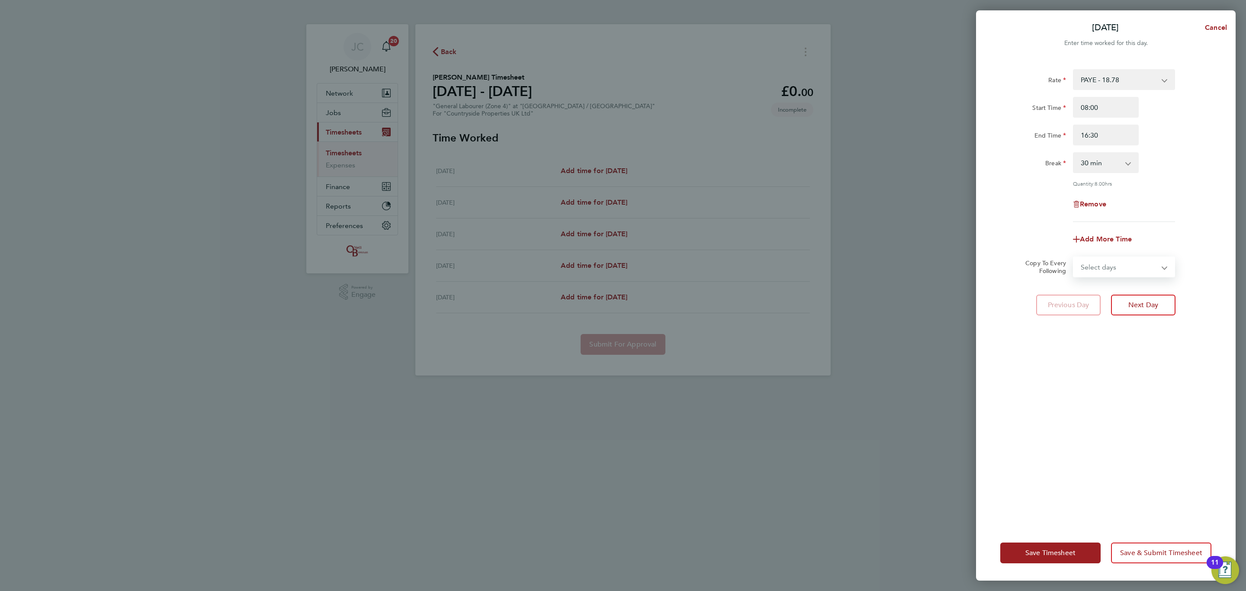
drag, startPoint x: 1123, startPoint y: 269, endPoint x: 1118, endPoint y: 275, distance: 8.0
click at [1123, 269] on select "Select days Day Tuesday Wednesday Thursday Friday" at bounding box center [1119, 266] width 91 height 19
select select "DAY"
click at [1074, 257] on select "Select days Day Tuesday Wednesday Thursday Friday" at bounding box center [1119, 266] width 91 height 19
select select "2025-09-26"
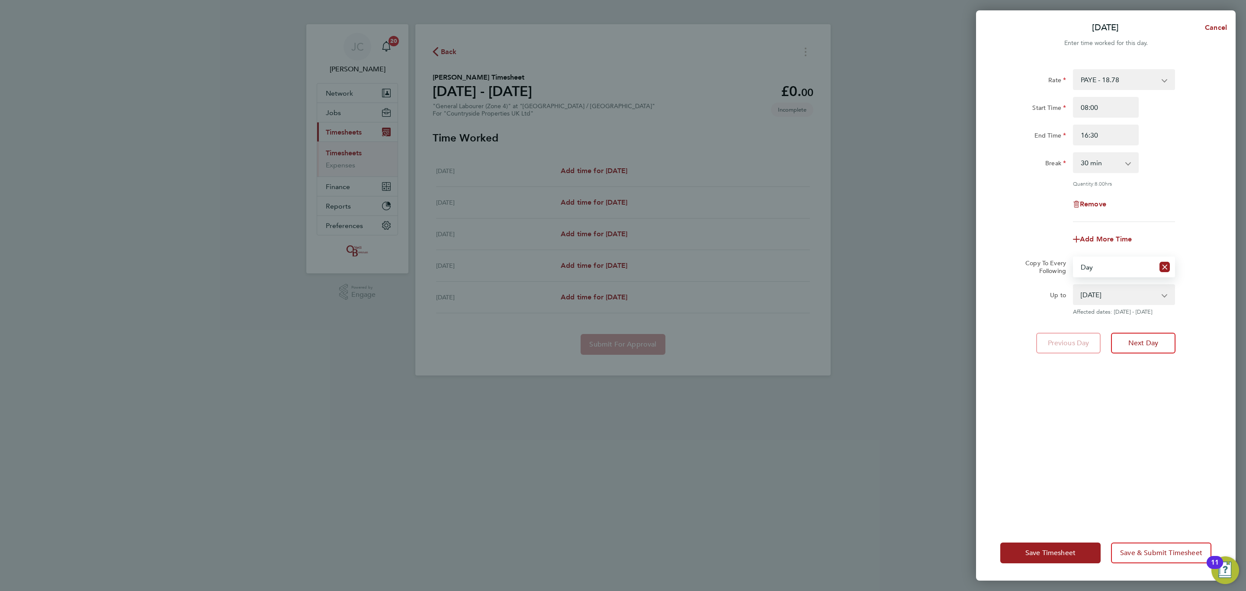
click at [1106, 296] on select "23 Sep 2025 24 Sep 2025 25 Sep 2025 26 Sep 2025" at bounding box center [1119, 294] width 90 height 19
click at [1157, 553] on span "Save & Submit Timesheet" at bounding box center [1161, 553] width 82 height 9
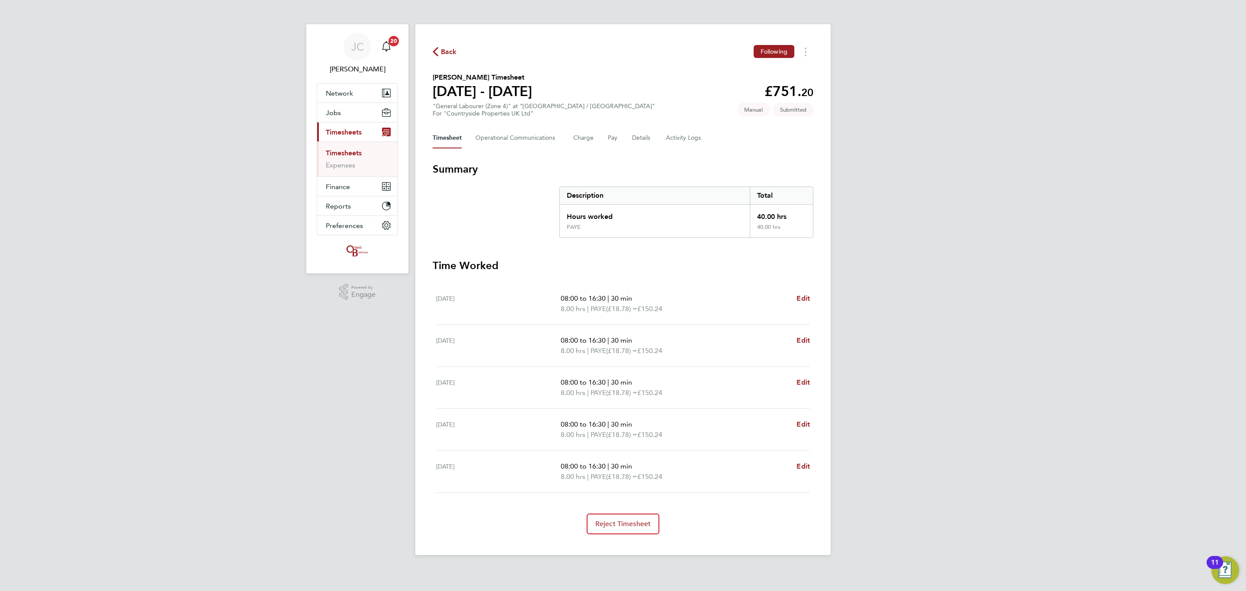
click at [435, 51] on icon "button" at bounding box center [436, 51] width 6 height 9
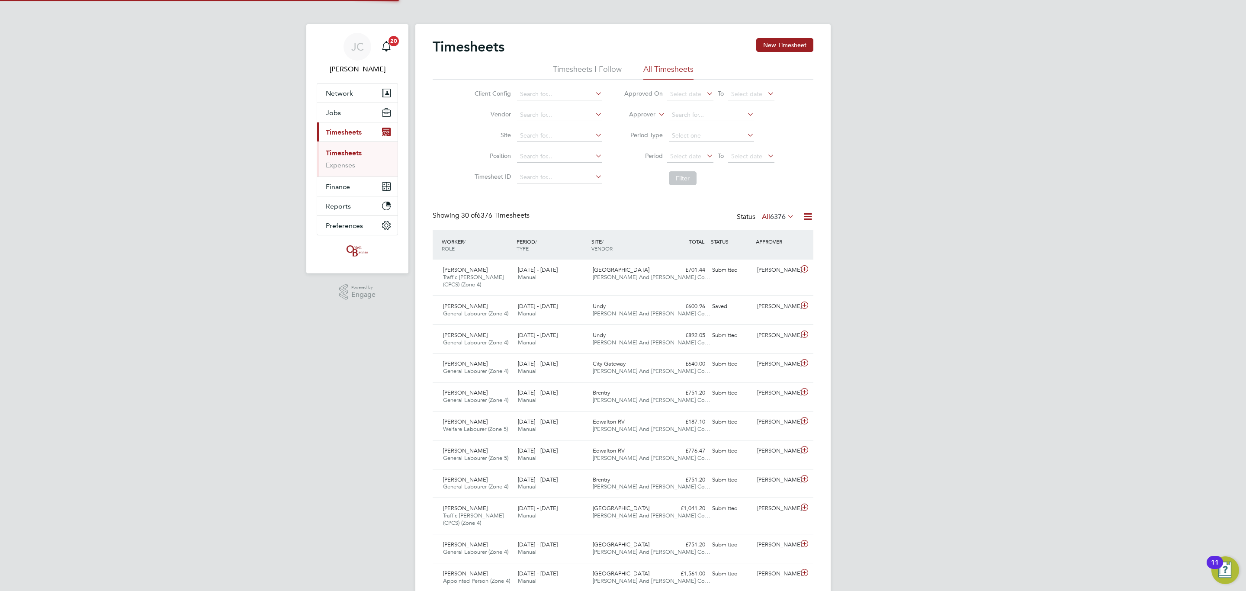
scroll to position [22, 75]
click at [575, 139] on input at bounding box center [559, 136] width 85 height 12
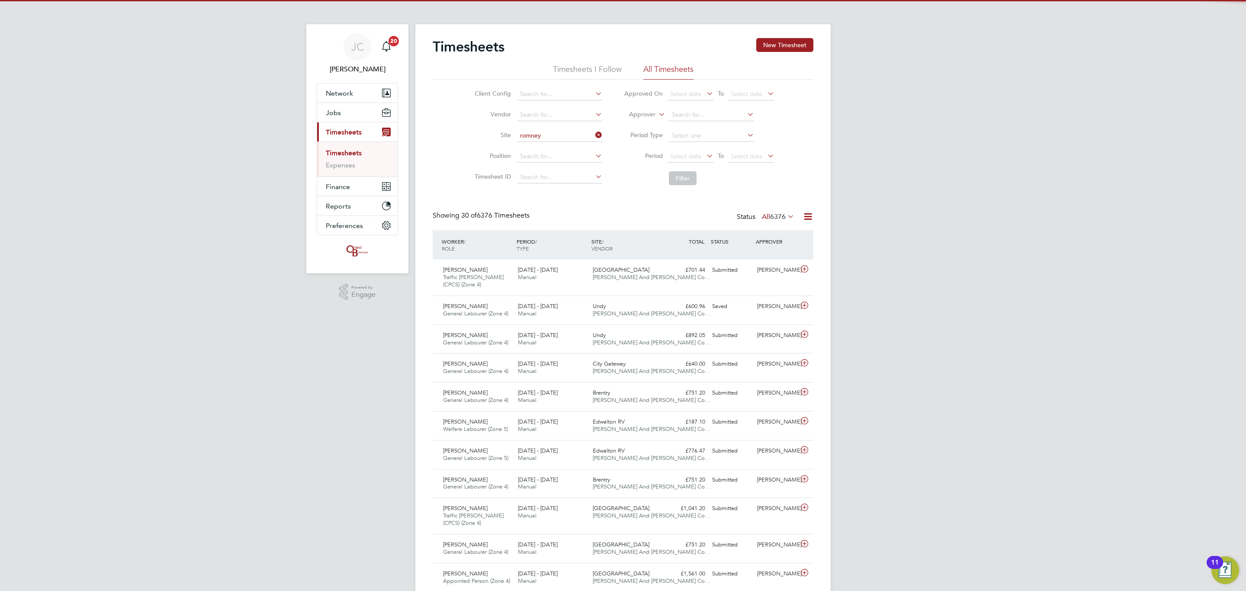
click at [574, 153] on li "Romney House / Lockleaze" at bounding box center [569, 148] width 106 height 12
type input "Romney House / Lockleaze"
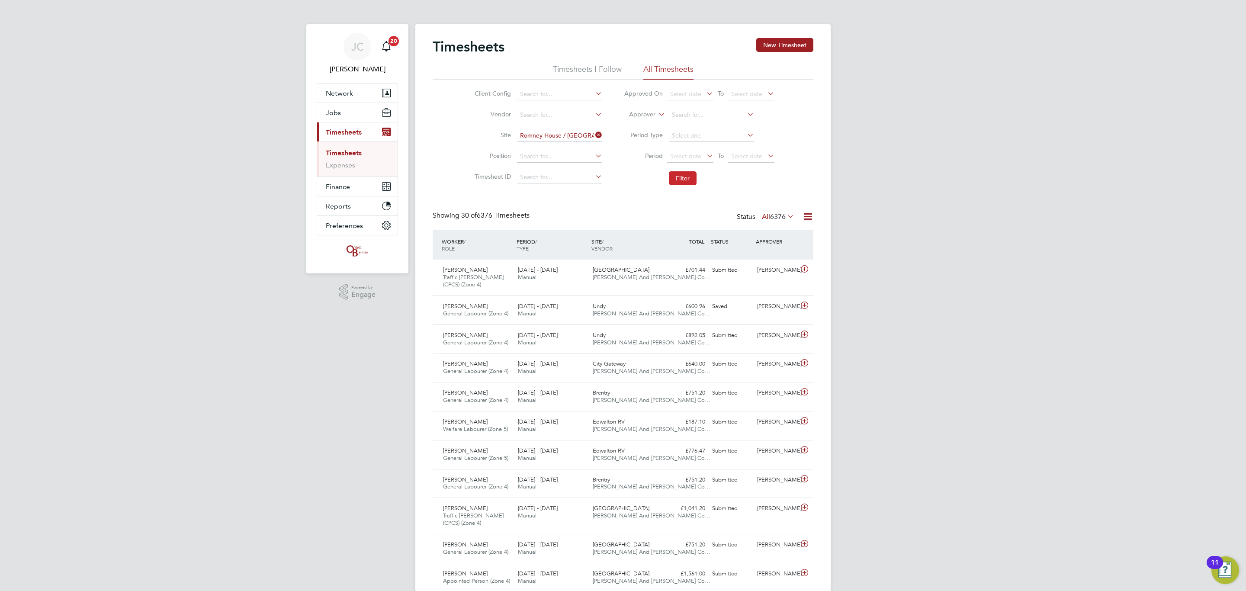
drag, startPoint x: 671, startPoint y: 176, endPoint x: 670, endPoint y: 186, distance: 10.0
click at [671, 177] on button "Filter" at bounding box center [683, 178] width 28 height 14
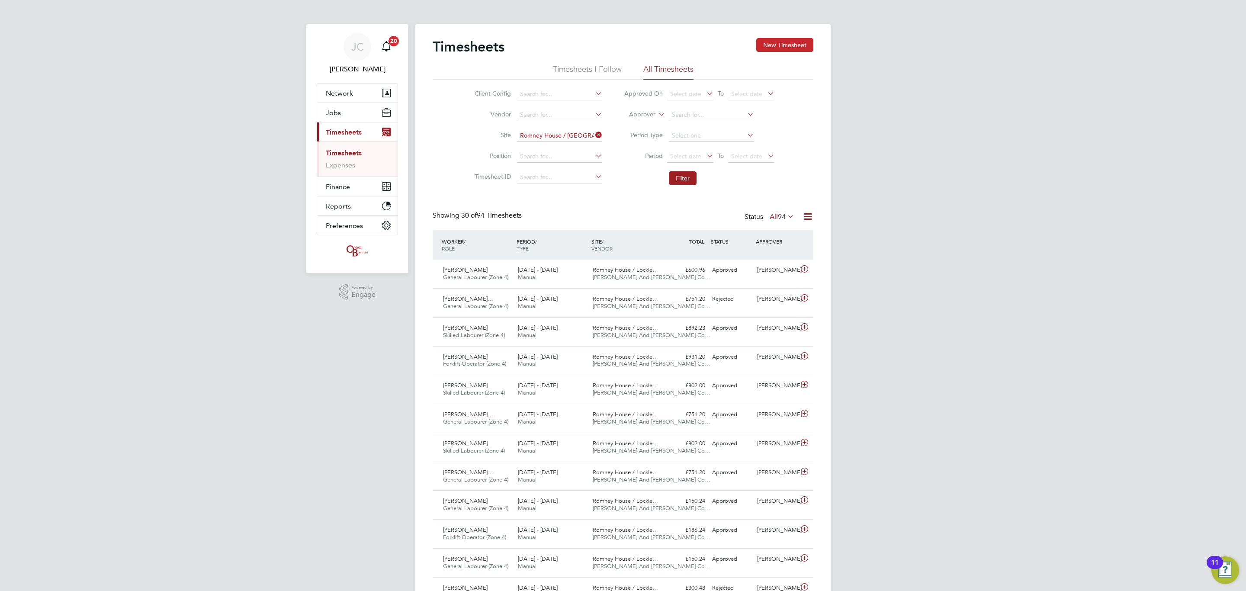
click at [796, 45] on button "New Timesheet" at bounding box center [784, 45] width 57 height 14
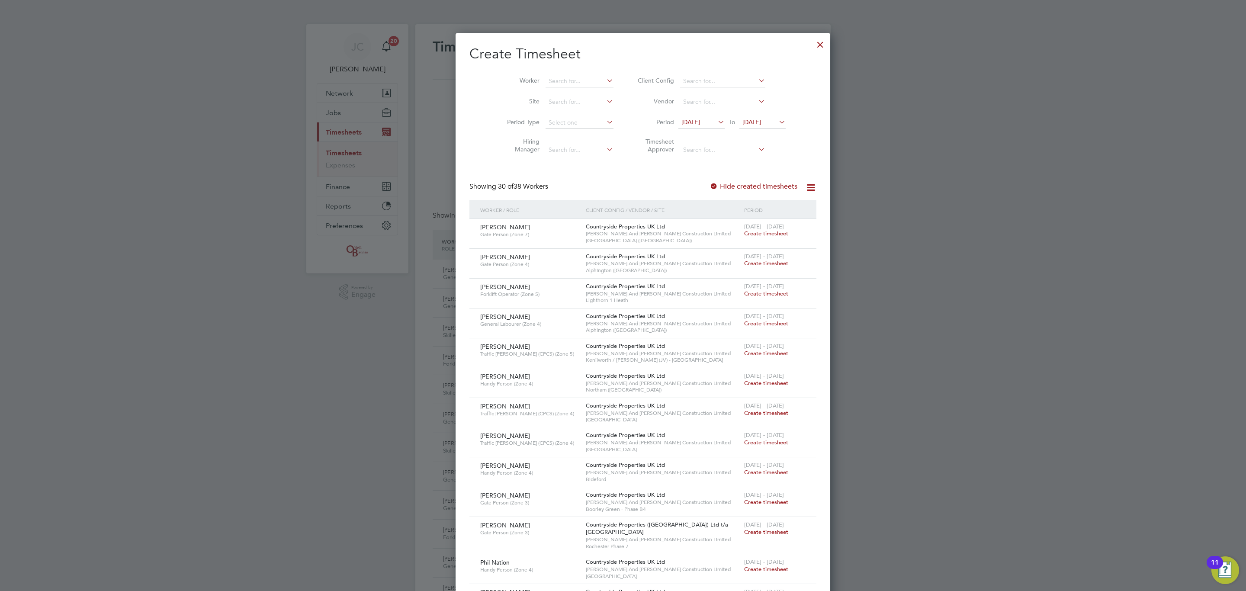
click at [813, 50] on div at bounding box center [821, 43] width 16 height 16
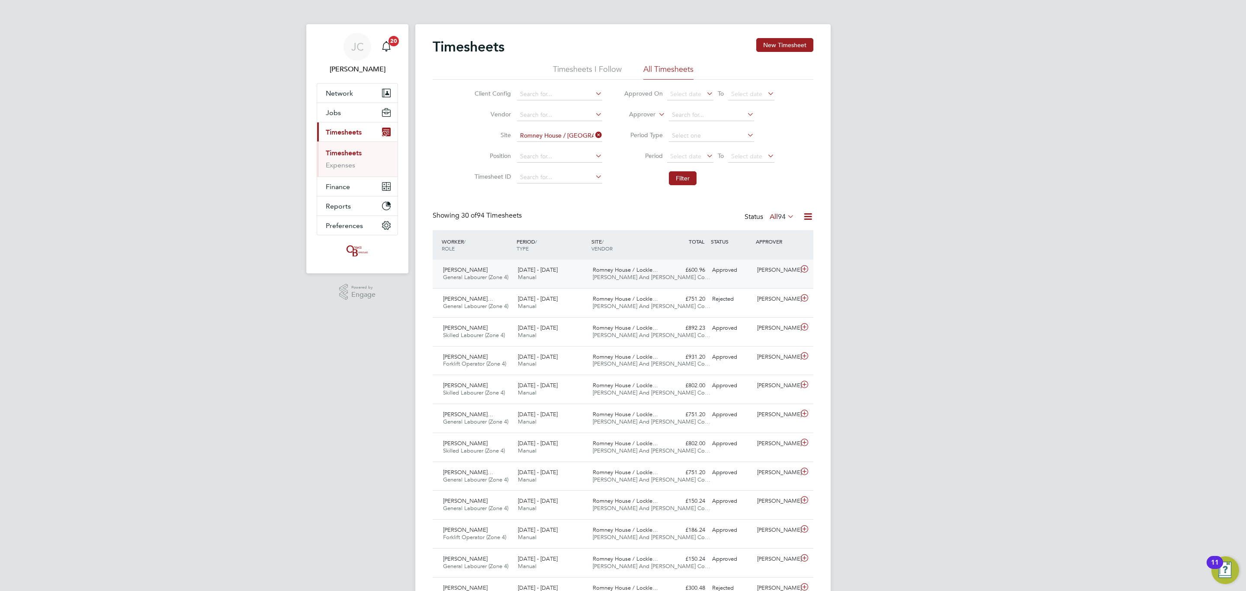
click at [594, 277] on span "[PERSON_NAME] And [PERSON_NAME] Co…" at bounding box center [652, 276] width 118 height 7
click at [782, 52] on div "Timesheets New Timesheet" at bounding box center [623, 51] width 381 height 26
click at [782, 47] on button "New Timesheet" at bounding box center [784, 45] width 57 height 14
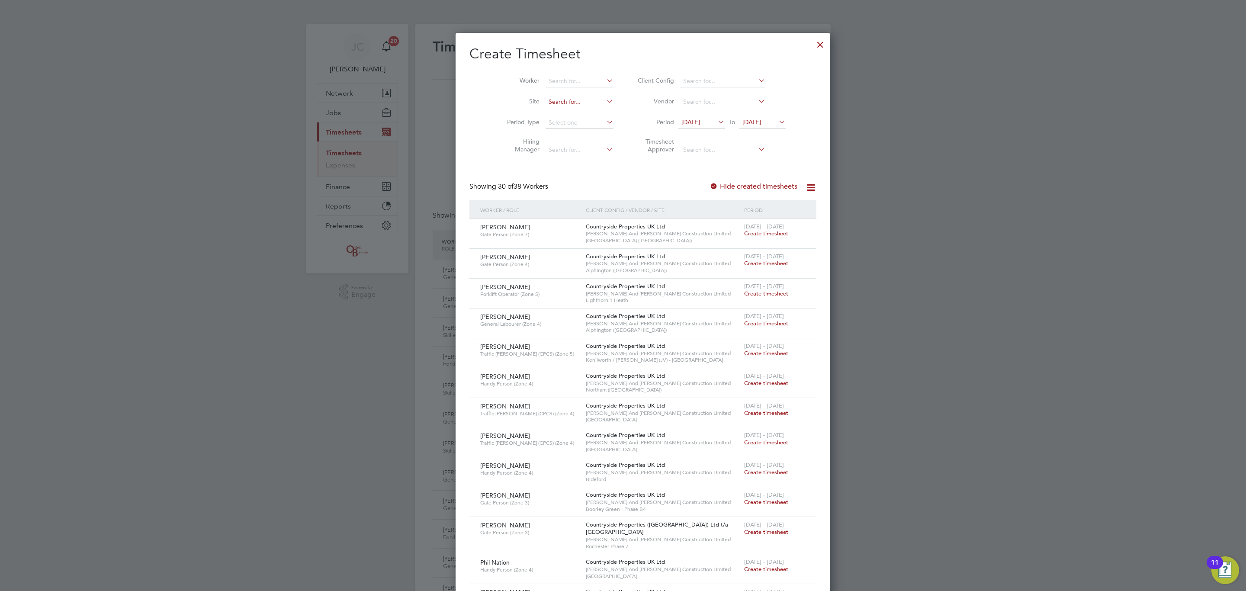
click at [573, 101] on input at bounding box center [580, 102] width 68 height 12
click at [572, 116] on li "Romne y House / Lockleaze" at bounding box center [565, 114] width 81 height 12
type input "Romney House / Lockleaze"
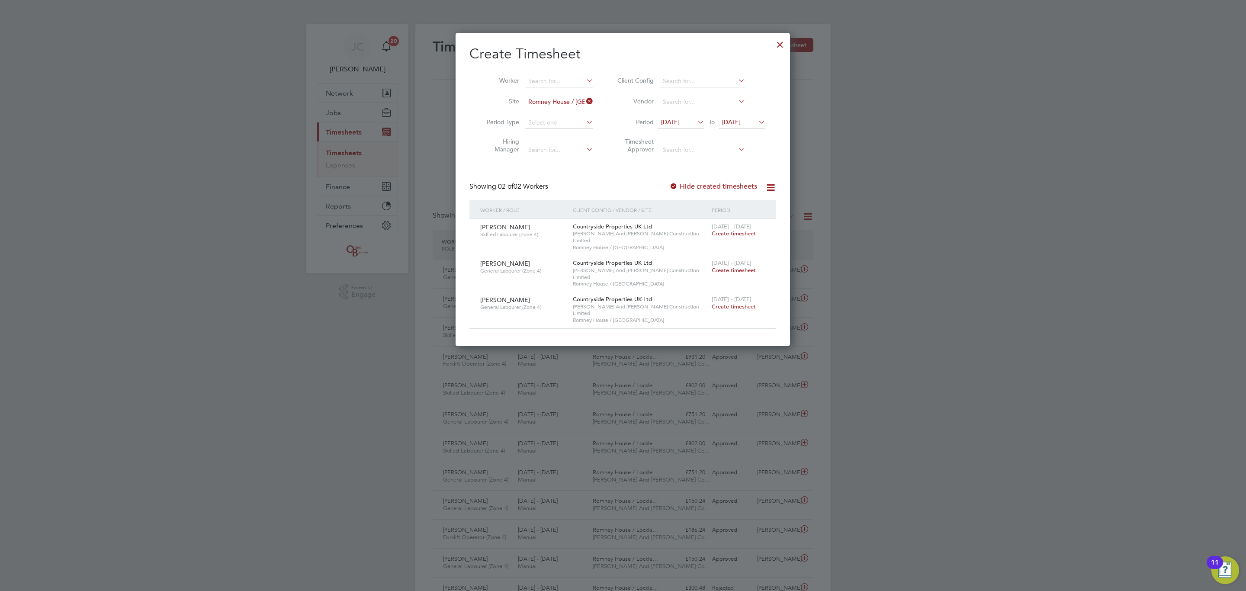
click at [731, 234] on span "Create timesheet" at bounding box center [734, 233] width 44 height 7
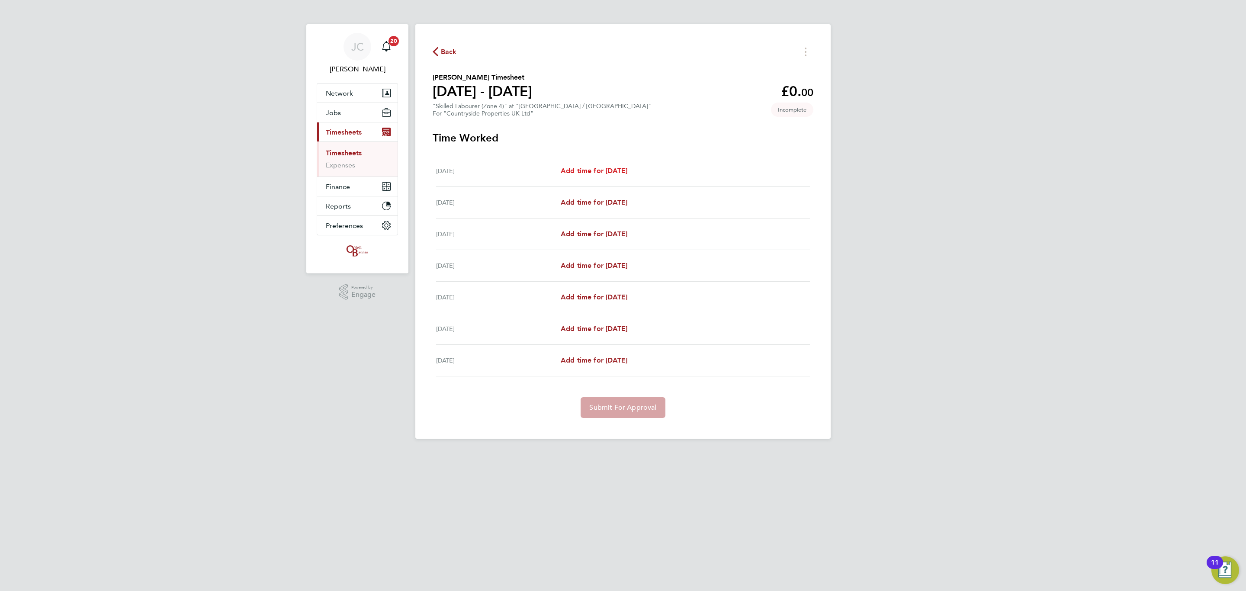
click at [622, 175] on link "Add time for Mon 22 Sep" at bounding box center [594, 171] width 67 height 10
select select "30"
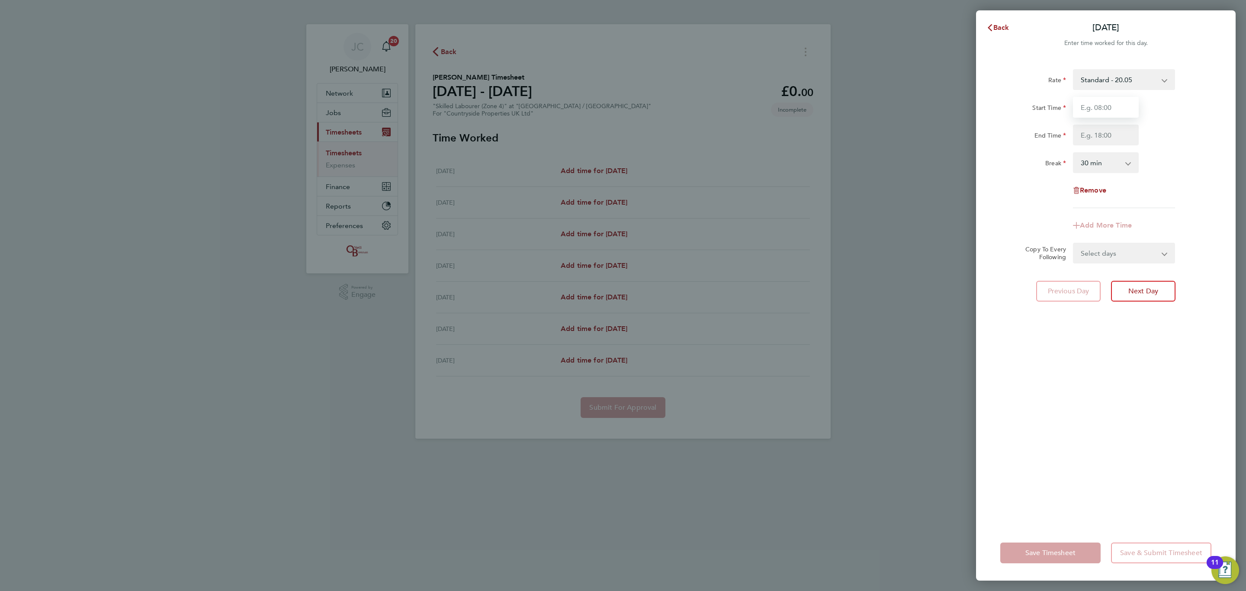
click at [1117, 109] on input "Start Time" at bounding box center [1106, 107] width 66 height 21
type input "08:00"
click at [1092, 135] on input "End Time" at bounding box center [1106, 135] width 66 height 21
type input "16:30"
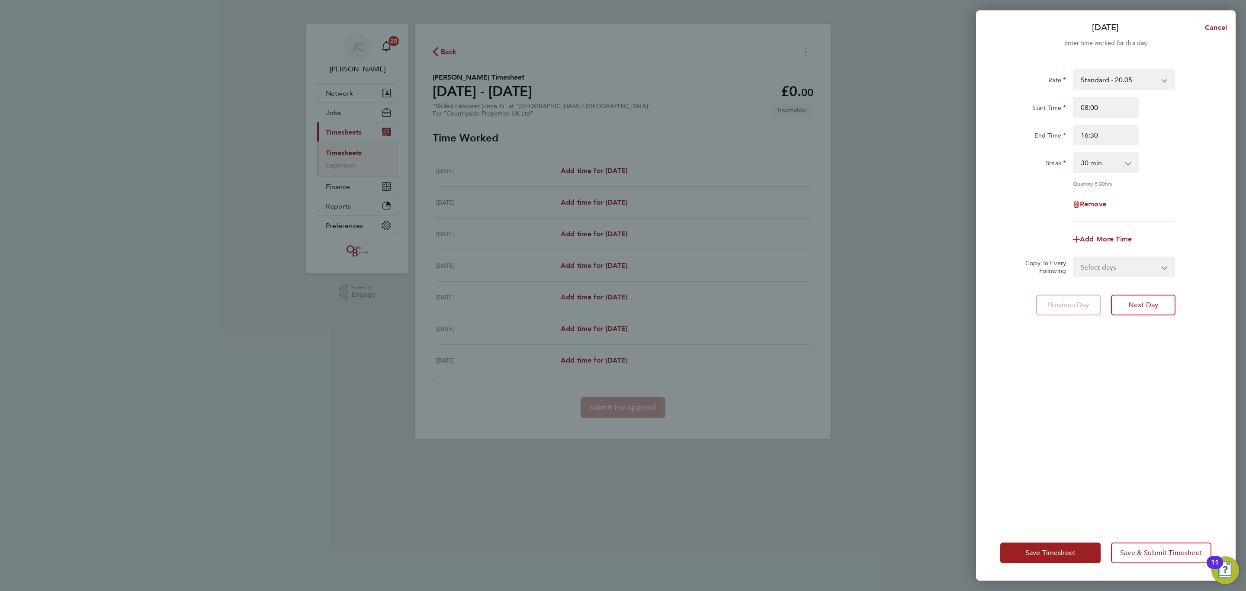
click at [1165, 151] on div "Rate Standard - 20.05 Start Time 08:00 End Time 16:30 Break 0 min 15 min 30 min…" at bounding box center [1106, 145] width 211 height 153
drag, startPoint x: 1127, startPoint y: 267, endPoint x: 1121, endPoint y: 273, distance: 8.6
click at [1126, 267] on select "Select days Day Weekday (Mon-Fri) Weekend (Sat-Sun) Tuesday Wednesday Thursday …" at bounding box center [1119, 266] width 91 height 19
select select "DAY"
click at [1074, 257] on select "Select days Day Weekday (Mon-Fri) Weekend (Sat-Sun) Tuesday Wednesday Thursday …" at bounding box center [1119, 266] width 91 height 19
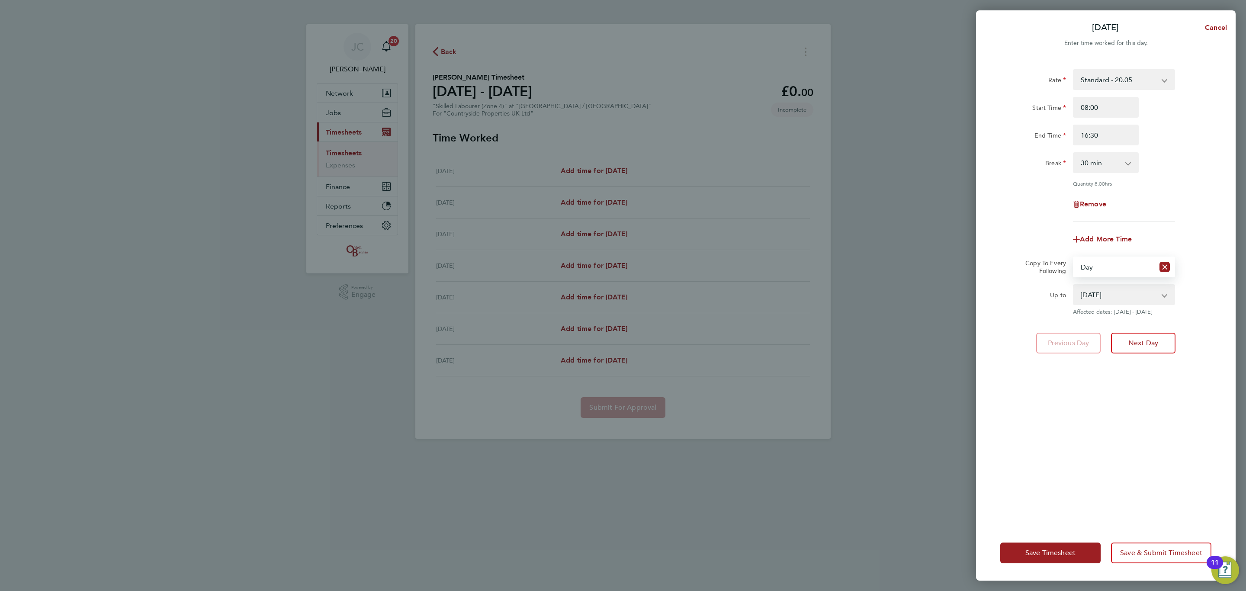
click at [1105, 296] on select "23 Sep 2025 24 Sep 2025 25 Sep 2025 26 Sep 2025 27 Sep 2025 28 Sep 2025" at bounding box center [1119, 294] width 90 height 19
select select "2025-09-26"
click at [1074, 285] on select "23 Sep 2025 24 Sep 2025 25 Sep 2025 26 Sep 2025 27 Sep 2025 28 Sep 2025" at bounding box center [1119, 294] width 90 height 19
click at [1126, 420] on div "Rate Standard - 20.05 Start Time 08:00 End Time 16:30 Break 0 min 15 min 30 min…" at bounding box center [1106, 292] width 260 height 467
click at [1165, 550] on span "Save & Submit Timesheet" at bounding box center [1161, 553] width 82 height 9
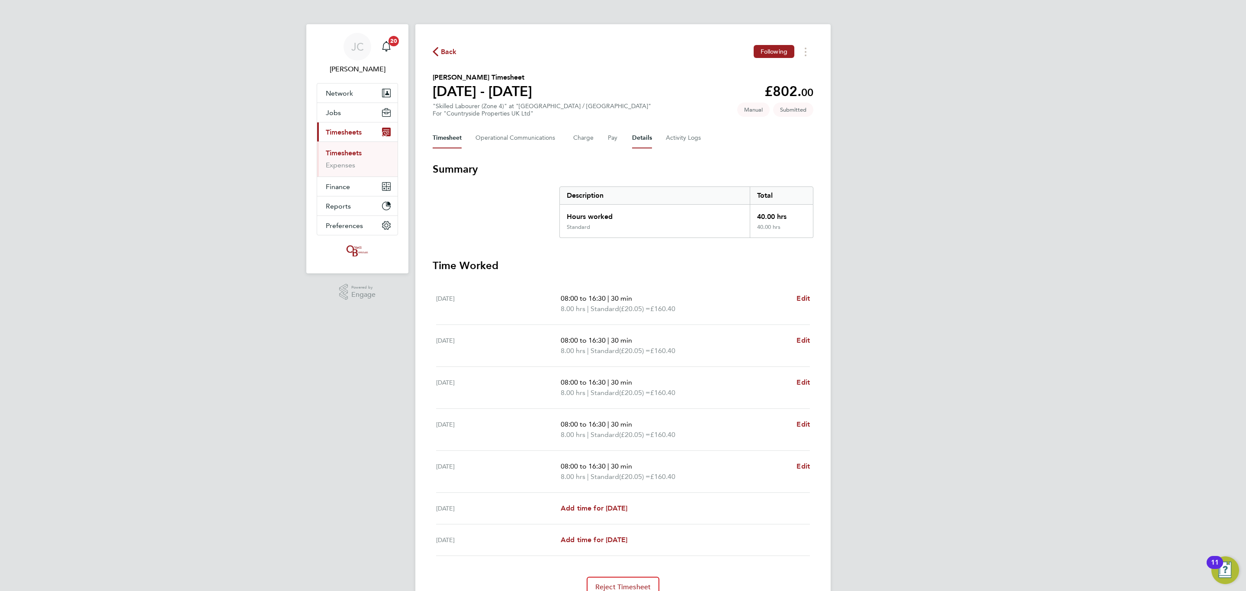
click at [634, 140] on button "Details" at bounding box center [642, 138] width 20 height 21
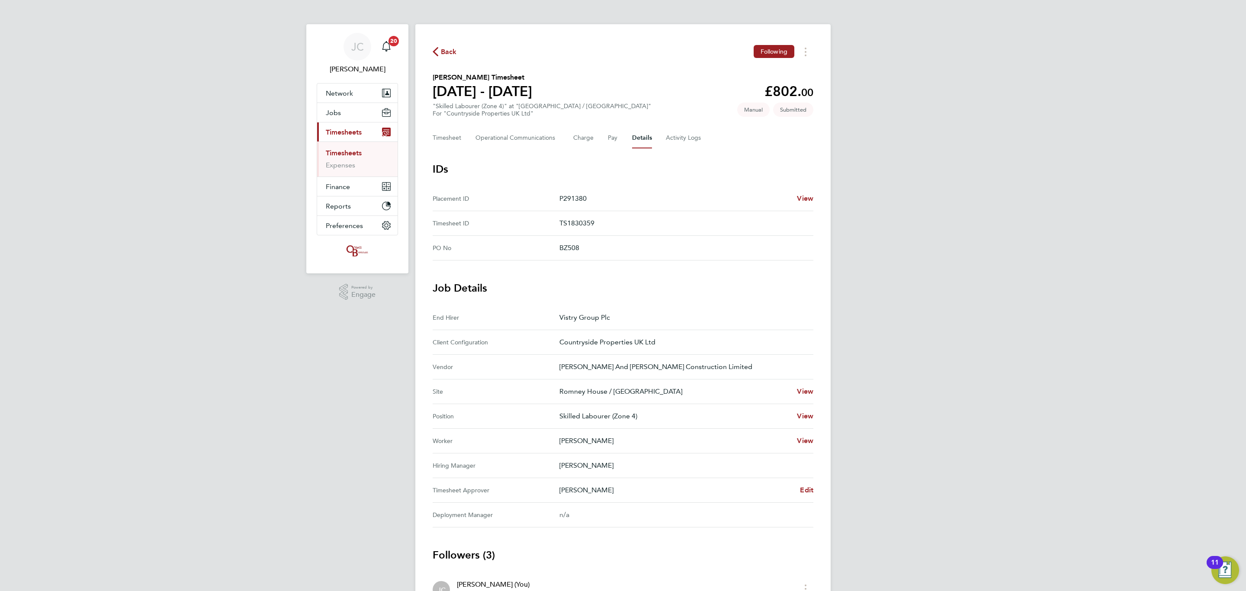
click at [444, 156] on div "Back Following Jack Hulbert's Timesheet 22 - 28 Sept 2025 £802. 00 "Skilled Lab…" at bounding box center [622, 370] width 415 height 692
click at [448, 129] on button "Timesheet" at bounding box center [447, 138] width 29 height 21
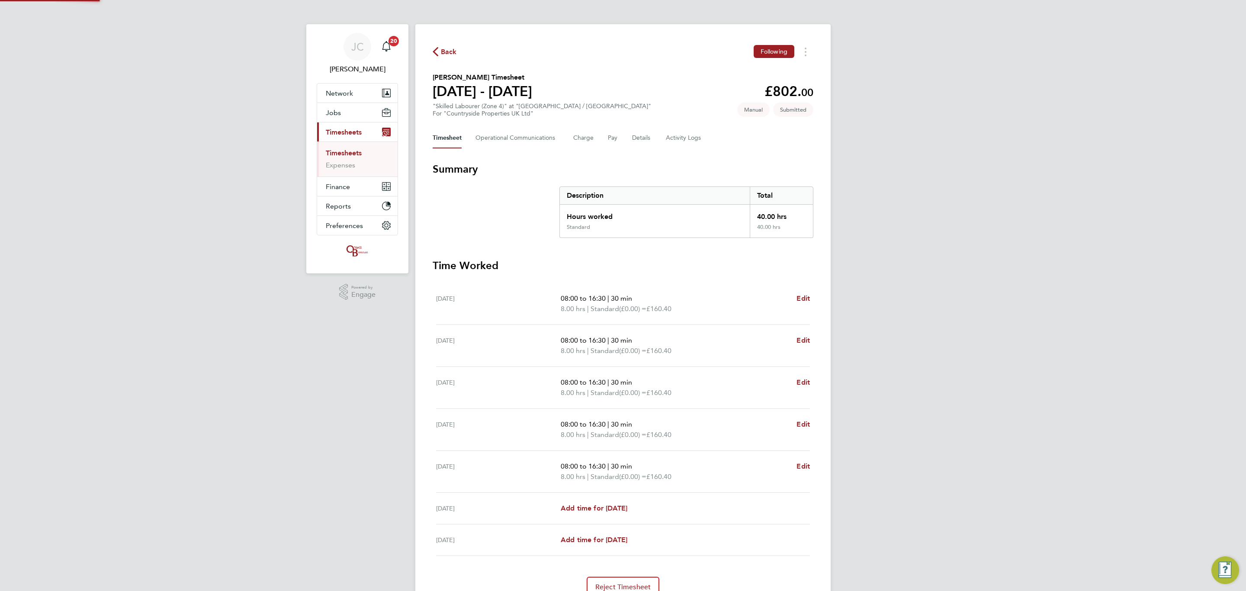
click at [347, 158] on li "Timesheets" at bounding box center [358, 155] width 65 height 12
click at [343, 155] on link "Timesheets" at bounding box center [344, 153] width 36 height 8
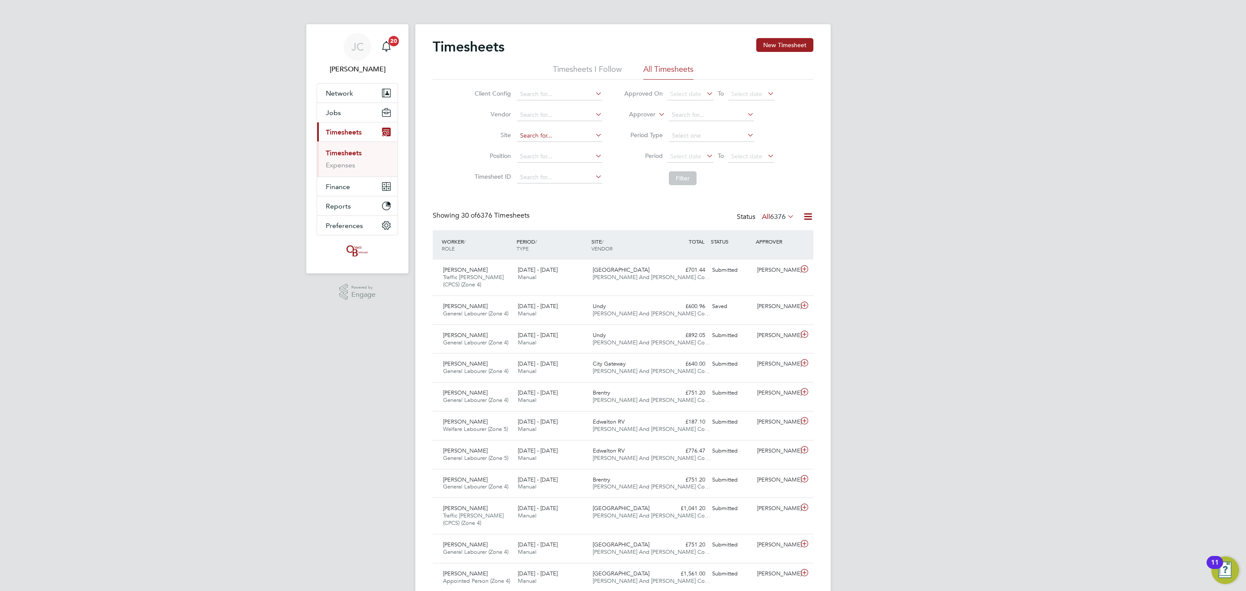
click at [549, 132] on input at bounding box center [559, 136] width 85 height 12
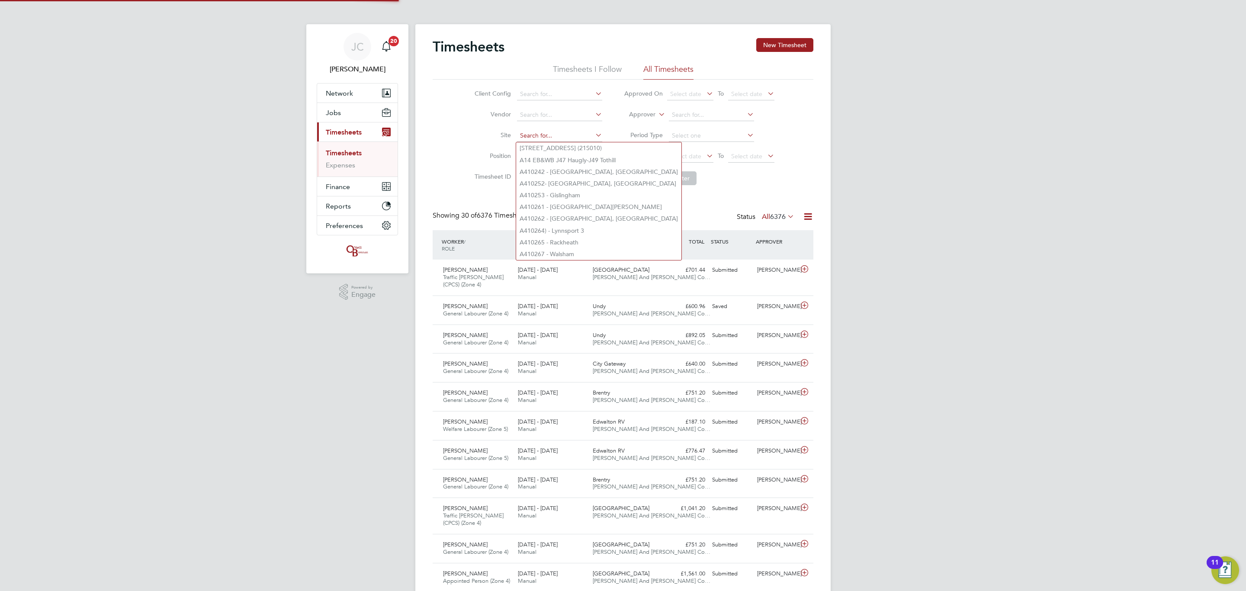
type input "o"
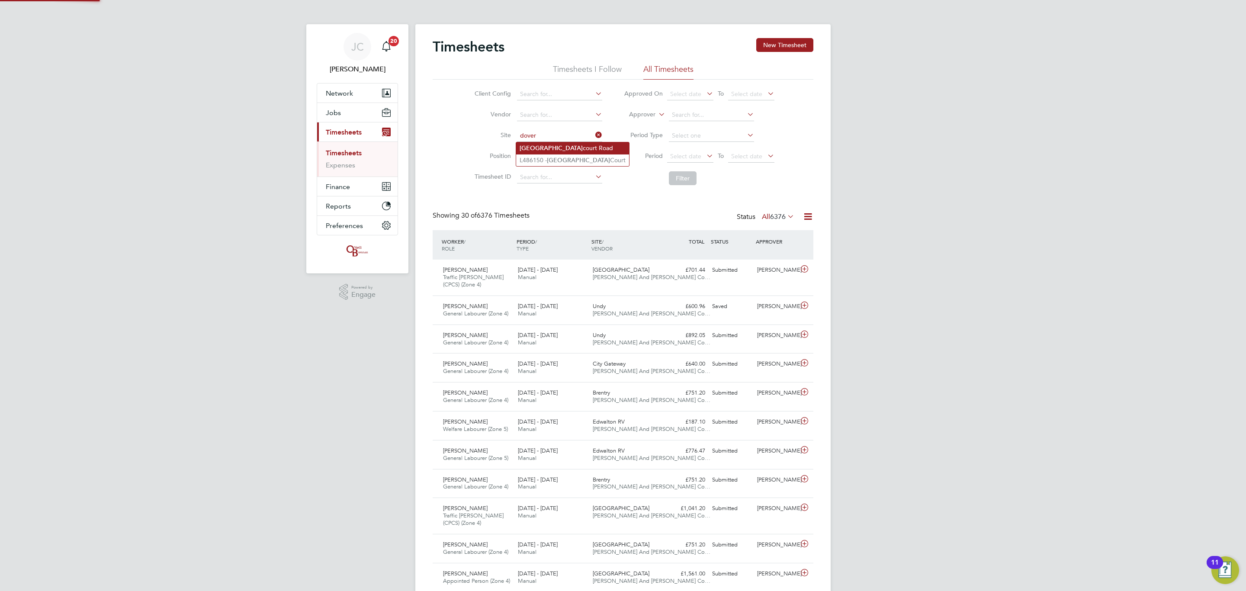
click at [557, 143] on li "Dover court Road" at bounding box center [572, 148] width 113 height 12
type input "[GEOGRAPHIC_DATA]"
click at [683, 178] on button "Filter" at bounding box center [683, 178] width 28 height 14
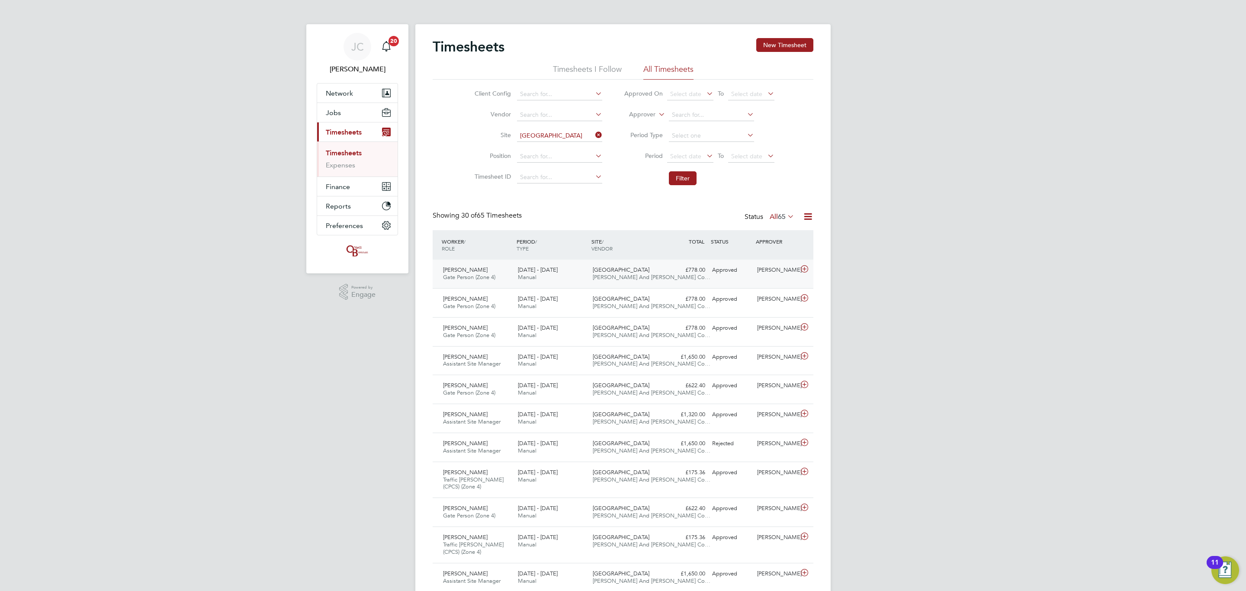
click at [712, 283] on div "Tim Broomfield Gate Person (Zone 4) 15 - 21 Sep 2025 15 - 21 Sep 2025 Manual Do…" at bounding box center [623, 274] width 381 height 29
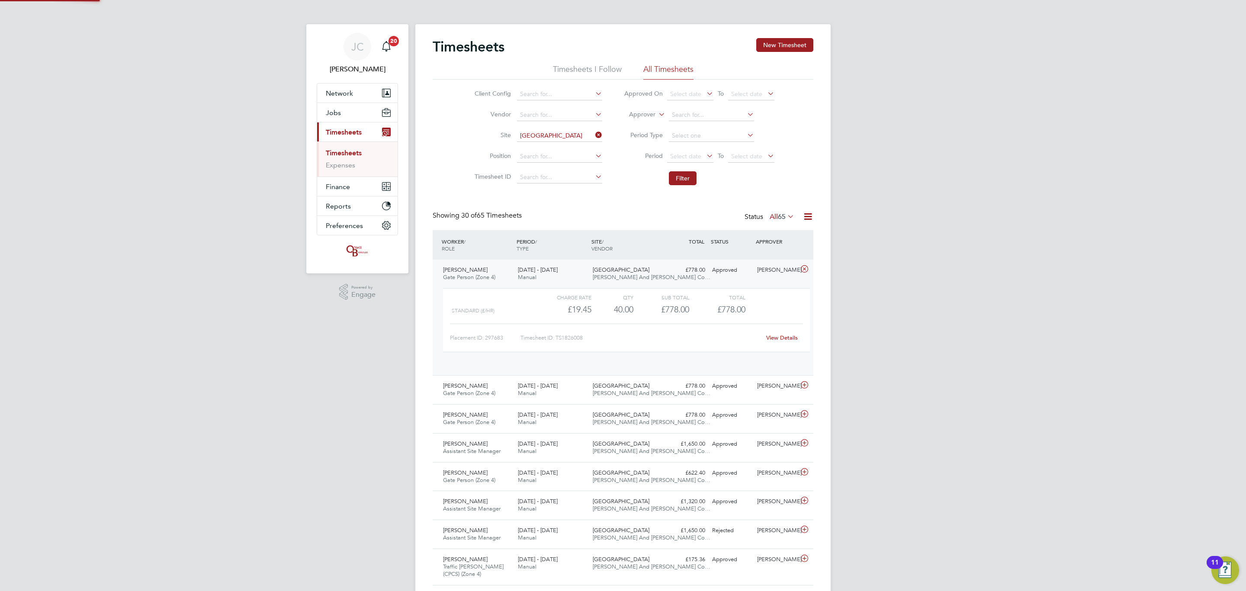
click at [712, 283] on div "Tim Broomfield Gate Person (Zone 4) 15 - 21 Sep 2025 15 - 21 Sep 2025 Manual Do…" at bounding box center [623, 318] width 381 height 116
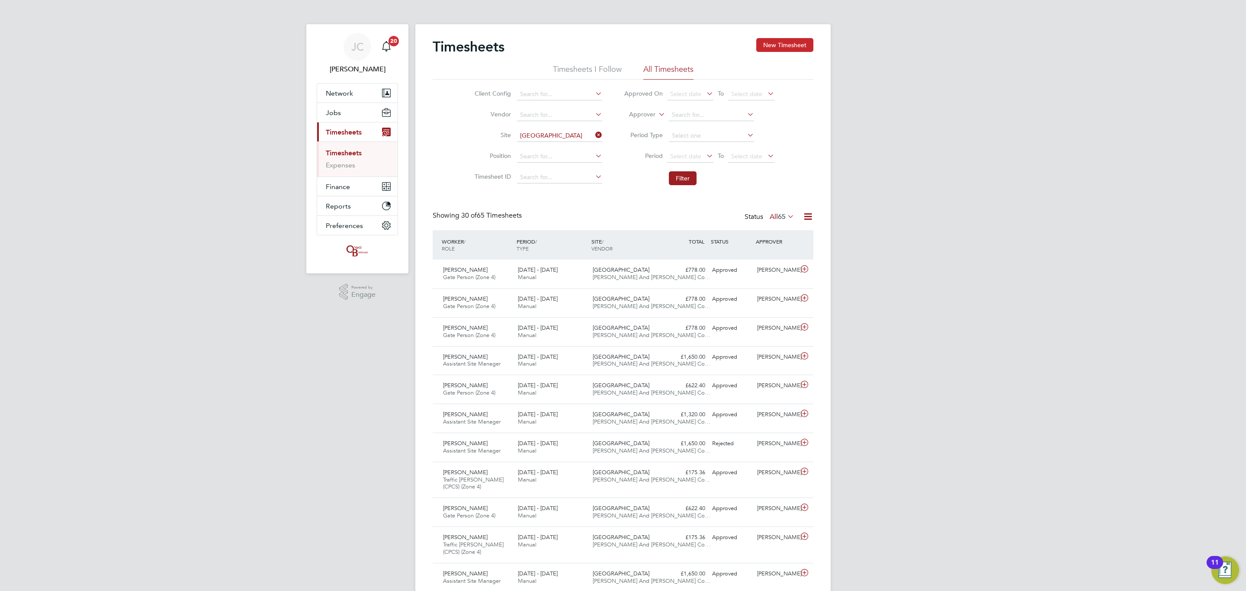
click at [784, 39] on button "New Timesheet" at bounding box center [784, 45] width 57 height 14
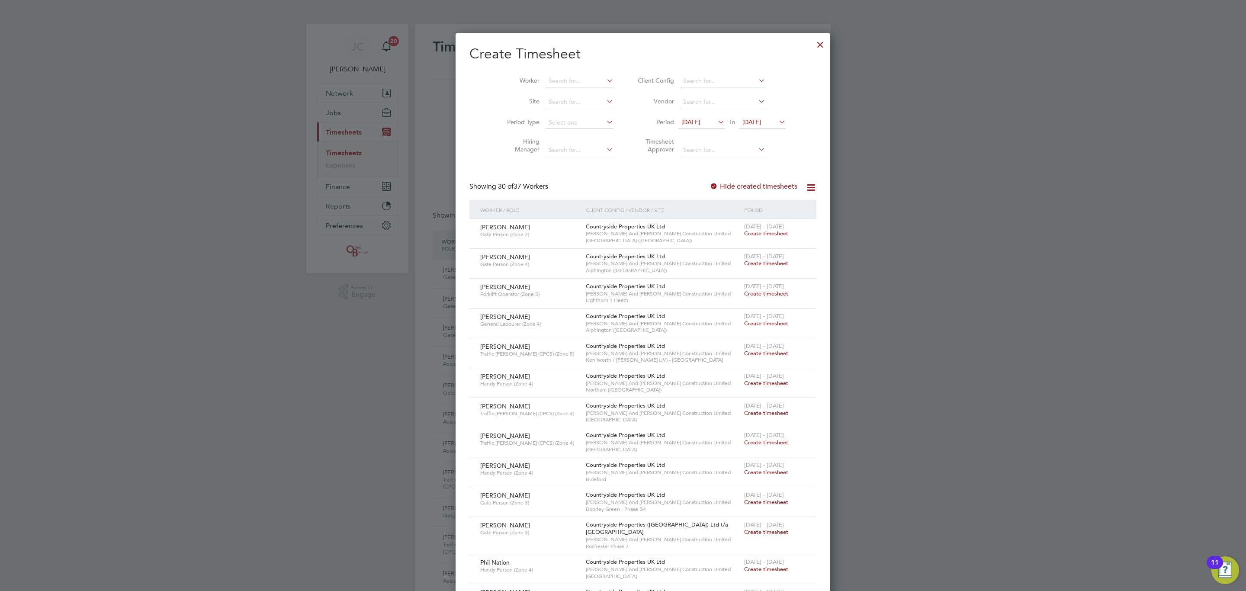
click at [552, 94] on li "Site" at bounding box center [557, 102] width 135 height 21
click at [548, 102] on input at bounding box center [580, 102] width 68 height 12
type input "doverco"
drag, startPoint x: 778, startPoint y: 39, endPoint x: 599, endPoint y: 211, distance: 248.2
click at [813, 40] on div at bounding box center [821, 43] width 16 height 16
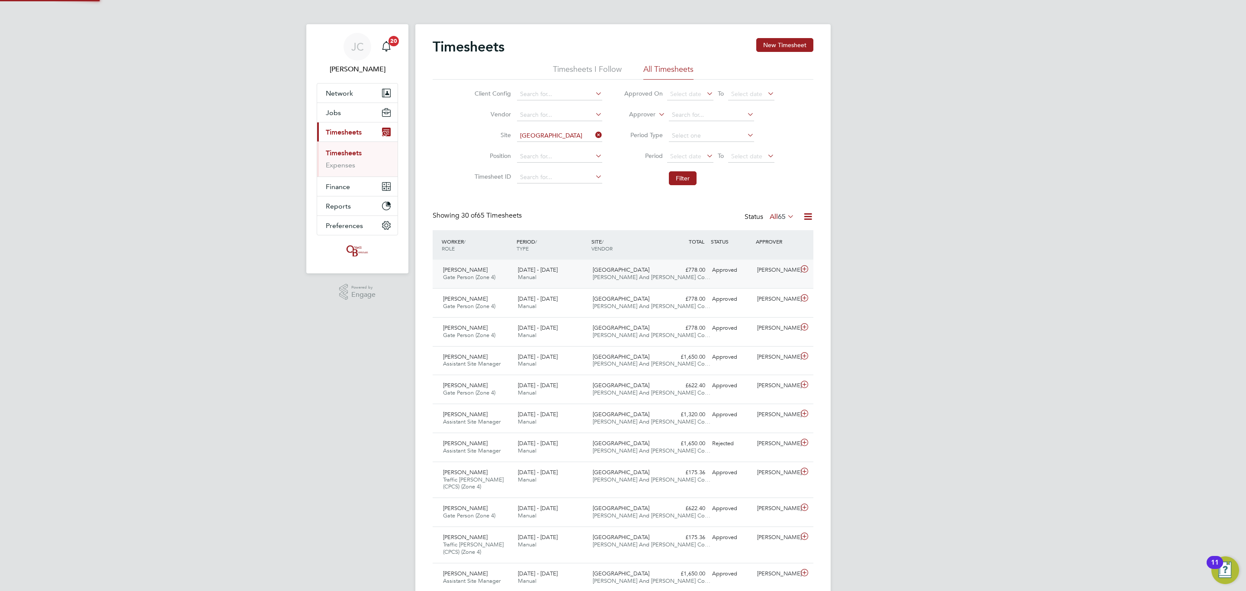
click at [589, 270] on div "Tim Broomfield Gate Person (Zone 4) 15 - 21 Sep 2025 15 - 21 Sep 2025 Manual Do…" at bounding box center [623, 274] width 381 height 29
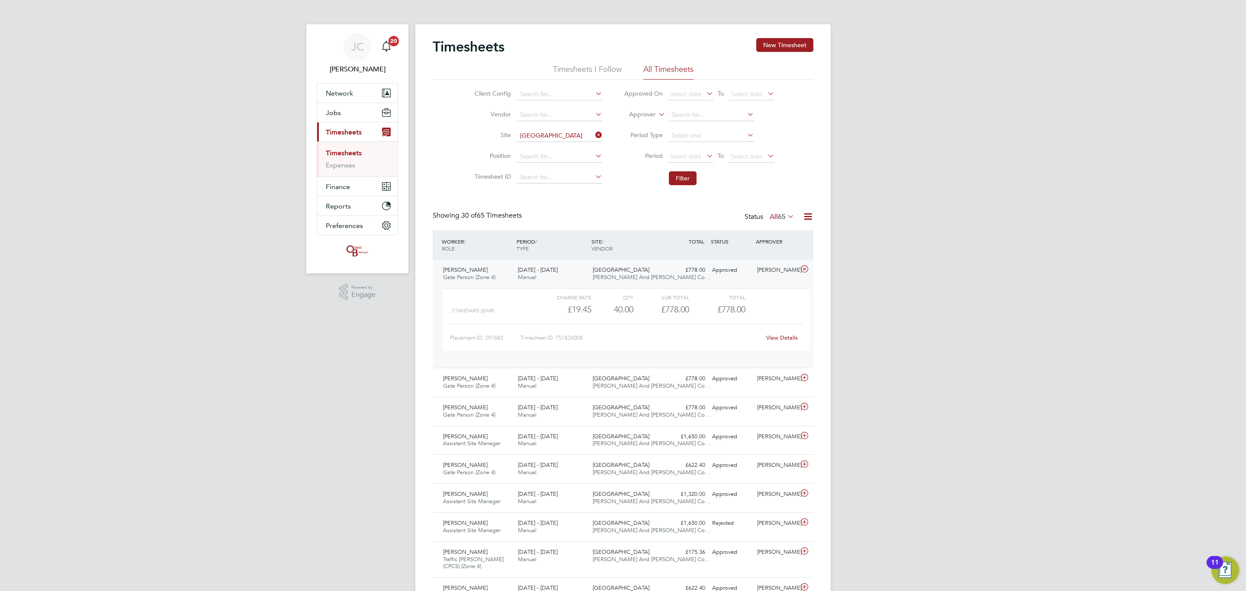
click at [585, 270] on div "15 - 21 Sep 2025 Manual" at bounding box center [552, 274] width 75 height 22
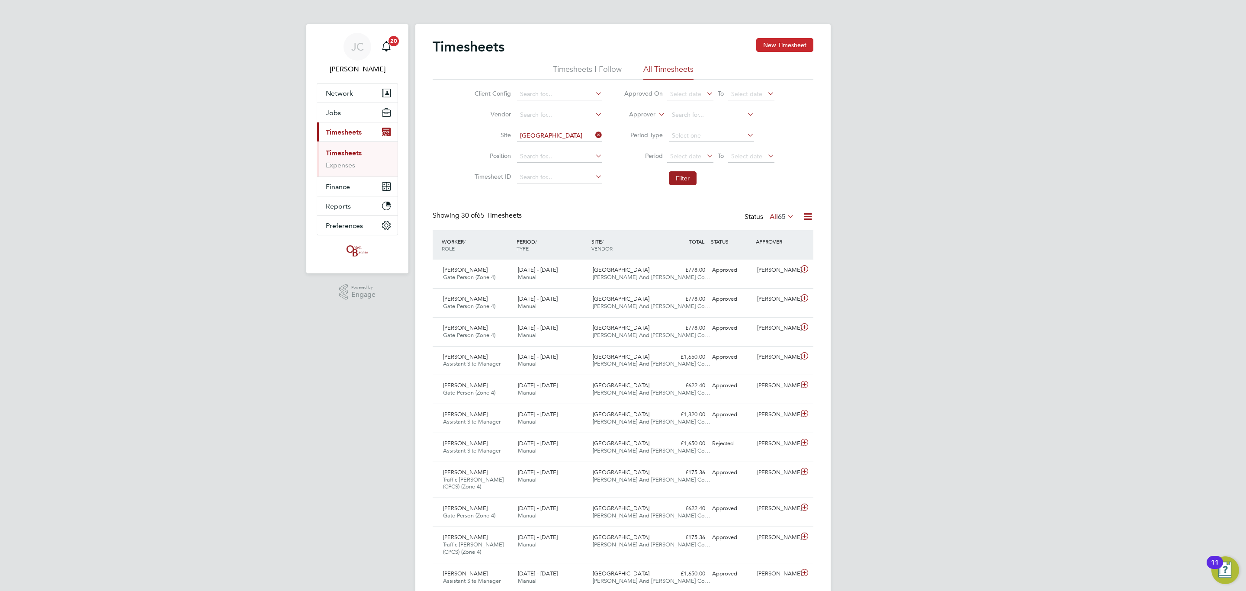
click at [792, 42] on button "New Timesheet" at bounding box center [784, 45] width 57 height 14
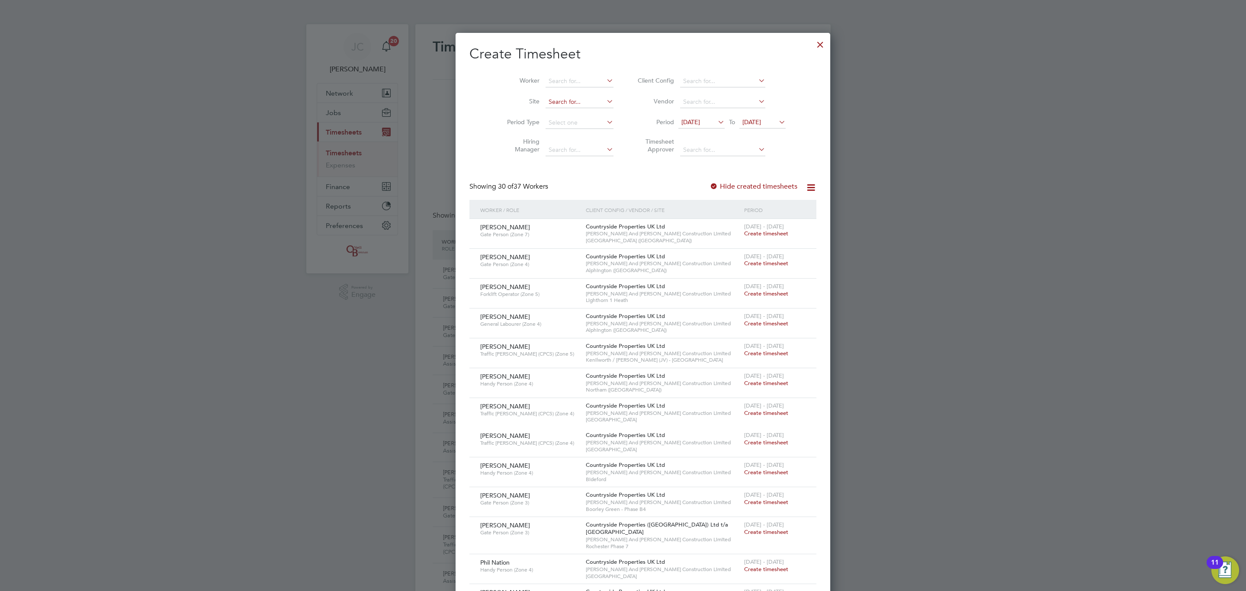
click at [554, 106] on input at bounding box center [580, 102] width 68 height 12
click at [549, 118] on li "Doverco urt Road" at bounding box center [571, 114] width 93 height 12
type input "[GEOGRAPHIC_DATA]"
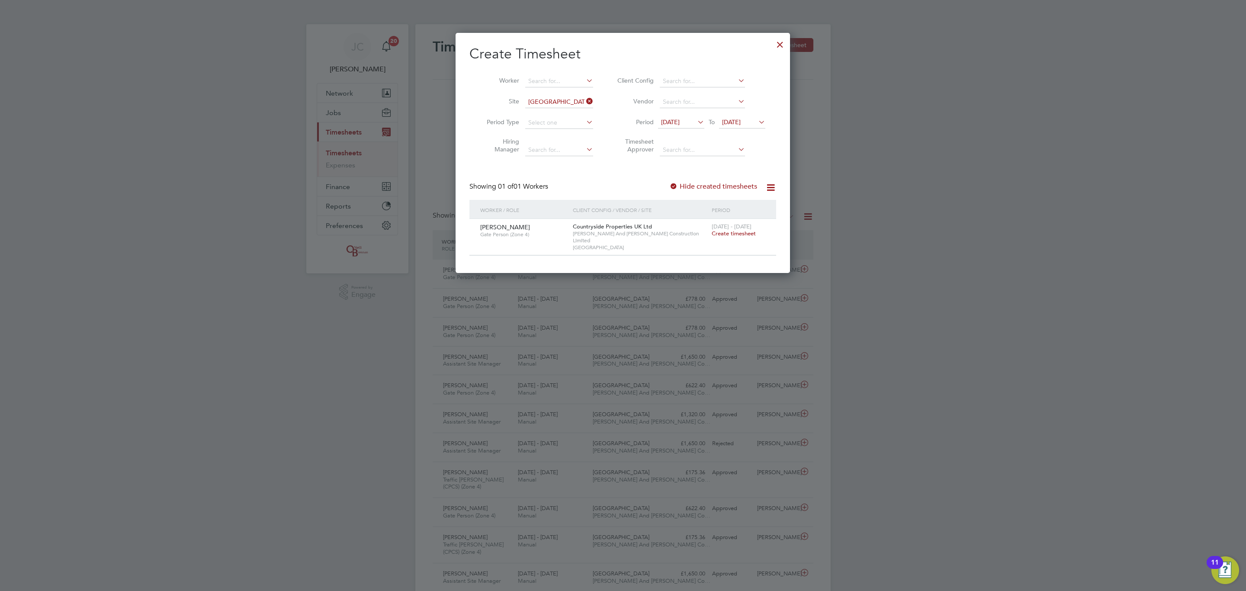
click at [731, 235] on span "Create timesheet" at bounding box center [734, 233] width 44 height 7
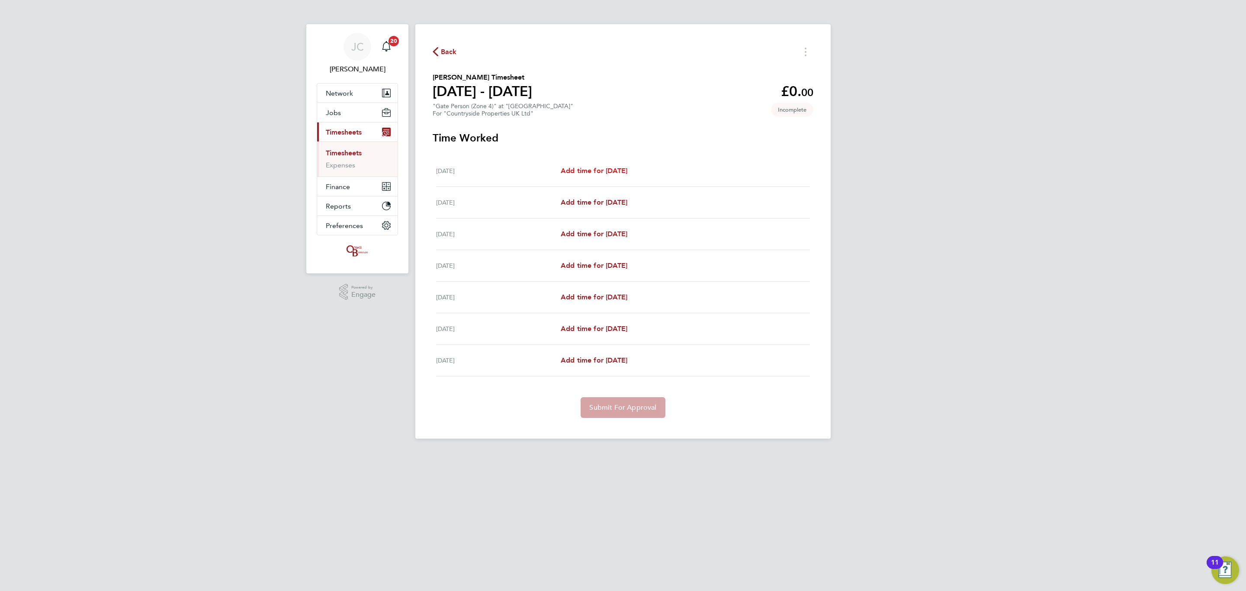
click at [583, 171] on span "Add time for Mon 22 Sep" at bounding box center [594, 171] width 67 height 8
select select "30"
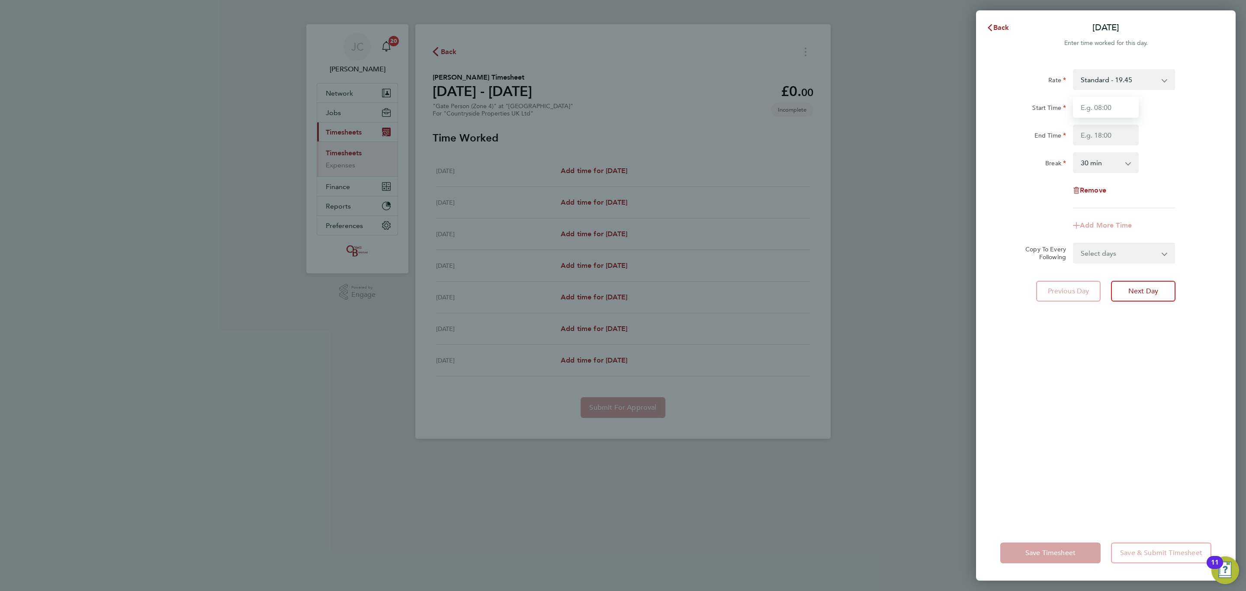
click at [1105, 107] on input "Start Time" at bounding box center [1106, 107] width 66 height 21
type input "08:00"
click at [1110, 134] on input "End Time" at bounding box center [1106, 135] width 66 height 21
type input "16:30"
click at [1223, 157] on div "Rate Standard - 19.45 Start Time 08:00 End Time 16:30 Break 0 min 15 min 30 min…" at bounding box center [1106, 292] width 260 height 467
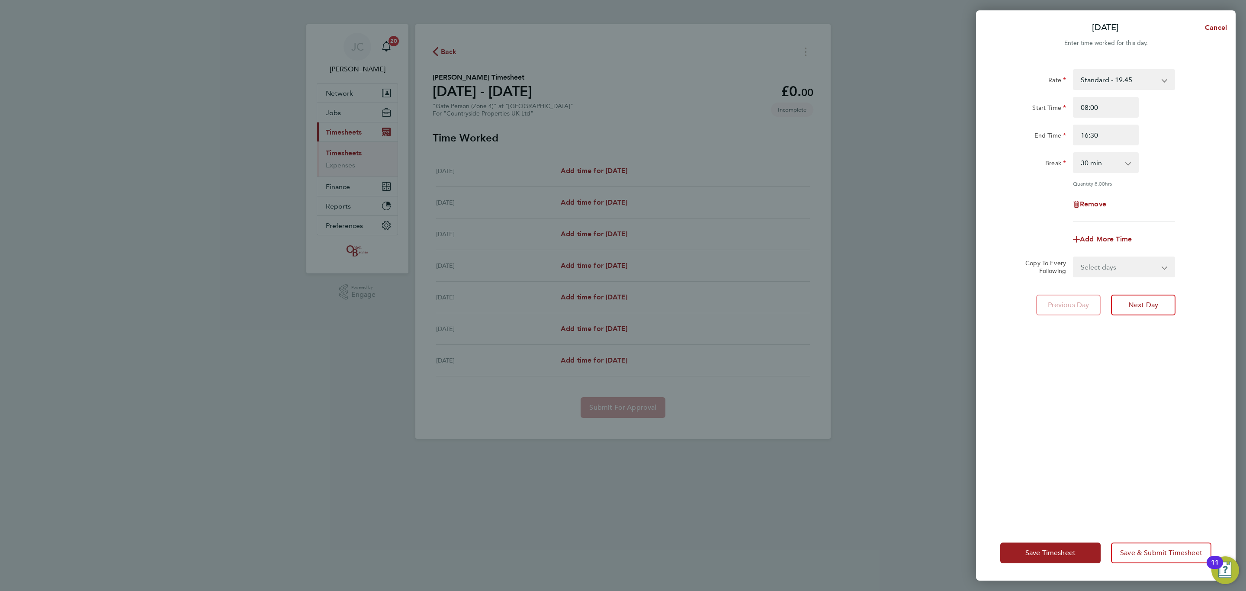
drag, startPoint x: 1152, startPoint y: 268, endPoint x: 1152, endPoint y: 274, distance: 6.1
click at [1152, 268] on select "Select days Day Weekday (Mon-Fri) Weekend (Sat-Sun) Tuesday Wednesday Thursday …" at bounding box center [1119, 266] width 91 height 19
select select "DAY"
click at [1074, 257] on select "Select days Day Weekday (Mon-Fri) Weekend (Sat-Sun) Tuesday Wednesday Thursday …" at bounding box center [1119, 266] width 91 height 19
click at [1126, 292] on select "23 Sep 2025 24 Sep 2025 25 Sep 2025 26 Sep 2025 27 Sep 2025 28 Sep 2025" at bounding box center [1119, 294] width 90 height 19
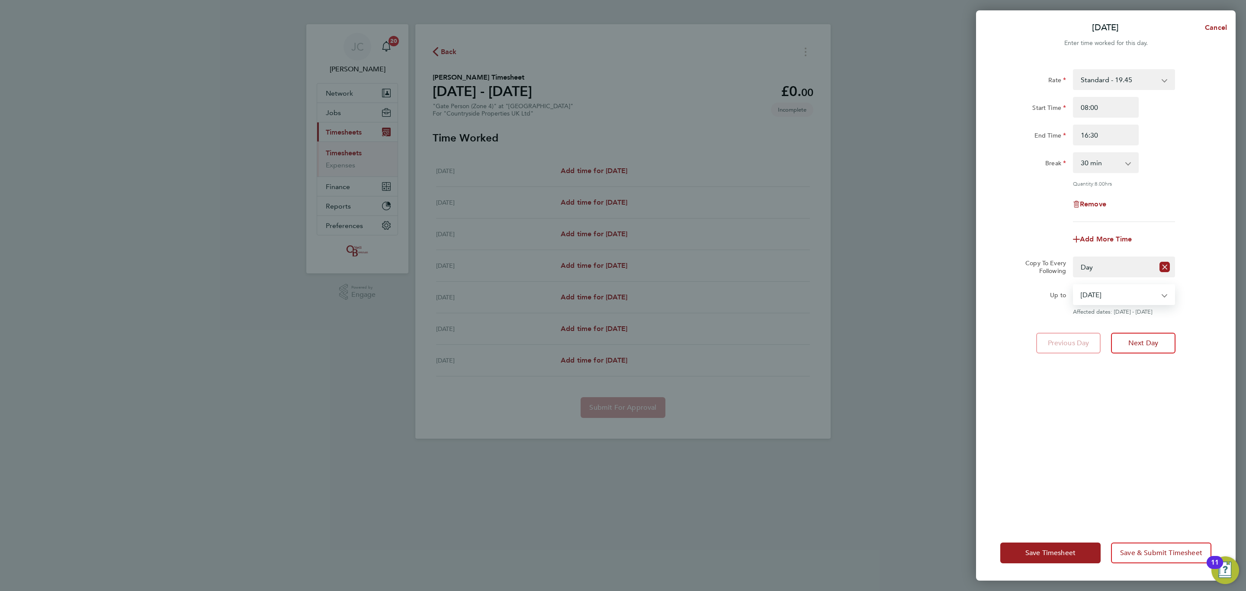
select select "2025-09-26"
click at [1074, 285] on select "23 Sep 2025 24 Sep 2025 25 Sep 2025 26 Sep 2025 27 Sep 2025 28 Sep 2025" at bounding box center [1119, 294] width 90 height 19
click at [1152, 476] on div "Rate Standard - 19.45 Start Time 08:00 End Time 16:30 Break 0 min 15 min 30 min…" at bounding box center [1106, 292] width 260 height 467
click at [1162, 556] on span "Save & Submit Timesheet" at bounding box center [1161, 553] width 82 height 9
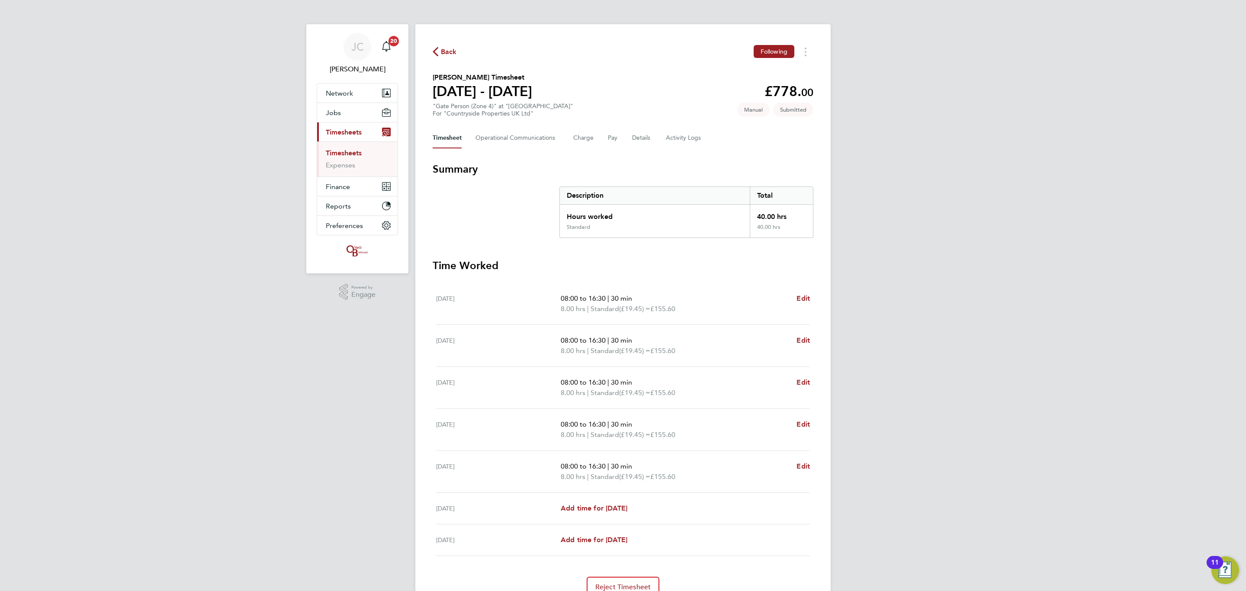
click at [449, 48] on span "Back" at bounding box center [449, 52] width 16 height 10
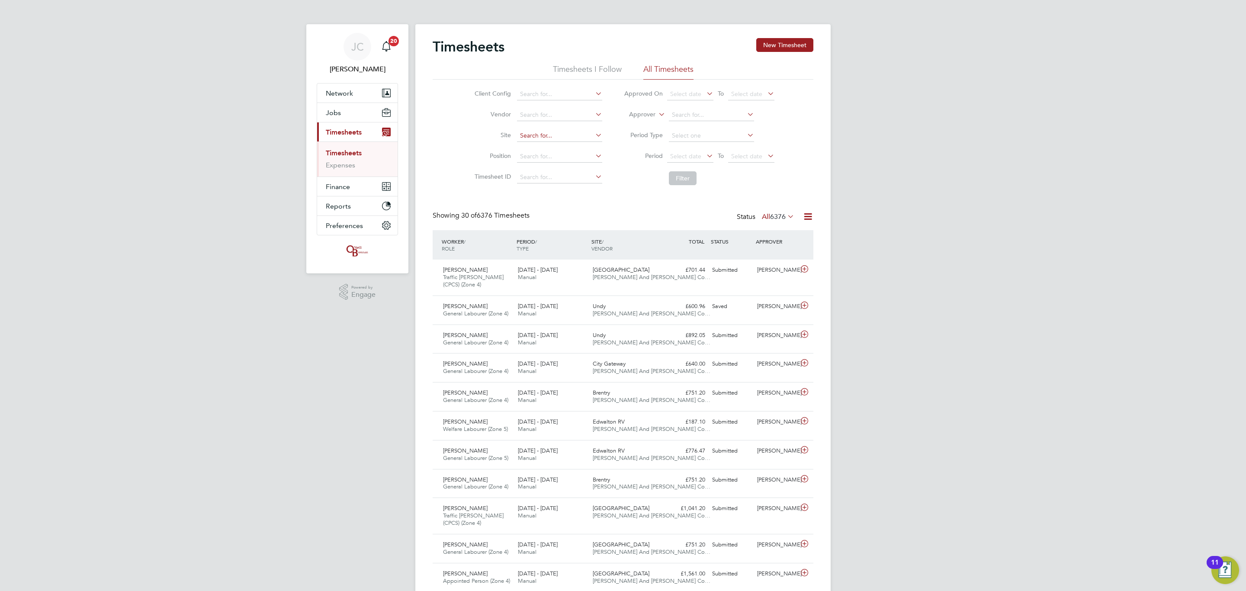
click at [531, 138] on input at bounding box center [559, 136] width 85 height 12
click at [553, 143] on li "Undy" at bounding box center [559, 148] width 86 height 12
type input "Undy"
click at [679, 174] on button "Filter" at bounding box center [683, 178] width 28 height 14
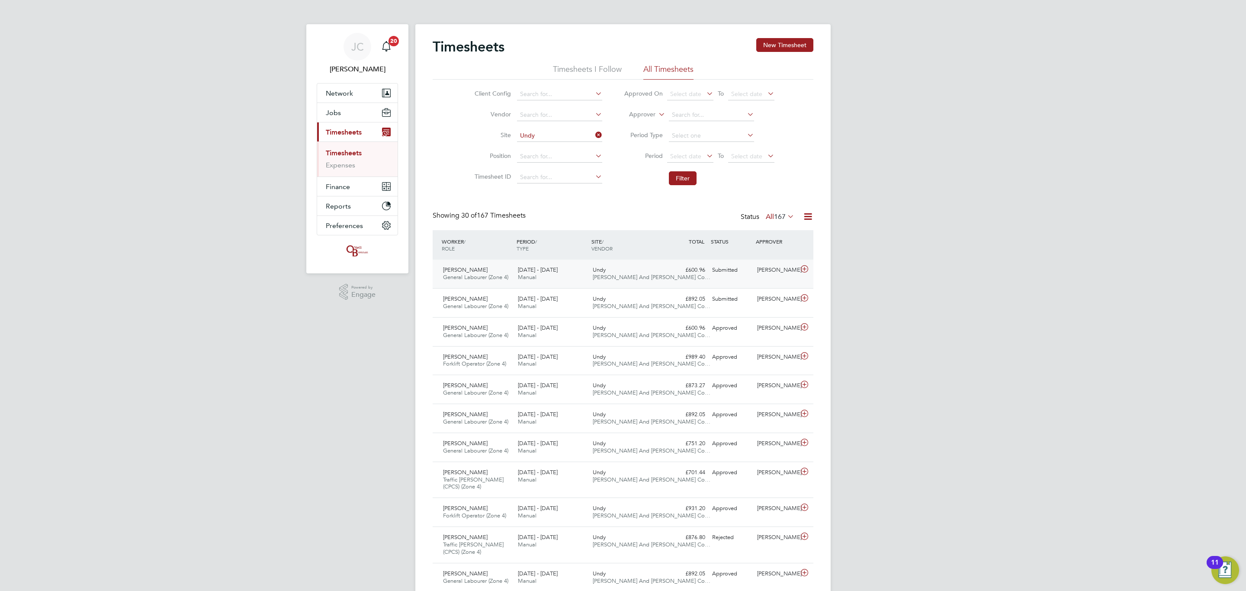
click at [643, 282] on div "Undy O'Neill And Brennan Co…" at bounding box center [626, 274] width 75 height 22
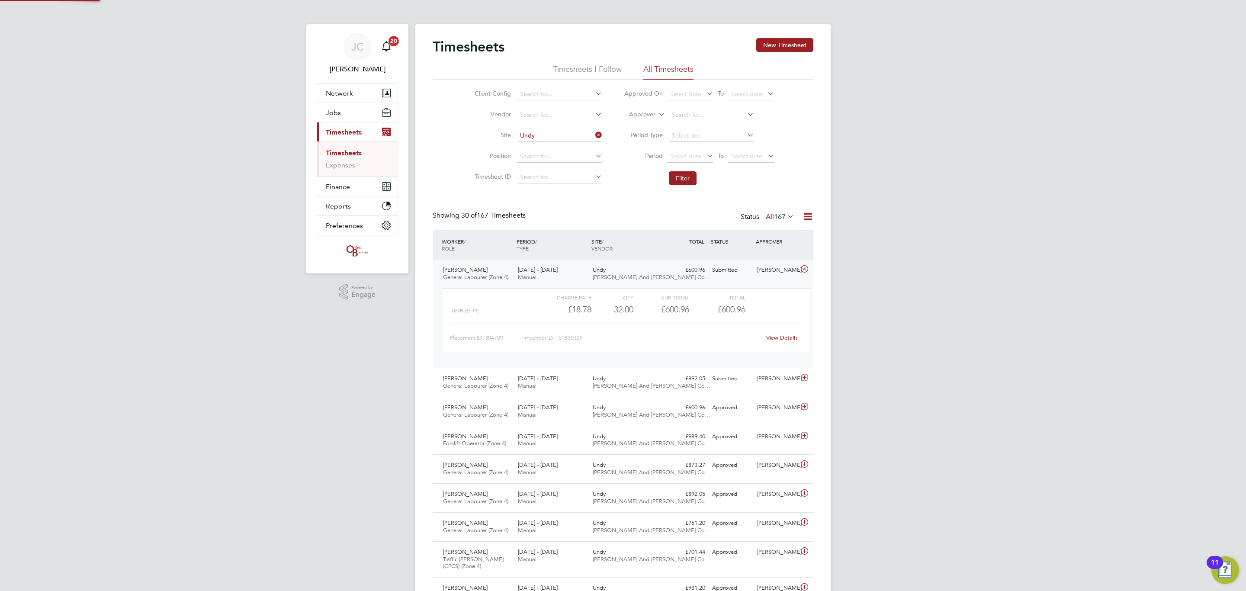
click at [644, 270] on div "Undy O'Neill And Brennan Co…" at bounding box center [626, 274] width 75 height 22
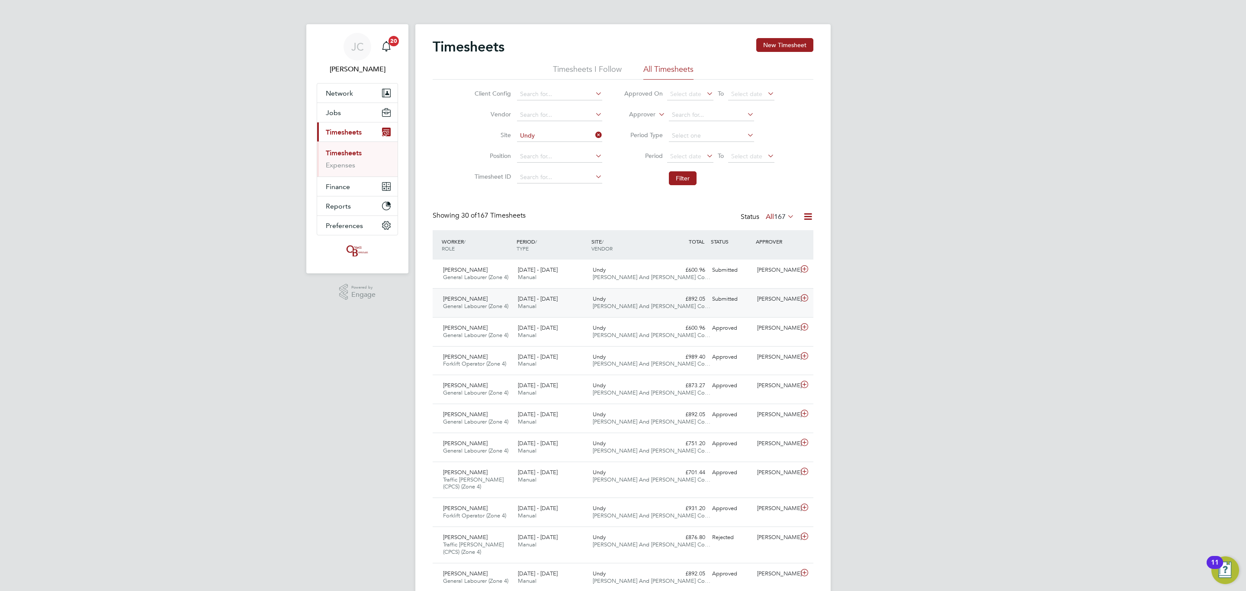
click at [700, 305] on div "£892.05 Submitted" at bounding box center [686, 299] width 45 height 14
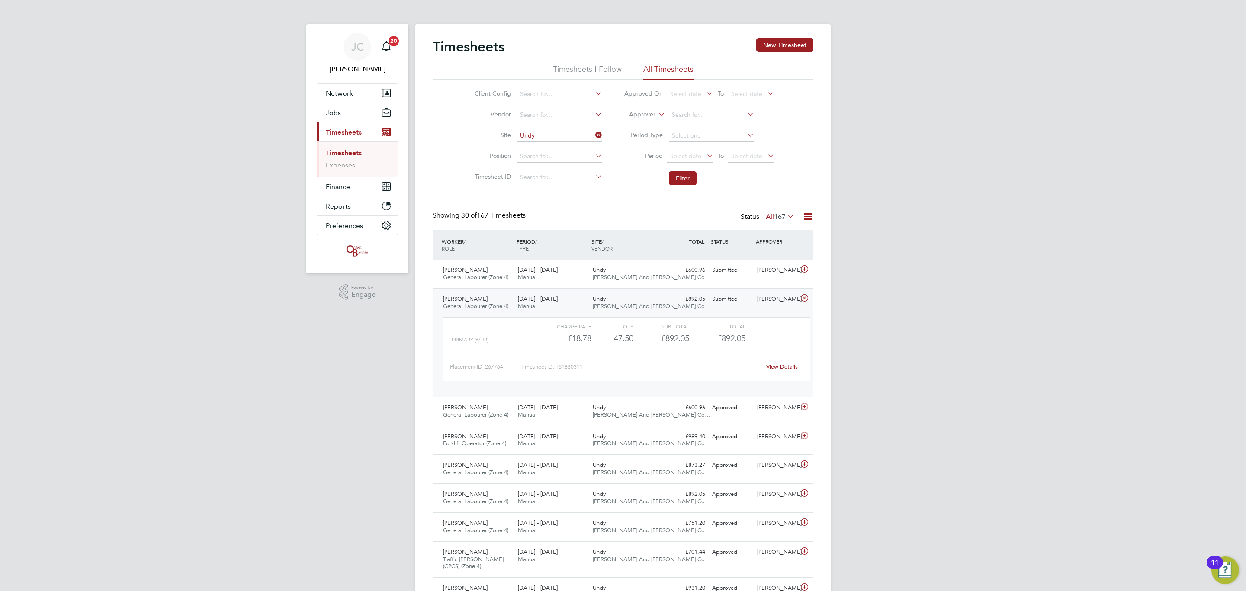
click at [779, 373] on div "View Details" at bounding box center [782, 367] width 42 height 14
click at [778, 367] on link "View Details" at bounding box center [782, 366] width 32 height 7
click at [788, 48] on button "New Timesheet" at bounding box center [784, 45] width 57 height 14
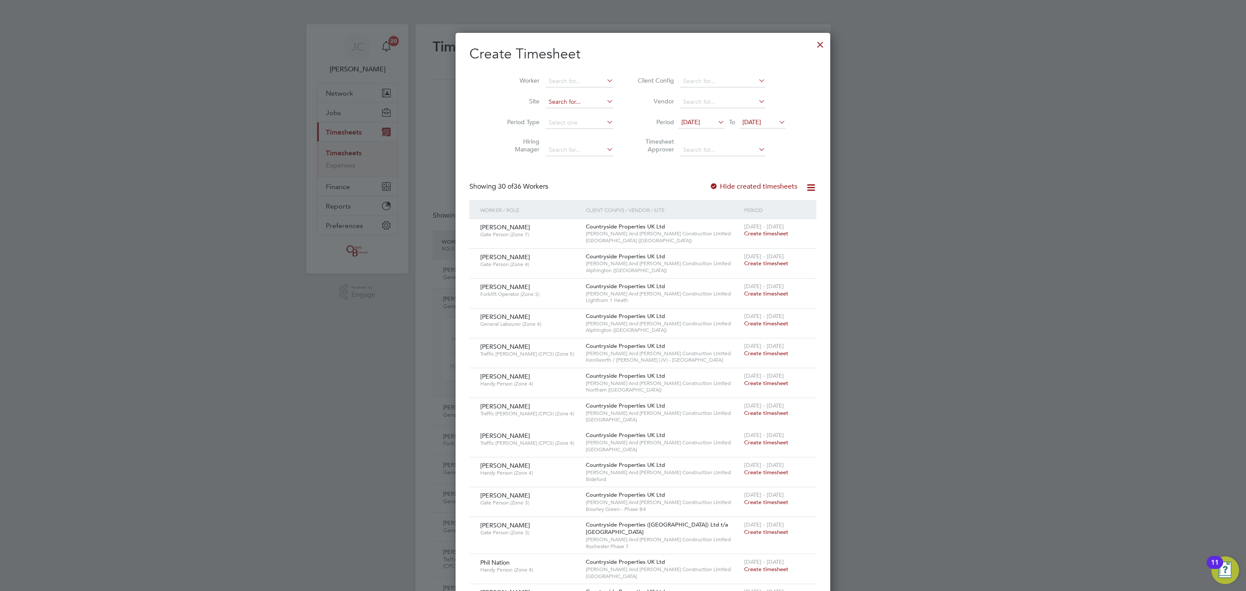
click at [546, 99] on input at bounding box center [580, 102] width 68 height 12
click at [573, 117] on li "Undy" at bounding box center [559, 114] width 69 height 12
type input "Undy"
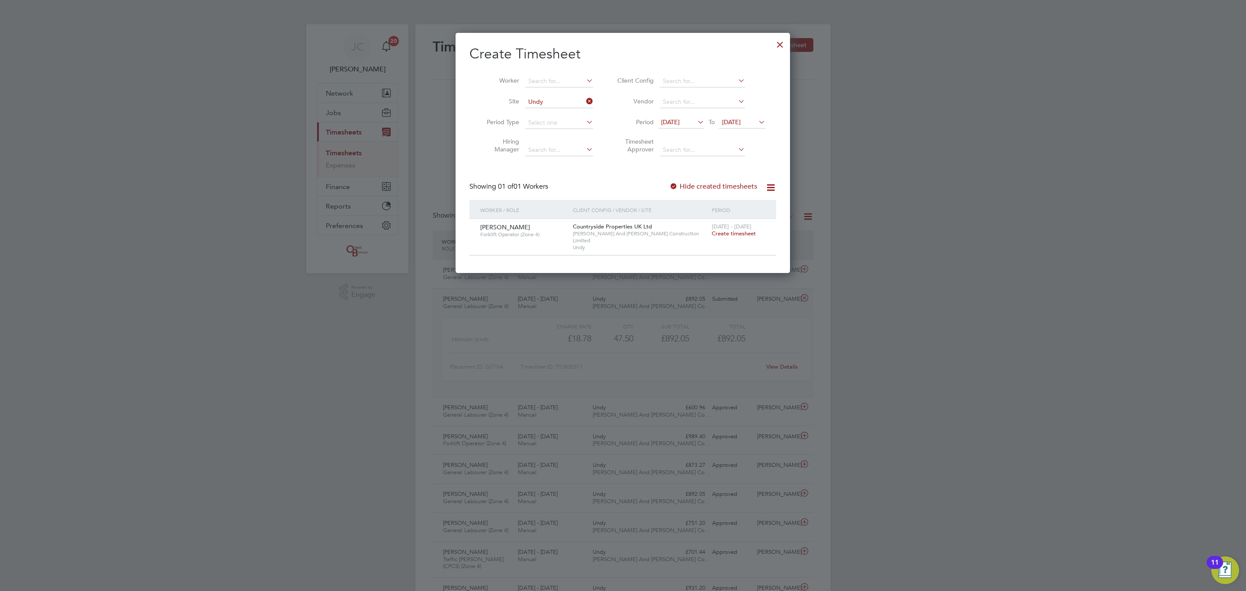
click at [724, 237] on span "Create timesheet" at bounding box center [734, 233] width 44 height 7
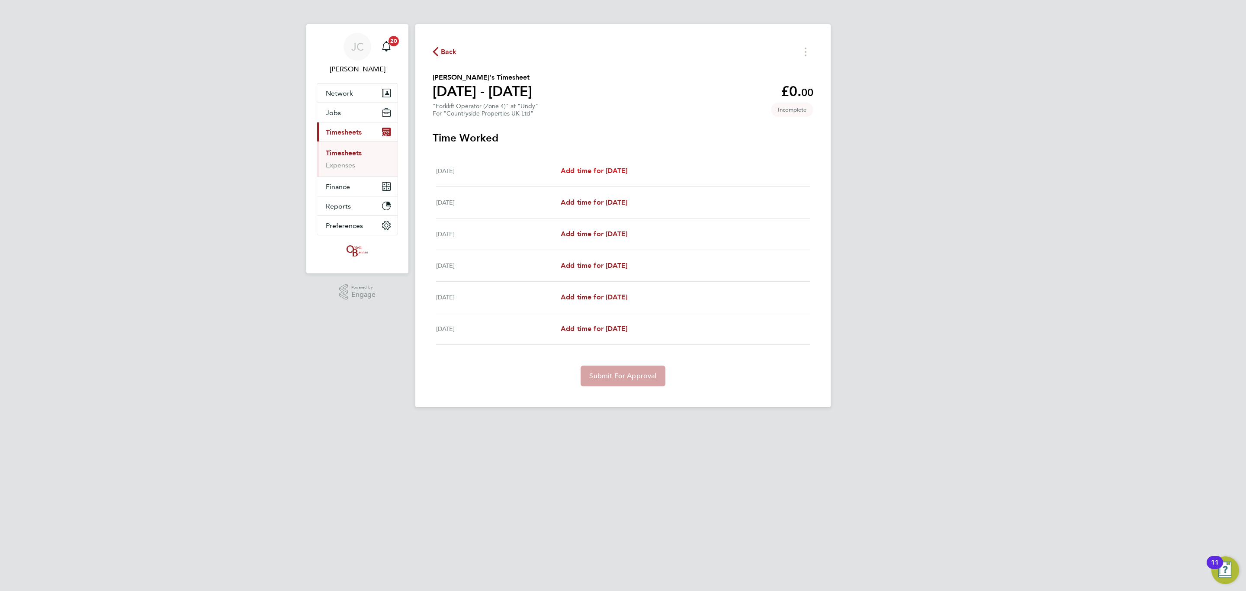
click at [606, 168] on span "Add time for Mon 22 Sep" at bounding box center [594, 171] width 67 height 8
select select "30"
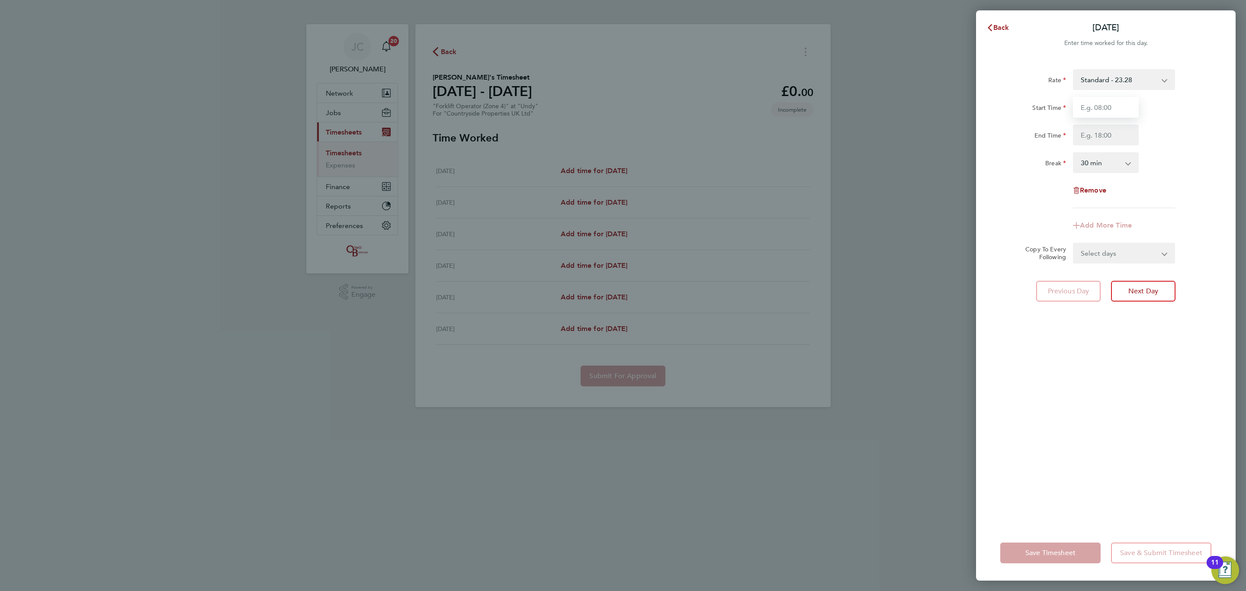
click at [1109, 104] on input "Start Time" at bounding box center [1106, 107] width 66 height 21
type input "08:00"
click at [1094, 129] on input "End Time" at bounding box center [1106, 135] width 66 height 21
type input "16:30"
click at [1207, 144] on div "End Time 16:30" at bounding box center [1106, 135] width 218 height 21
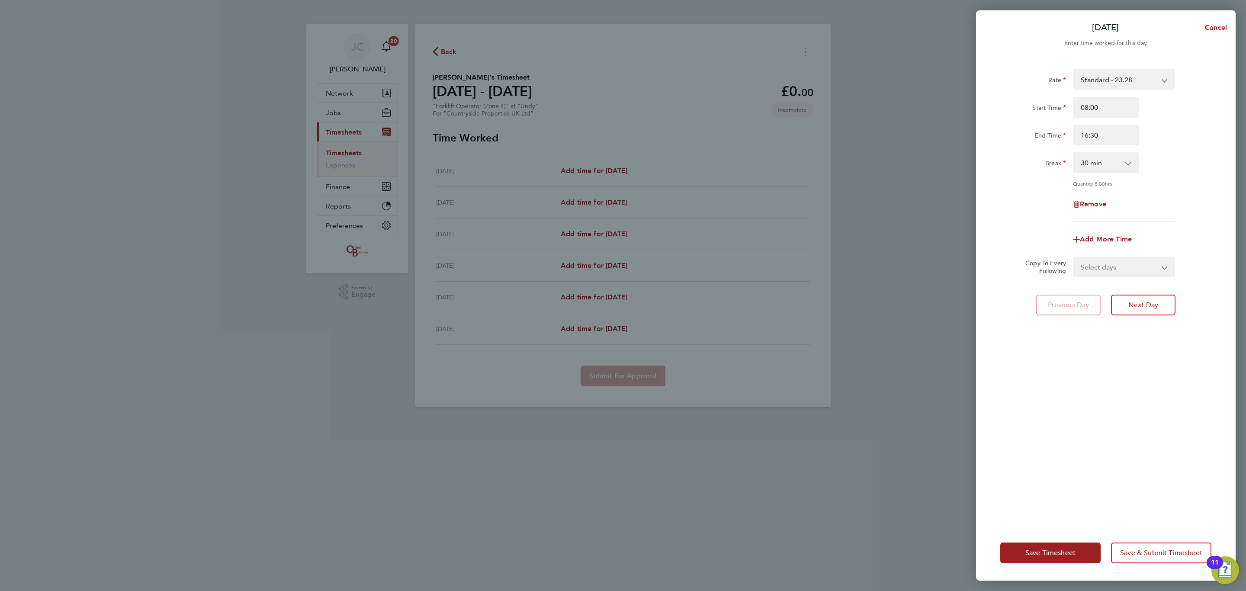
click at [1157, 262] on select "Select days Day Weekday (Mon-Fri) Tuesday Wednesday Thursday Friday Saturday" at bounding box center [1119, 266] width 91 height 19
select select "DAY"
click at [1074, 257] on select "Select days Day Weekday (Mon-Fri) Tuesday Wednesday Thursday Friday Saturday" at bounding box center [1119, 266] width 91 height 19
click at [1120, 292] on select "23 Sep 2025 24 Sep 2025 25 Sep 2025 26 Sep 2025 27 Sep 2025" at bounding box center [1119, 294] width 90 height 19
select select "2025-09-26"
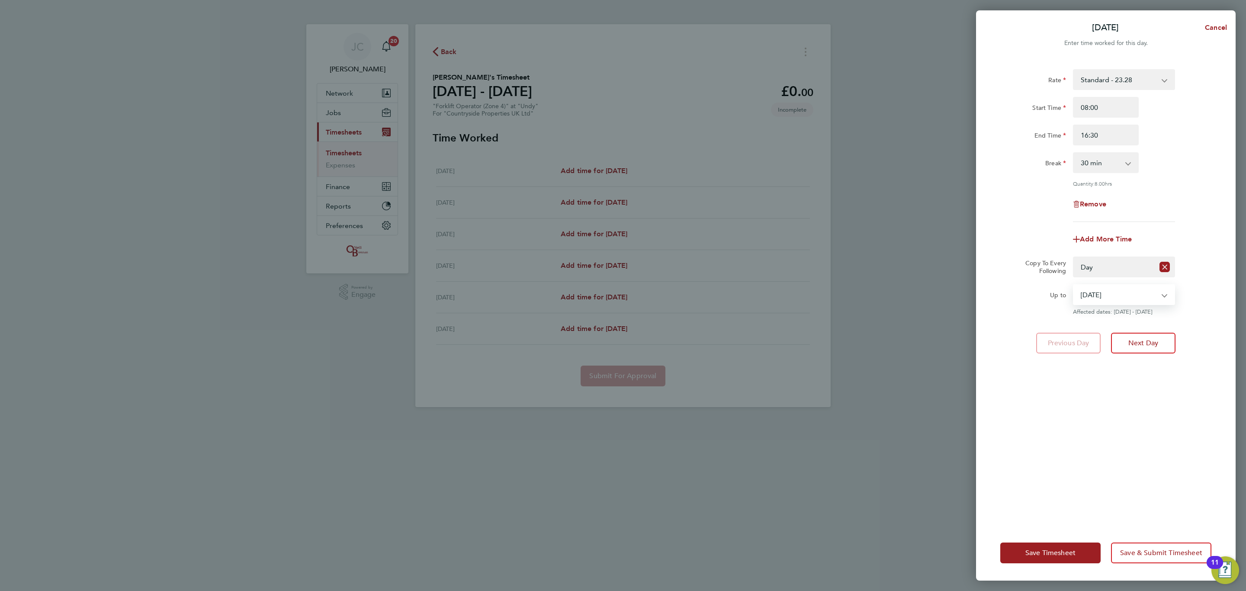
click at [1074, 285] on select "23 Sep 2025 24 Sep 2025 25 Sep 2025 26 Sep 2025 27 Sep 2025" at bounding box center [1119, 294] width 90 height 19
click at [1110, 455] on div "Rate Standard - 23.28 Start Time 08:00 End Time 16:30 Break 0 min 15 min 30 min…" at bounding box center [1106, 292] width 260 height 467
click at [1136, 559] on button "Save & Submit Timesheet" at bounding box center [1161, 553] width 100 height 21
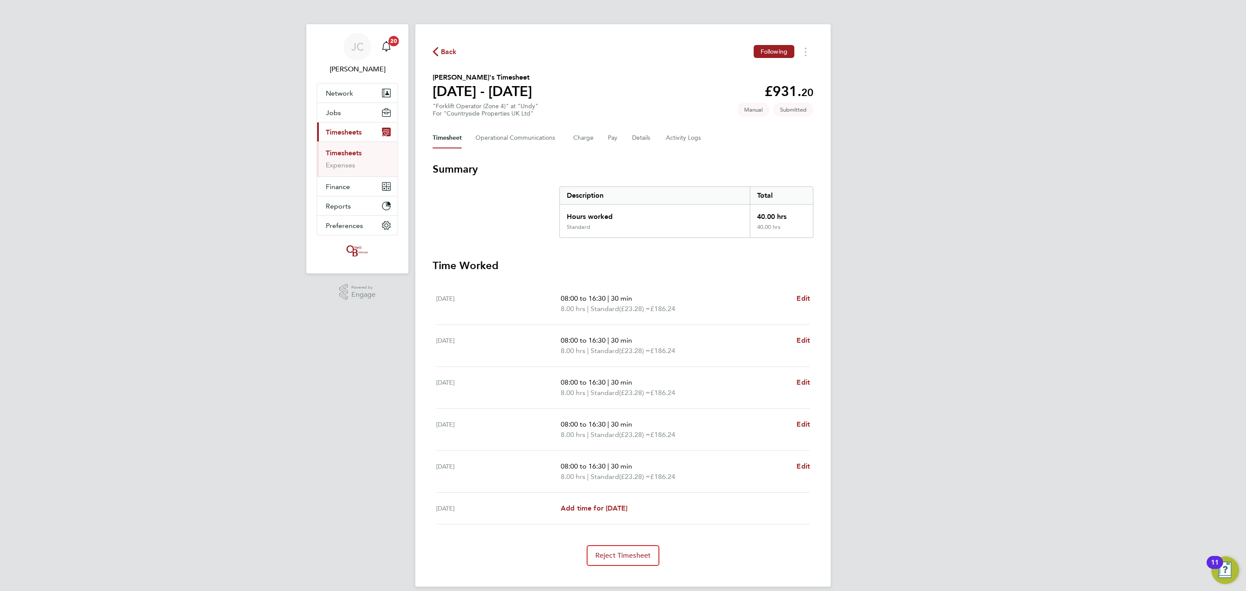
click at [439, 48] on span "Back" at bounding box center [445, 51] width 24 height 8
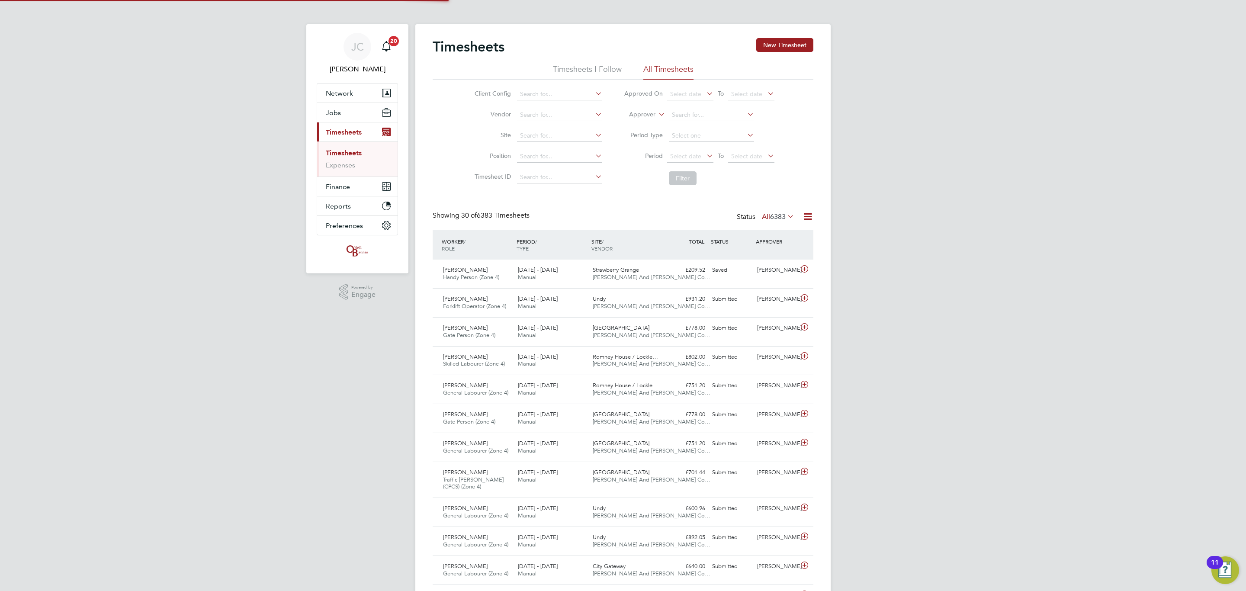
scroll to position [22, 75]
click at [550, 131] on input at bounding box center [559, 136] width 85 height 12
click at [578, 149] on li "Undy" at bounding box center [559, 148] width 86 height 12
type input "Undy"
click at [680, 182] on button "Filter" at bounding box center [683, 178] width 28 height 14
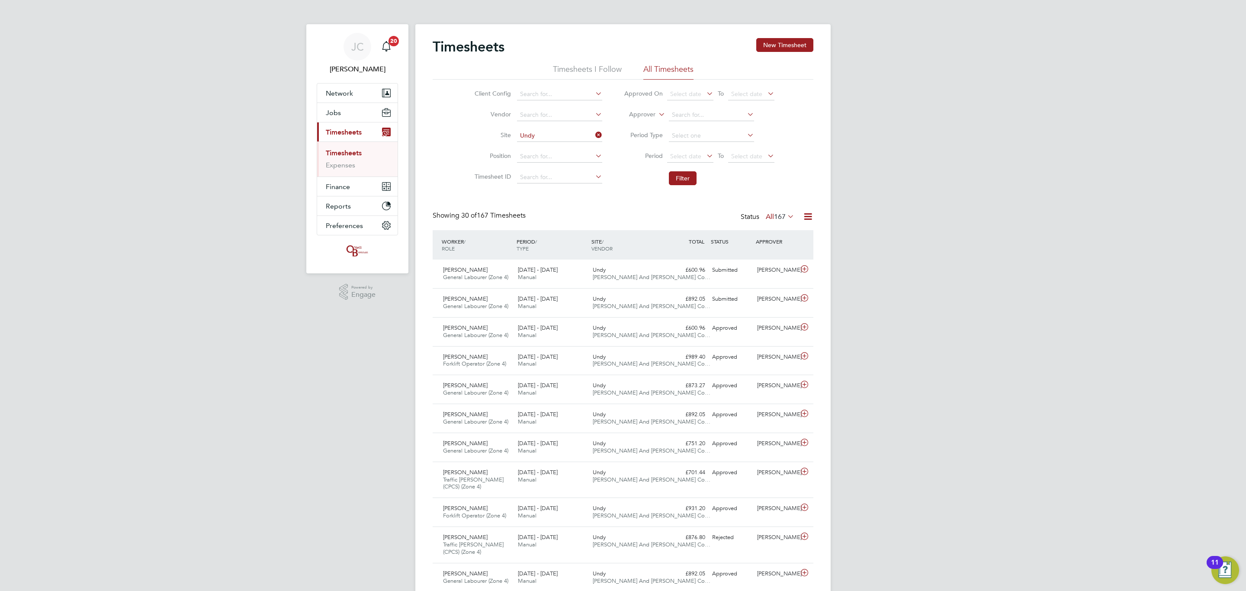
click at [594, 136] on icon at bounding box center [594, 135] width 0 height 12
click at [571, 139] on input at bounding box center [559, 136] width 85 height 12
click at [560, 147] on li "Imperial Park" at bounding box center [559, 148] width 86 height 12
type input "Imperial Park"
click at [677, 178] on button "Filter" at bounding box center [683, 178] width 28 height 14
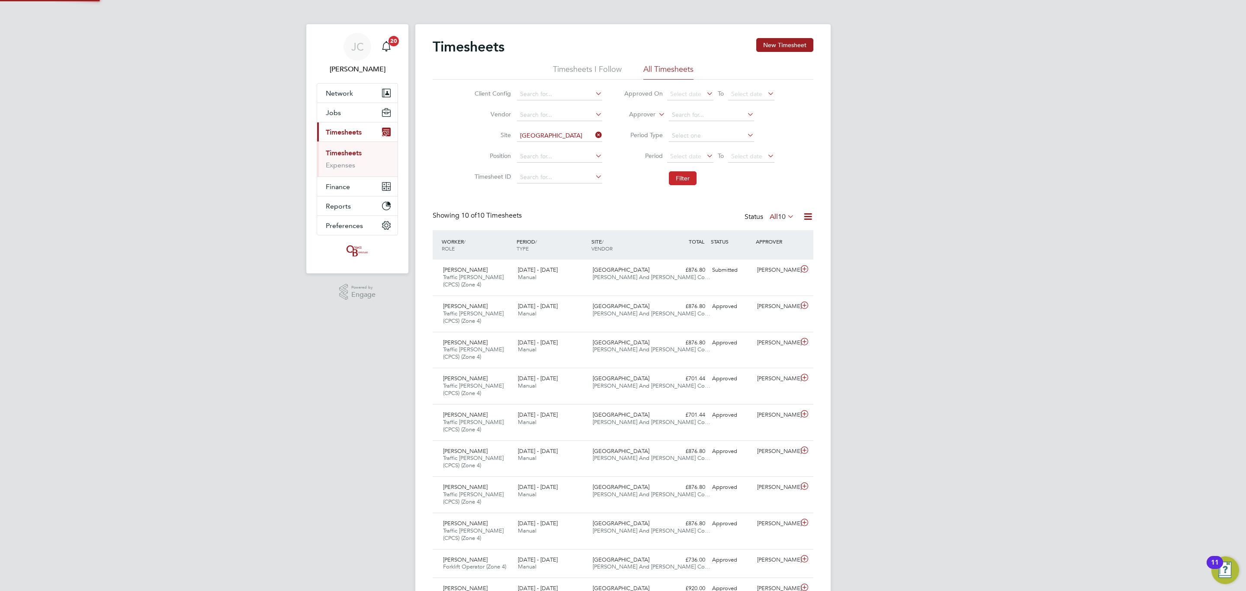
scroll to position [29, 75]
click at [733, 271] on div "Submitted" at bounding box center [731, 270] width 45 height 14
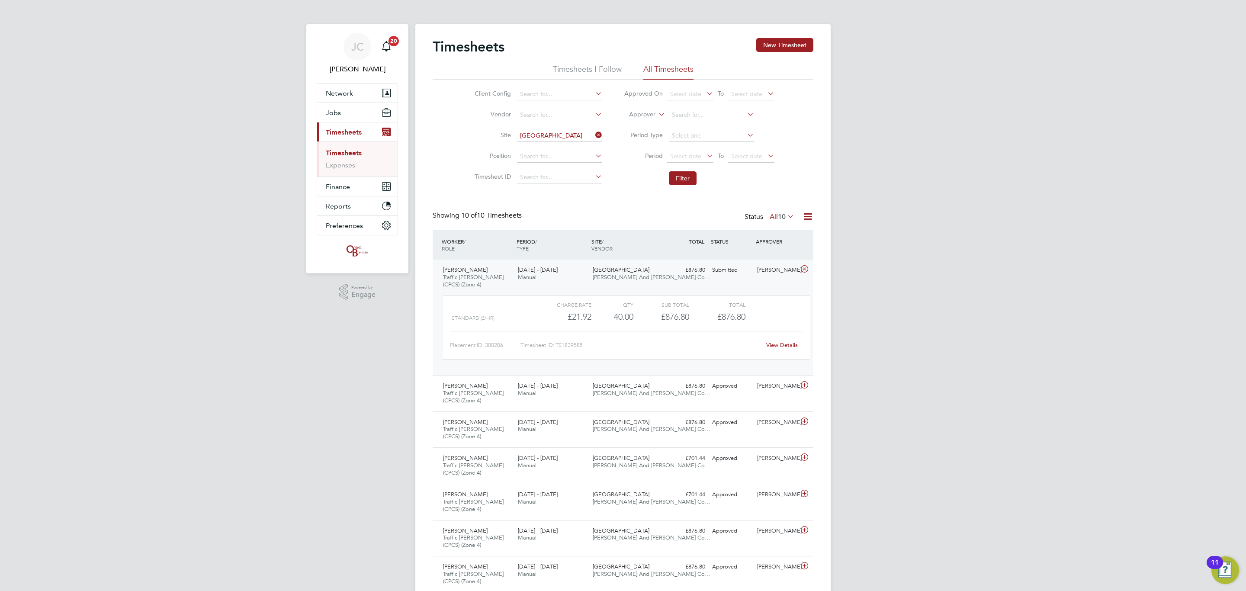
click at [734, 272] on div "Submitted" at bounding box center [731, 270] width 45 height 14
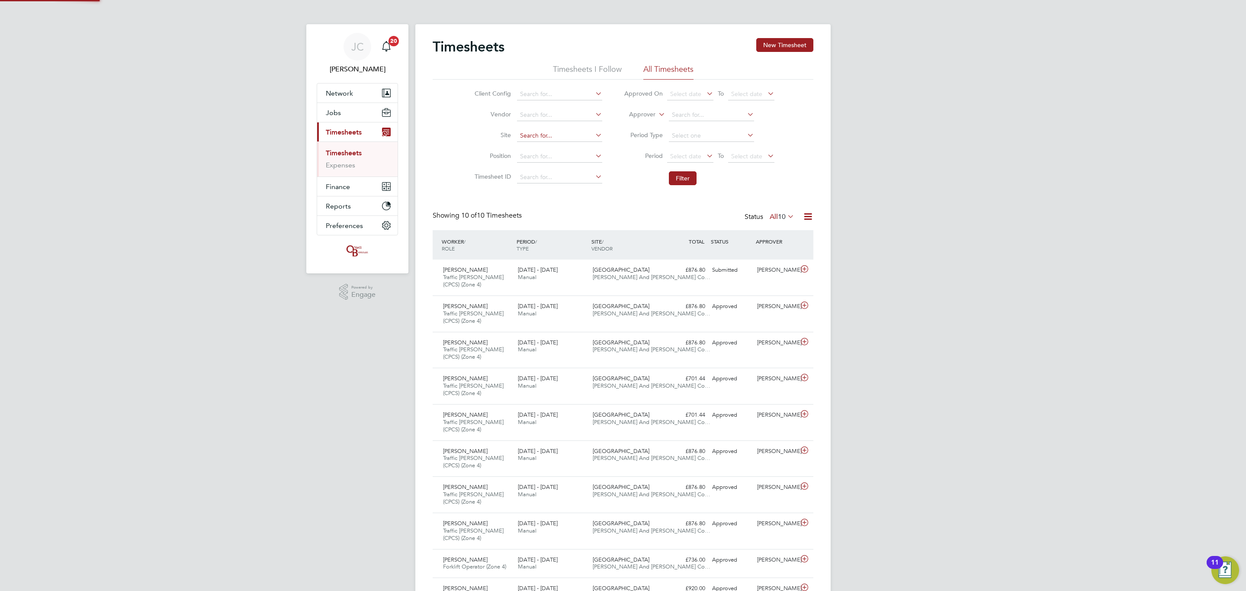
click at [600, 130] on input at bounding box center [559, 136] width 85 height 12
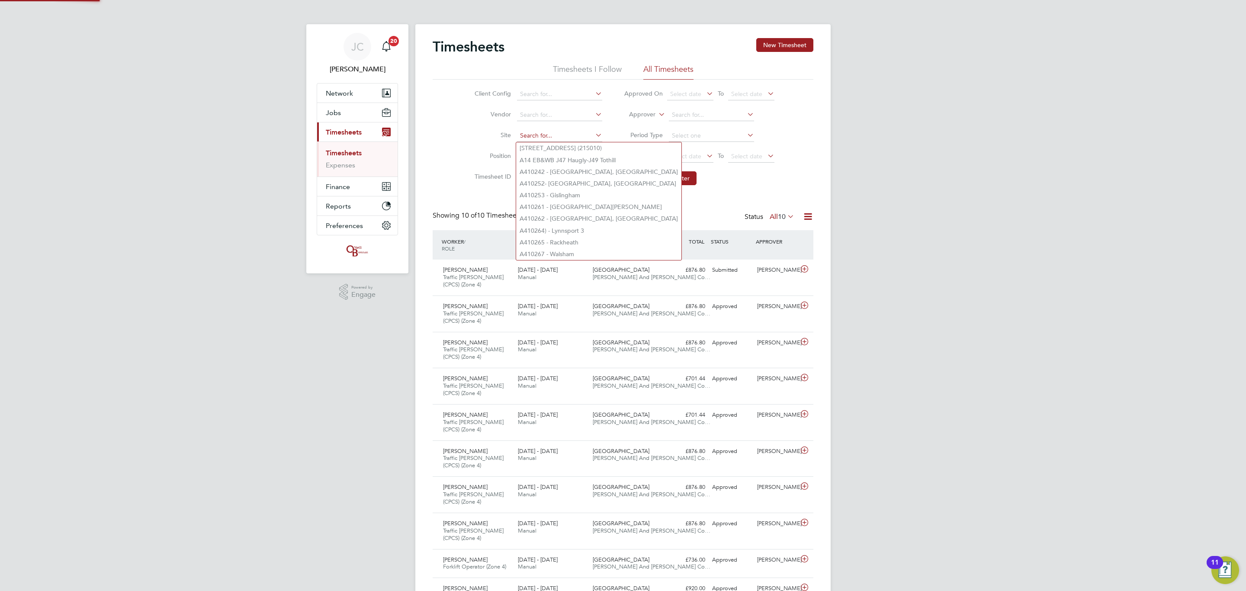
click at [573, 130] on input at bounding box center [559, 136] width 85 height 12
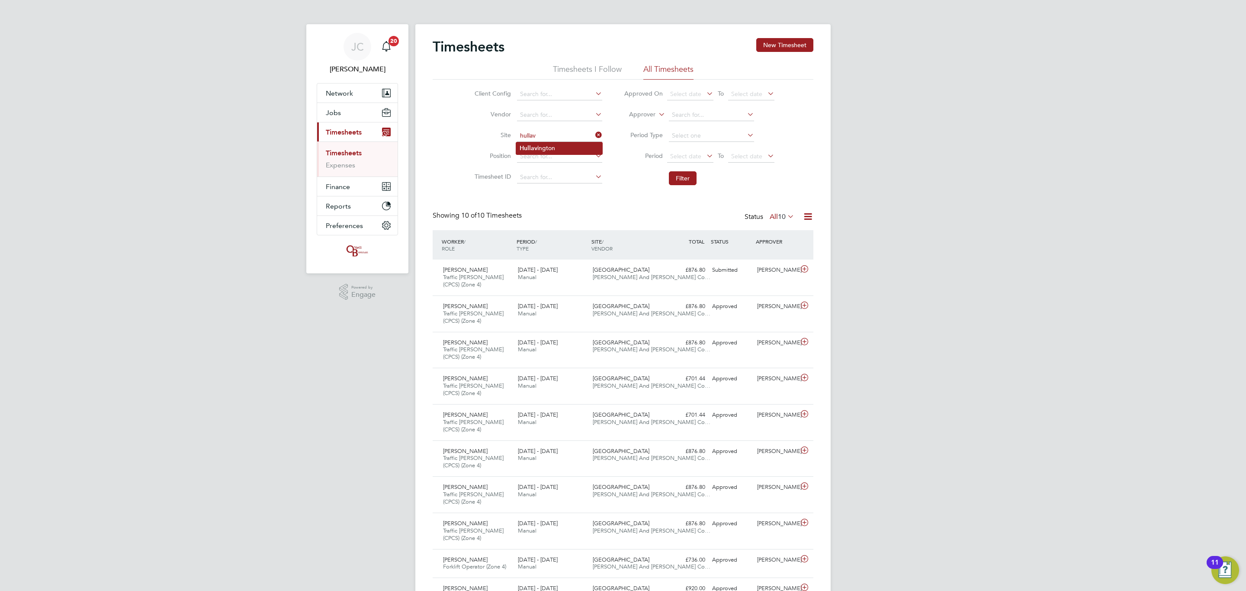
click at [542, 150] on li "Hullav ington" at bounding box center [559, 148] width 86 height 12
type input "Hullavington"
click at [679, 179] on button "Filter" at bounding box center [683, 178] width 28 height 14
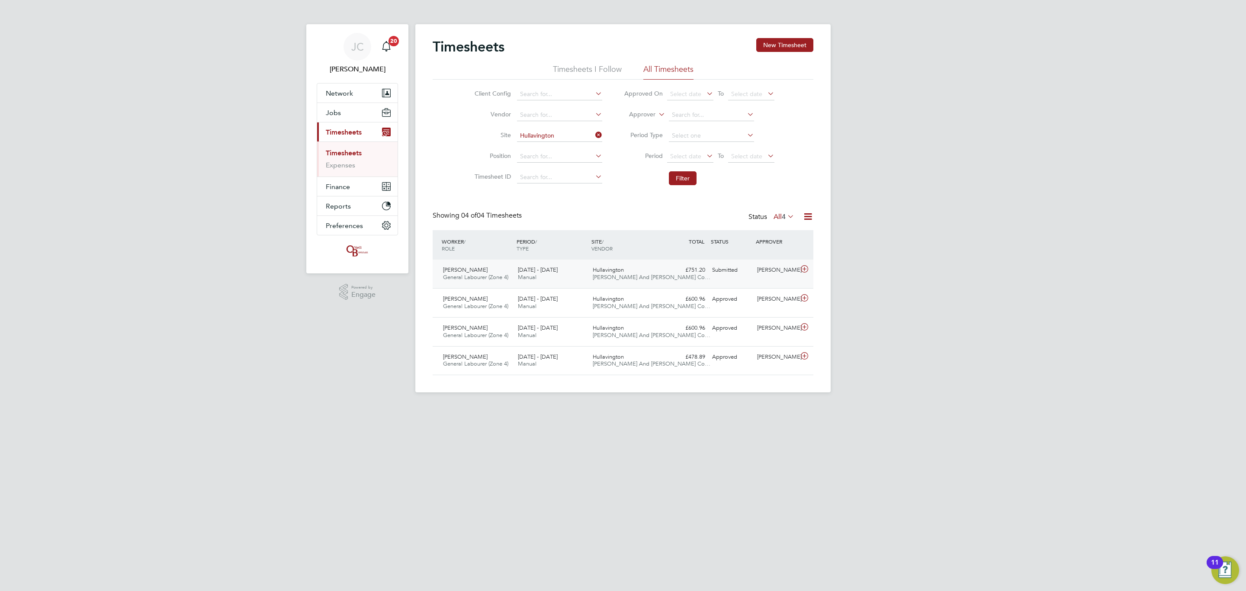
click at [698, 276] on div "£751.20 Submitted" at bounding box center [686, 270] width 45 height 14
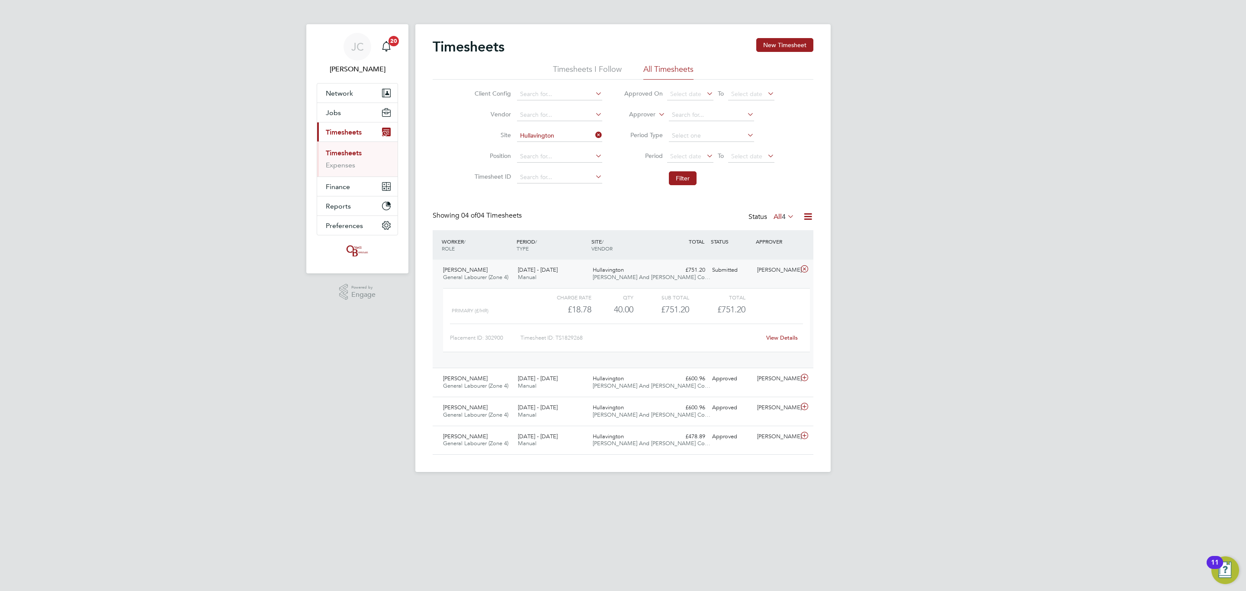
click at [692, 273] on div "£751.20 Submitted" at bounding box center [686, 270] width 45 height 14
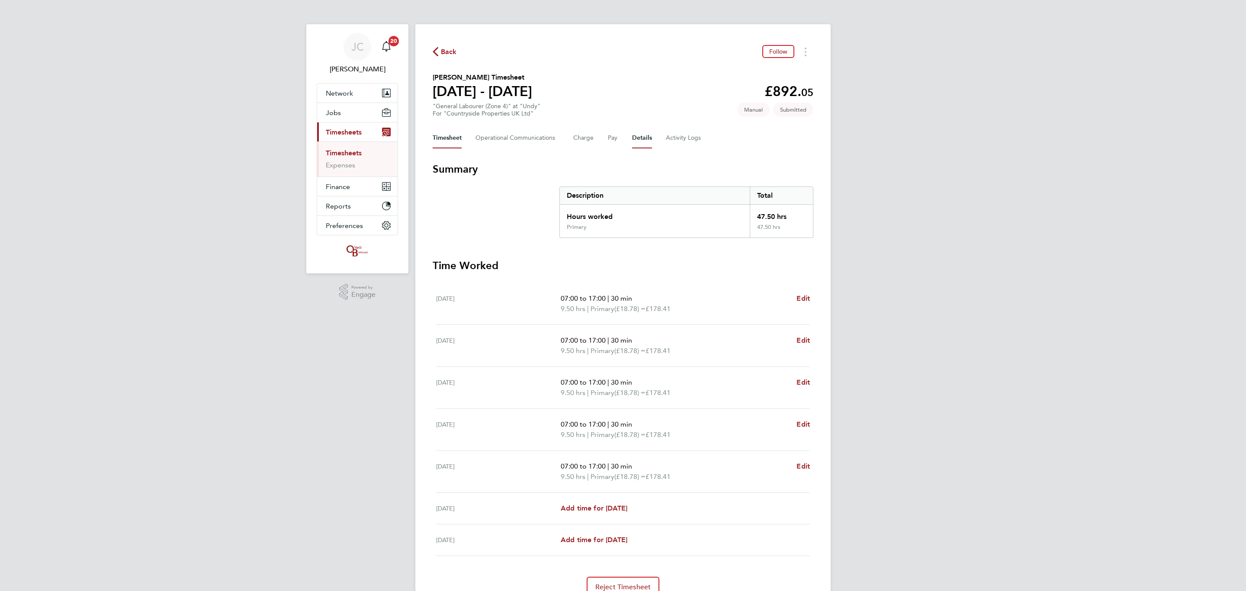
click at [646, 143] on button "Details" at bounding box center [642, 138] width 20 height 21
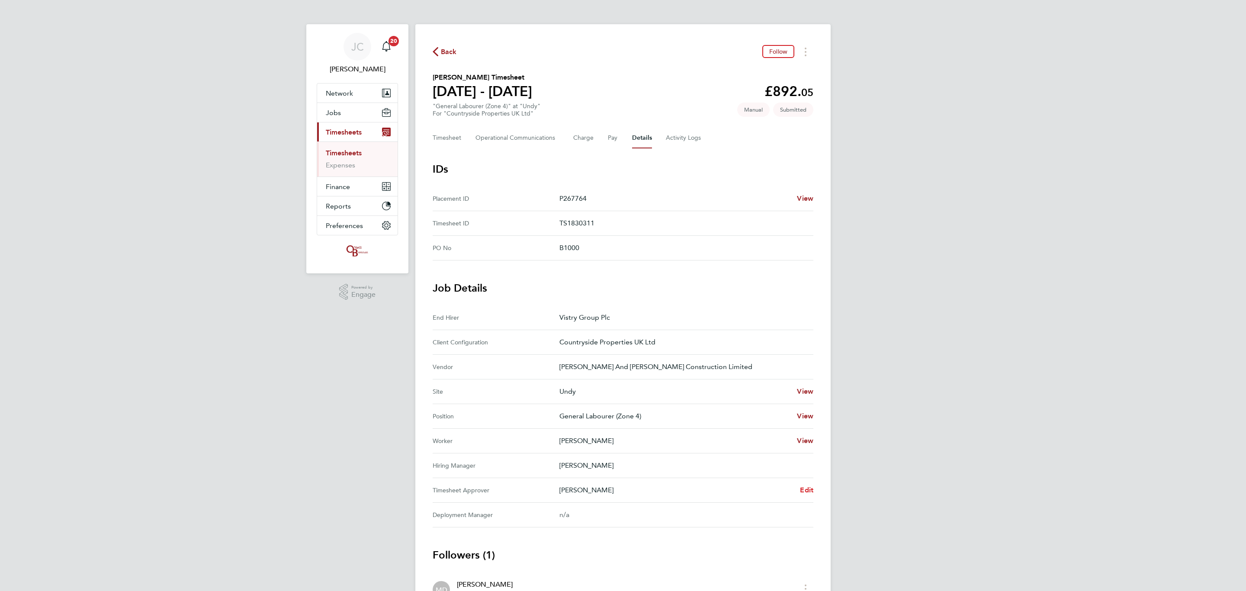
click at [805, 495] on link "Edit" at bounding box center [806, 490] width 13 height 10
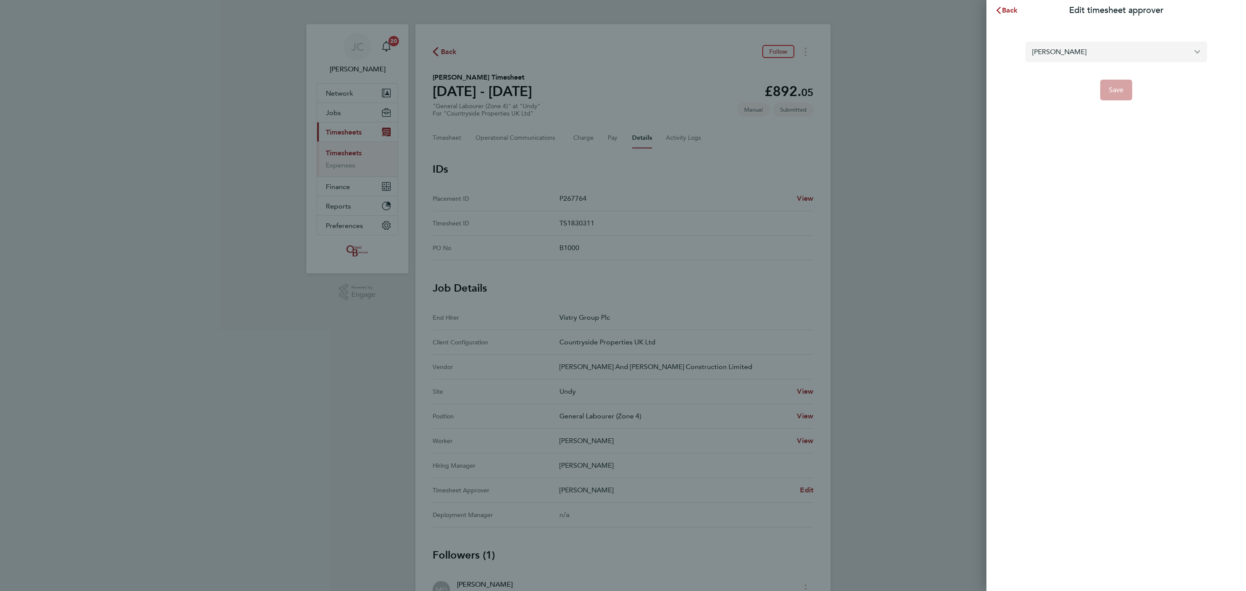
click at [1066, 50] on input "Mark Doyle" at bounding box center [1117, 52] width 182 height 20
click at [1098, 76] on li "[PERSON_NAME]" at bounding box center [1117, 72] width 182 height 21
type input "[PERSON_NAME]"
click at [1131, 92] on button "Save" at bounding box center [1116, 90] width 32 height 21
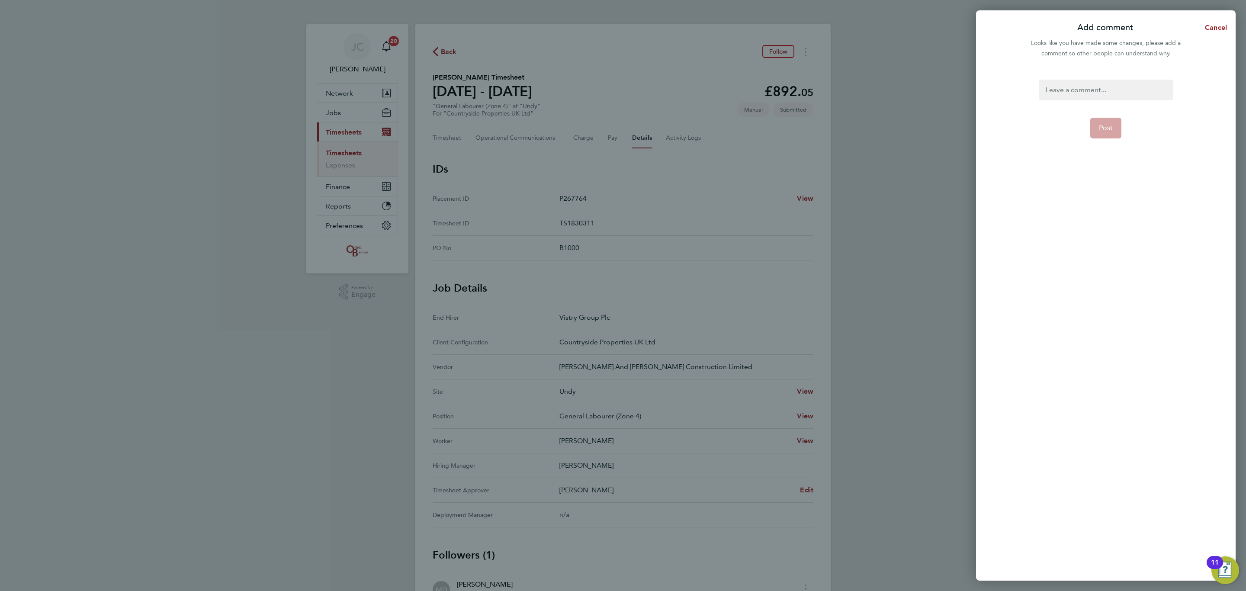
click at [1101, 92] on div at bounding box center [1106, 90] width 134 height 21
click at [1100, 91] on div at bounding box center [1106, 90] width 134 height 21
click at [1107, 132] on app-form-button "Post" at bounding box center [1107, 128] width 32 height 21
click at [1106, 132] on button "Post" at bounding box center [1107, 128] width 32 height 21
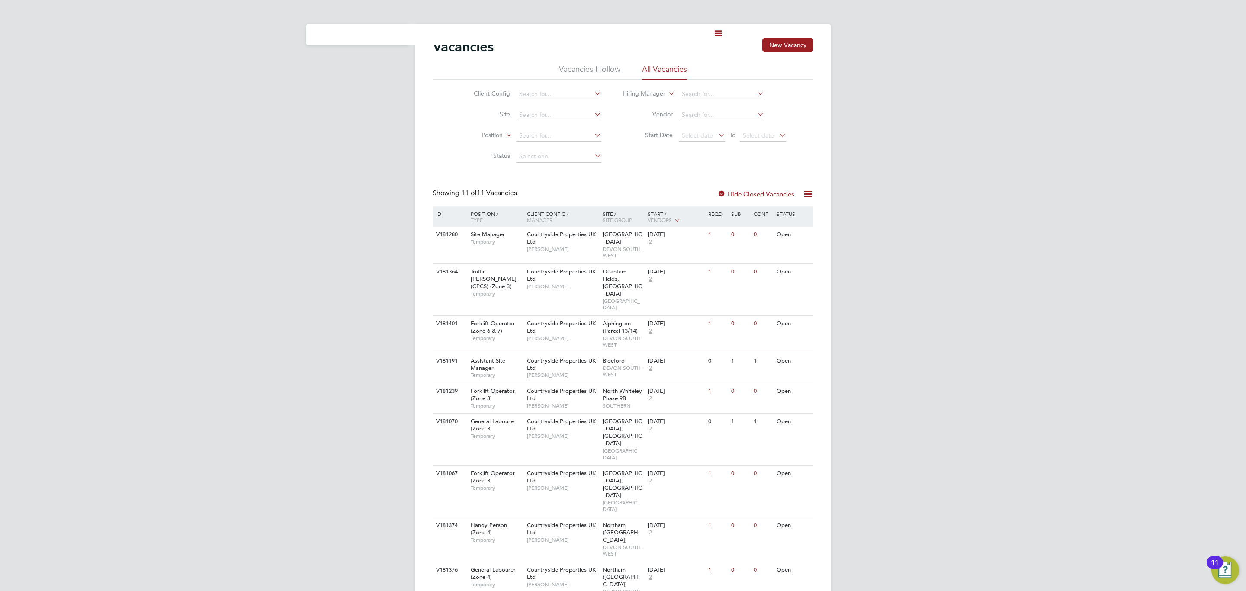
click at [387, 39] on ul "Current page:" at bounding box center [513, 34] width 415 height 21
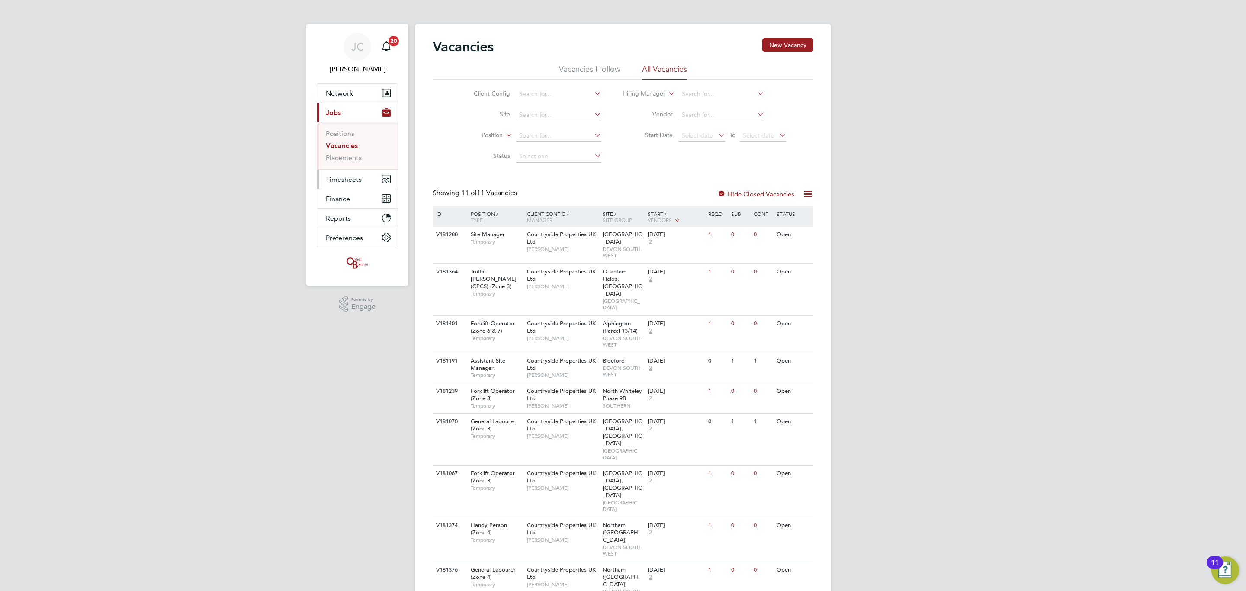
drag, startPoint x: 346, startPoint y: 176, endPoint x: 371, endPoint y: 187, distance: 28.1
click at [346, 176] on span "Timesheets" at bounding box center [344, 179] width 36 height 8
click at [351, 151] on link "Timesheets" at bounding box center [344, 153] width 36 height 8
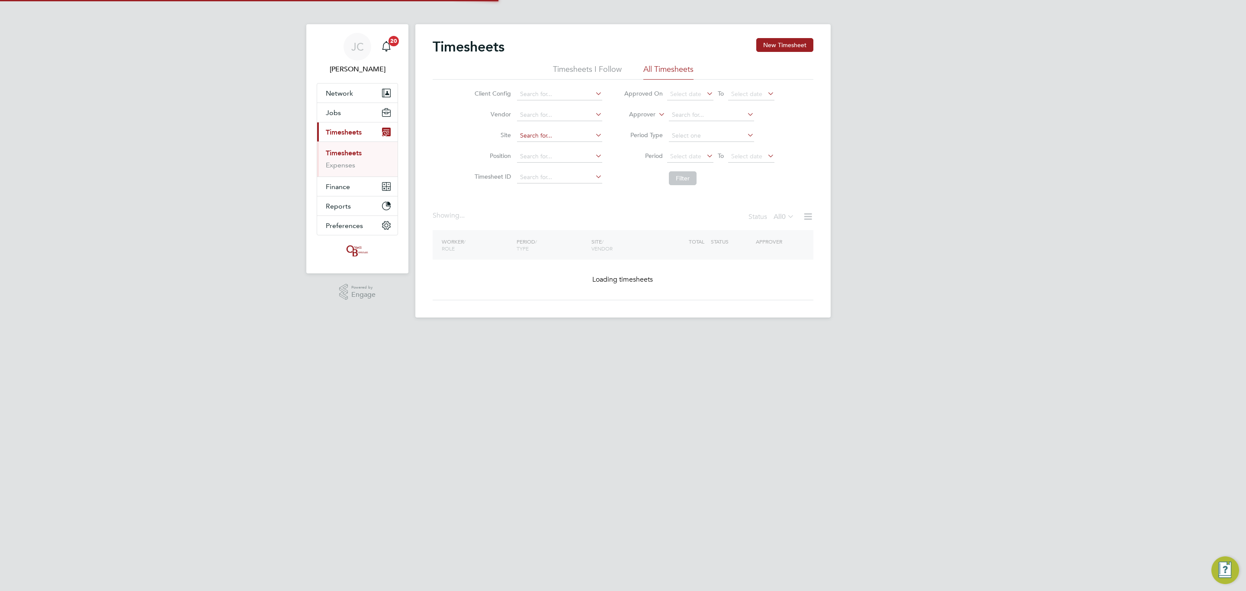
click at [535, 130] on input at bounding box center [559, 136] width 85 height 12
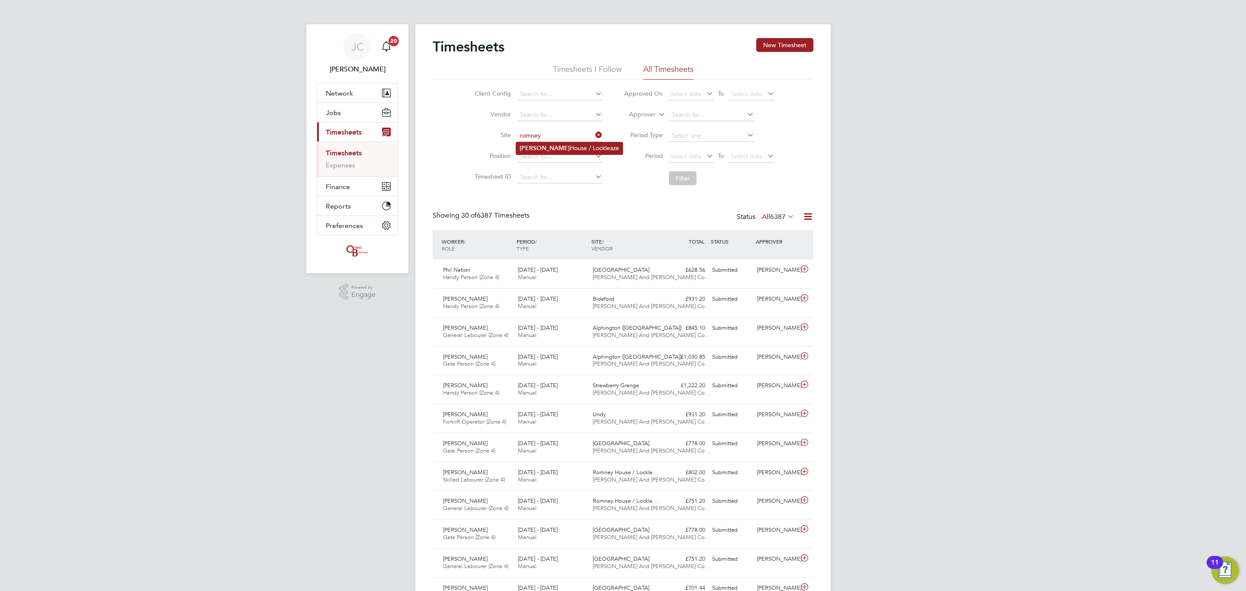
click at [570, 144] on li "Romney House / Lockleaze" at bounding box center [569, 148] width 106 height 12
type input "Romney House / Lockleaze"
click at [691, 181] on button "Filter" at bounding box center [683, 178] width 28 height 14
click at [730, 271] on div "Submitted" at bounding box center [731, 270] width 45 height 14
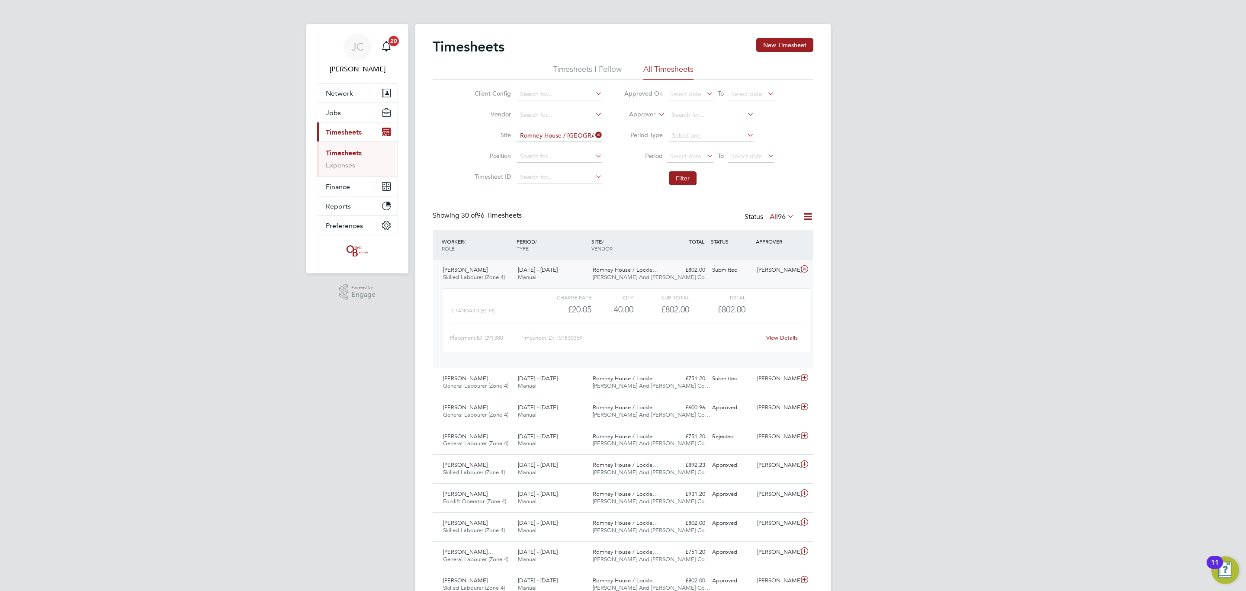
click at [782, 339] on link "View Details" at bounding box center [782, 337] width 32 height 7
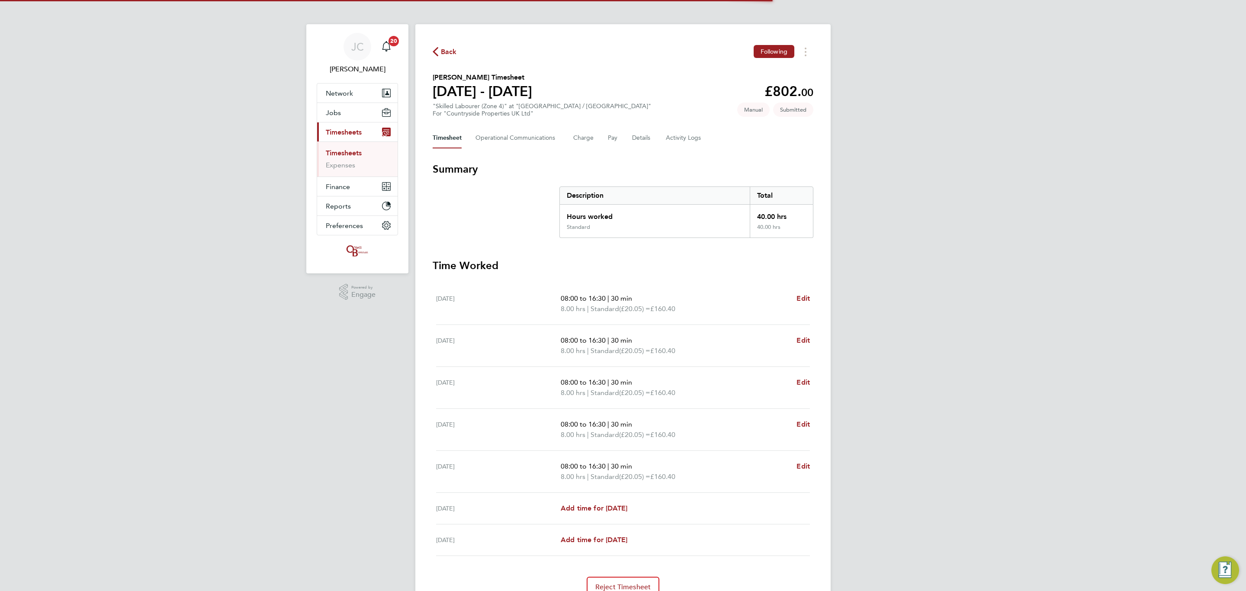
scroll to position [42, 0]
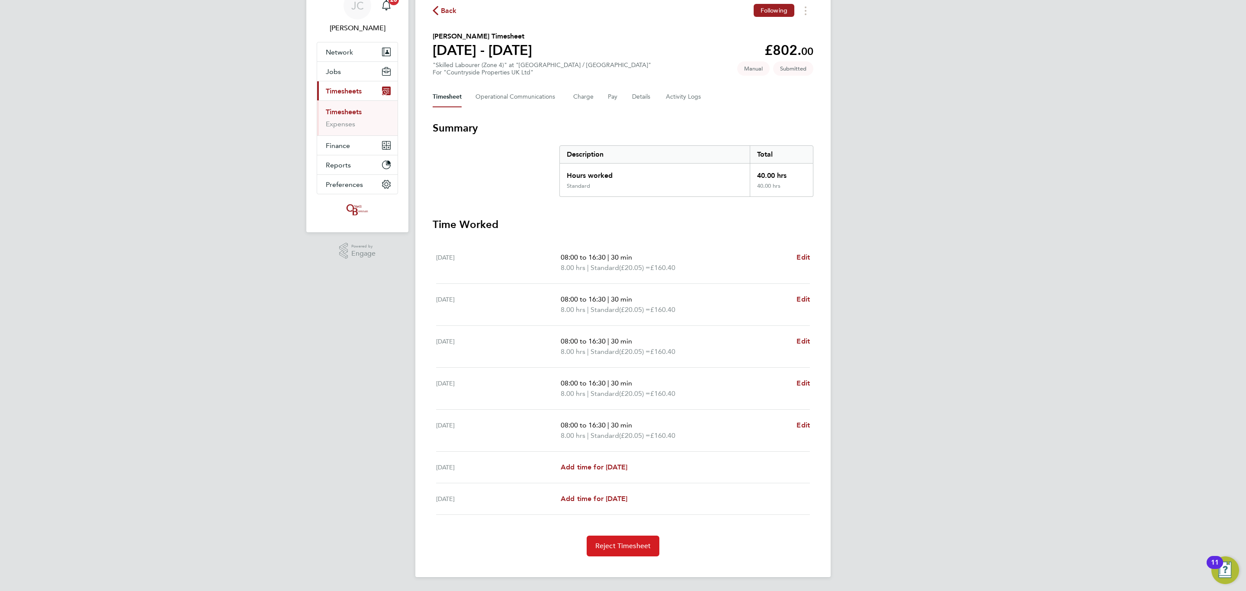
click at [629, 544] on span "Reject Timesheet" at bounding box center [623, 546] width 56 height 9
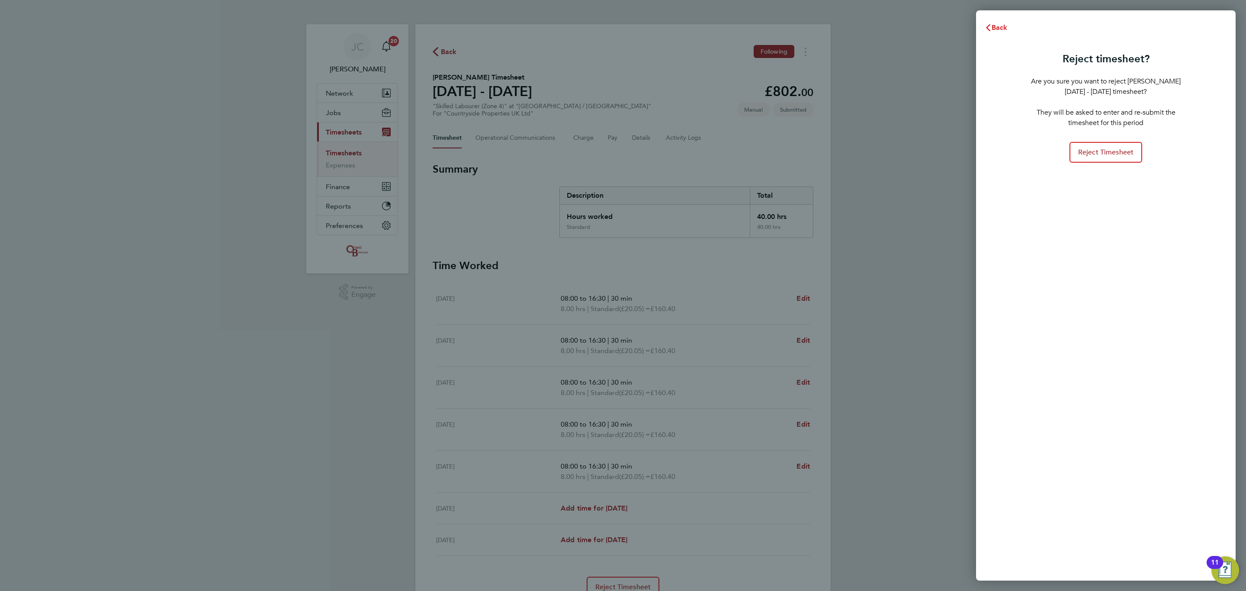
click at [1001, 22] on button "Back" at bounding box center [996, 27] width 40 height 17
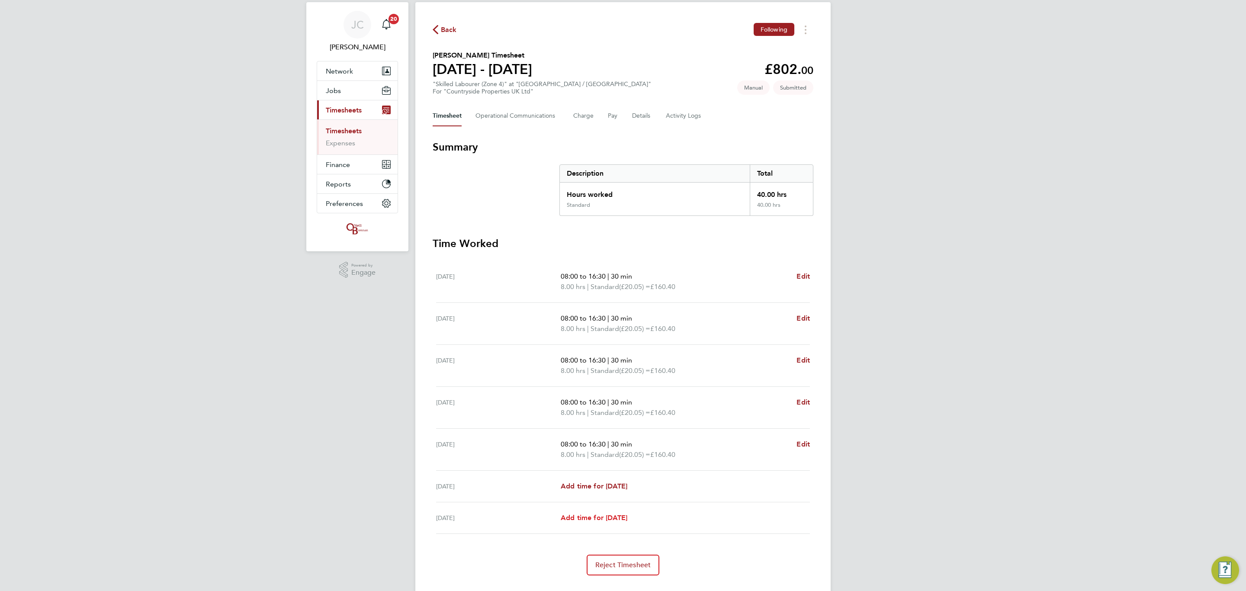
scroll to position [42, 0]
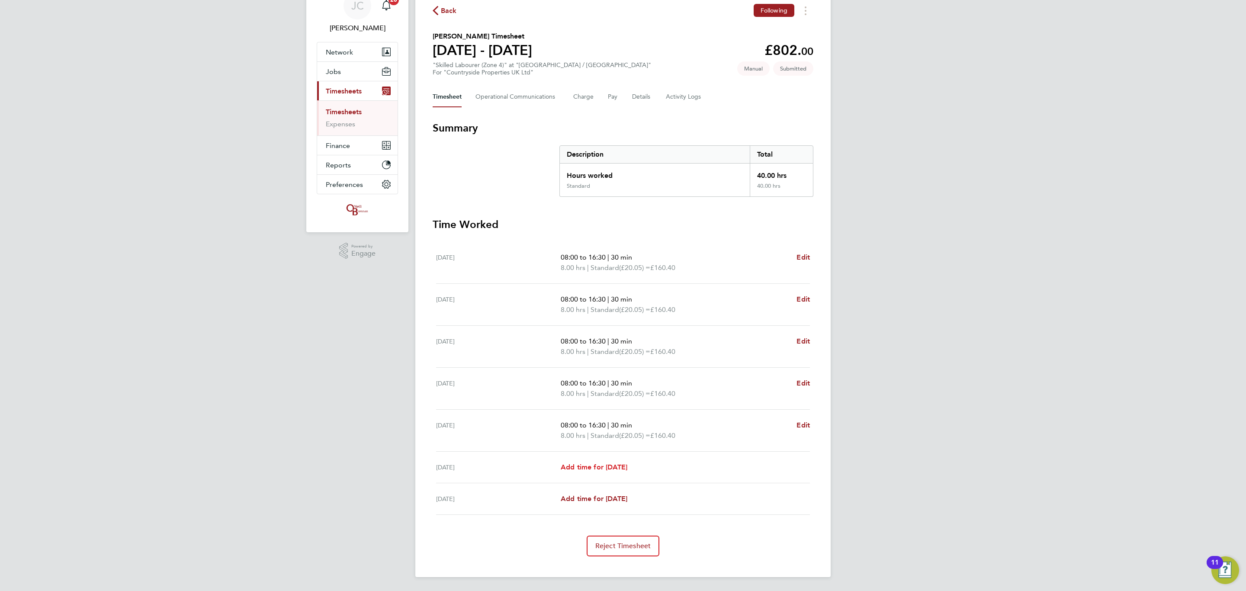
click at [603, 466] on span "Add time for [DATE]" at bounding box center [594, 467] width 67 height 8
select select "30"
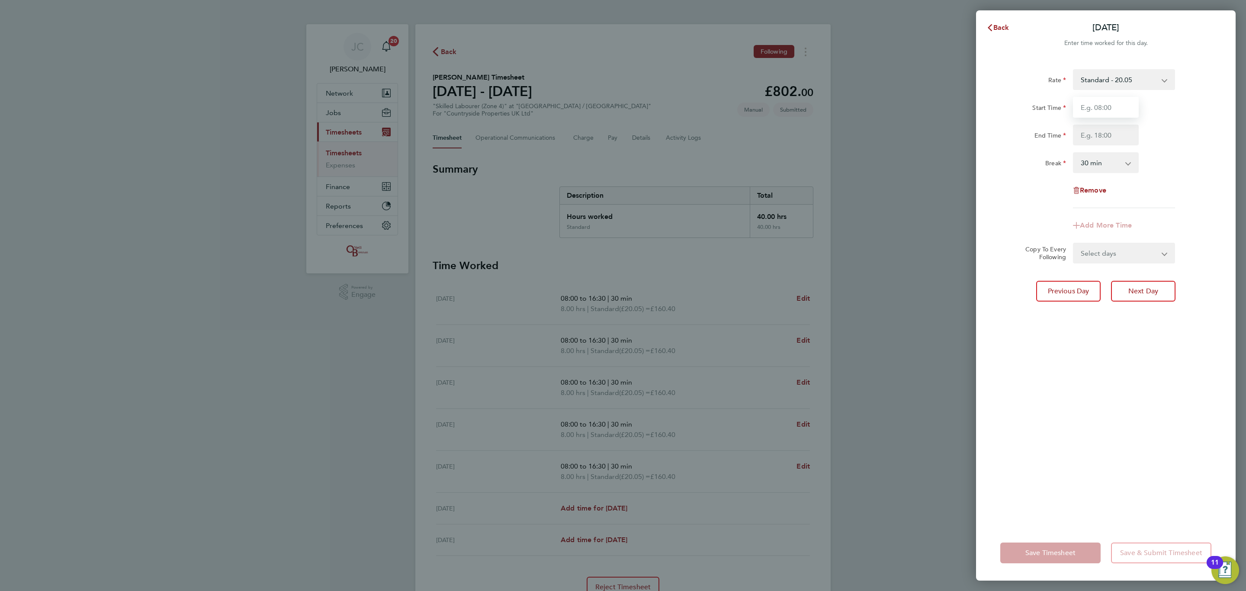
click at [1105, 113] on input "Start Time" at bounding box center [1106, 107] width 66 height 21
type input "08:00"
drag, startPoint x: 1106, startPoint y: 129, endPoint x: 1110, endPoint y: 135, distance: 7.4
click at [1106, 129] on input "End Time" at bounding box center [1106, 135] width 66 height 21
type input "16:30"
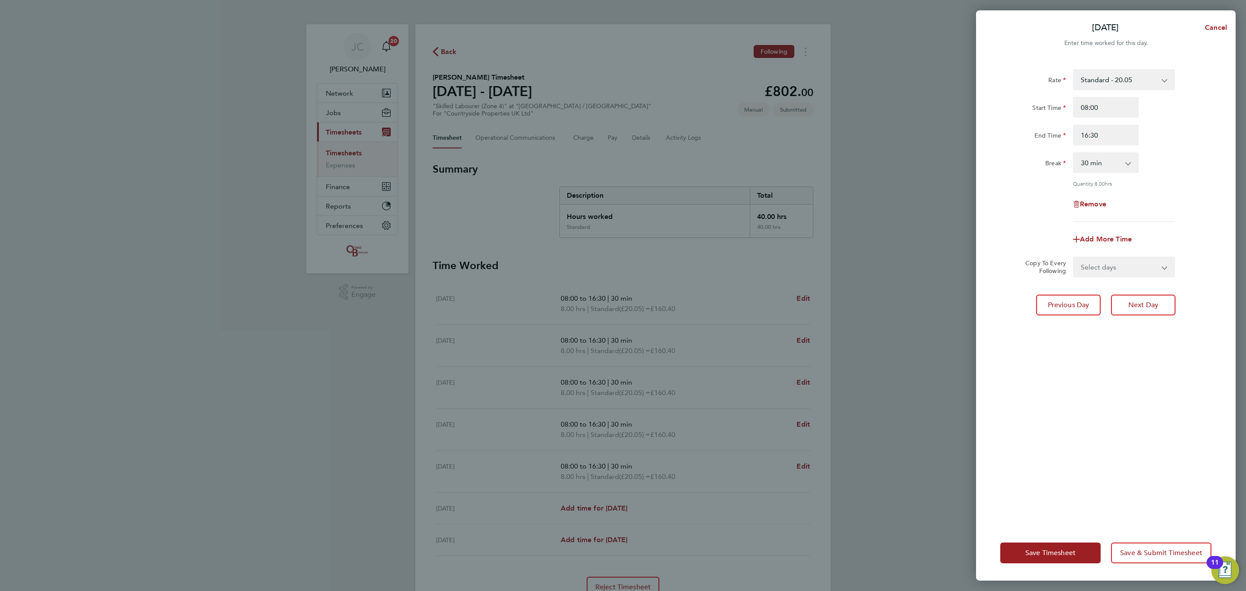
click at [1169, 151] on div "Rate Standard - 20.05 Start Time 08:00 End Time 16:30 Break 0 min 15 min 30 min…" at bounding box center [1106, 145] width 211 height 153
click at [1136, 278] on div "Rate Standard - 20.05 Start Time 08:00 End Time 16:30 Break 0 min 15 min 30 min…" at bounding box center [1106, 292] width 260 height 467
click at [1132, 272] on select "Select days [DATE]" at bounding box center [1119, 266] width 91 height 19
click at [1217, 217] on div "Rate Standard - 20.05 Start Time 08:00 End Time 16:30 Break 0 min 15 min 30 min…" at bounding box center [1106, 292] width 260 height 467
click at [1136, 549] on span "Save & Submit Timesheet" at bounding box center [1161, 553] width 82 height 9
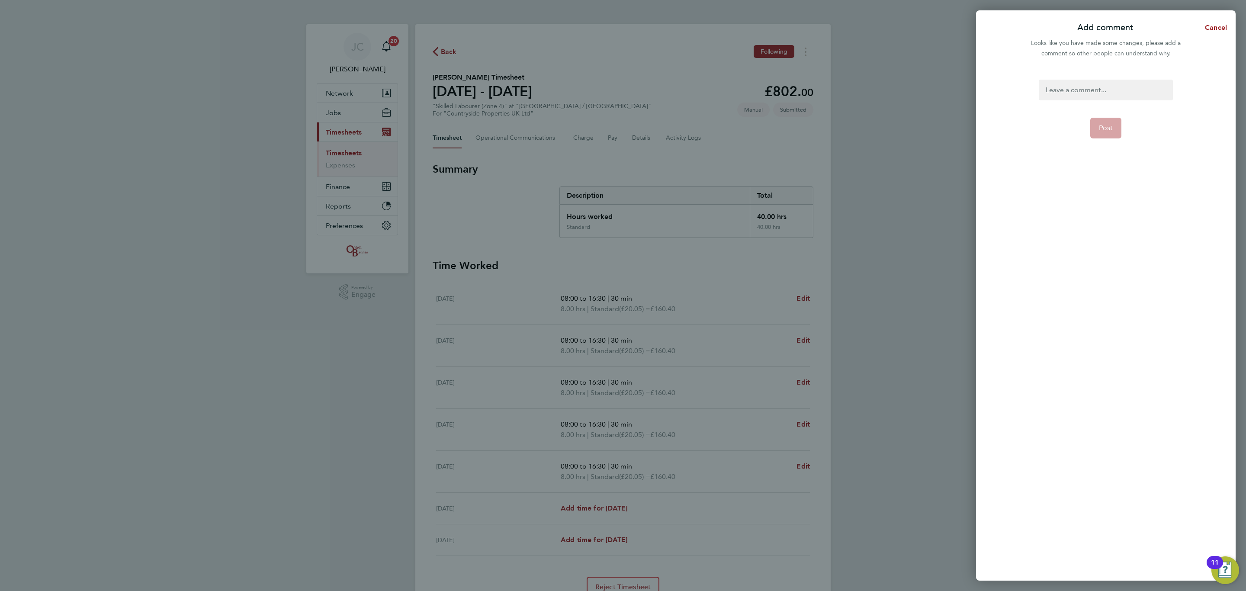
click at [1089, 77] on div "Post" at bounding box center [1106, 325] width 260 height 512
click at [1088, 91] on div at bounding box center [1106, 90] width 134 height 21
click at [1071, 93] on div at bounding box center [1106, 90] width 134 height 21
click at [1111, 126] on form "aaa Post" at bounding box center [1106, 243] width 141 height 327
click at [1113, 136] on button "Post" at bounding box center [1107, 128] width 32 height 21
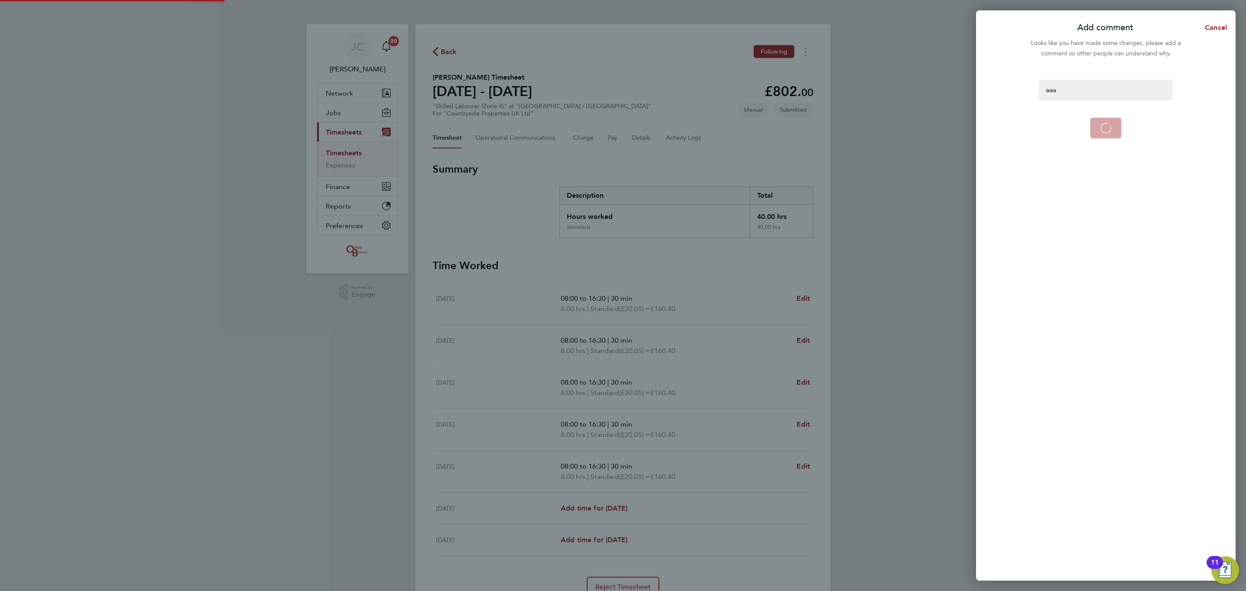
click at [1101, 122] on div "[PERSON_NAME] Notifications 20 Applications: Network Team Members Businesses Si…" at bounding box center [623, 316] width 1246 height 632
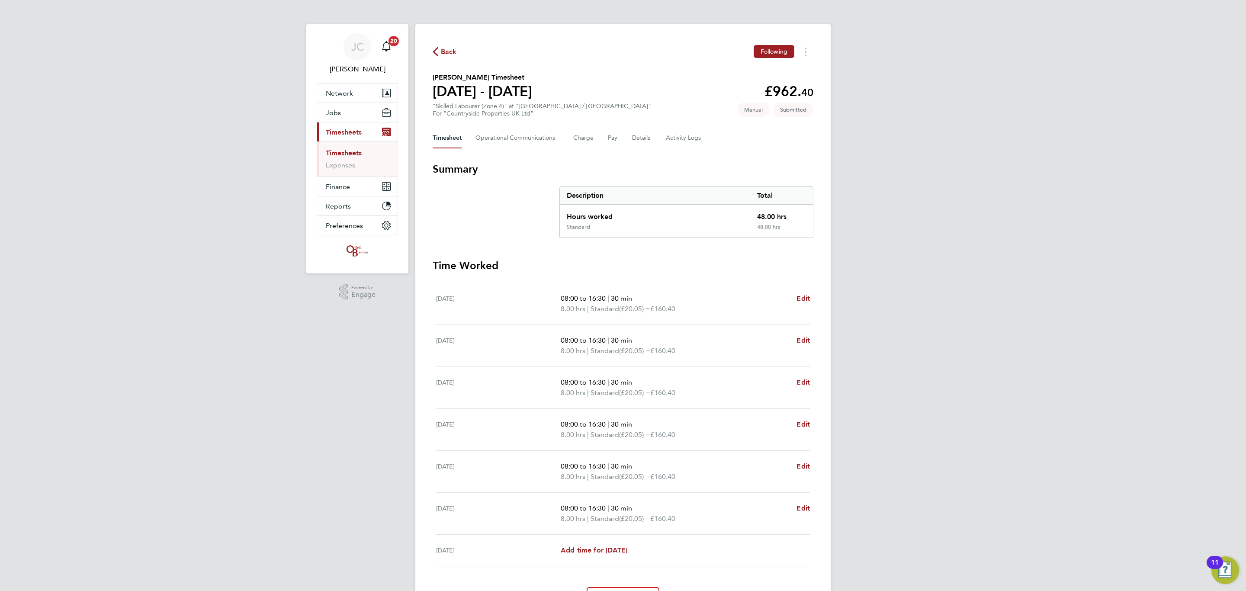
click at [353, 154] on link "Timesheets" at bounding box center [344, 153] width 36 height 8
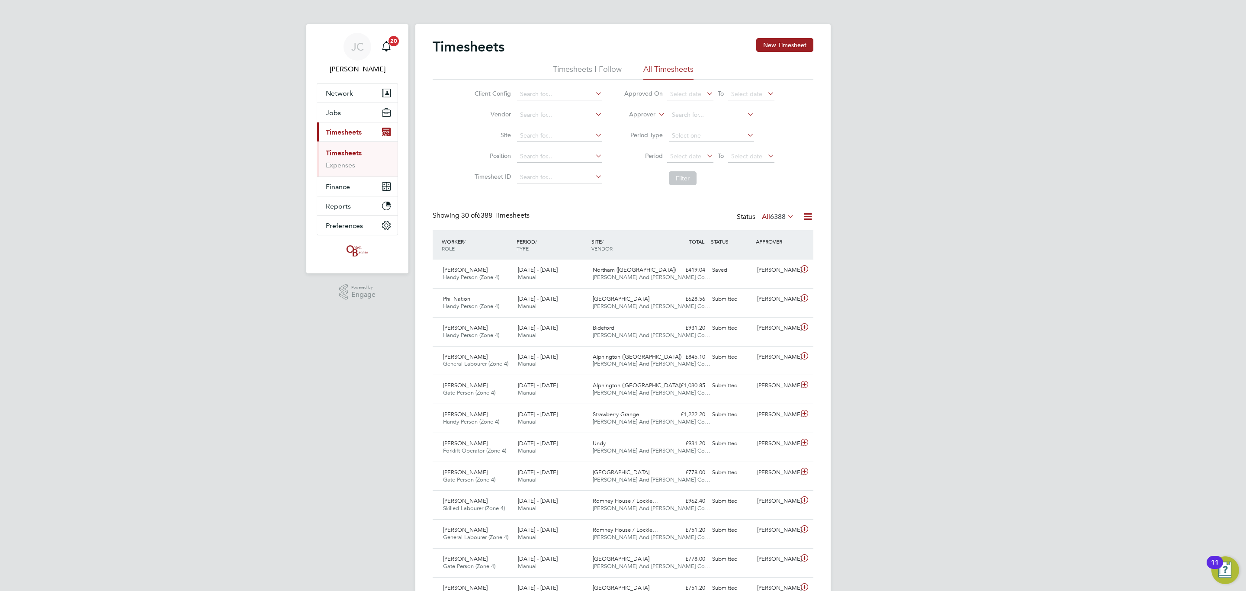
click at [357, 152] on link "Timesheets" at bounding box center [344, 153] width 36 height 8
click at [344, 166] on link "Expenses" at bounding box center [340, 165] width 29 height 8
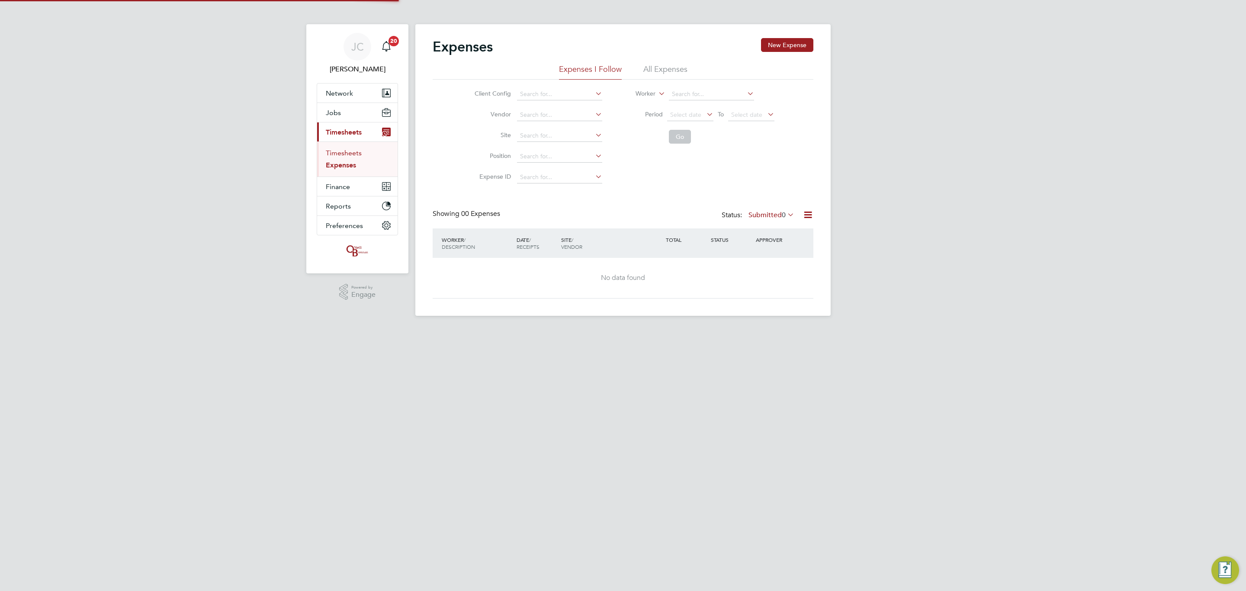
click at [343, 152] on link "Timesheets" at bounding box center [344, 153] width 36 height 8
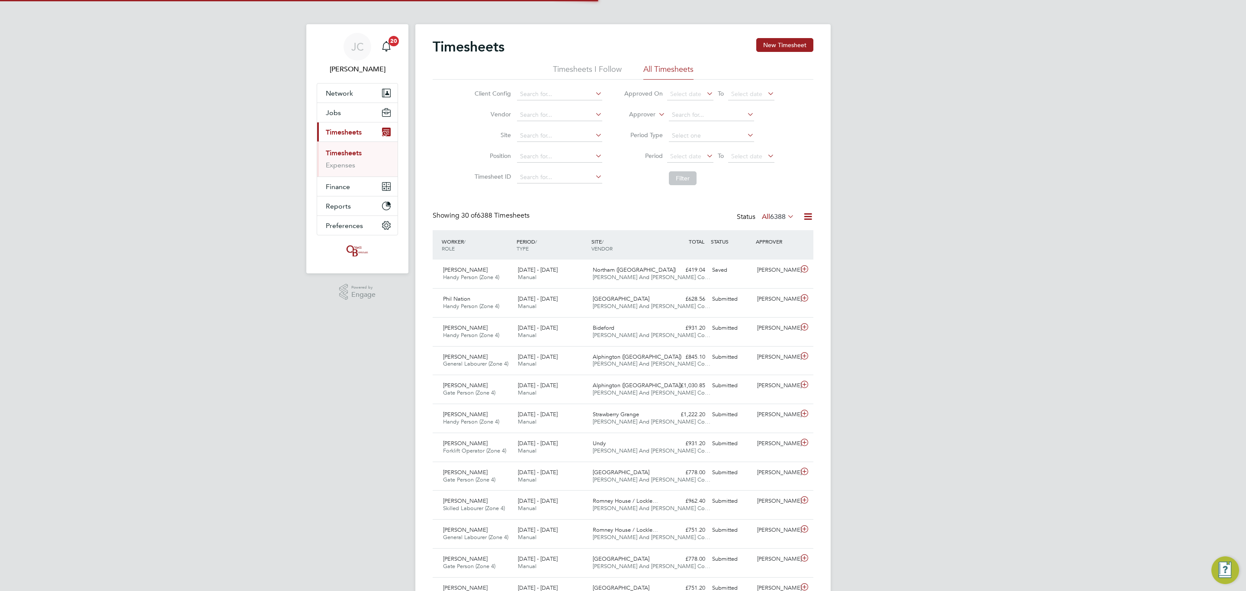
scroll to position [22, 75]
